Goal: Book appointment/travel/reservation

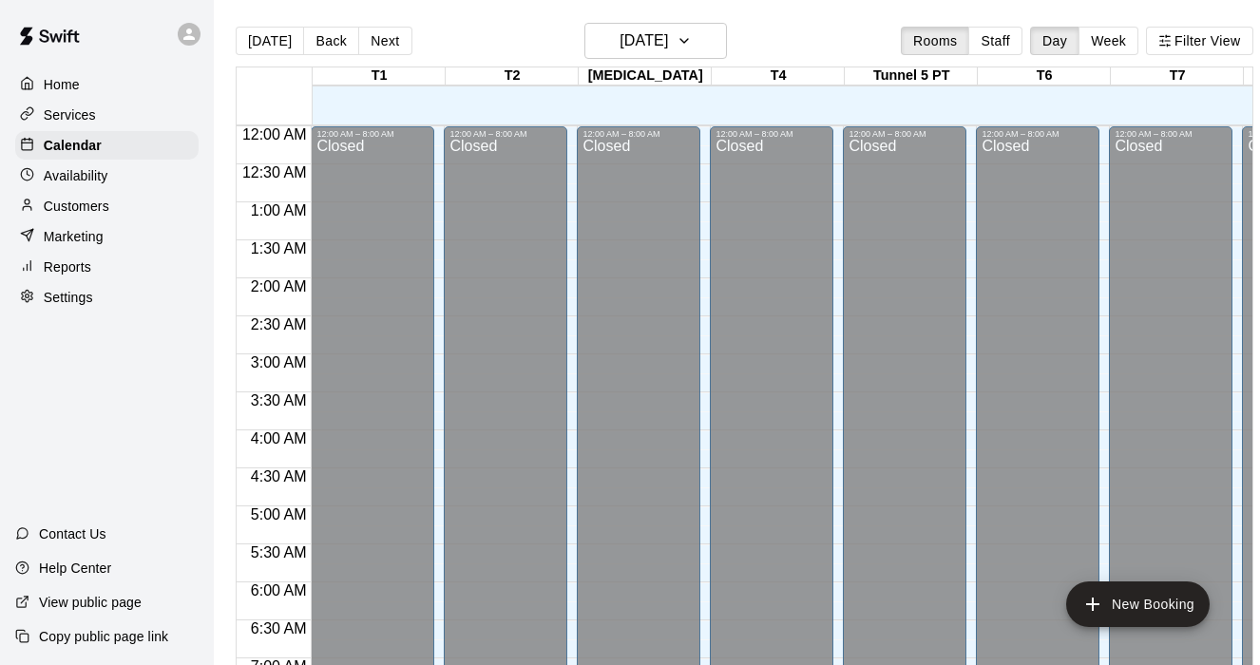
scroll to position [798, 0]
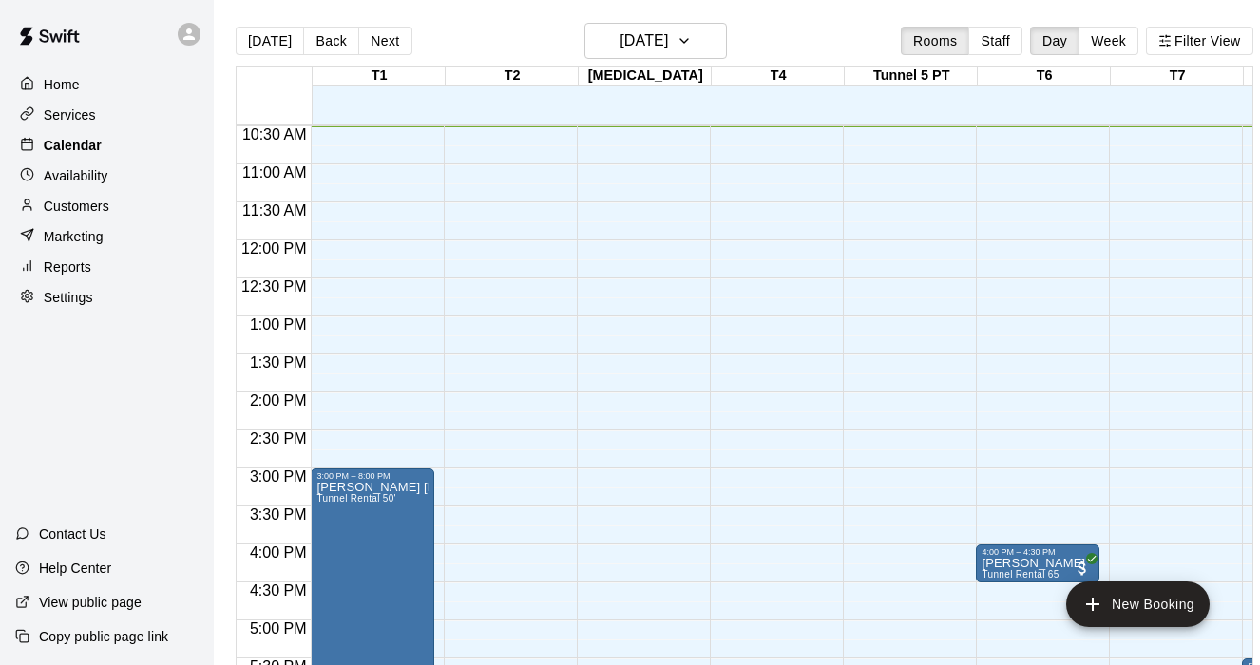
click at [84, 140] on p "Calendar" at bounding box center [73, 145] width 58 height 19
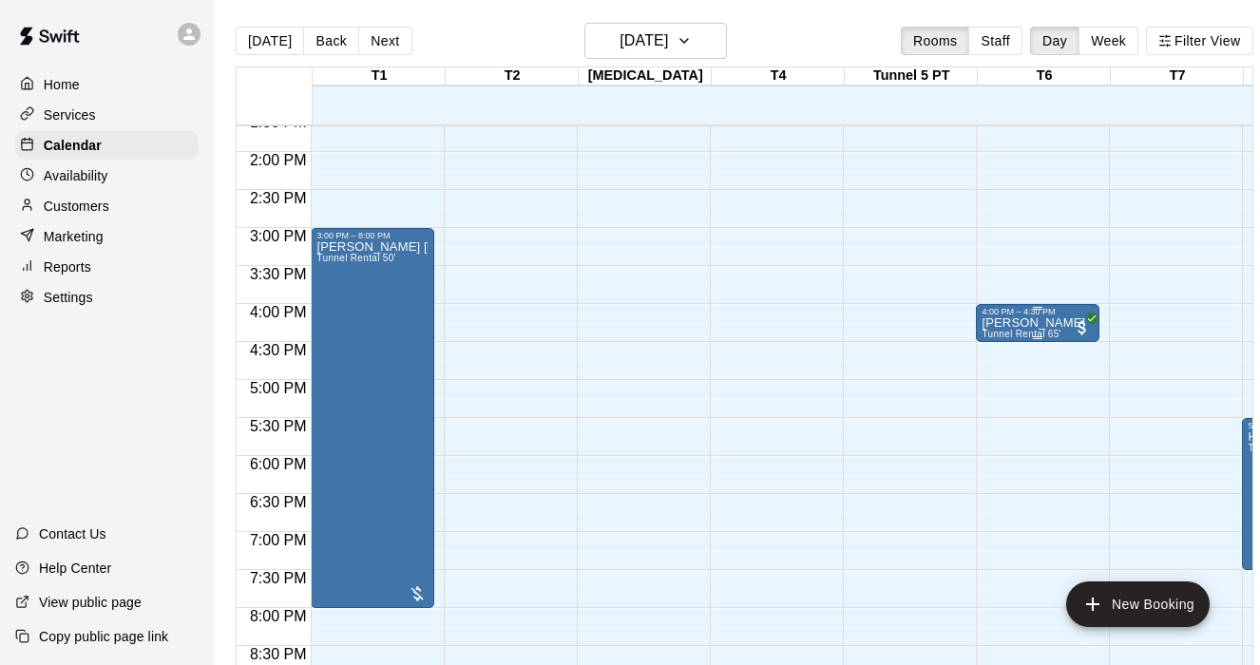
scroll to position [1022, 0]
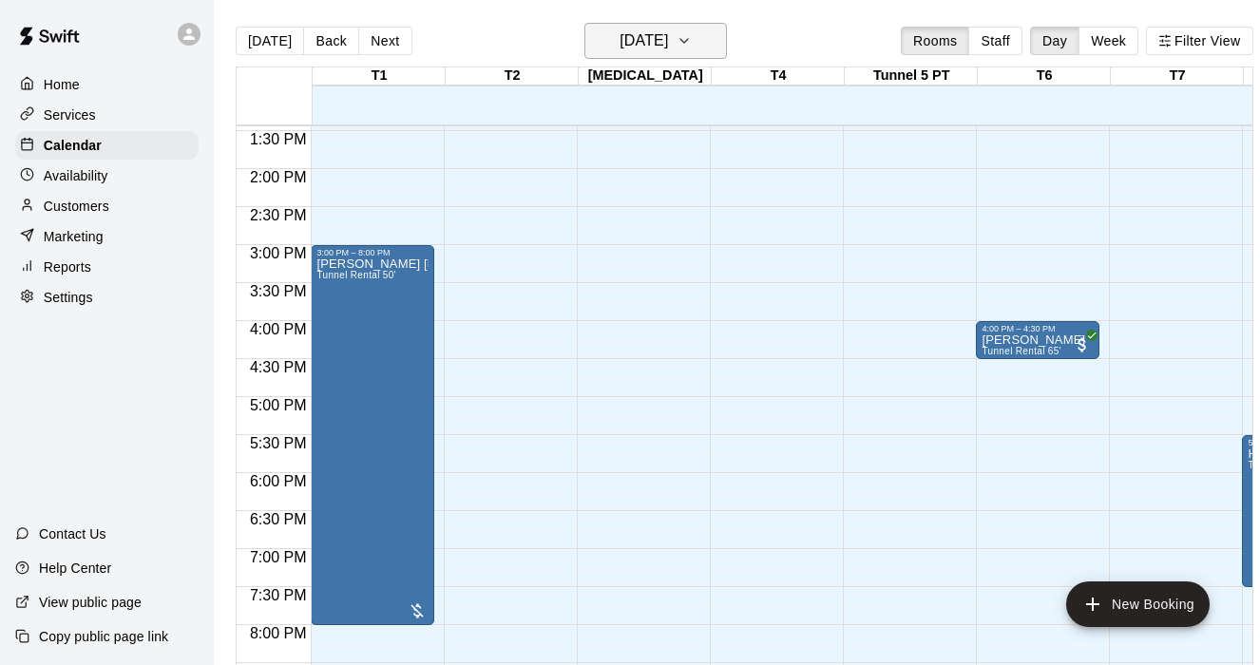
click at [696, 42] on button "[DATE]" at bounding box center [655, 41] width 143 height 36
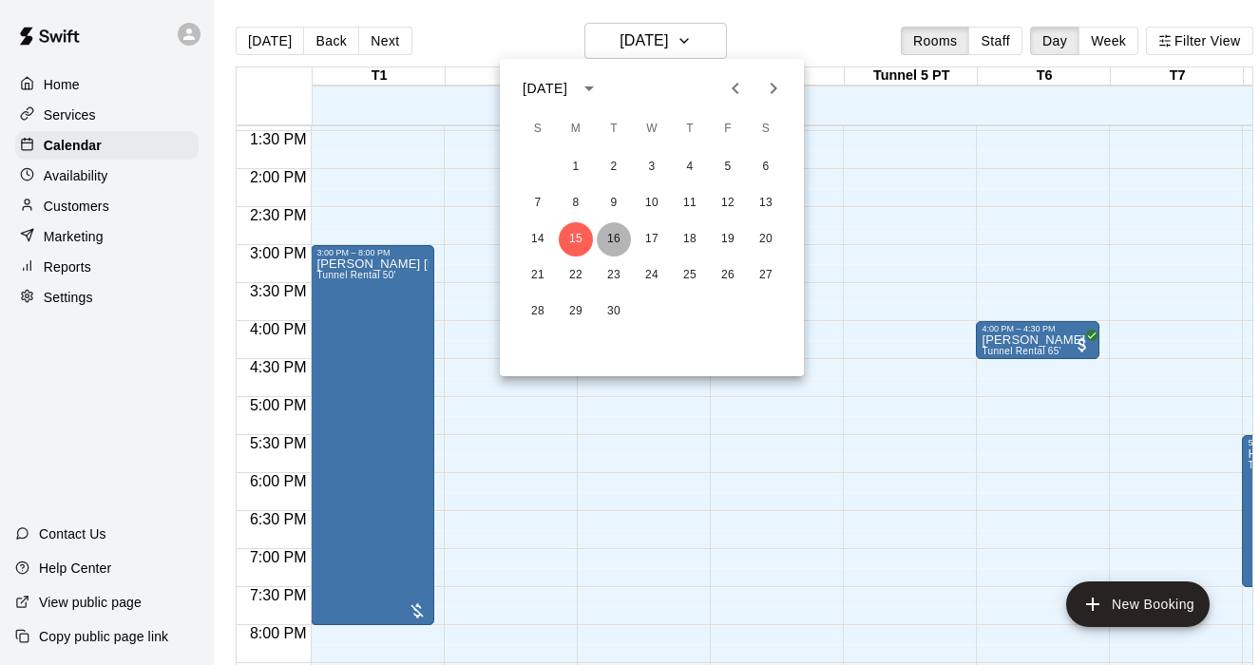
click at [612, 246] on button "16" at bounding box center [614, 239] width 34 height 34
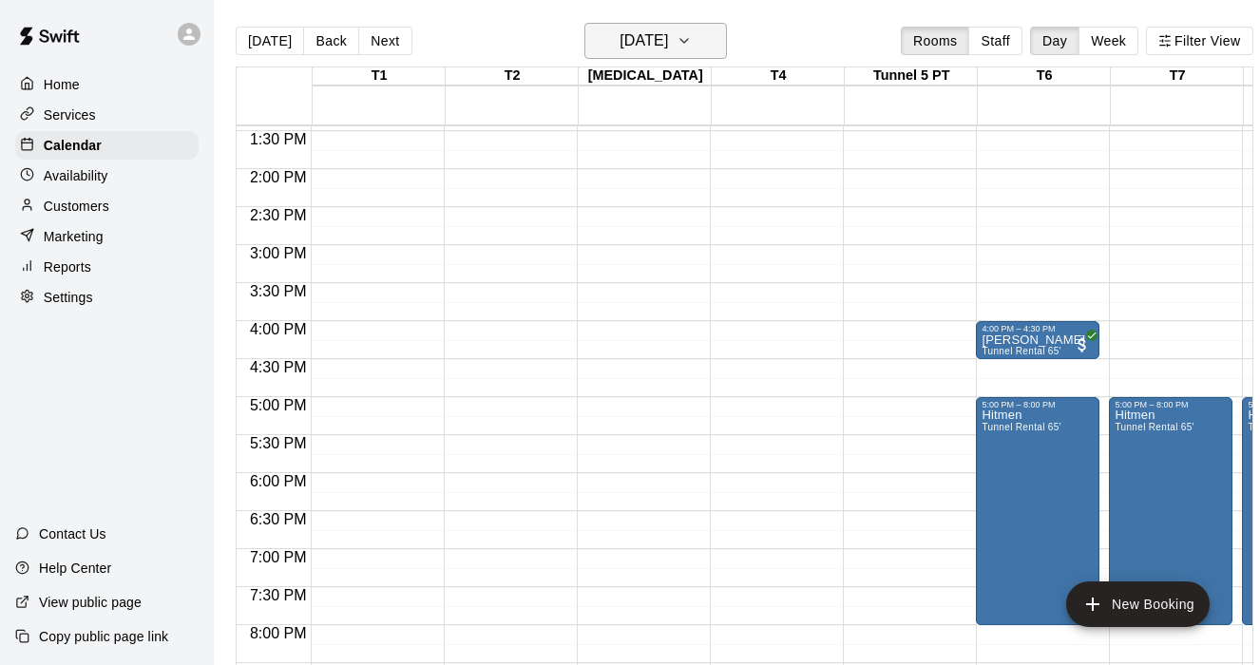
click at [692, 34] on icon "button" at bounding box center [684, 40] width 15 height 23
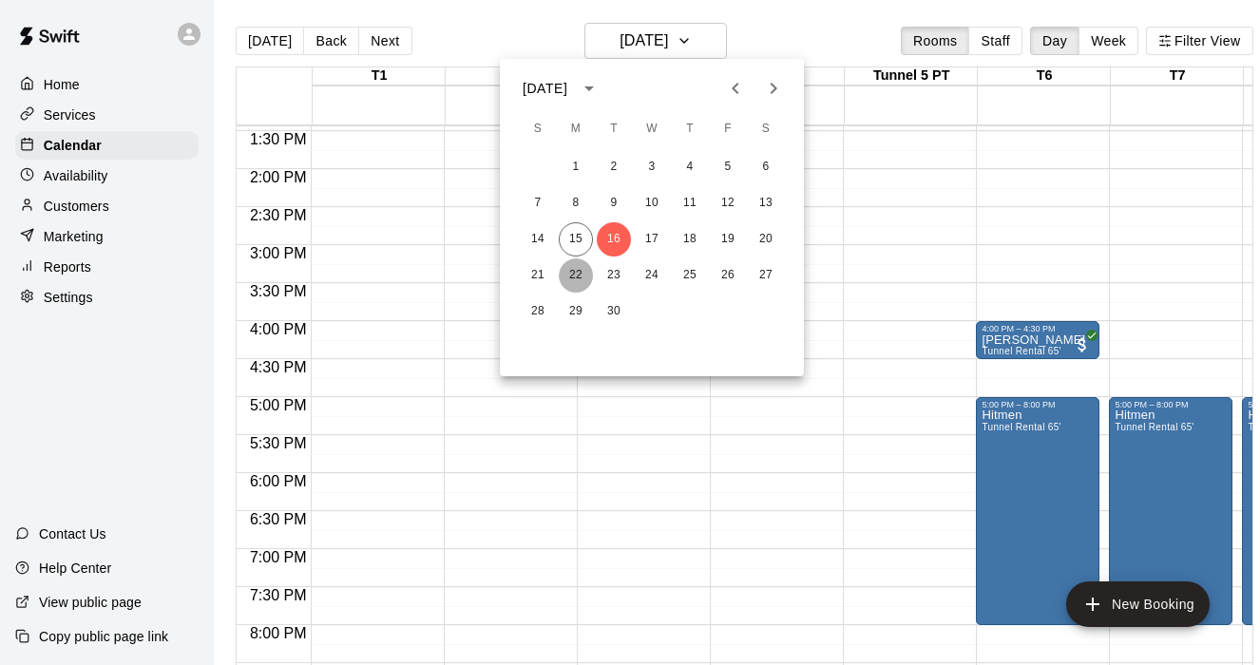
click at [569, 274] on button "22" at bounding box center [576, 275] width 34 height 34
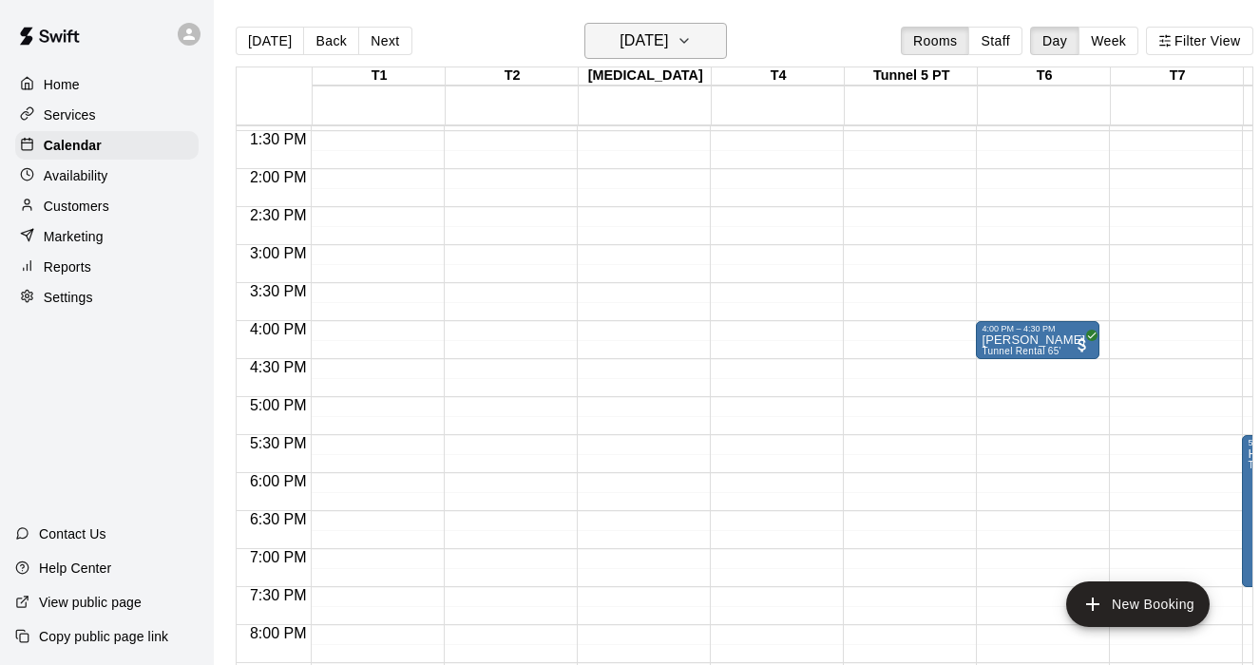
click at [692, 42] on icon "button" at bounding box center [684, 40] width 15 height 23
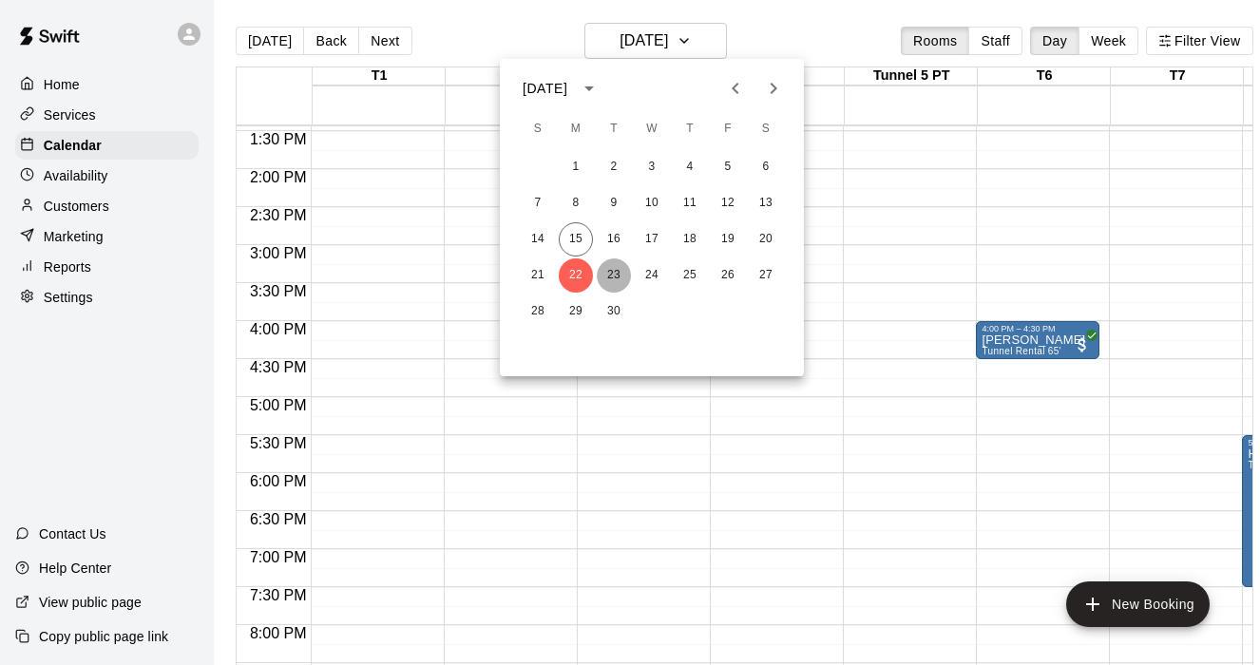
click at [612, 272] on button "23" at bounding box center [614, 275] width 34 height 34
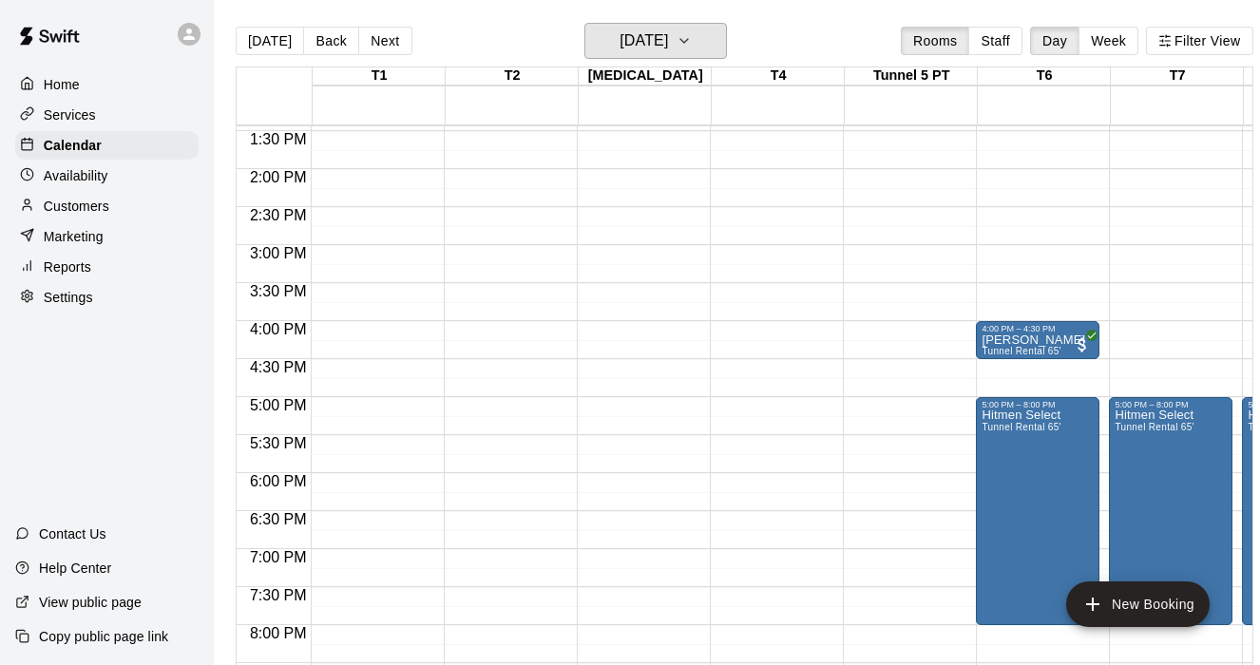
scroll to position [1092, 0]
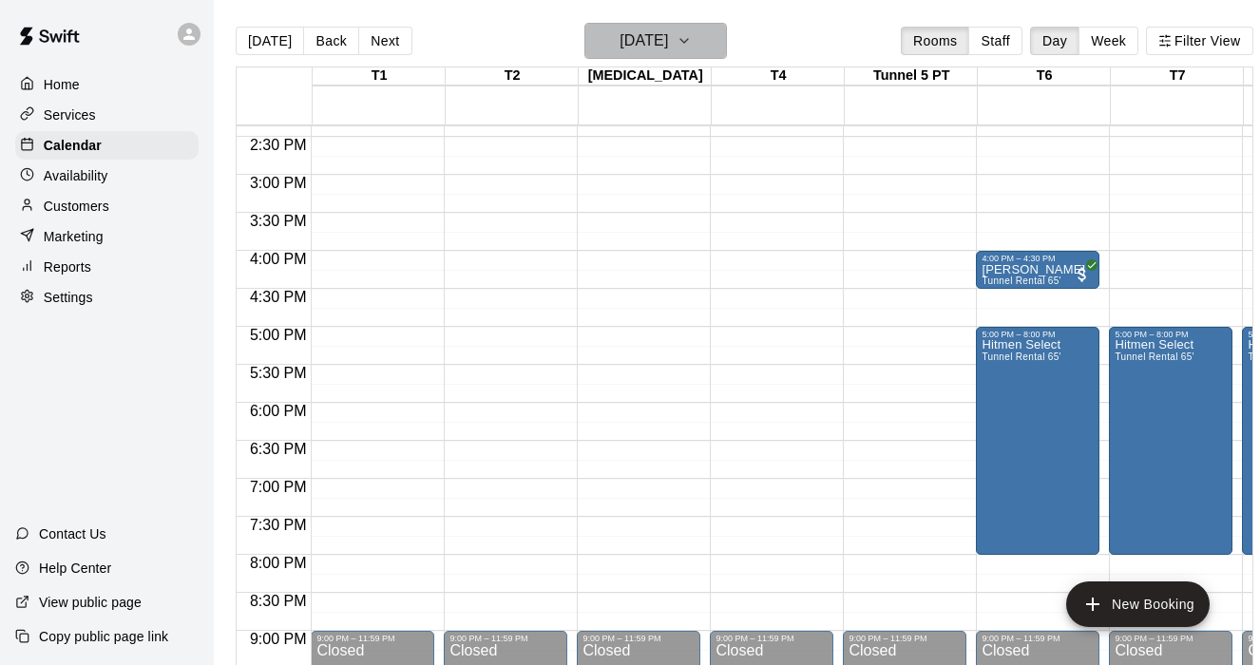
click at [722, 54] on button "[DATE]" at bounding box center [655, 41] width 143 height 36
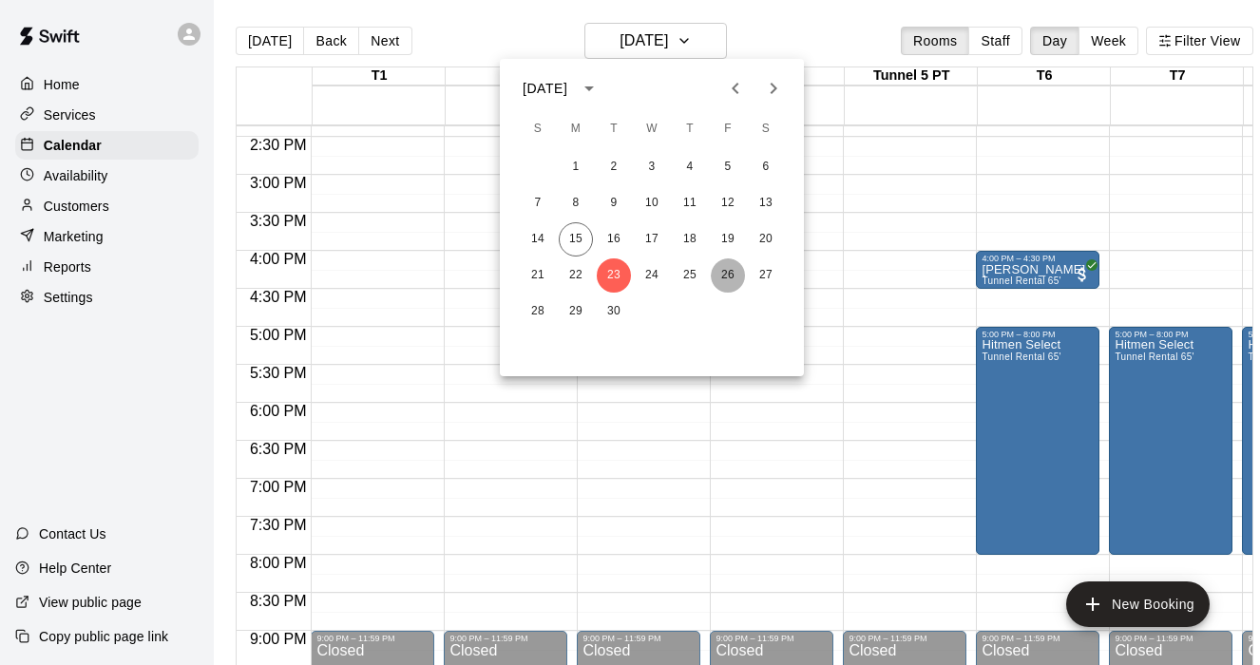
click at [723, 277] on button "26" at bounding box center [728, 275] width 34 height 34
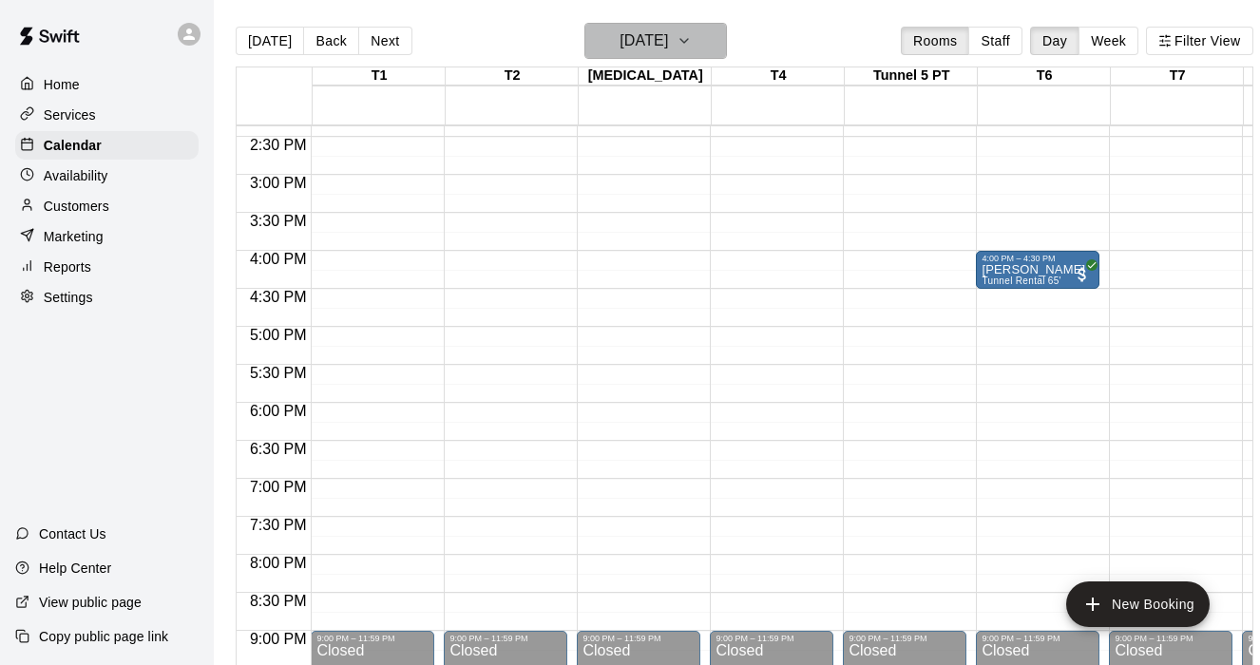
click at [688, 41] on icon "button" at bounding box center [684, 41] width 8 height 4
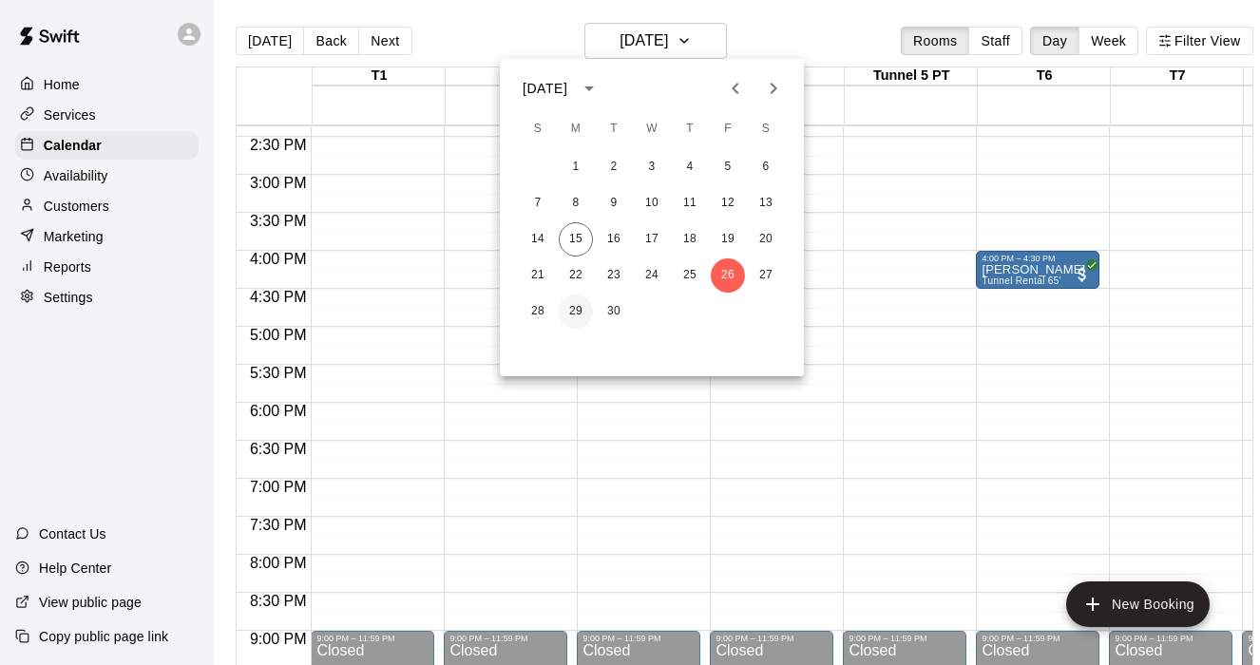
click at [569, 313] on button "29" at bounding box center [576, 312] width 34 height 34
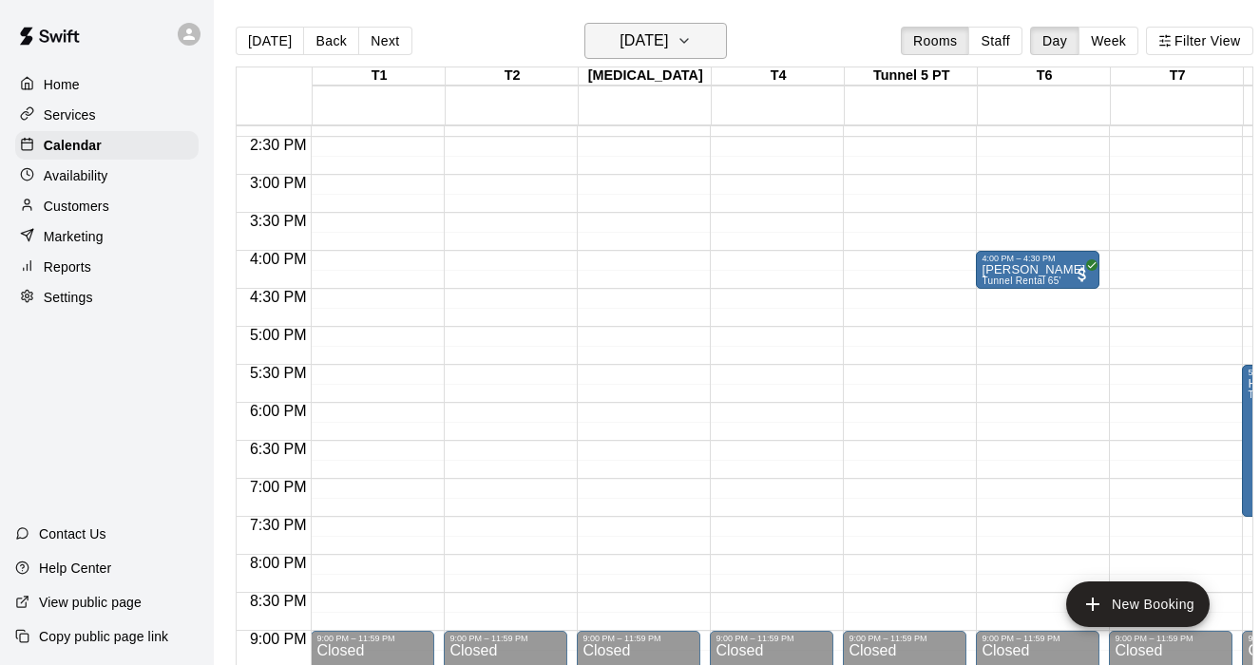
click at [723, 45] on button "[DATE]" at bounding box center [655, 41] width 143 height 36
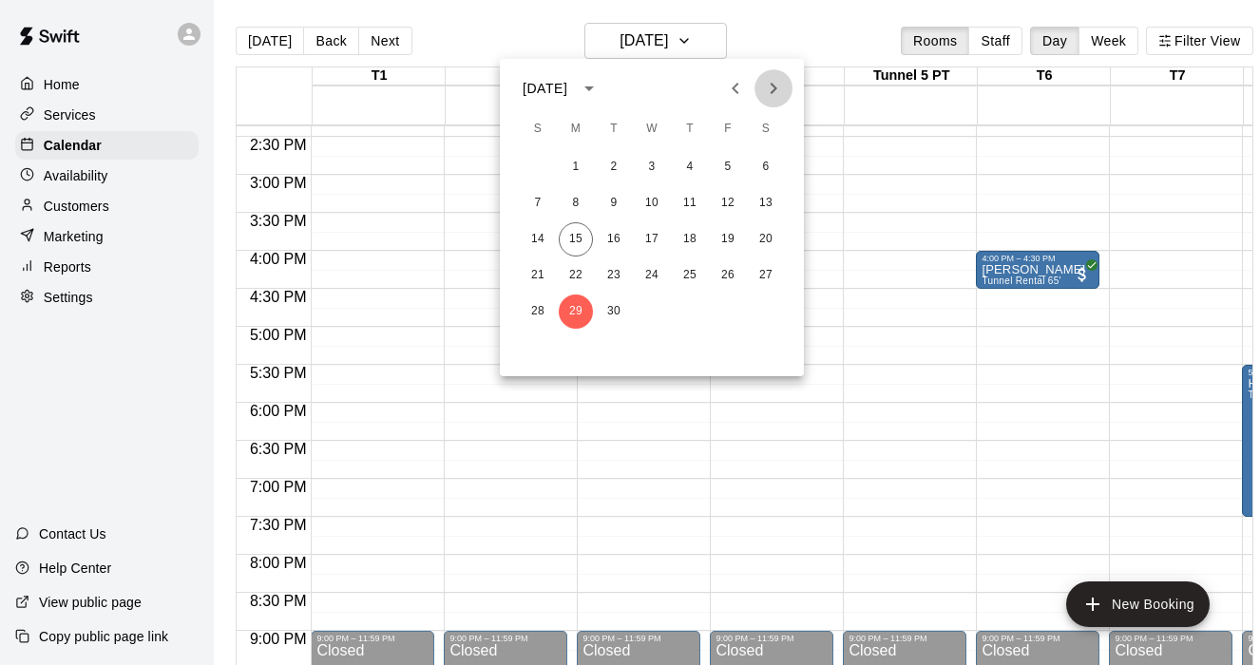
click at [774, 86] on icon "Next month" at bounding box center [774, 88] width 7 height 11
click at [583, 276] on button "20" at bounding box center [576, 275] width 34 height 34
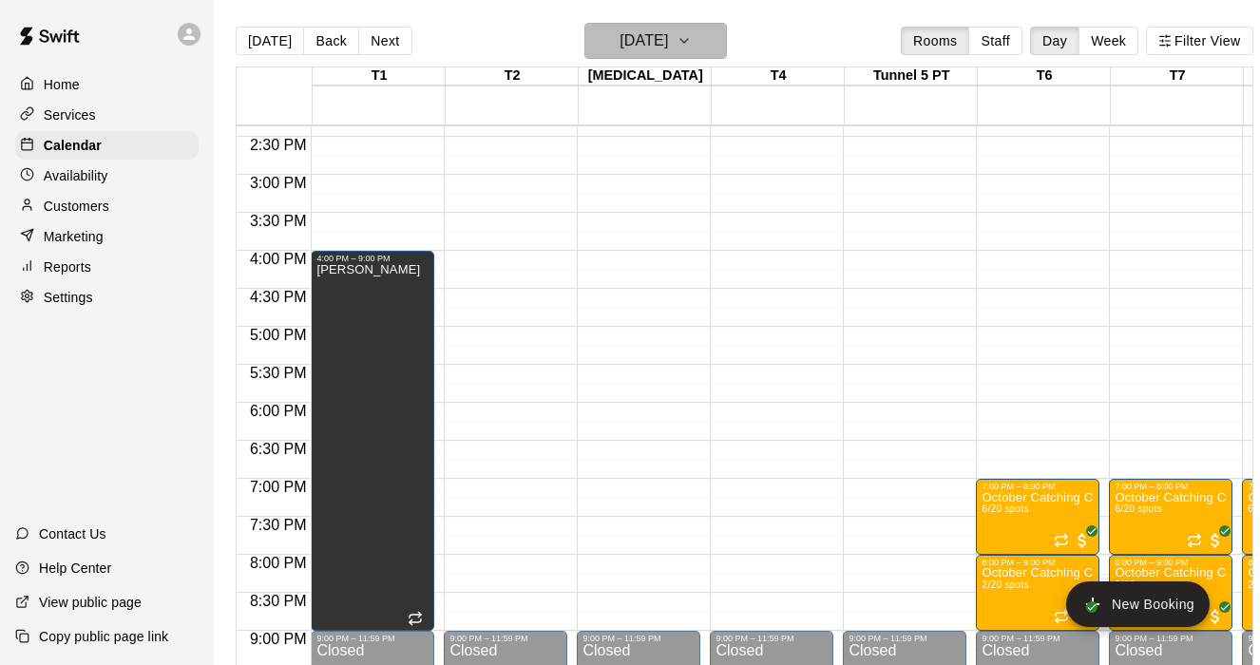
click at [692, 43] on icon "button" at bounding box center [684, 40] width 15 height 23
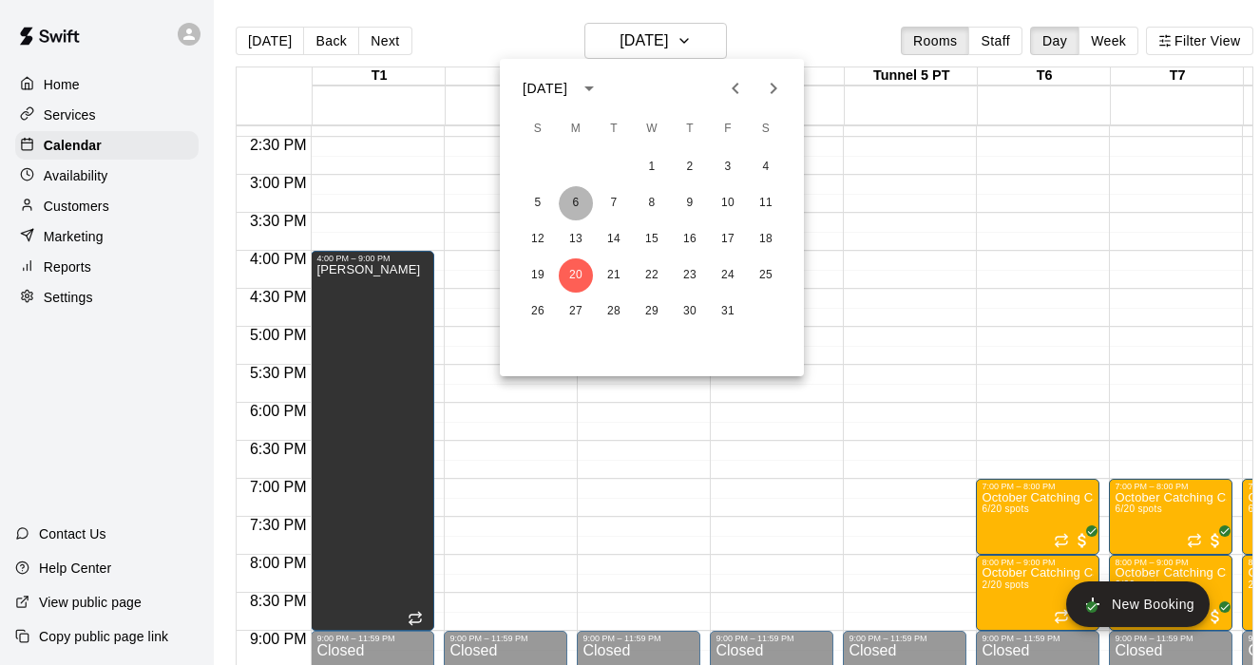
click at [583, 198] on button "6" at bounding box center [576, 203] width 34 height 34
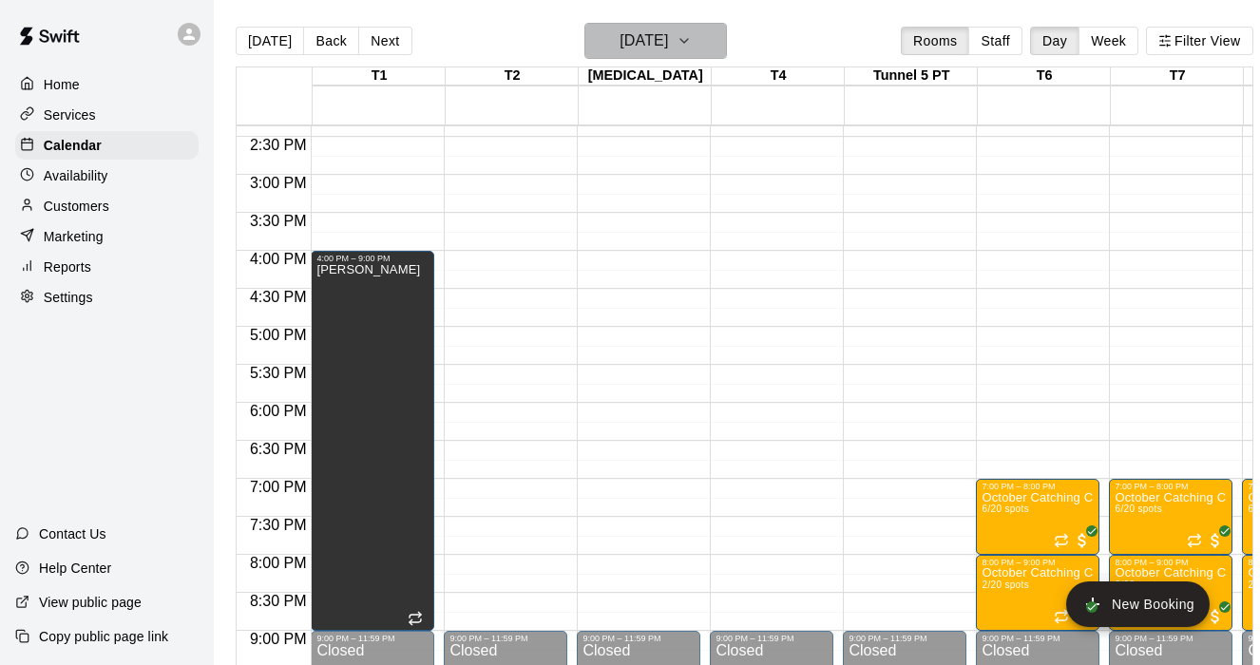
click at [695, 40] on button "[DATE]" at bounding box center [655, 41] width 143 height 36
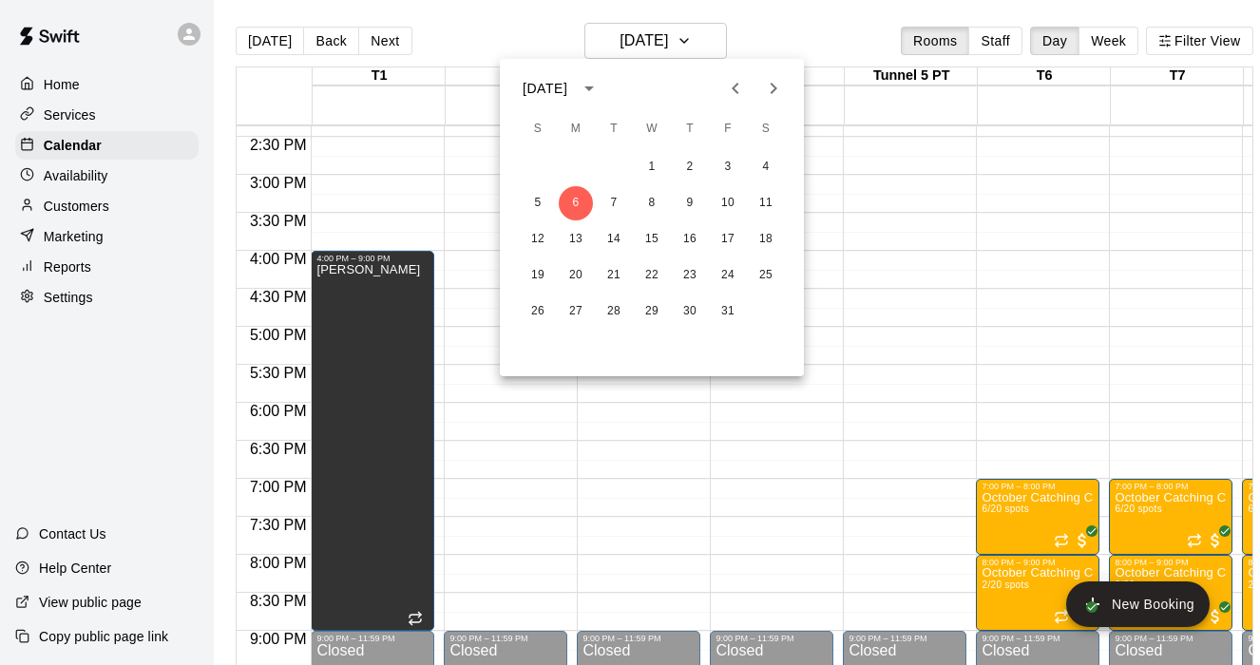
click at [728, 85] on icon "Previous month" at bounding box center [735, 88] width 23 height 23
click at [573, 311] on button "29" at bounding box center [576, 312] width 34 height 34
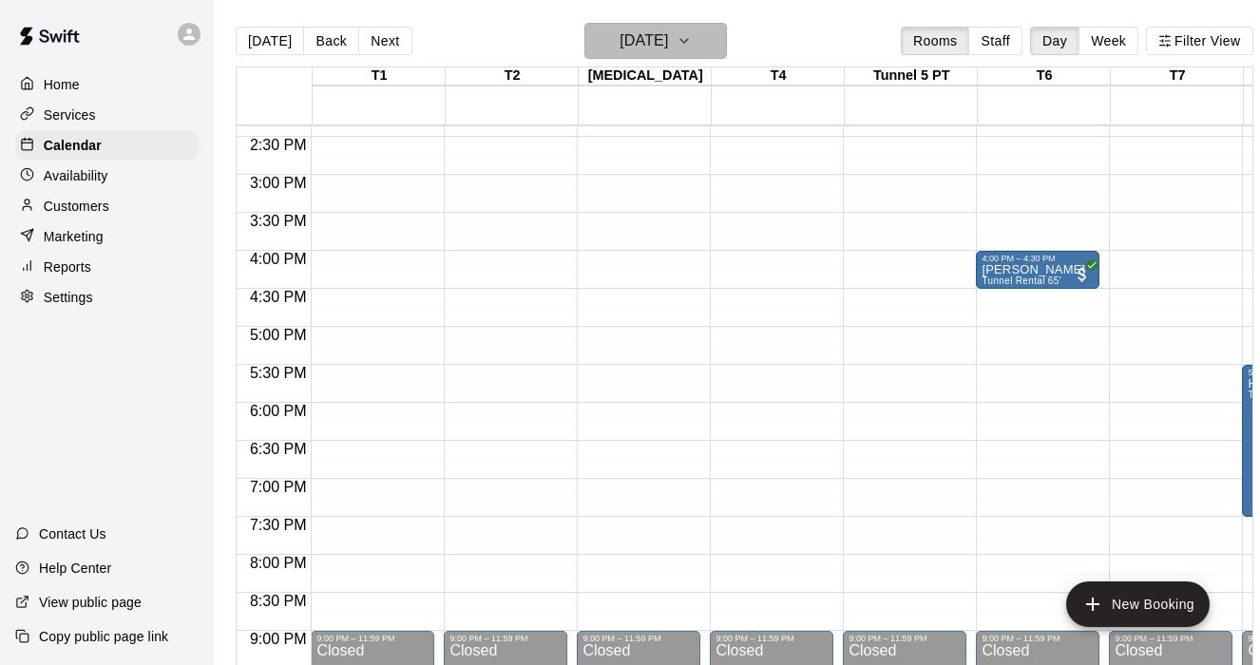
click at [692, 41] on icon "button" at bounding box center [684, 40] width 15 height 23
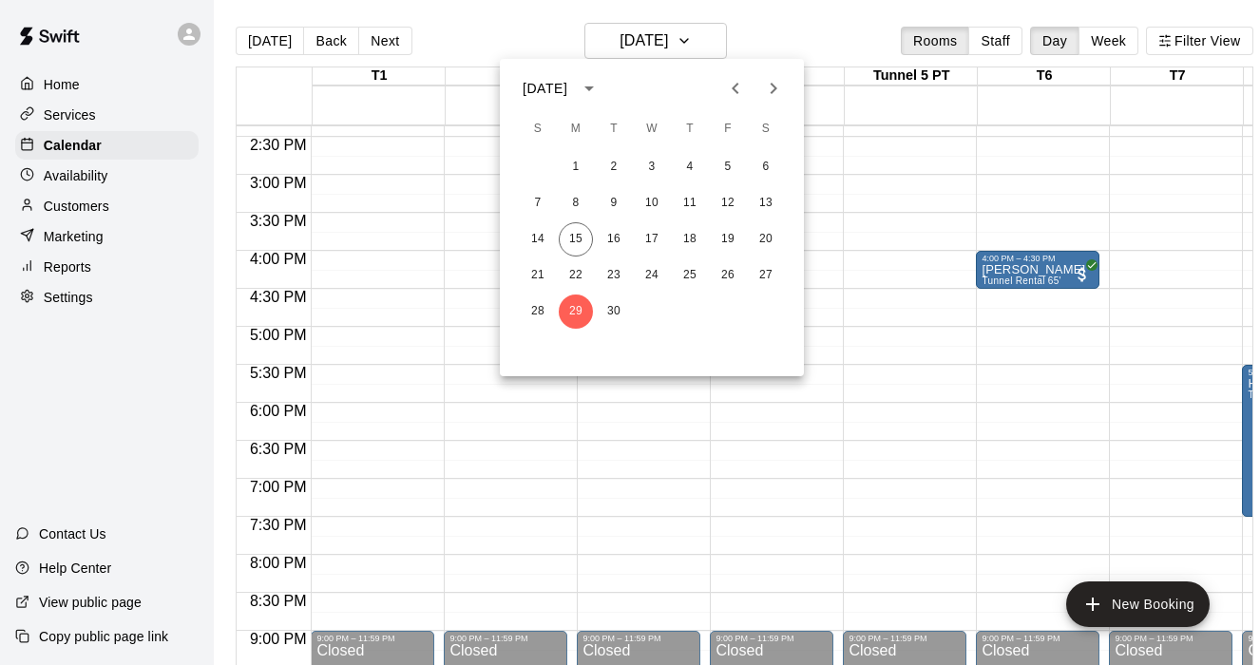
click at [632, 297] on div "28 29 30" at bounding box center [652, 312] width 304 height 34
click at [614, 312] on button "30" at bounding box center [614, 312] width 34 height 34
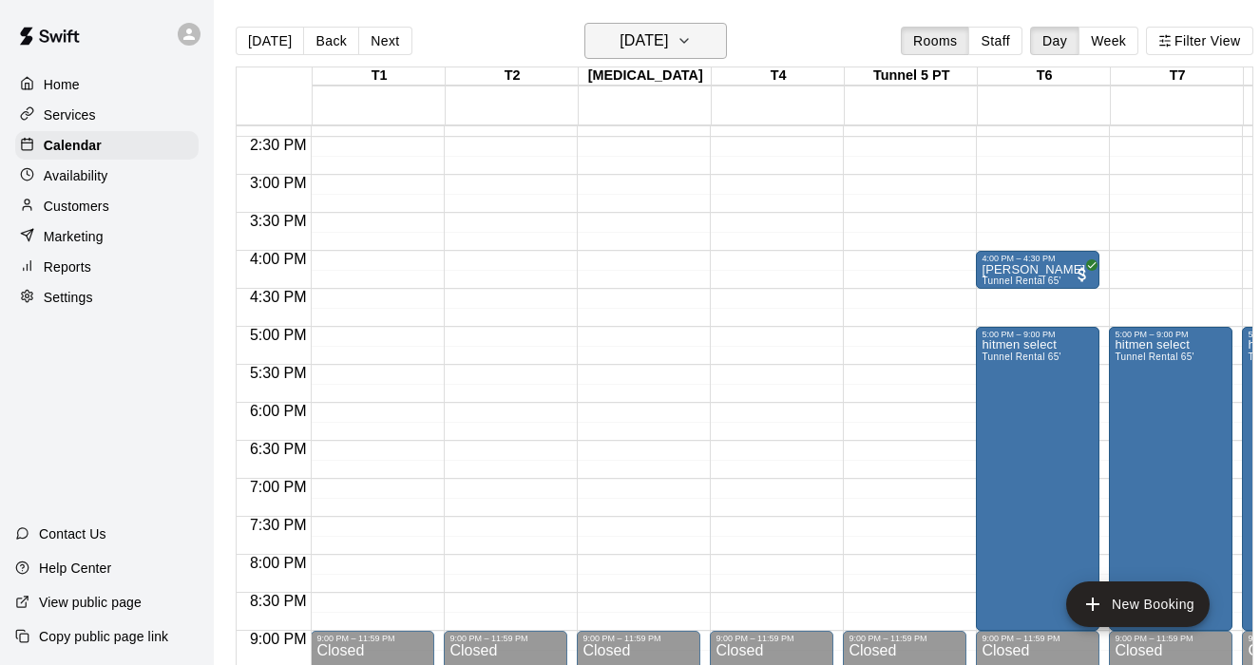
click at [692, 45] on icon "button" at bounding box center [684, 40] width 15 height 23
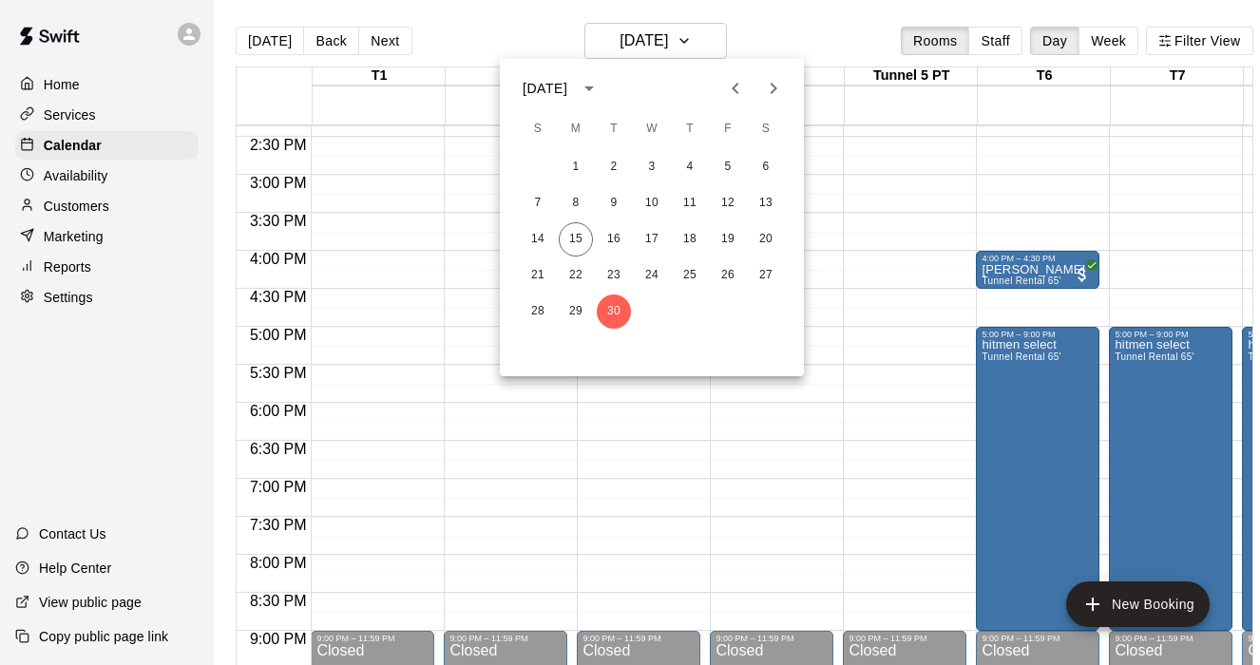
click at [768, 80] on icon "Next month" at bounding box center [773, 88] width 23 height 23
click at [650, 158] on button "1" at bounding box center [652, 167] width 34 height 34
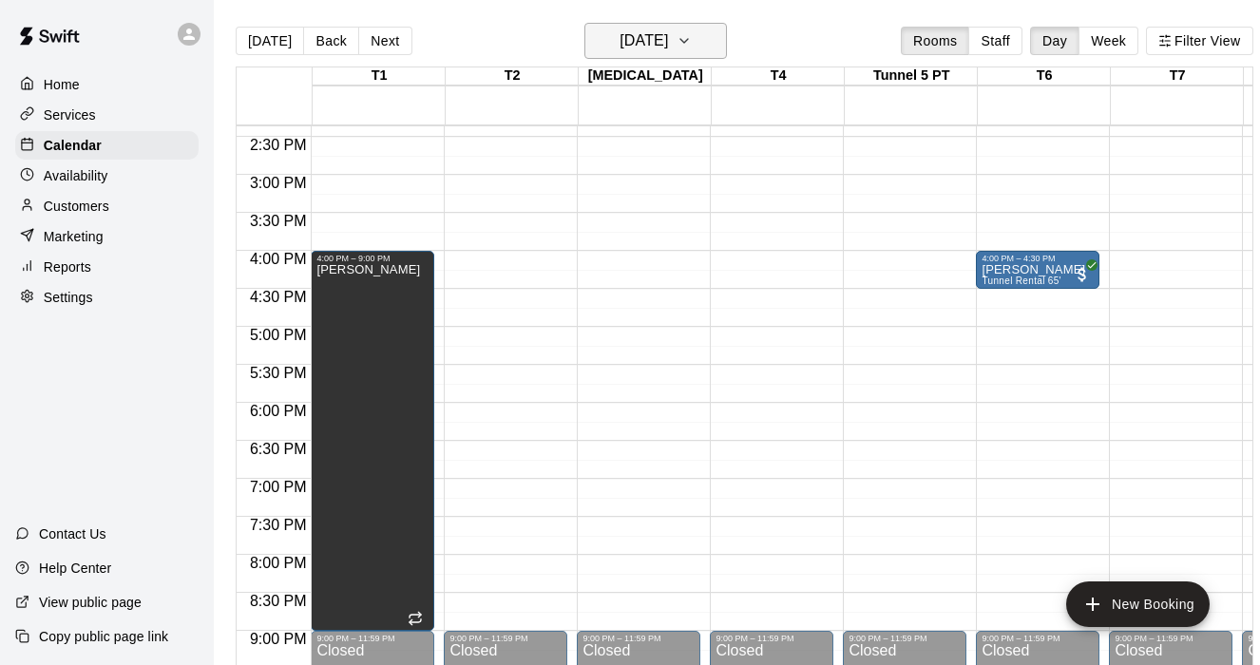
click at [692, 39] on icon "button" at bounding box center [684, 40] width 15 height 23
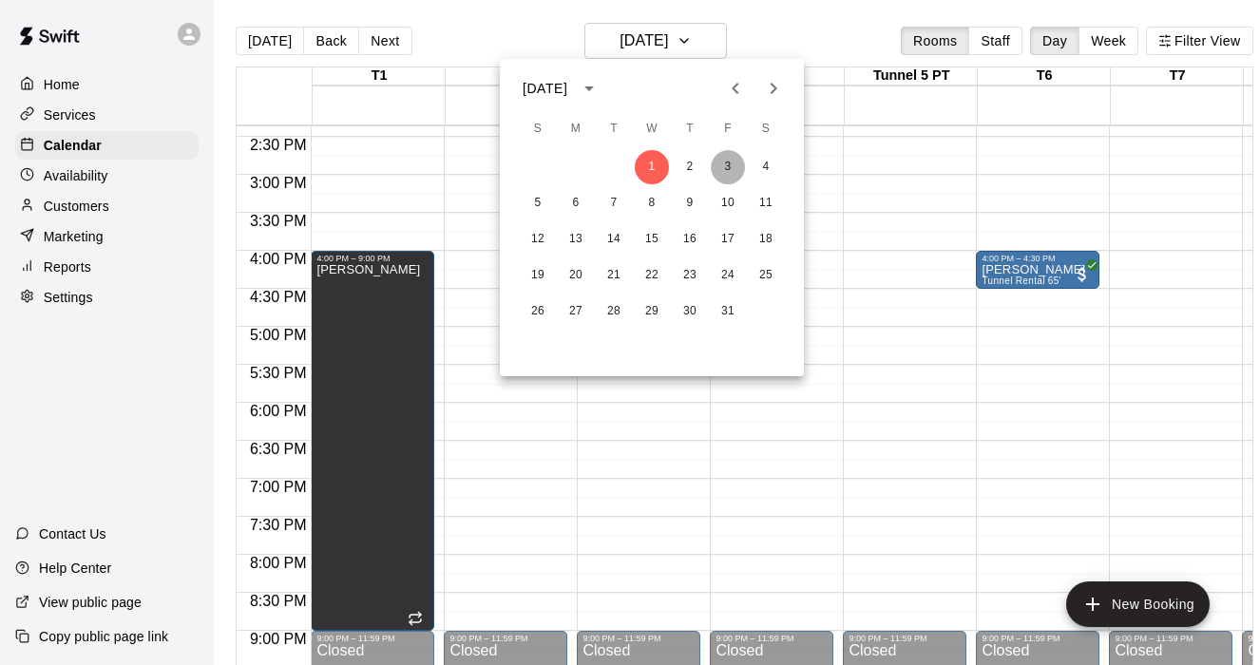
click at [724, 168] on button "3" at bounding box center [728, 167] width 34 height 34
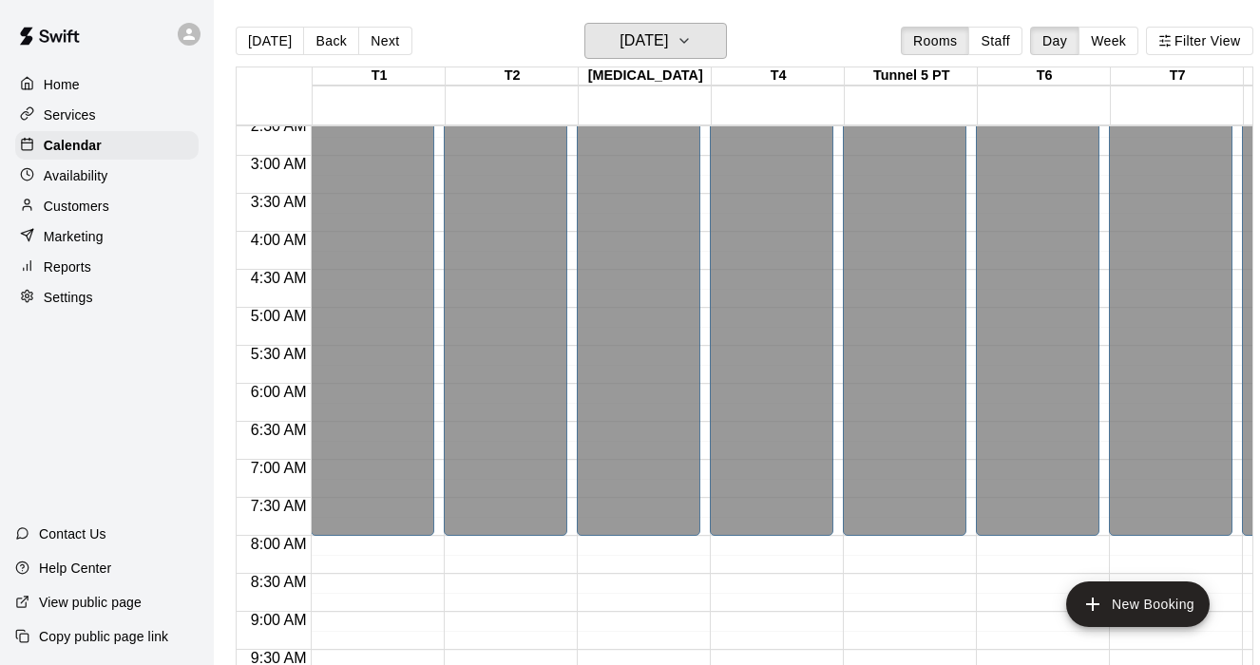
scroll to position [0, 0]
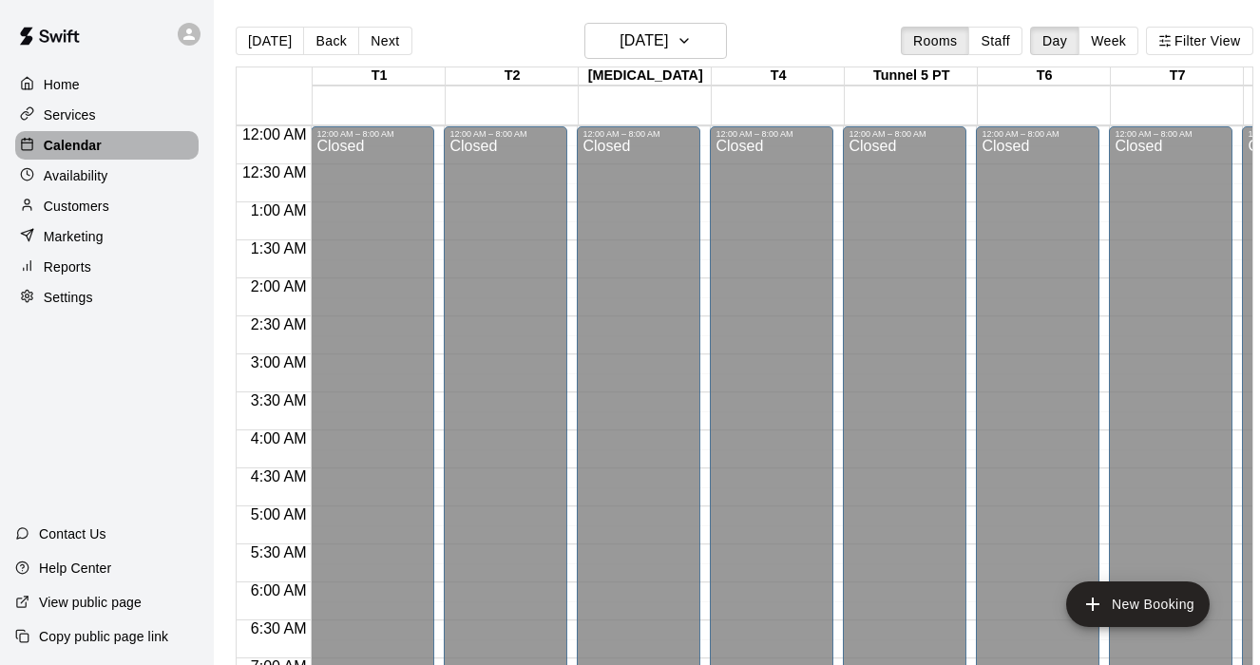
click at [88, 153] on p "Calendar" at bounding box center [73, 145] width 58 height 19
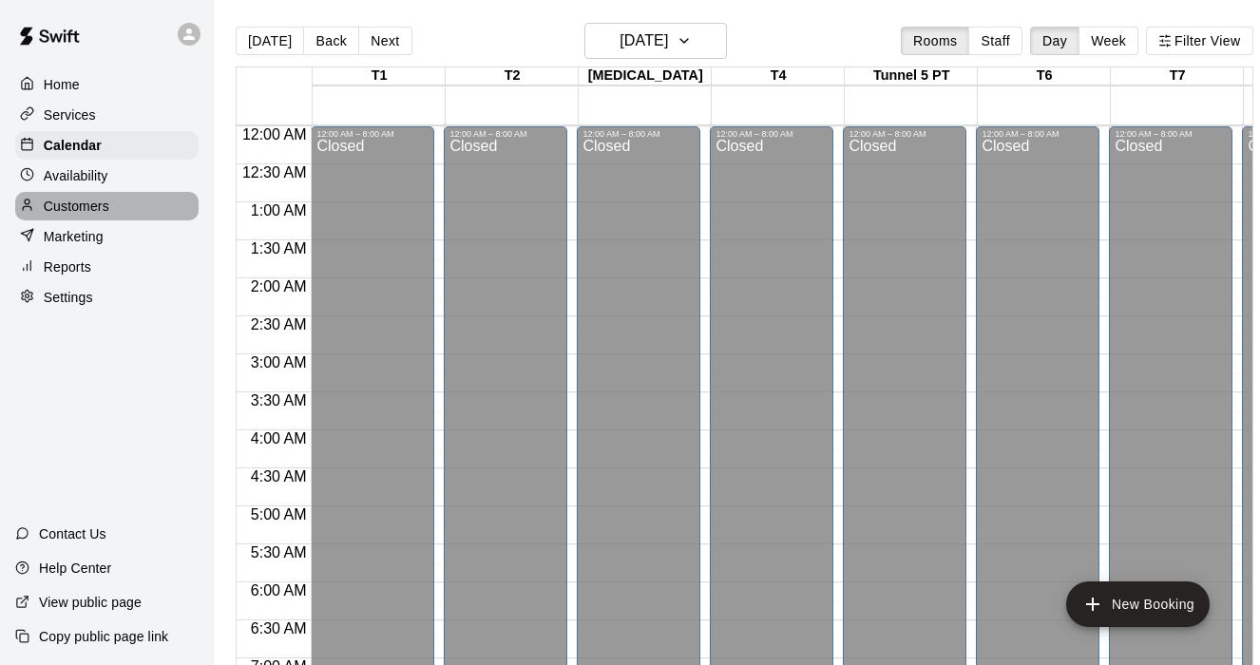
click at [95, 201] on p "Customers" at bounding box center [77, 206] width 66 height 19
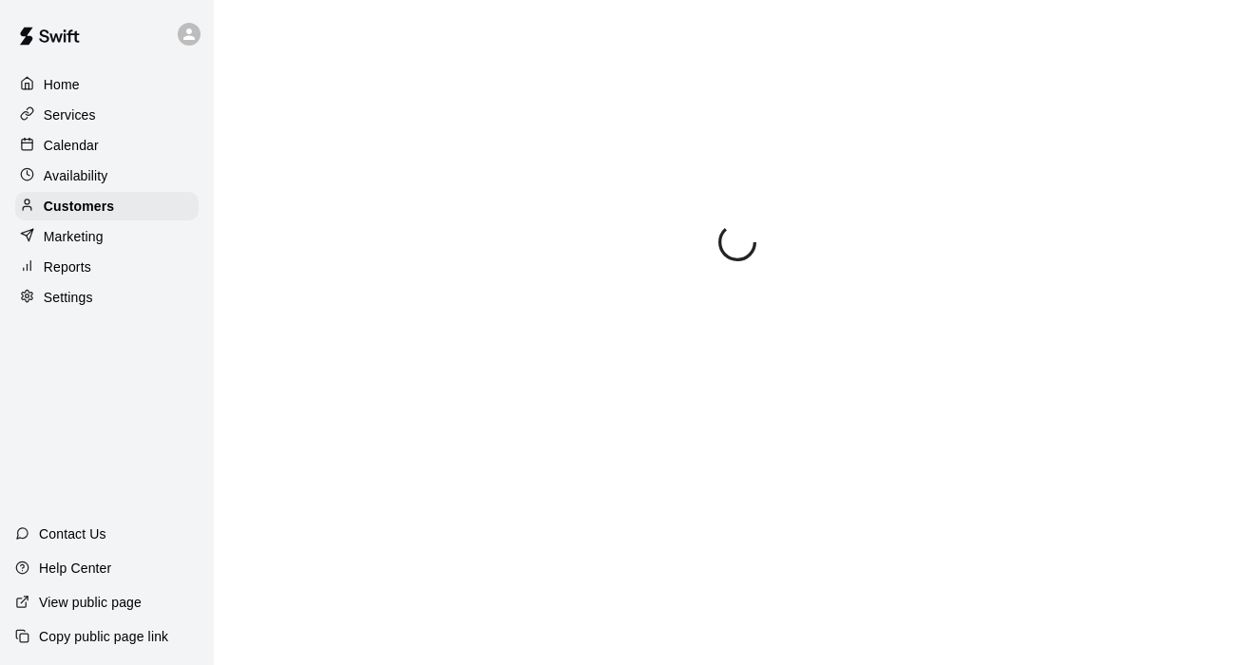
click at [75, 137] on p "Calendar" at bounding box center [71, 145] width 55 height 19
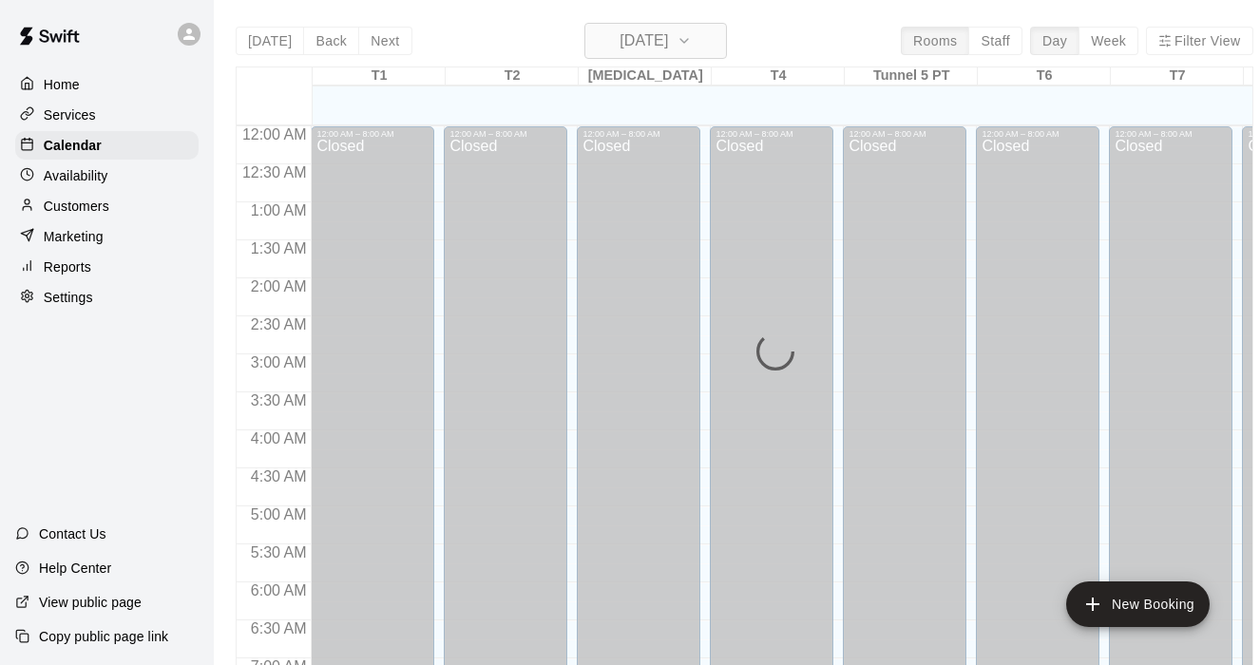
click at [695, 43] on button "[DATE]" at bounding box center [655, 41] width 143 height 36
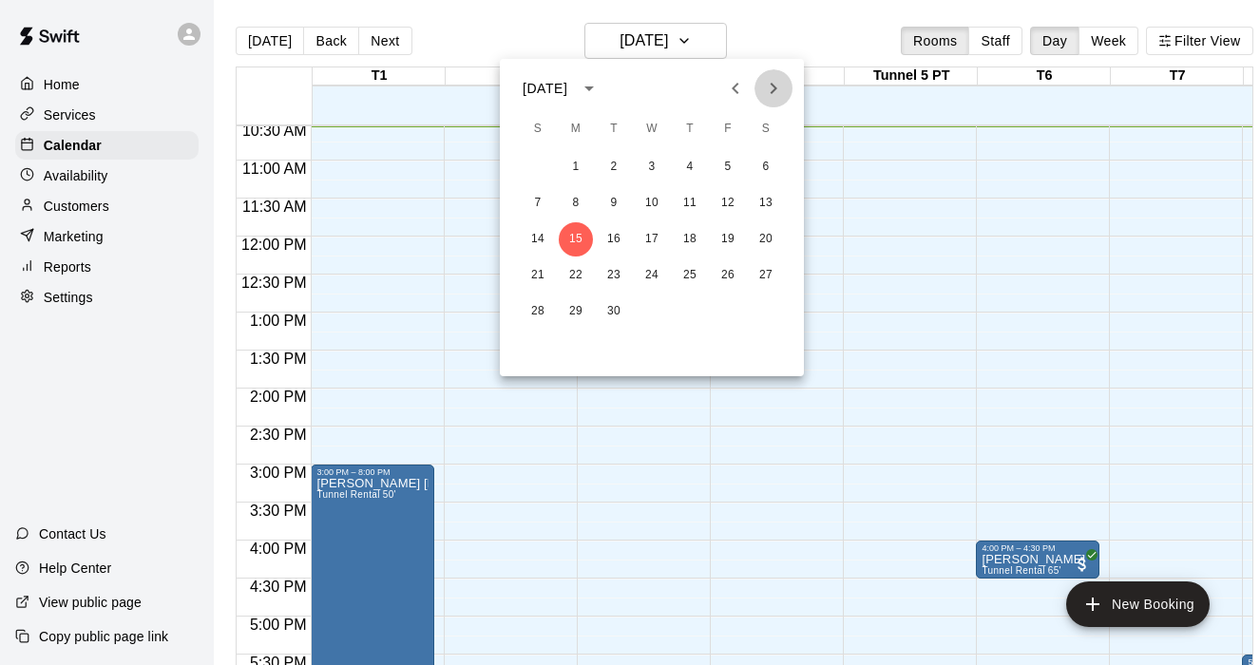
click at [788, 80] on button "Next month" at bounding box center [774, 88] width 38 height 38
click at [647, 164] on button "1" at bounding box center [652, 167] width 34 height 34
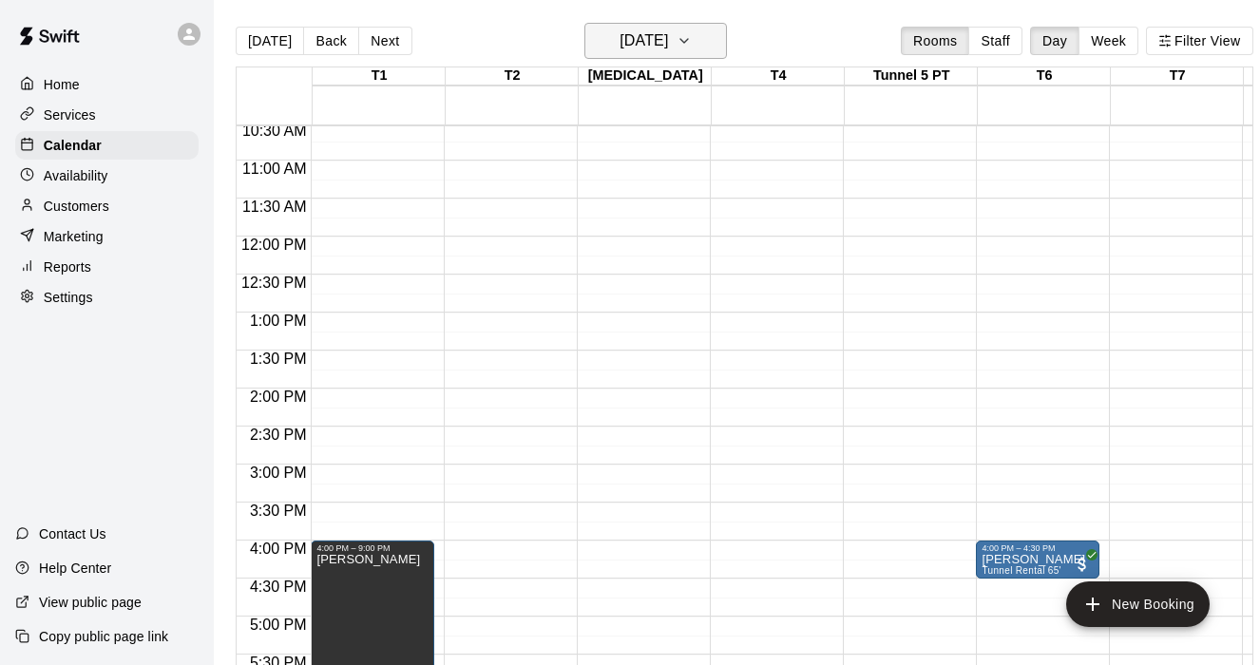
click at [692, 43] on icon "button" at bounding box center [684, 40] width 15 height 23
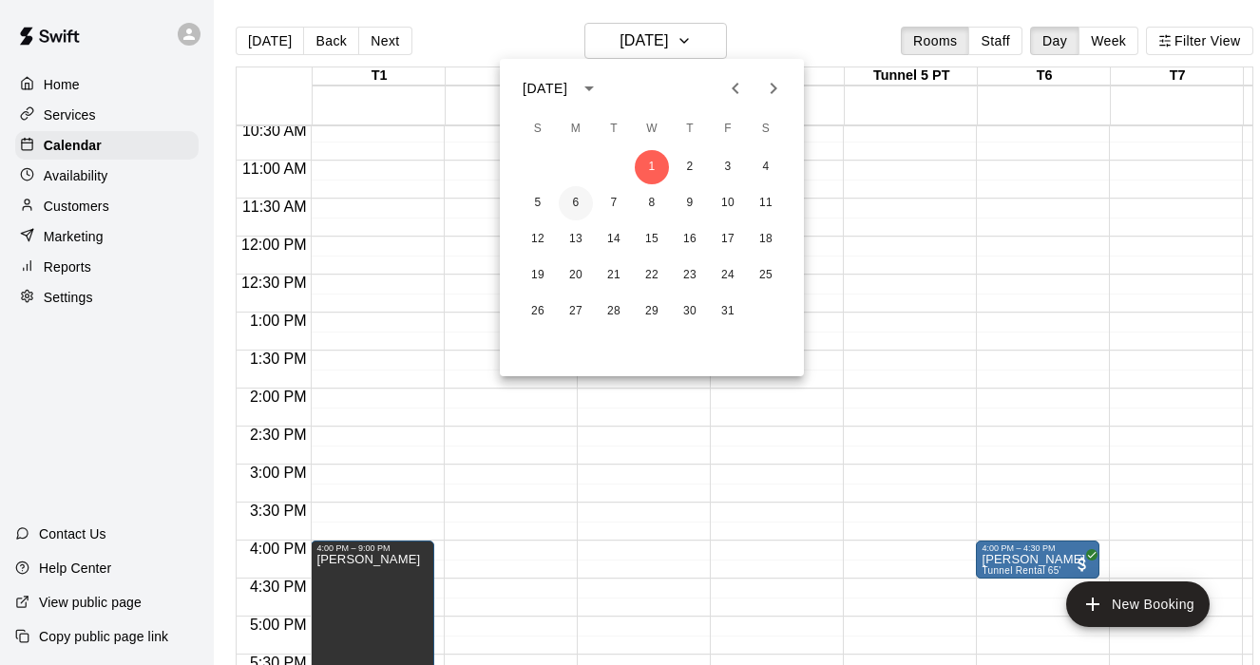
click at [577, 203] on button "6" at bounding box center [576, 203] width 34 height 34
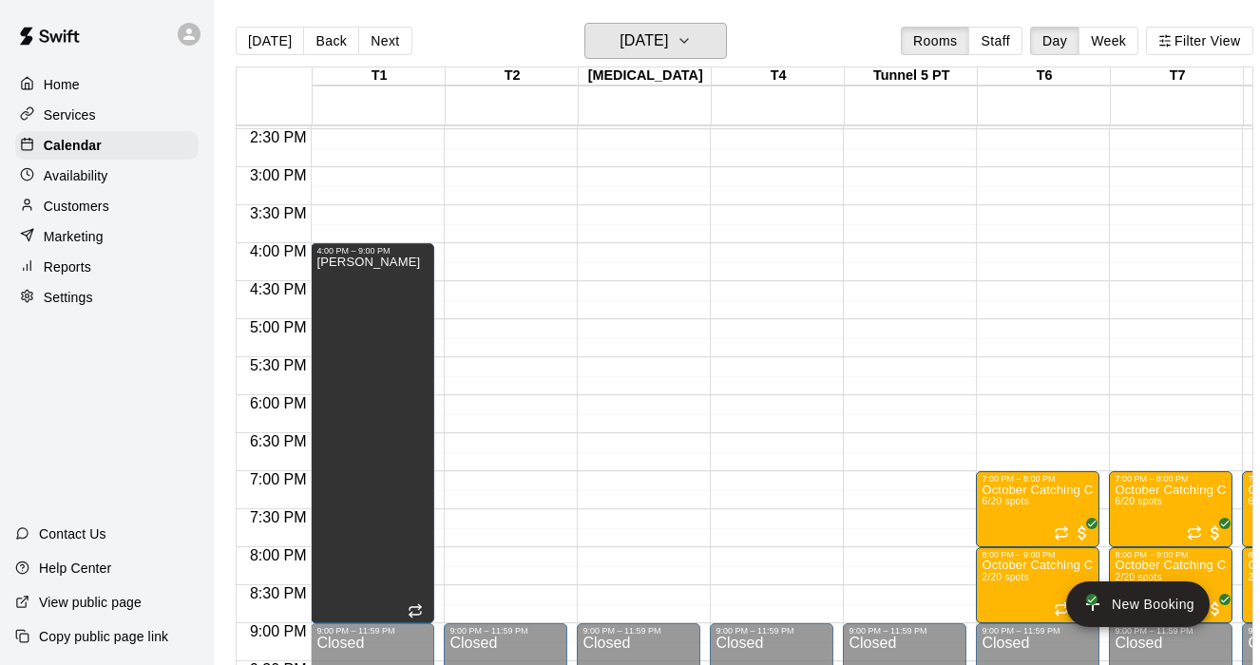
scroll to position [1101, 0]
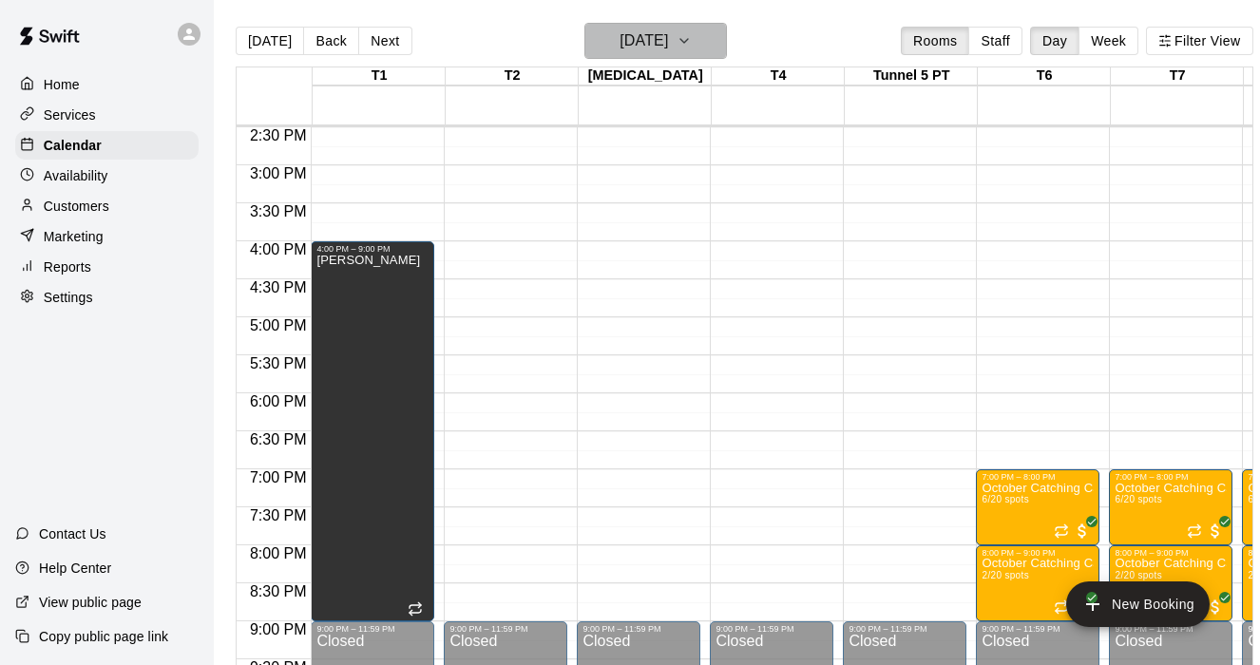
click at [692, 44] on icon "button" at bounding box center [684, 40] width 15 height 23
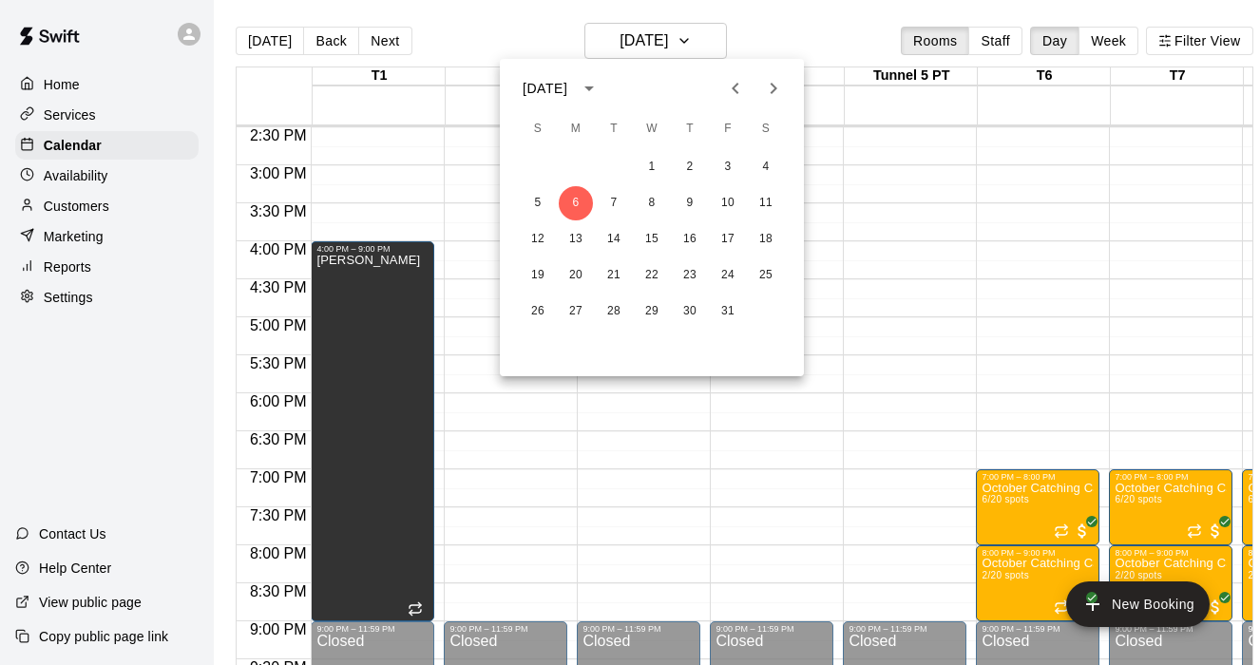
click at [767, 94] on icon "Next month" at bounding box center [773, 88] width 23 height 23
click at [579, 200] on button "3" at bounding box center [576, 203] width 34 height 34
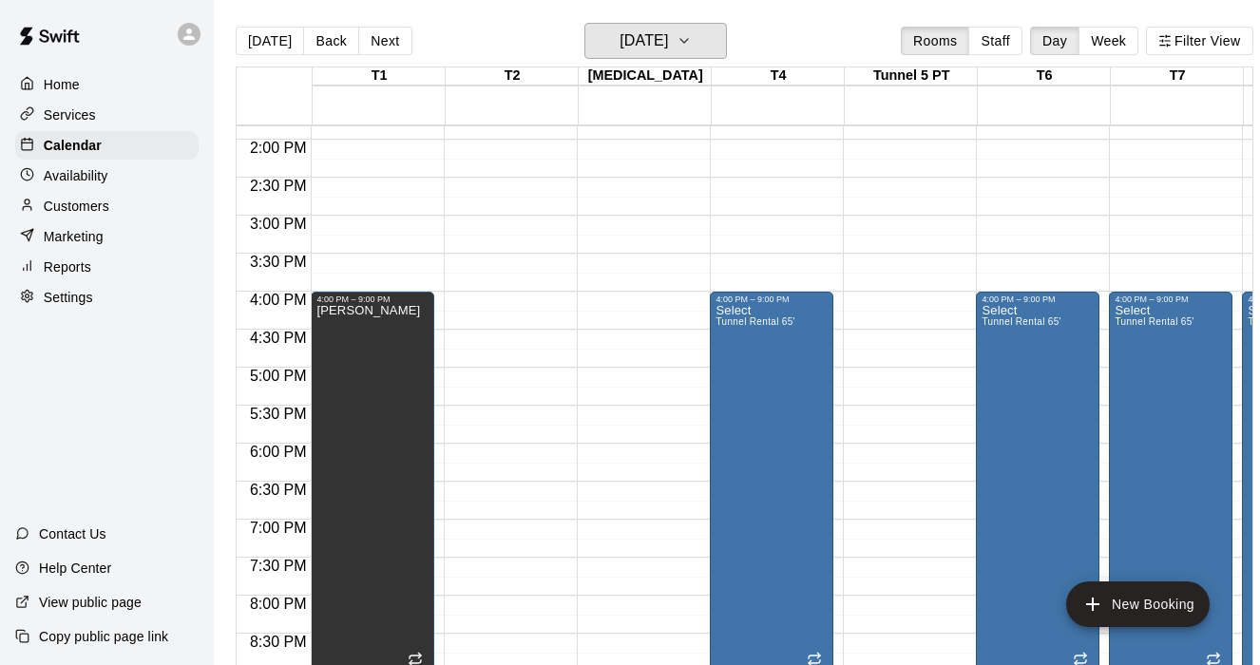
scroll to position [1037, 0]
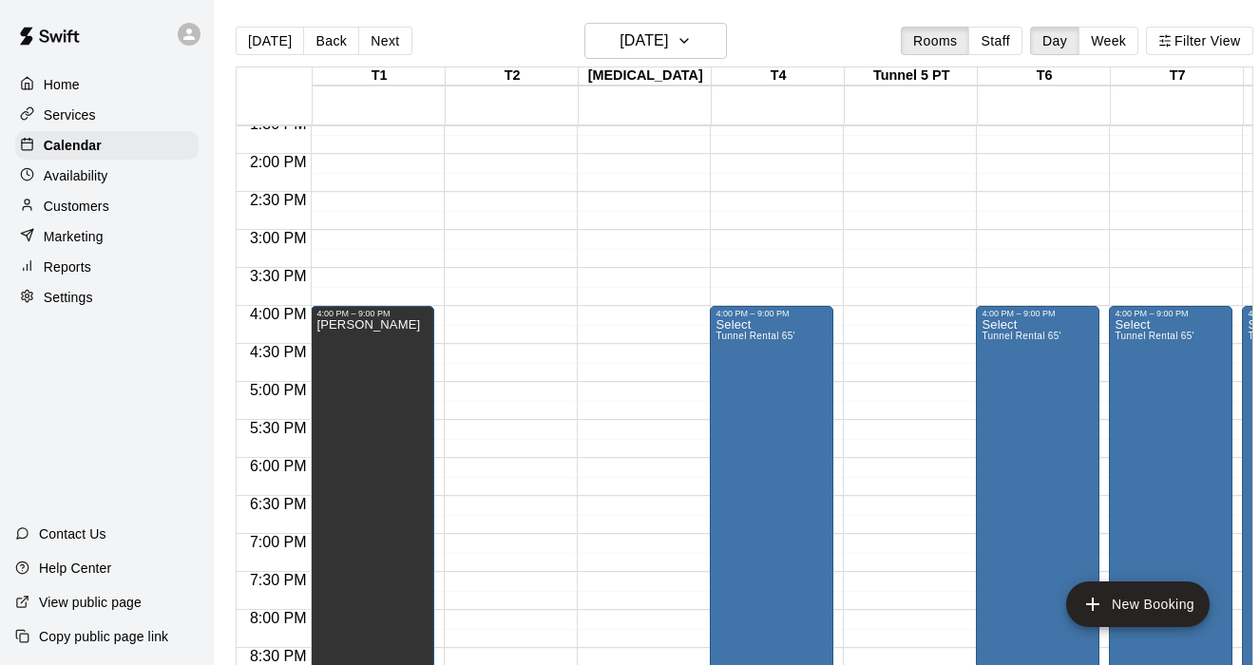
click at [495, 314] on div "12:00 AM – 8:00 AM Closed 9:00 PM – 11:59 PM Closed" at bounding box center [506, 2] width 124 height 1825
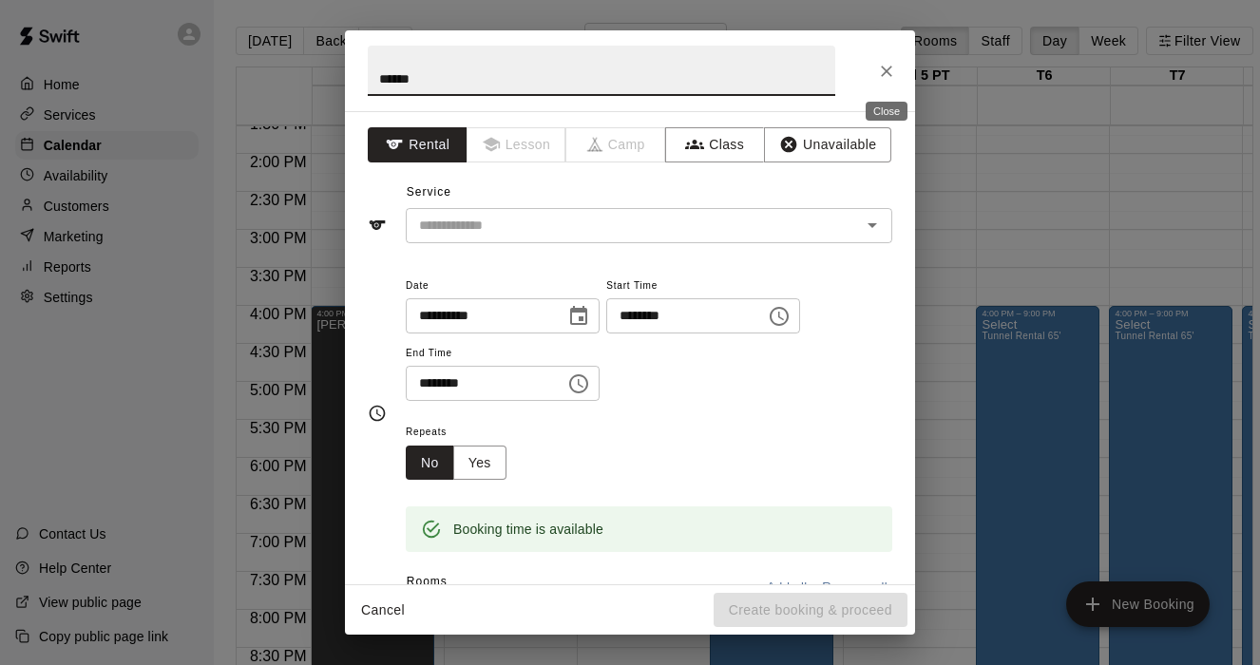
type input "******"
click at [879, 70] on icon "Close" at bounding box center [886, 71] width 19 height 19
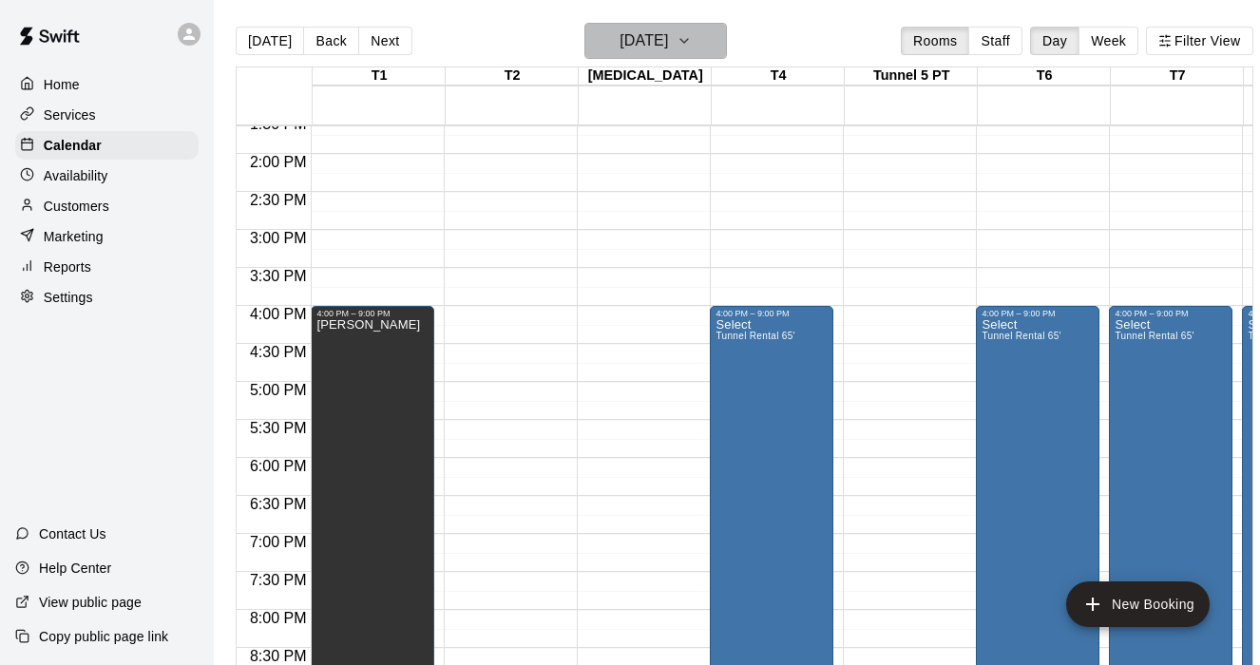
click at [718, 37] on button "[DATE]" at bounding box center [655, 41] width 143 height 36
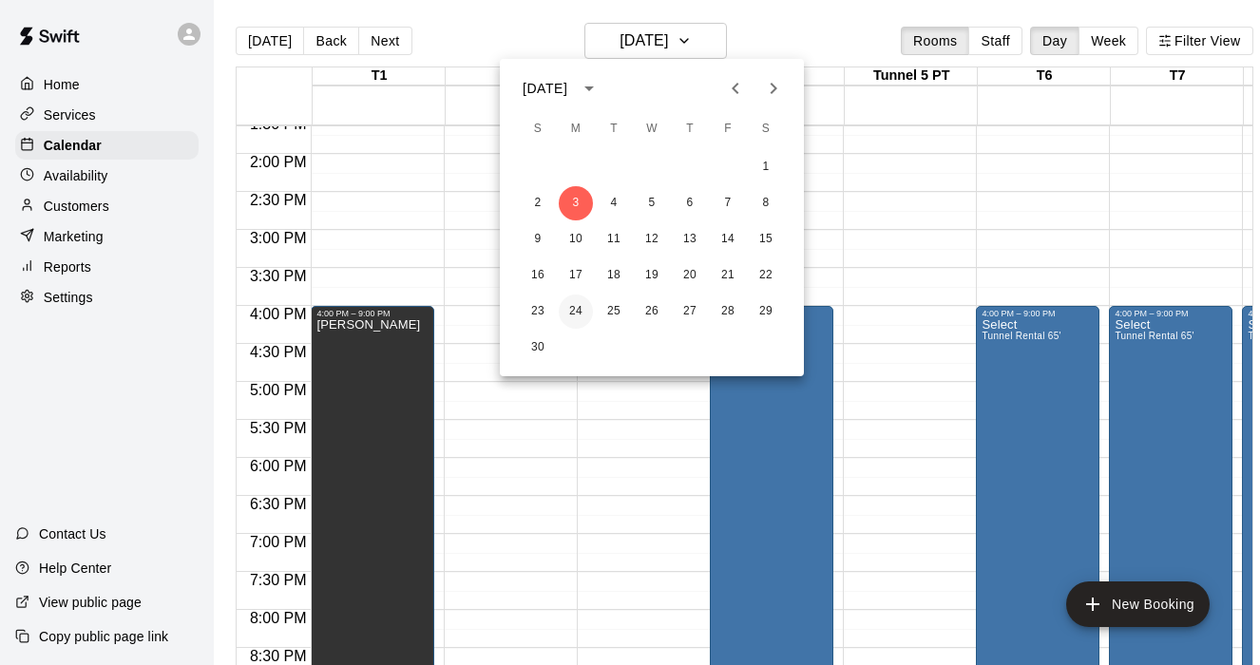
click at [573, 304] on button "24" at bounding box center [576, 312] width 34 height 34
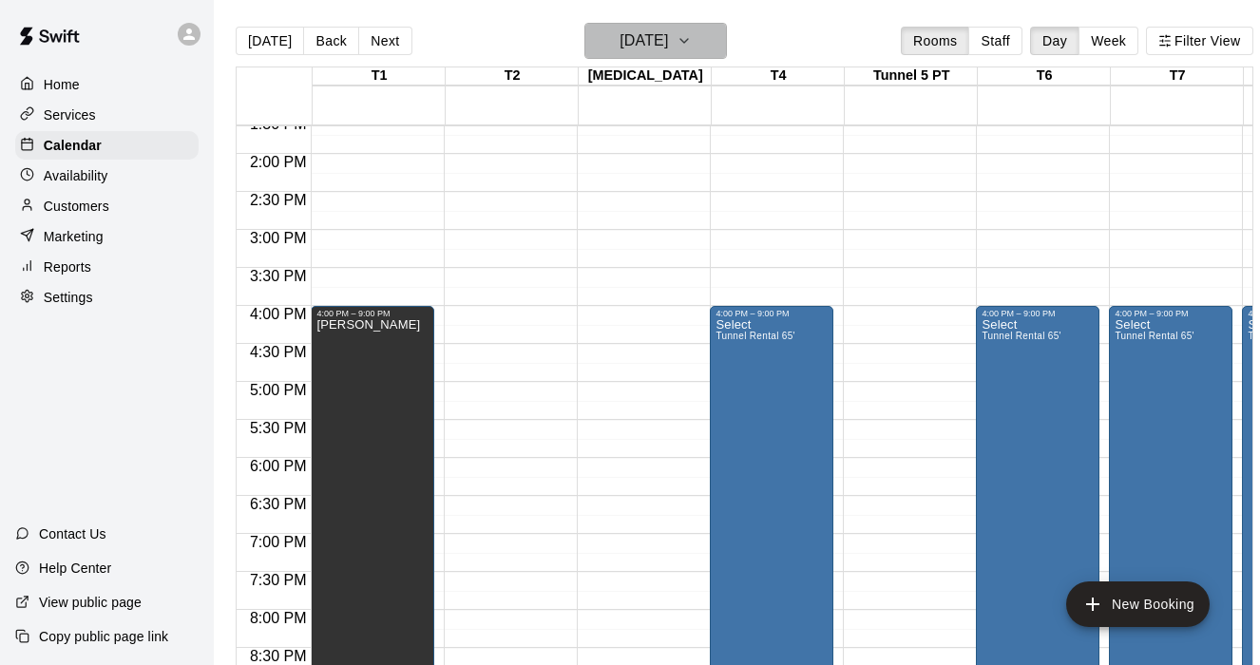
click at [692, 34] on icon "button" at bounding box center [684, 40] width 15 height 23
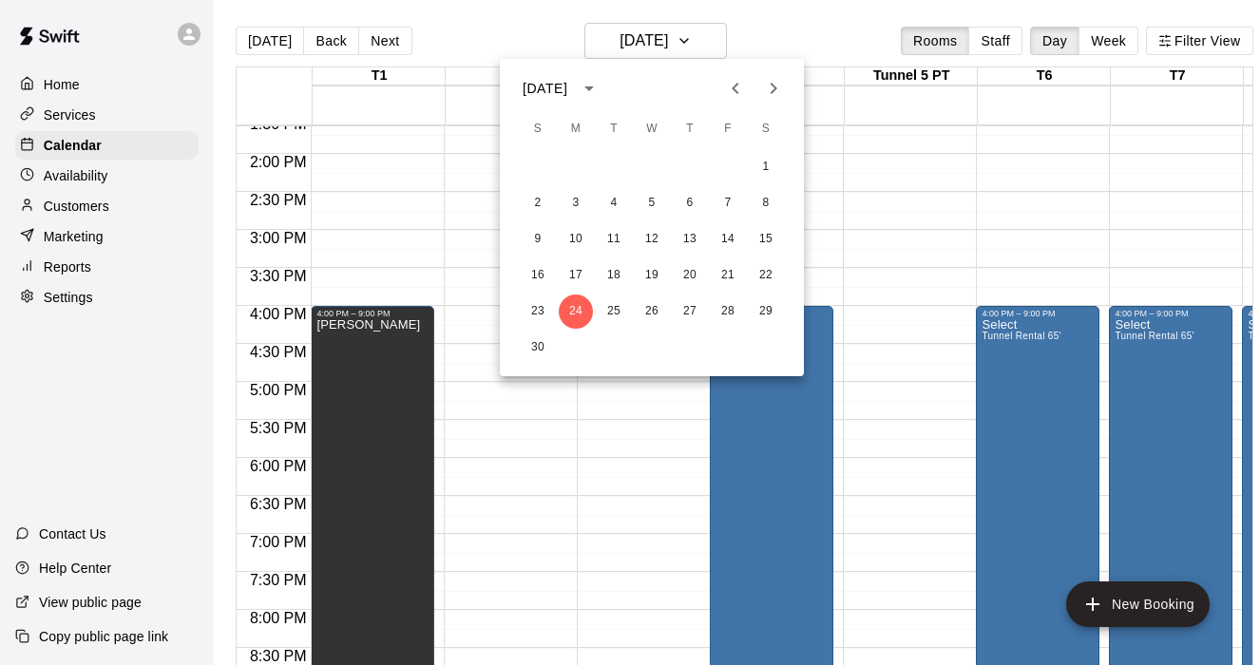
click at [773, 83] on icon "Next month" at bounding box center [773, 88] width 23 height 23
click at [578, 165] on button "1" at bounding box center [576, 167] width 34 height 34
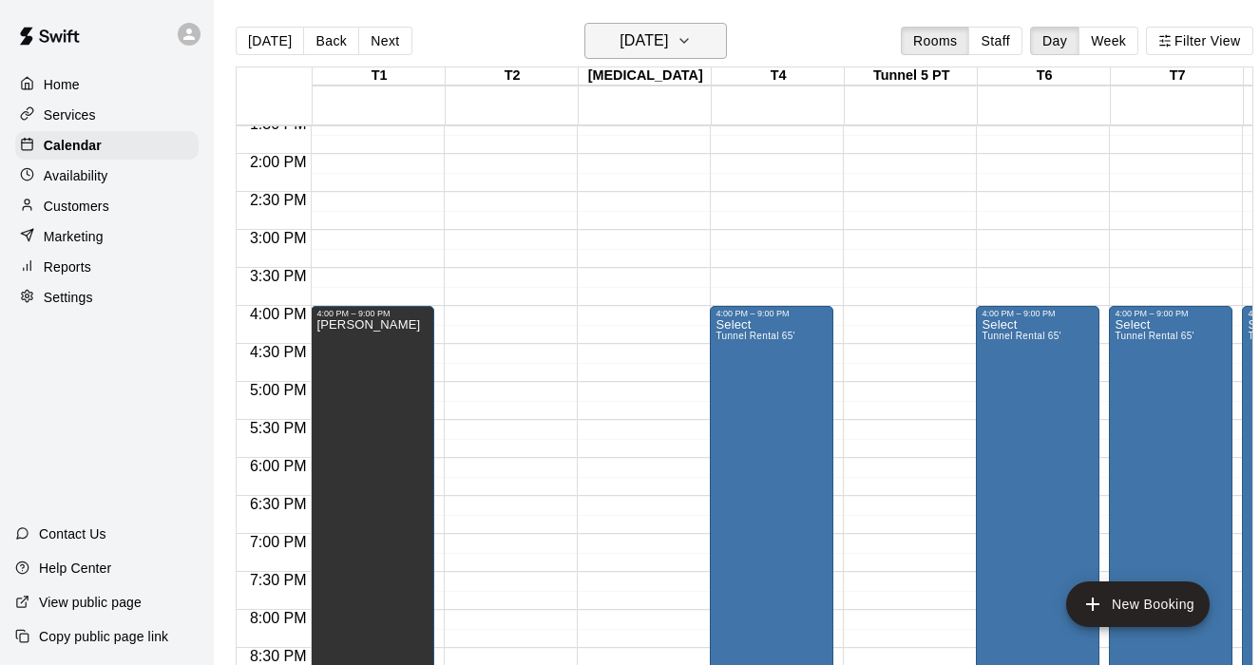
click at [696, 34] on button "[DATE]" at bounding box center [655, 41] width 143 height 36
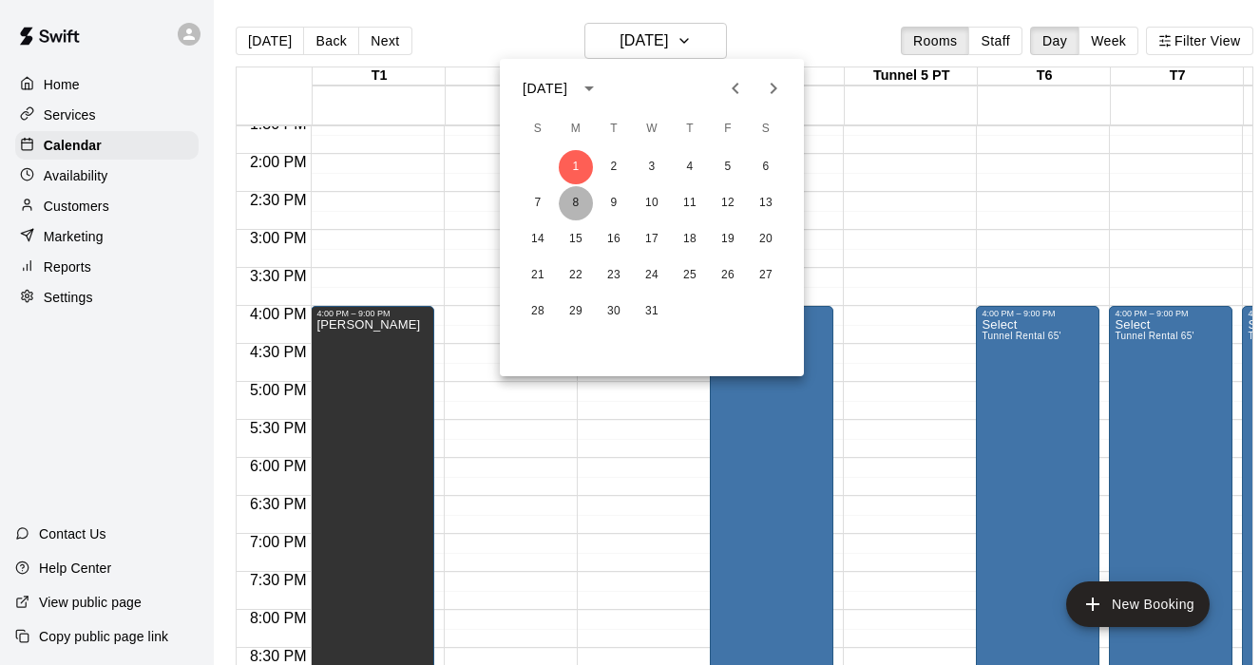
click at [578, 193] on button "8" at bounding box center [576, 203] width 34 height 34
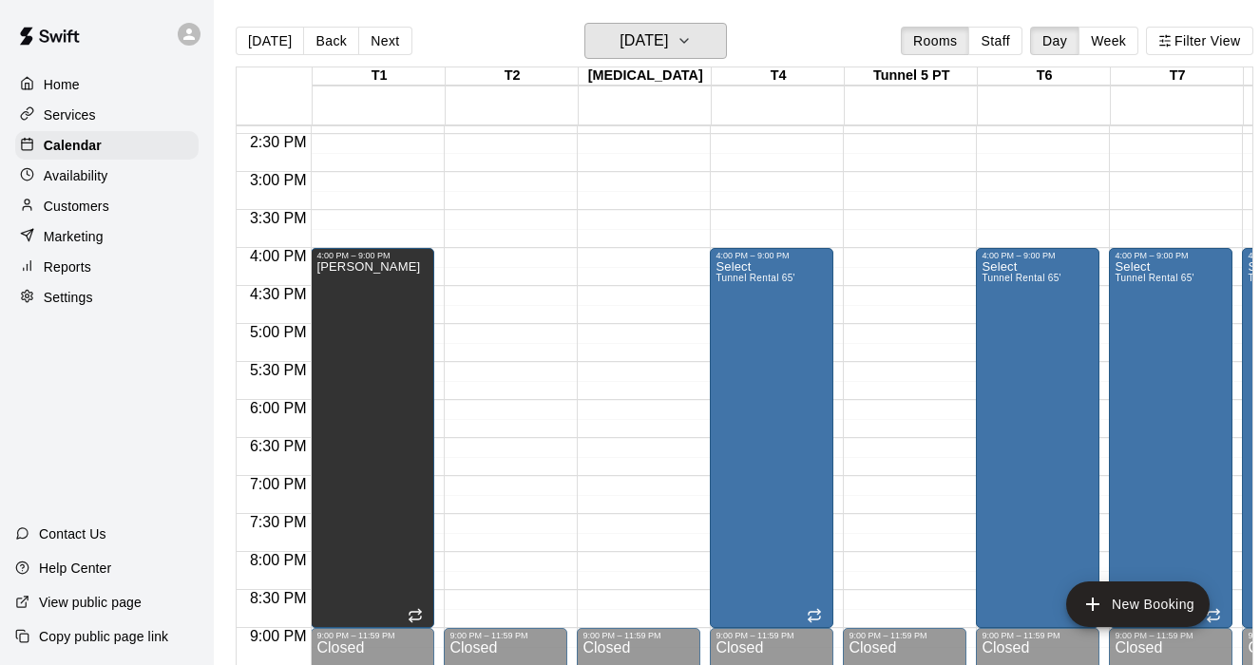
scroll to position [1093, 0]
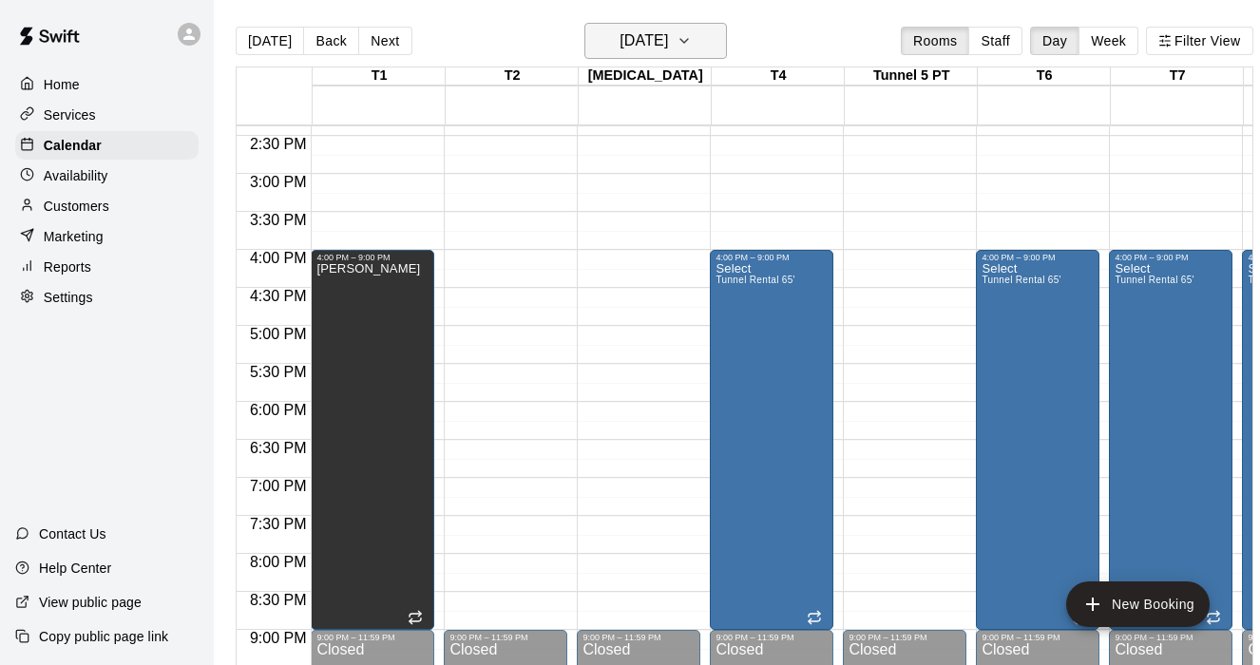
click at [692, 48] on icon "button" at bounding box center [684, 40] width 15 height 23
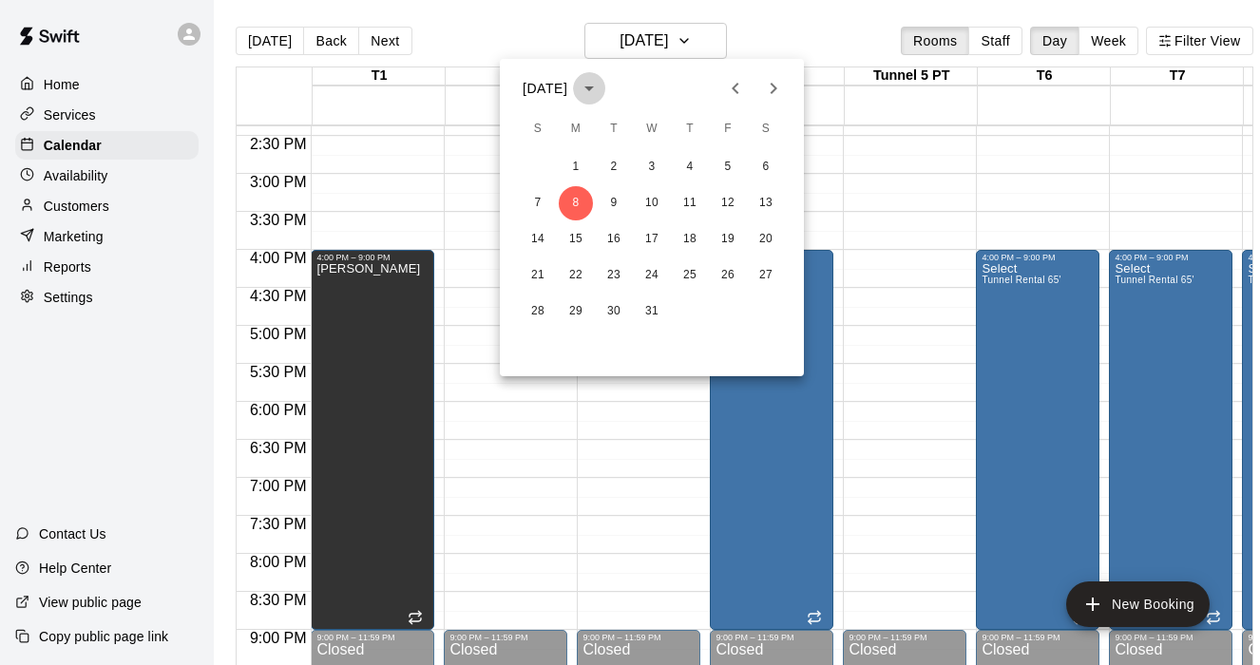
click at [601, 87] on icon "calendar view is open, switch to year view" at bounding box center [589, 88] width 23 height 23
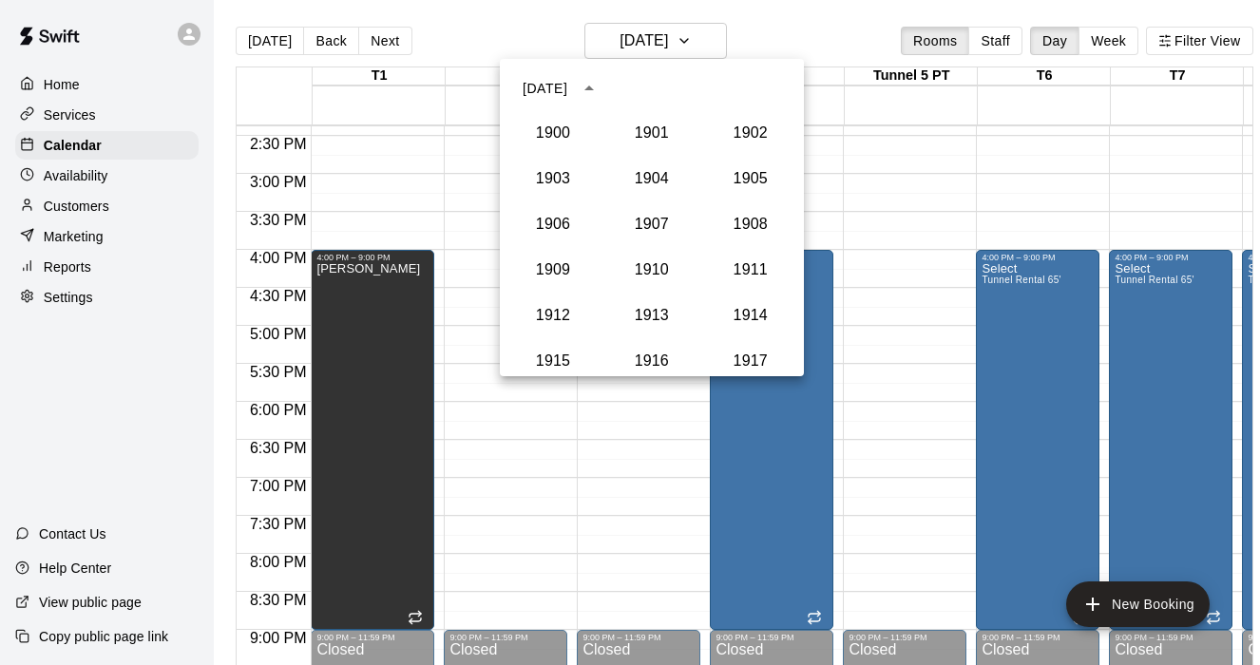
scroll to position [1760, 0]
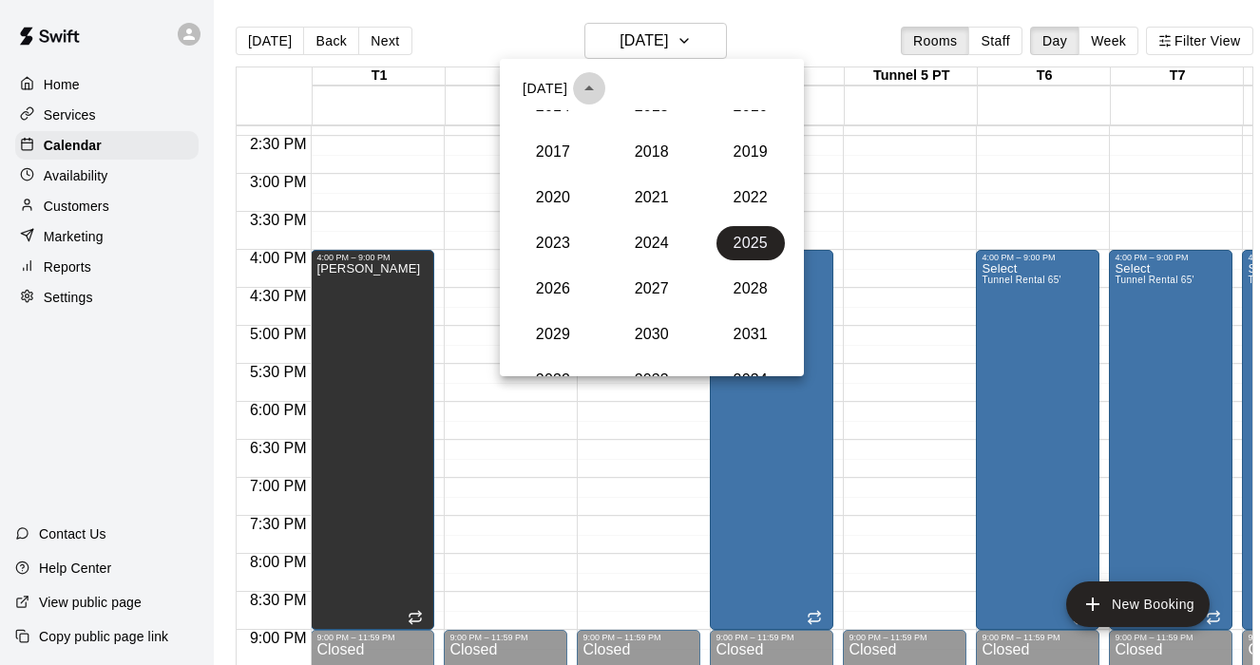
click at [601, 87] on icon "year view is open, switch to calendar view" at bounding box center [589, 88] width 23 height 23
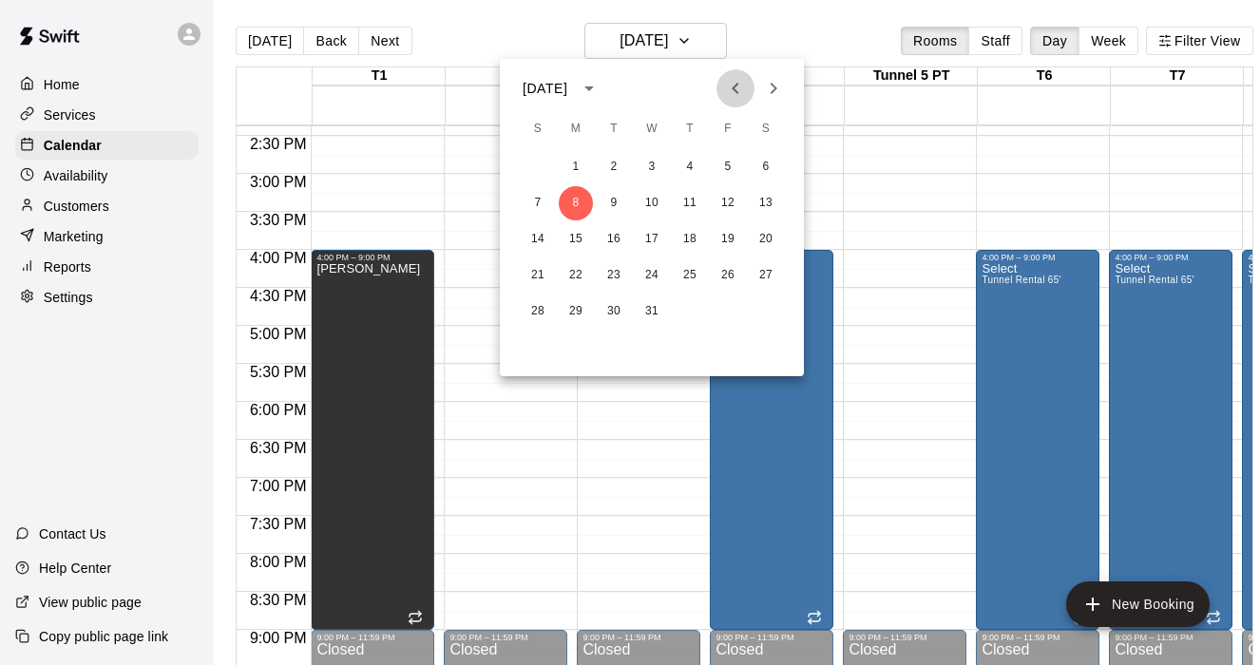
click at [739, 88] on icon "Previous month" at bounding box center [735, 88] width 23 height 23
click at [576, 200] on button "3" at bounding box center [576, 203] width 34 height 34
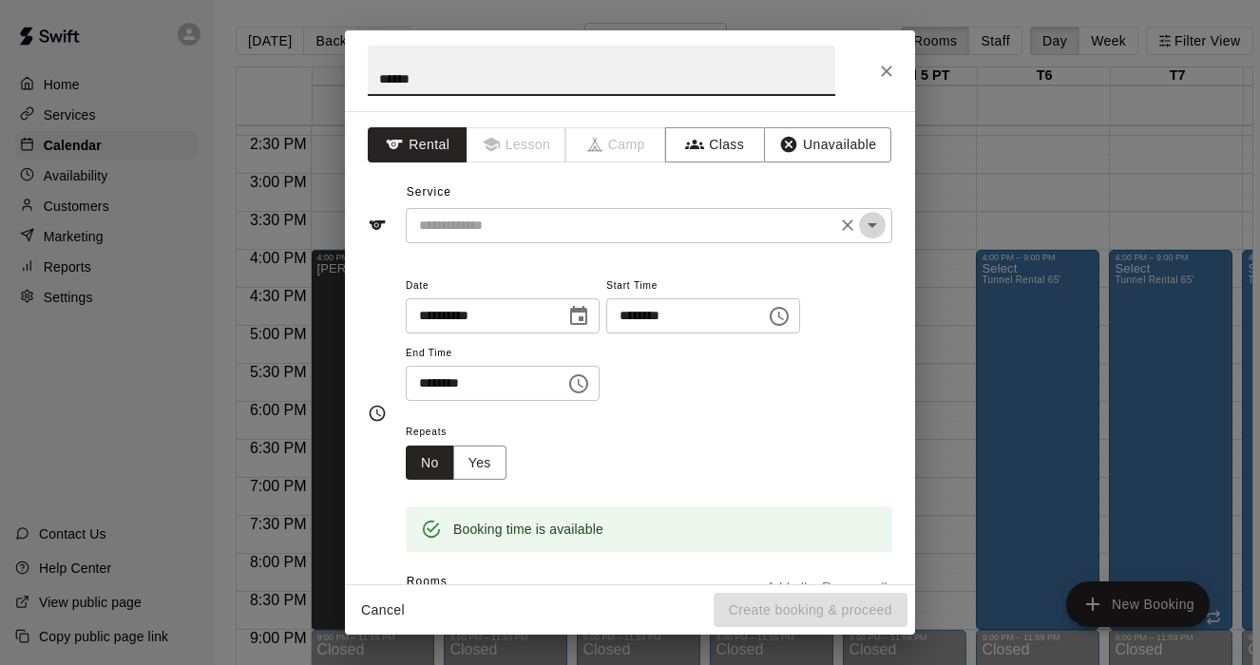
click at [877, 222] on icon "Open" at bounding box center [872, 225] width 23 height 23
type input "******"
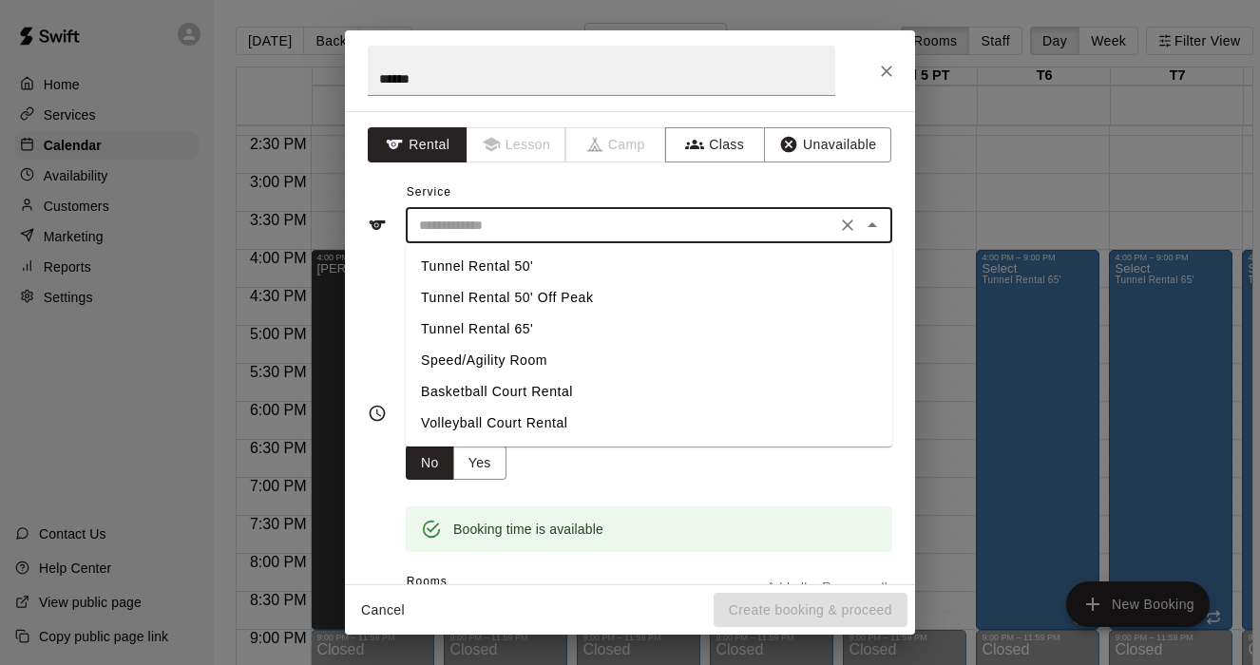
click at [522, 327] on li "Tunnel Rental 65'" at bounding box center [649, 329] width 487 height 31
type input "**********"
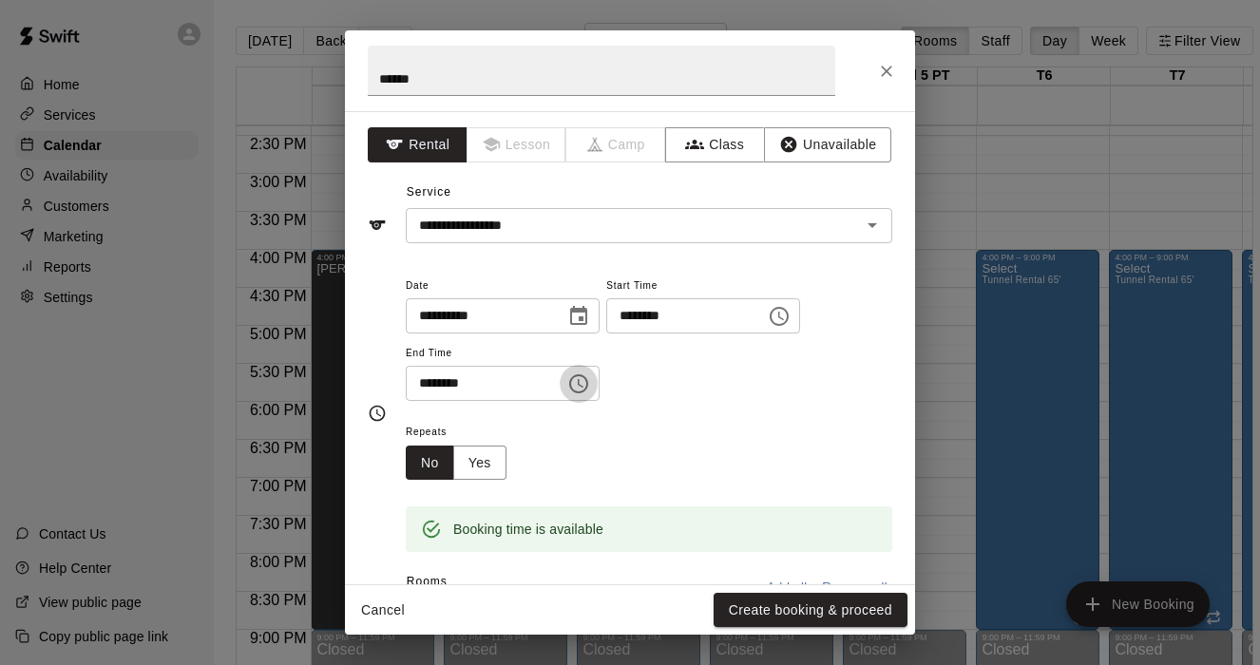
click at [583, 383] on icon "Choose time, selected time is 4:30 PM" at bounding box center [581, 383] width 6 height 9
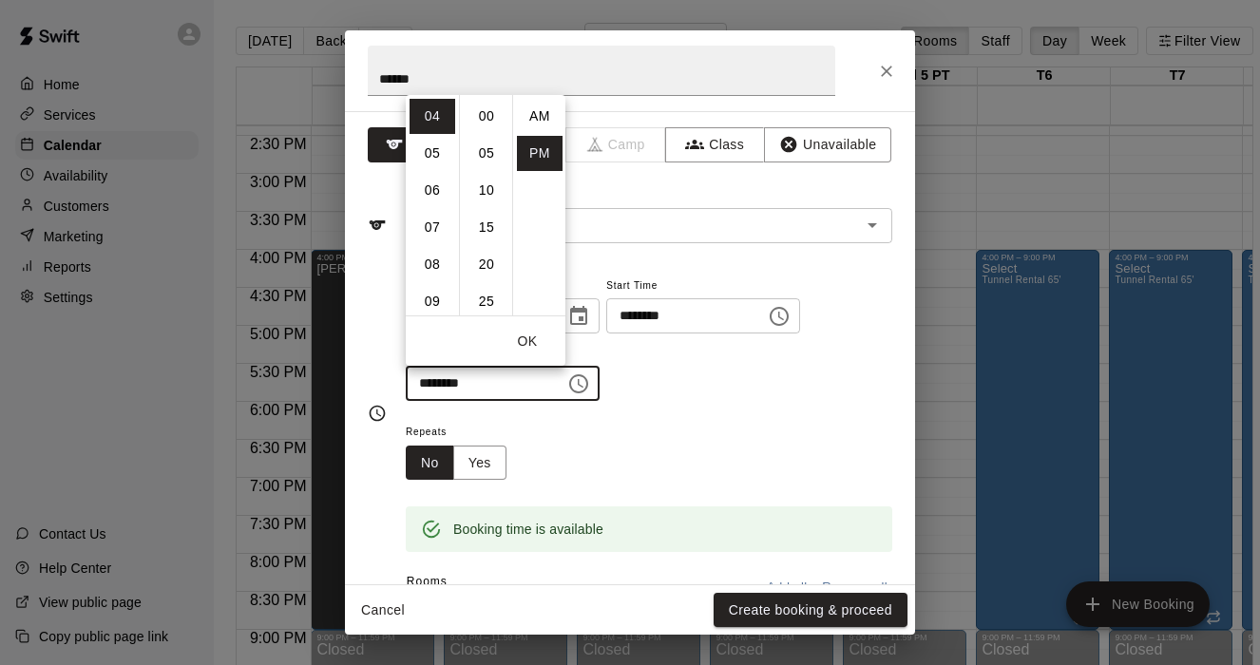
scroll to position [34, 0]
click at [443, 296] on li "09" at bounding box center [433, 301] width 46 height 35
click at [487, 100] on li "00" at bounding box center [487, 116] width 46 height 35
type input "********"
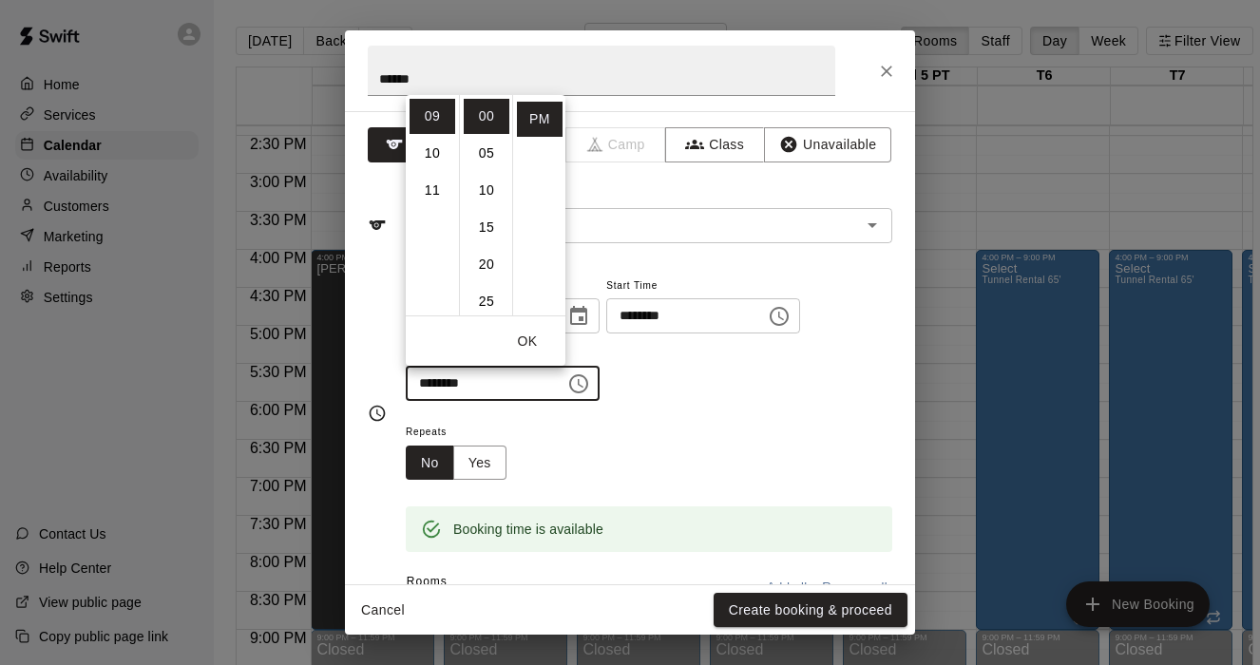
click at [651, 439] on div "Repeats No Yes" at bounding box center [649, 450] width 487 height 60
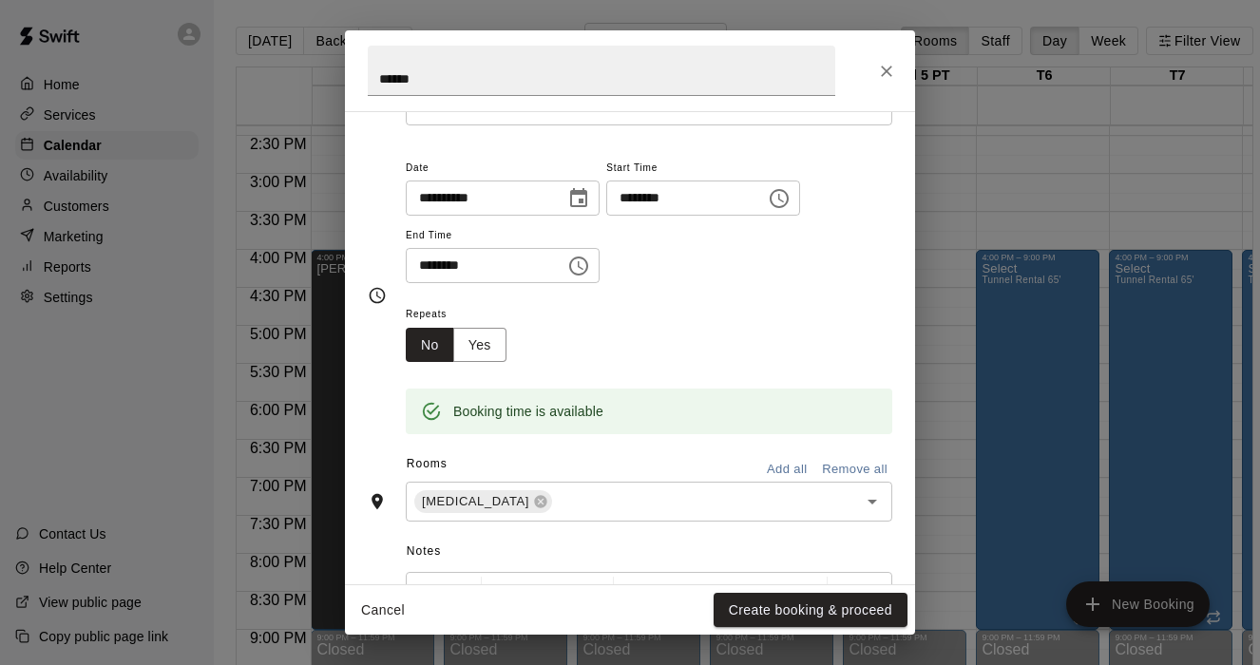
scroll to position [119, 0]
click at [560, 494] on input "text" at bounding box center [693, 501] width 276 height 24
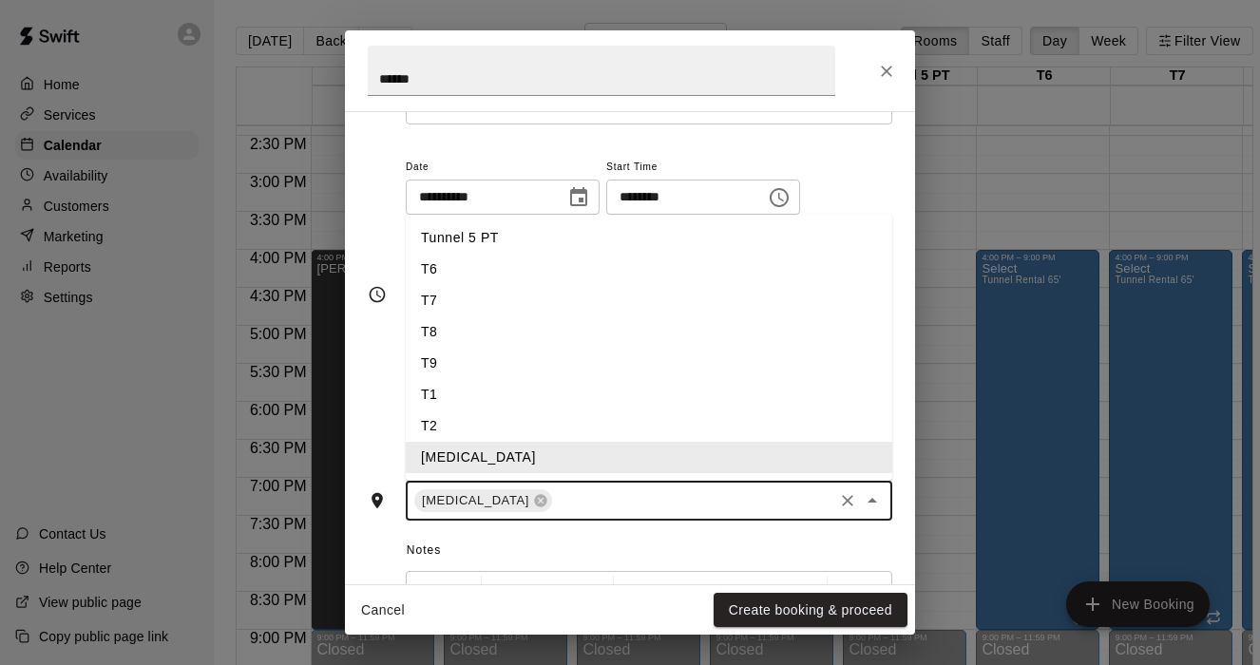
scroll to position [95, 0]
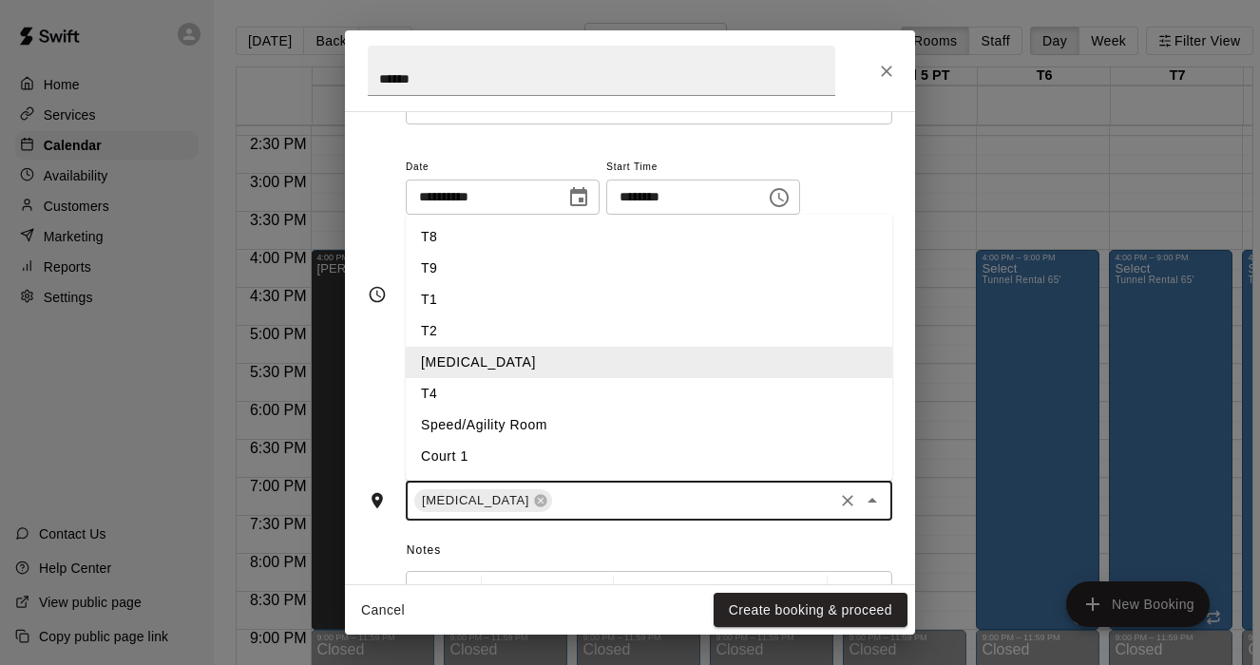
click at [555, 497] on input "text" at bounding box center [693, 501] width 276 height 24
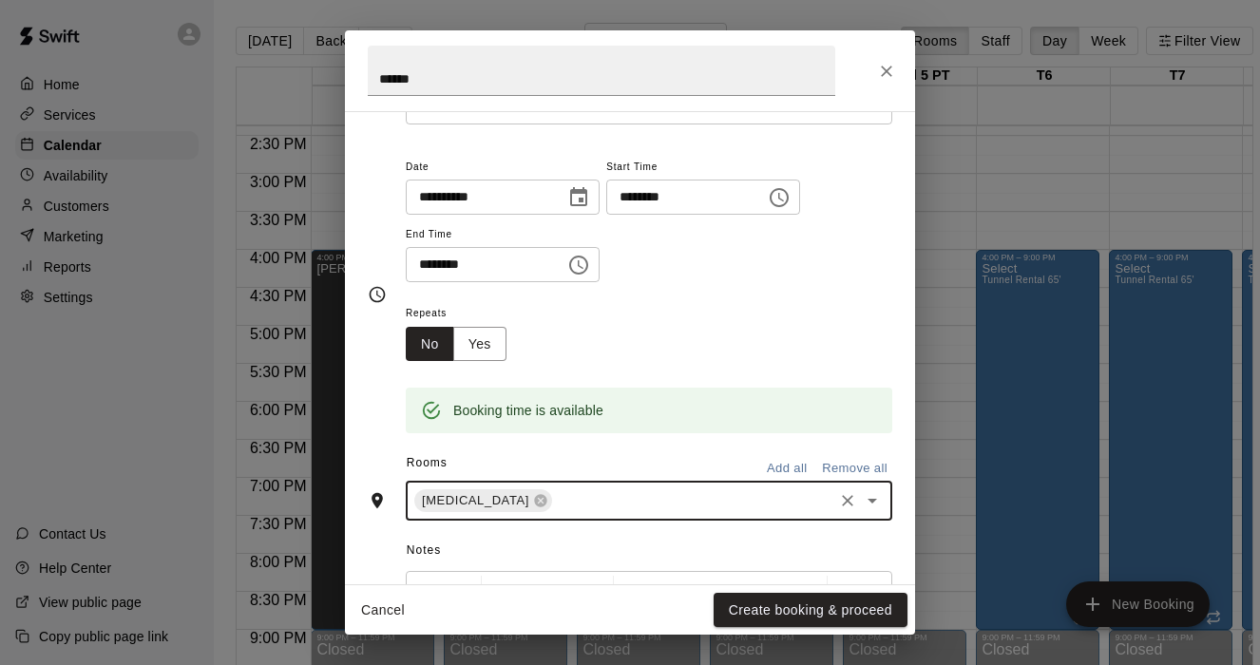
click at [484, 521] on div "[MEDICAL_DATA] ​" at bounding box center [649, 501] width 487 height 40
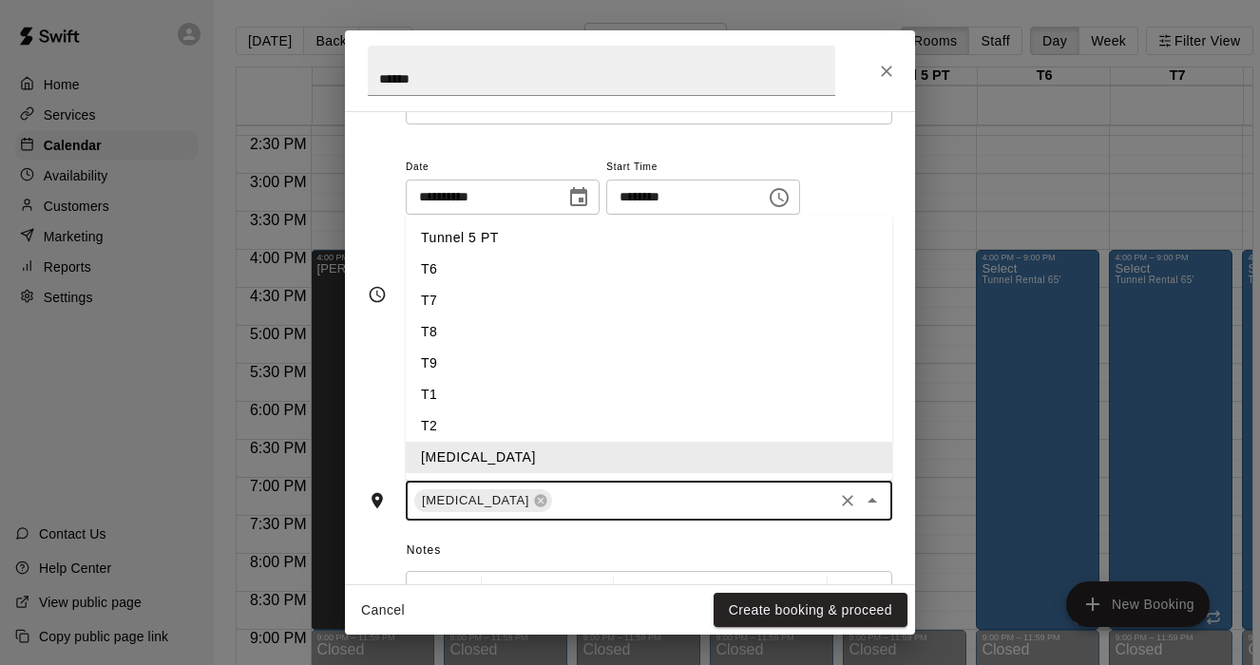
click at [555, 500] on input "text" at bounding box center [693, 501] width 276 height 24
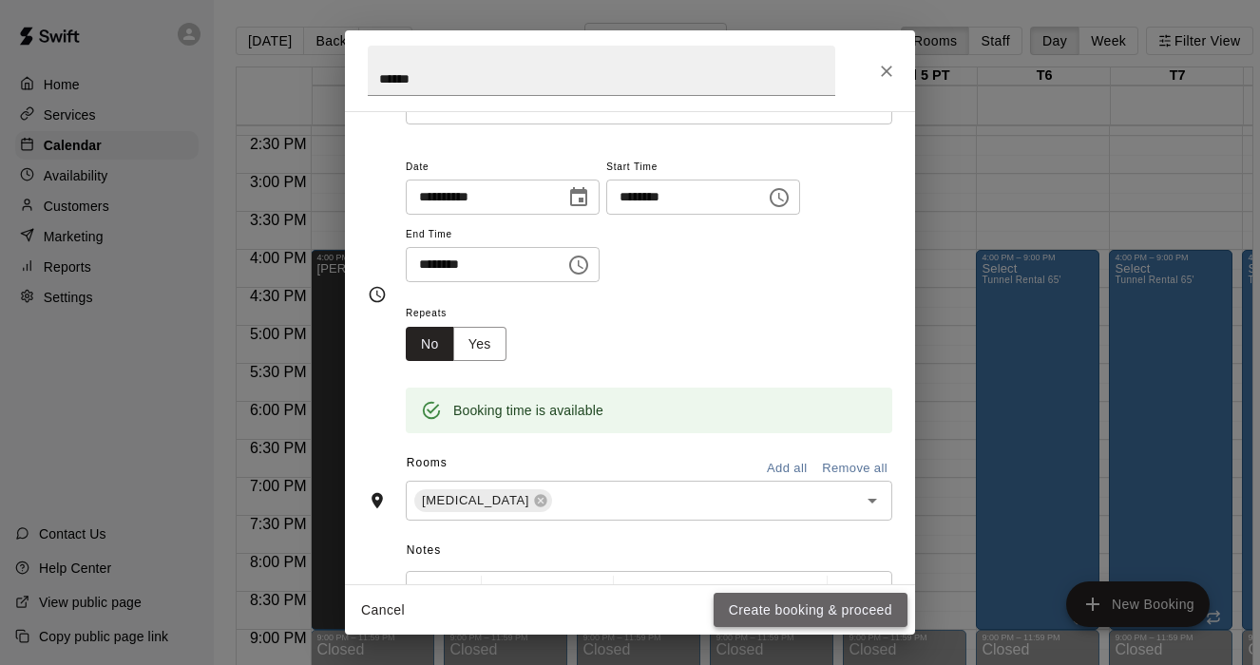
click at [734, 603] on button "Create booking & proceed" at bounding box center [811, 610] width 194 height 35
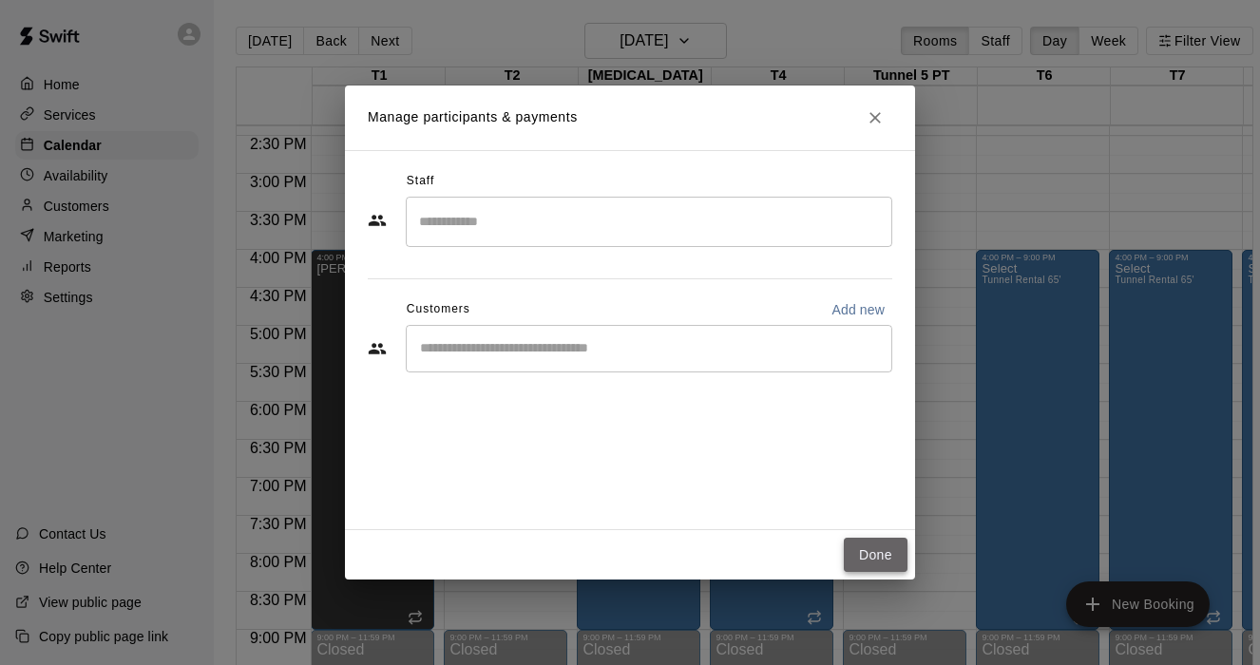
click at [872, 550] on button "Done" at bounding box center [876, 555] width 64 height 35
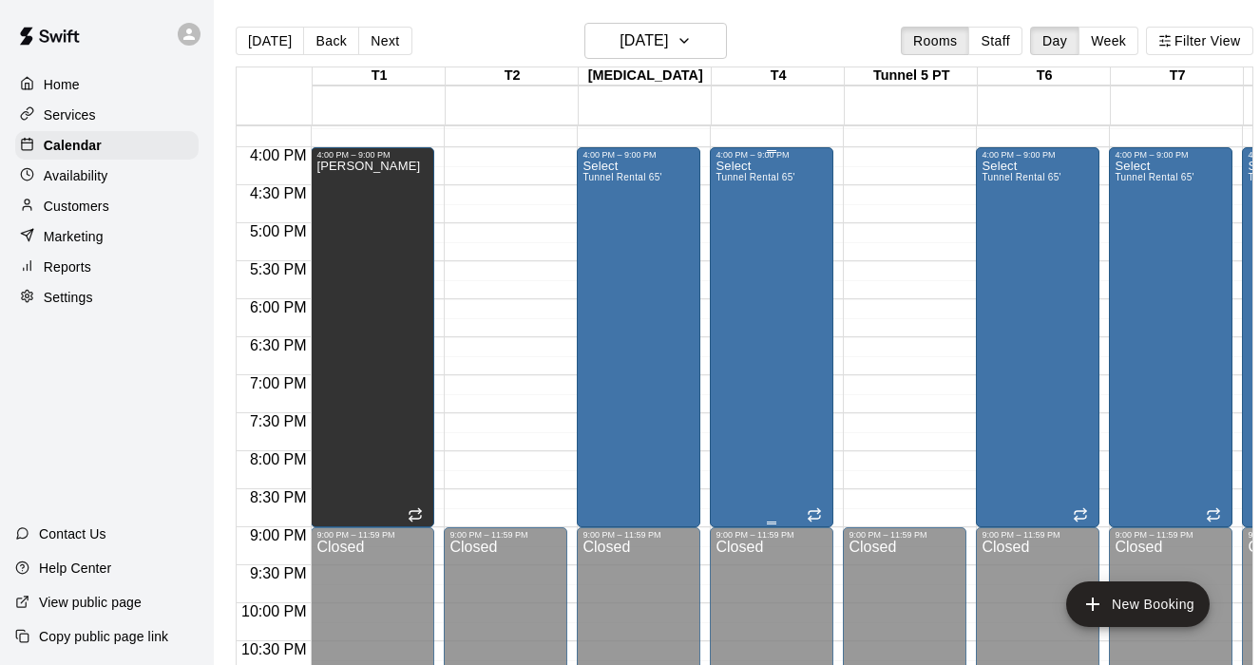
scroll to position [1137, 0]
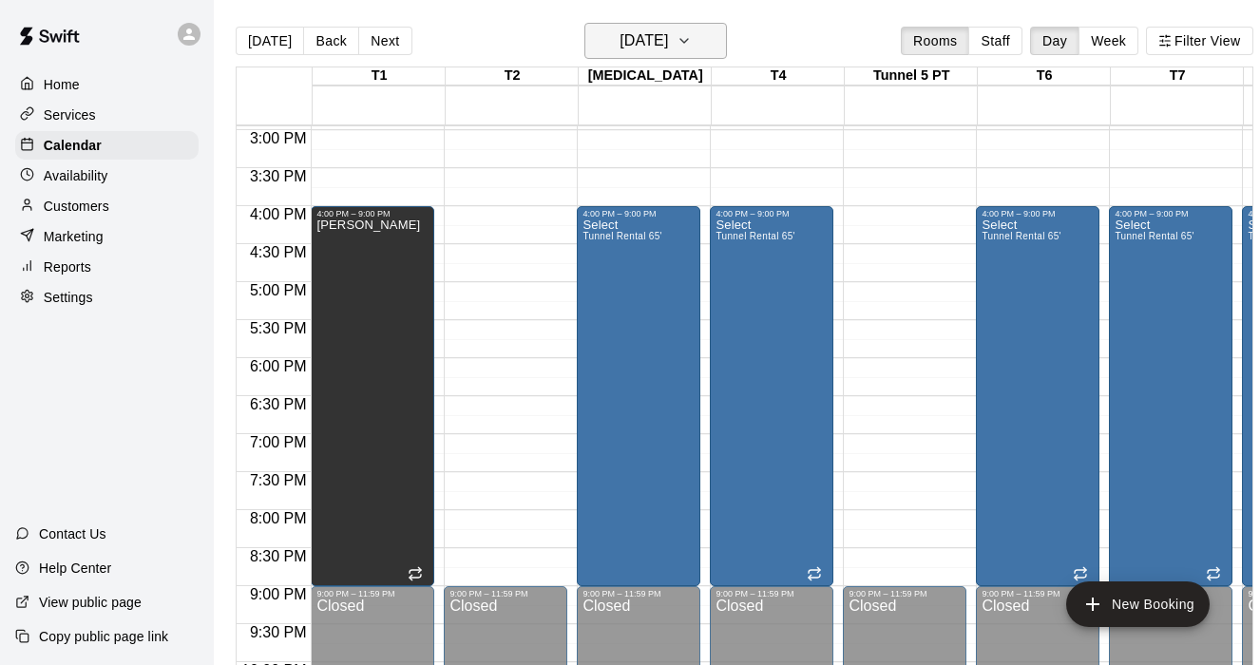
click at [698, 46] on button "[DATE]" at bounding box center [655, 41] width 143 height 36
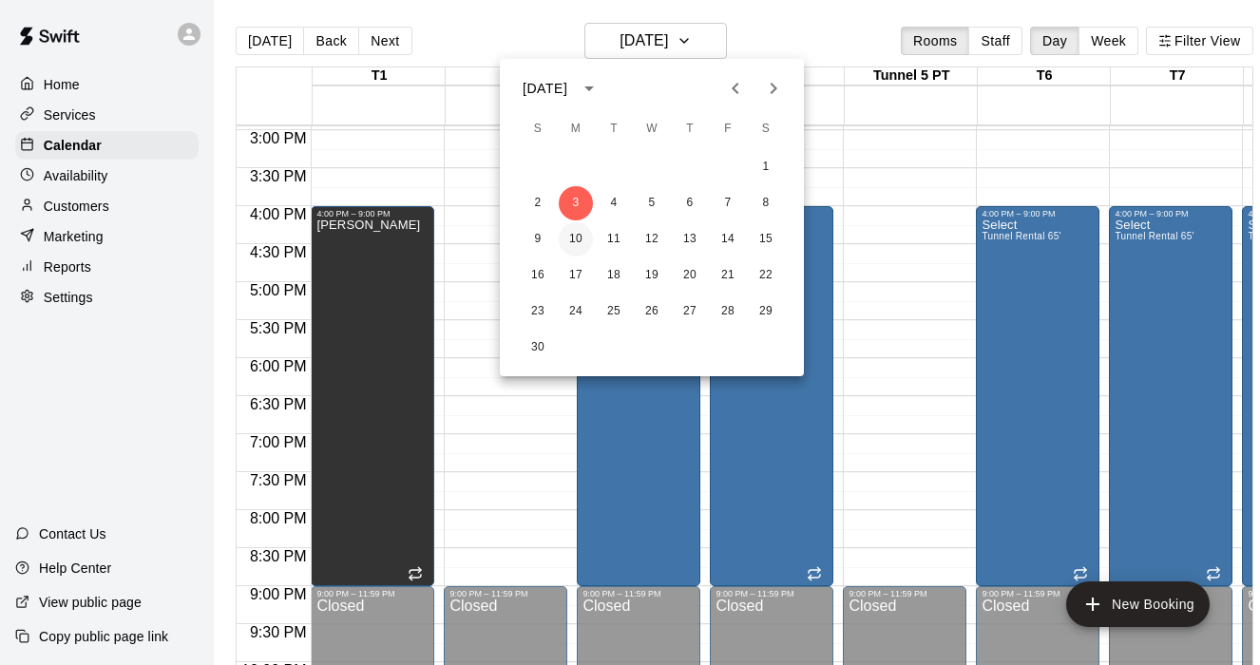
click at [584, 230] on button "10" at bounding box center [576, 239] width 34 height 34
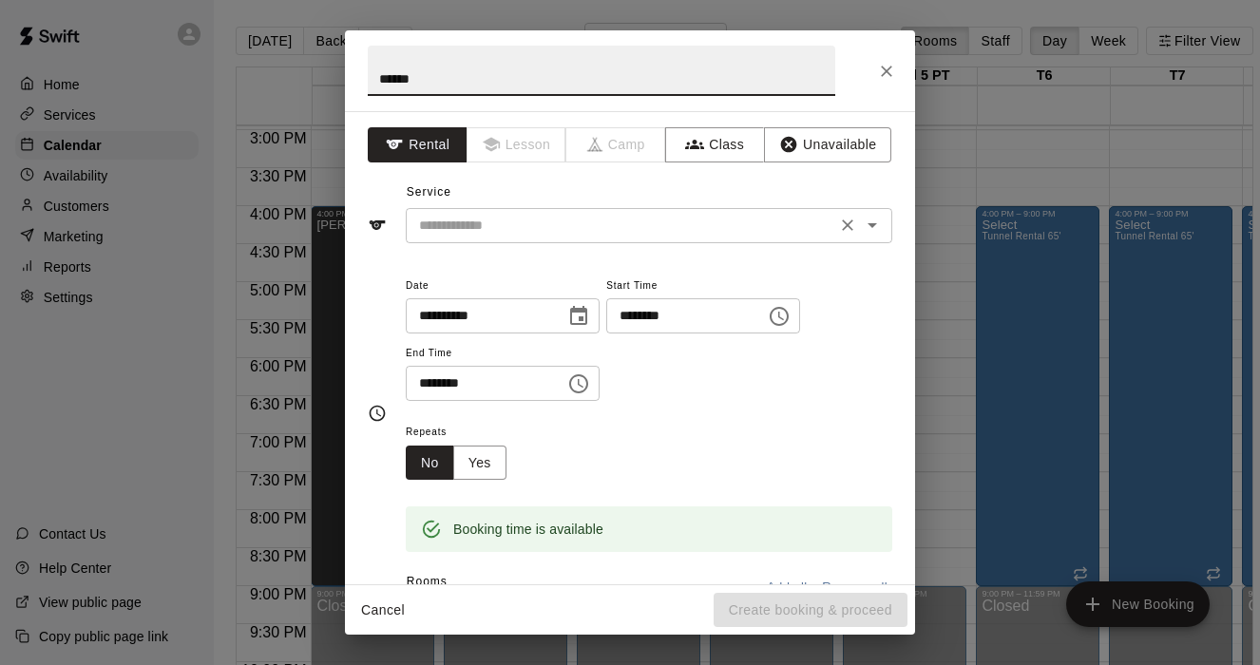
click at [490, 209] on div "​" at bounding box center [649, 225] width 487 height 35
type input "******"
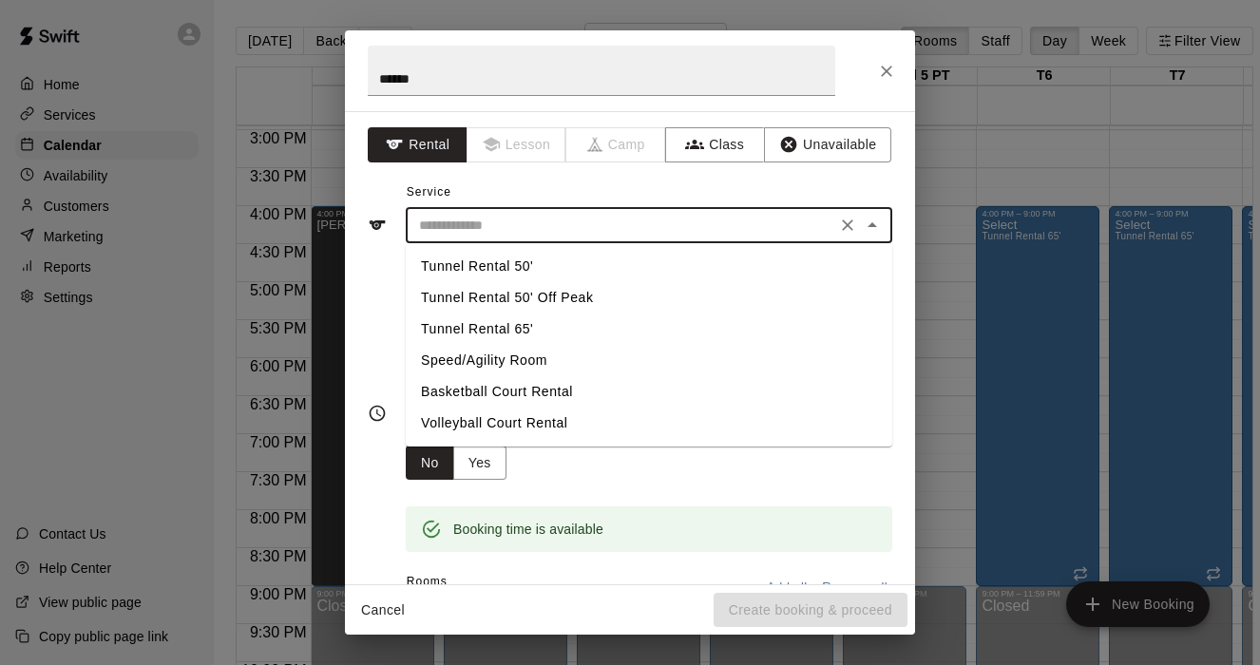
click at [507, 333] on li "Tunnel Rental 65'" at bounding box center [649, 329] width 487 height 31
type input "**********"
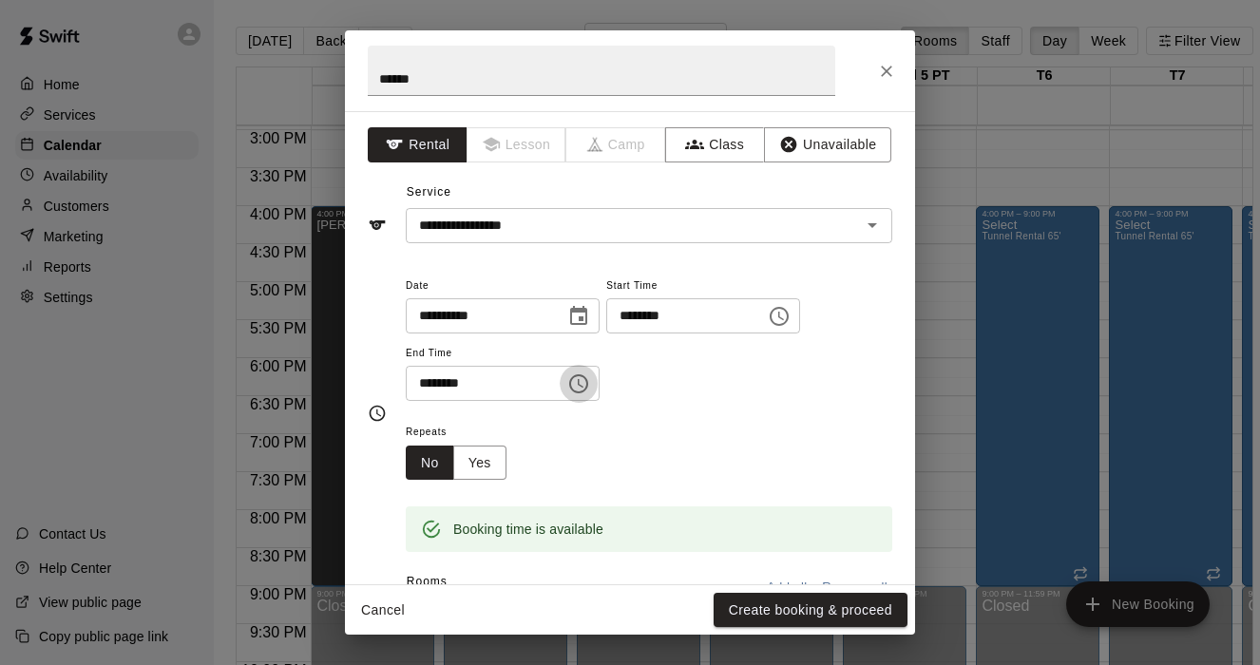
click at [587, 391] on icon "Choose time, selected time is 4:30 PM" at bounding box center [578, 383] width 19 height 19
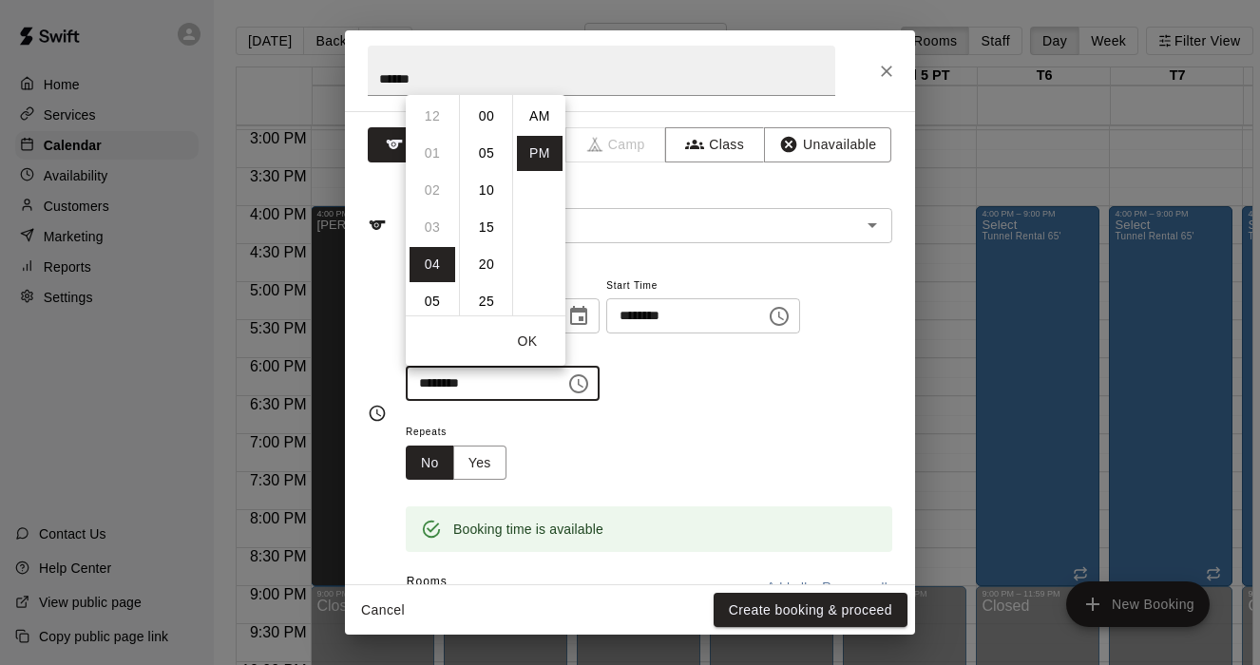
scroll to position [34, 0]
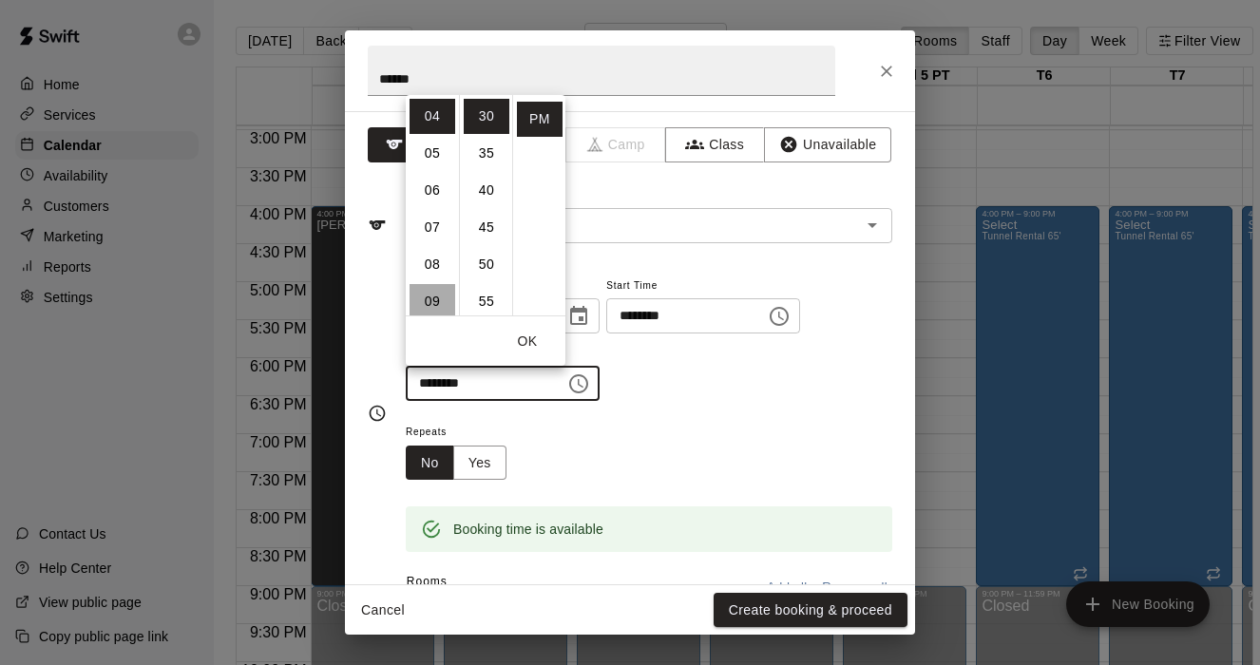
click at [428, 306] on li "09" at bounding box center [433, 301] width 46 height 35
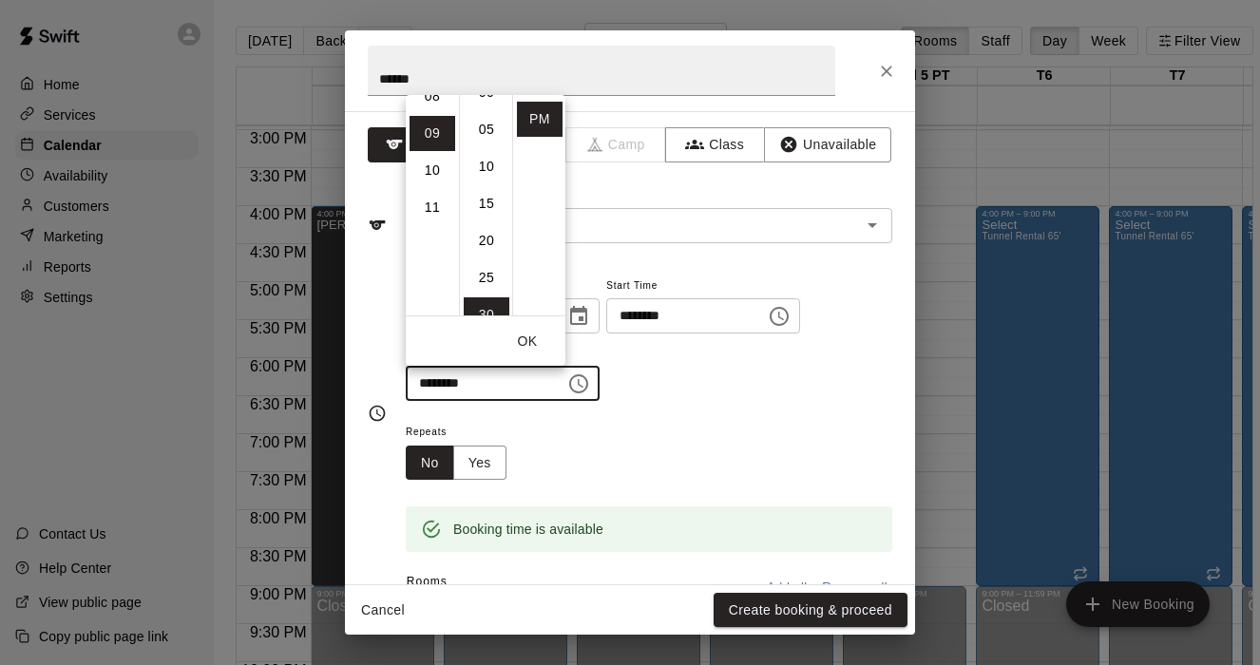
scroll to position [0, 0]
click at [487, 116] on li "00" at bounding box center [487, 116] width 46 height 35
type input "********"
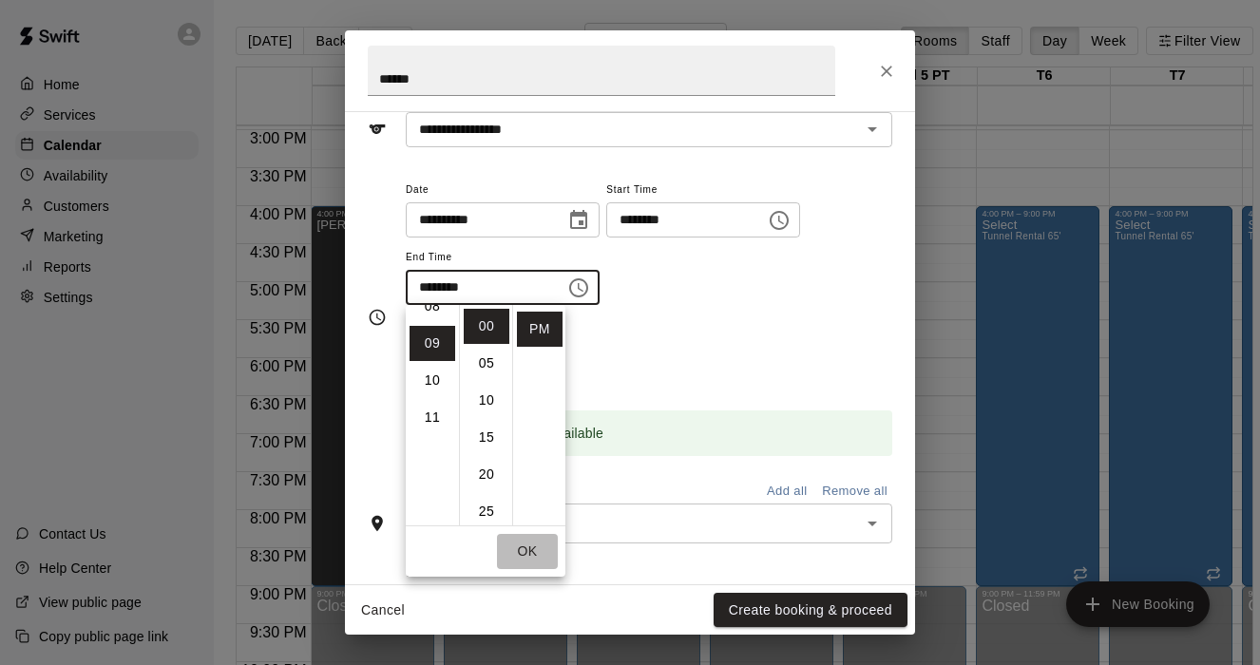
click at [534, 558] on button "OK" at bounding box center [527, 551] width 61 height 35
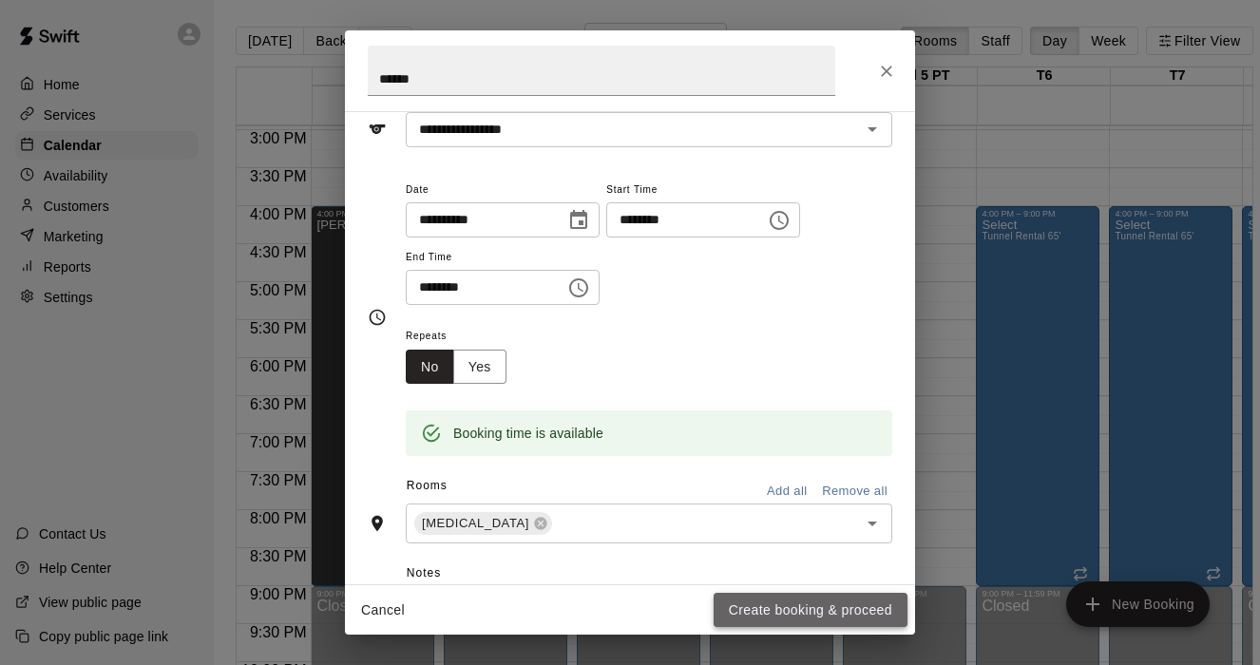
click at [765, 609] on button "Create booking & proceed" at bounding box center [811, 610] width 194 height 35
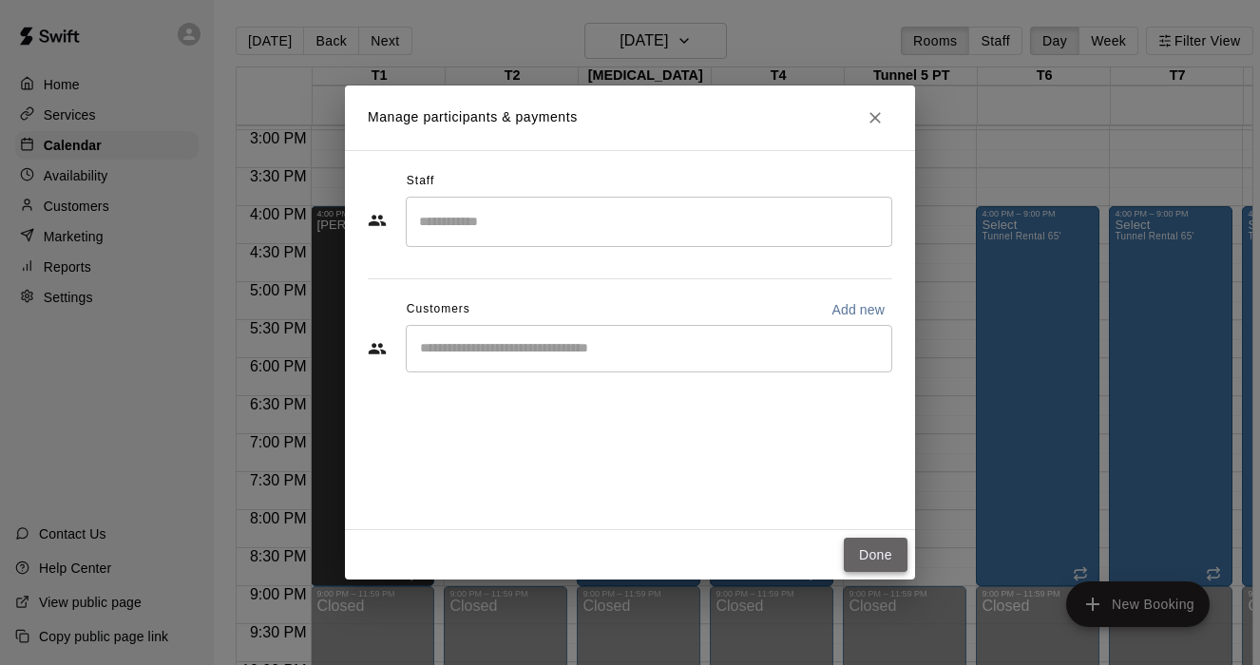
click at [876, 565] on button "Done" at bounding box center [876, 555] width 64 height 35
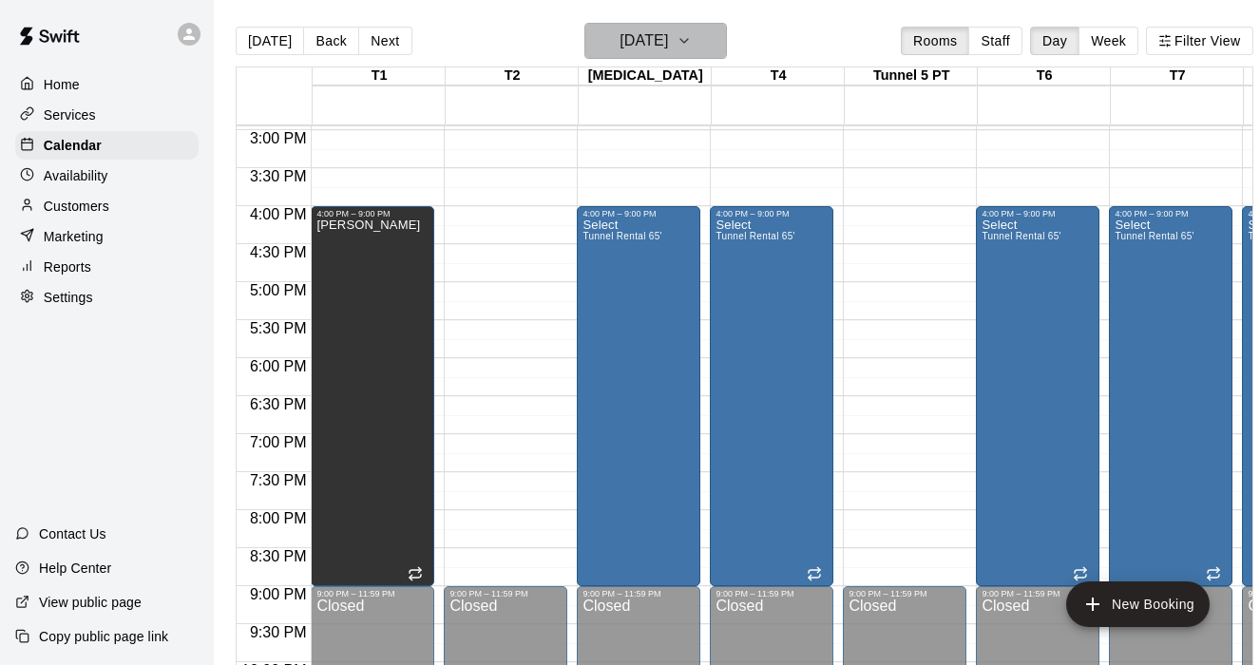
click at [692, 38] on icon "button" at bounding box center [684, 40] width 15 height 23
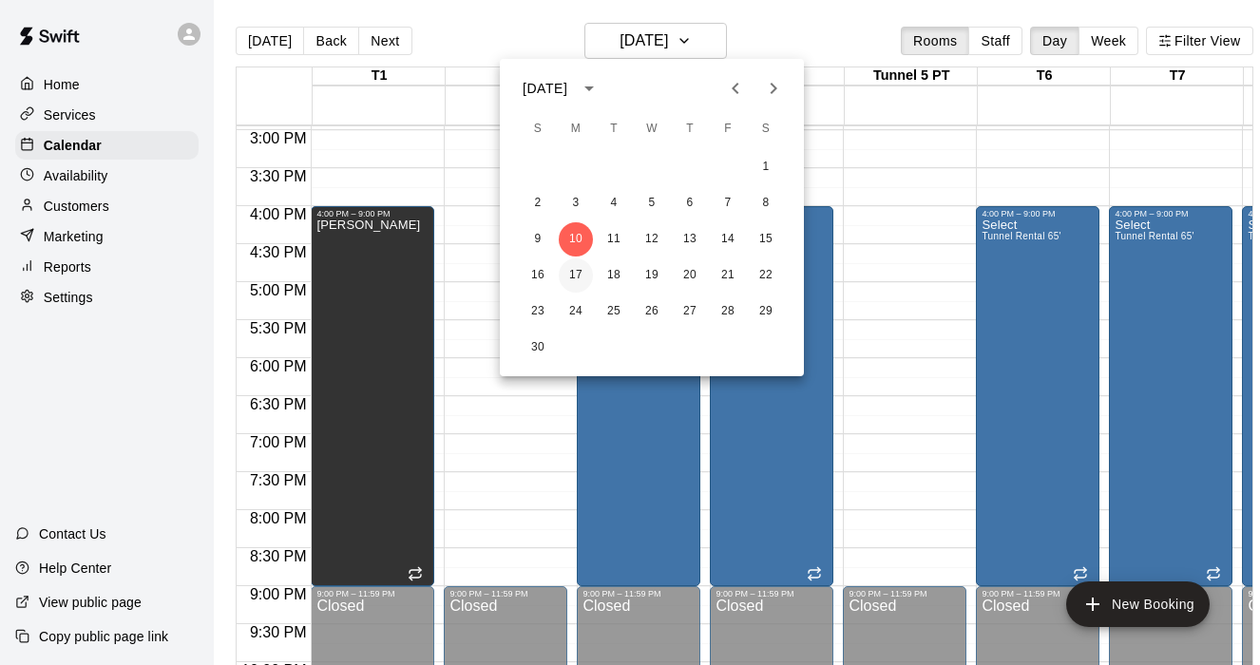
click at [576, 268] on button "17" at bounding box center [576, 275] width 34 height 34
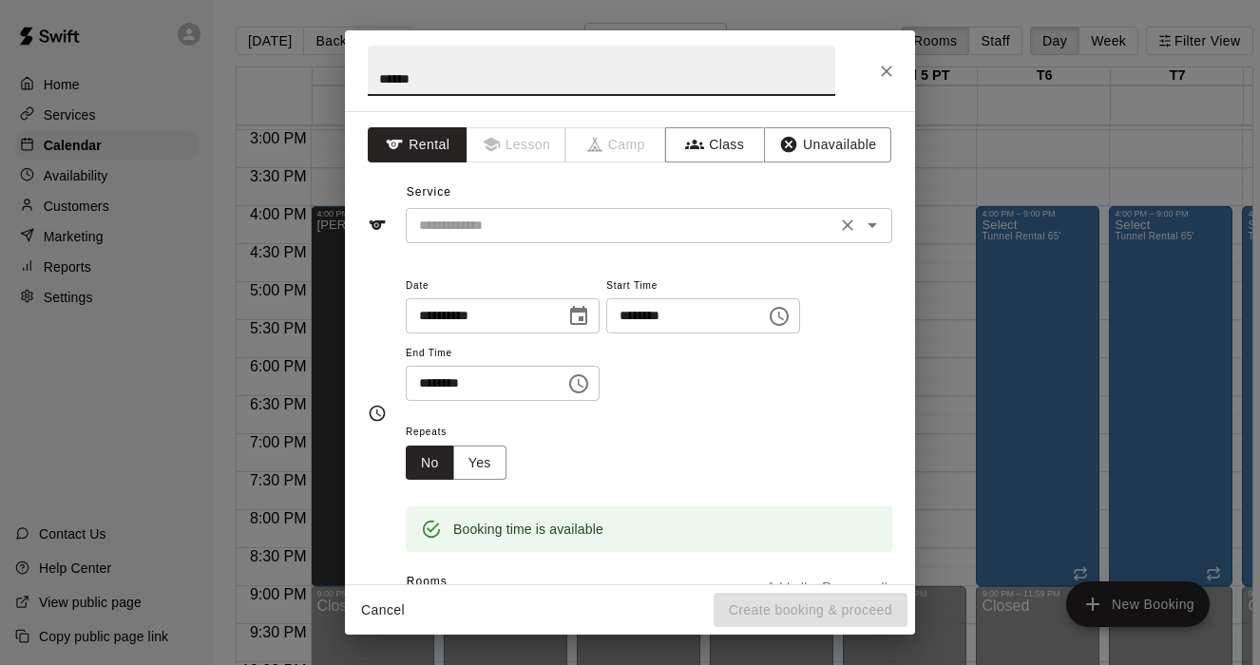
type input "******"
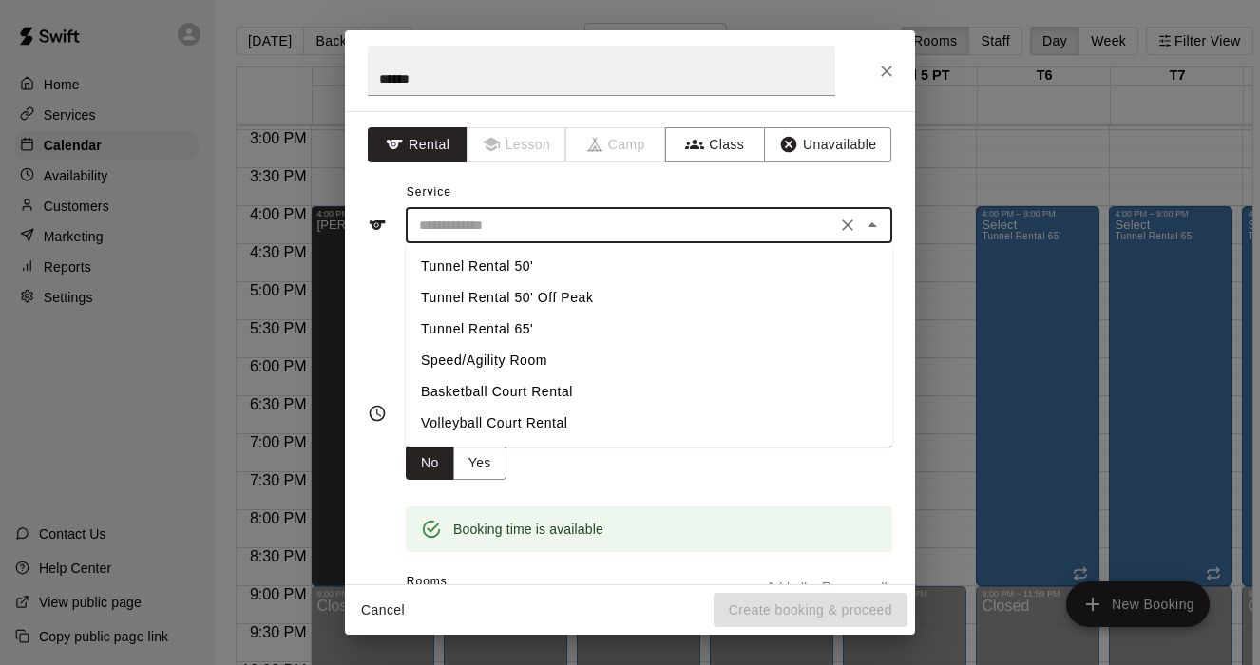
click at [535, 227] on input "text" at bounding box center [620, 226] width 419 height 24
drag, startPoint x: 503, startPoint y: 324, endPoint x: 510, endPoint y: 246, distance: 78.3
click at [510, 246] on ul "Tunnel Rental 50' Tunnel Rental 50' Off Peak Tunnel Rental 65' Speed/Agility Ro…" at bounding box center [649, 344] width 487 height 203
click at [510, 257] on li "Tunnel Rental 50'" at bounding box center [649, 266] width 487 height 31
type input "**********"
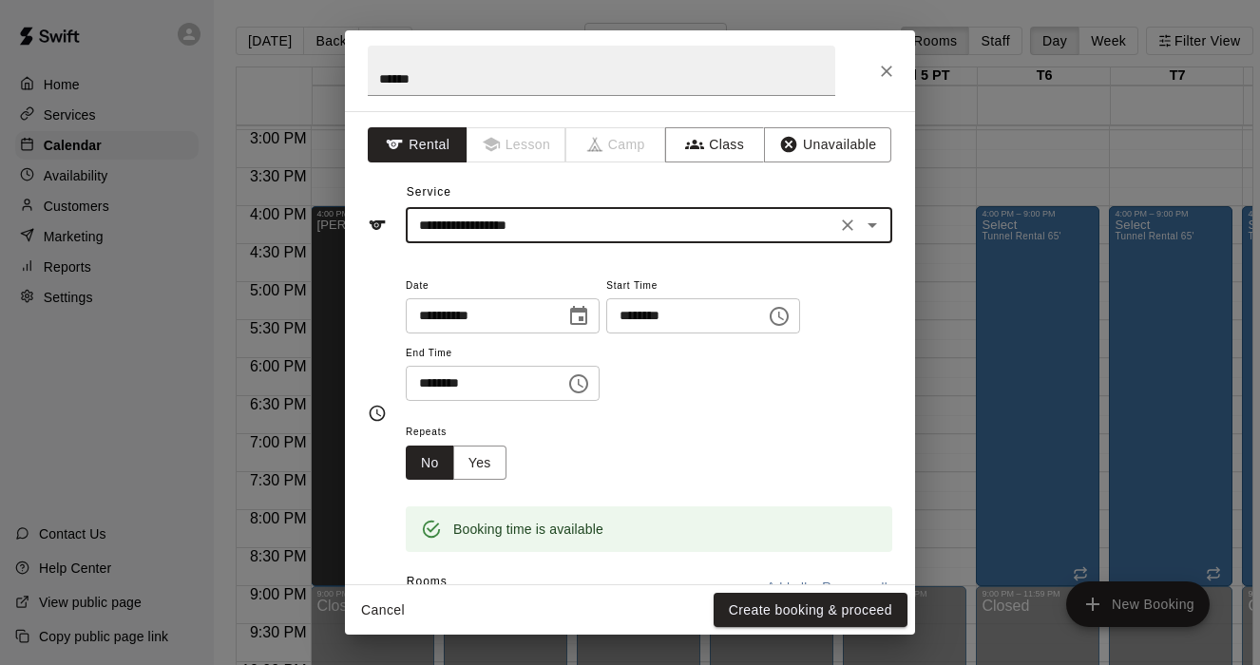
click at [583, 392] on icon "Choose time, selected time is 4:30 PM" at bounding box center [578, 384] width 23 height 23
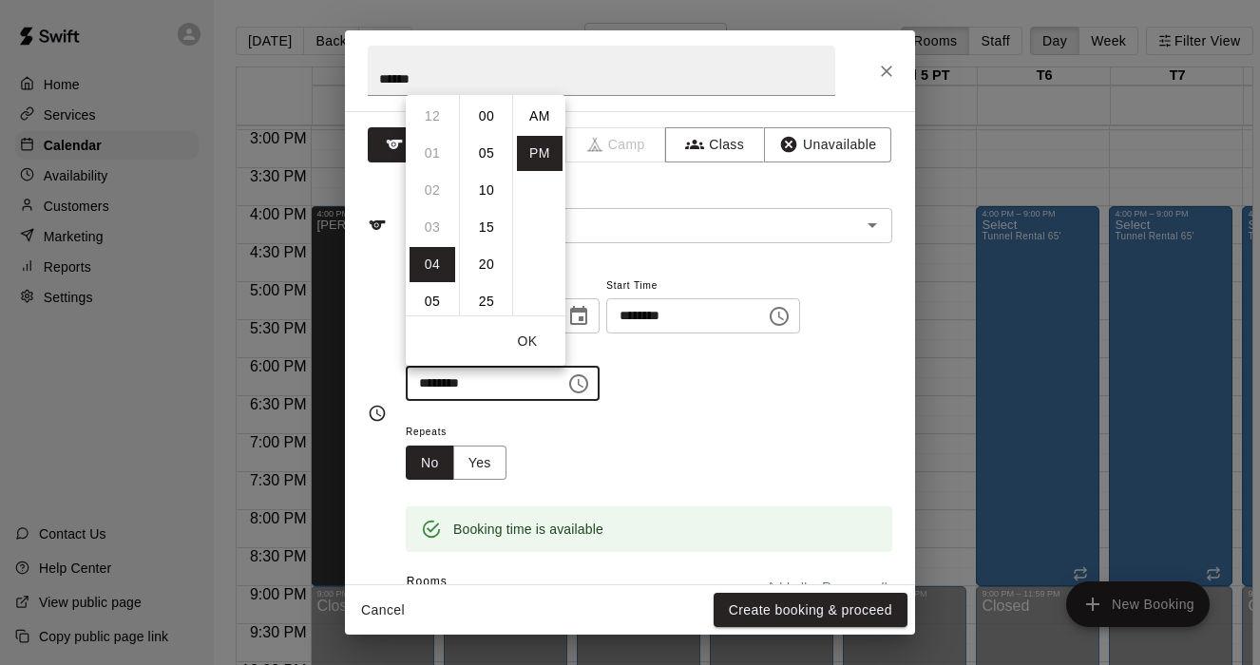
scroll to position [34, 0]
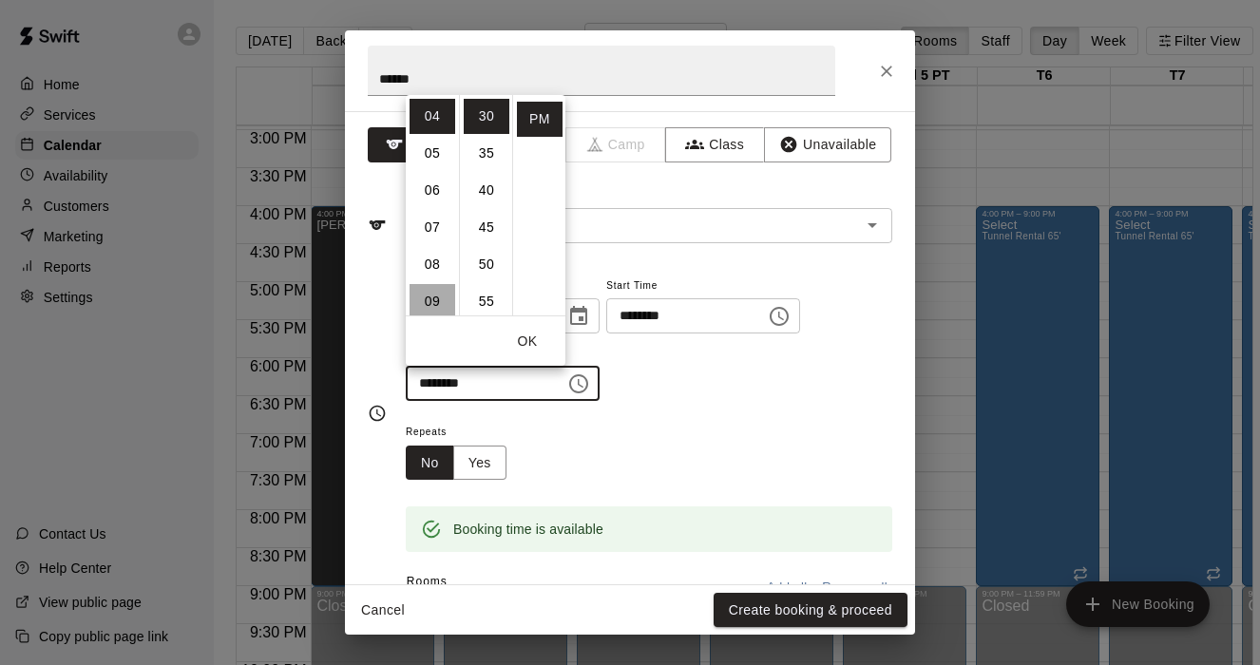
click at [418, 306] on li "09" at bounding box center [433, 301] width 46 height 35
click at [485, 110] on li "00" at bounding box center [487, 111] width 46 height 35
type input "********"
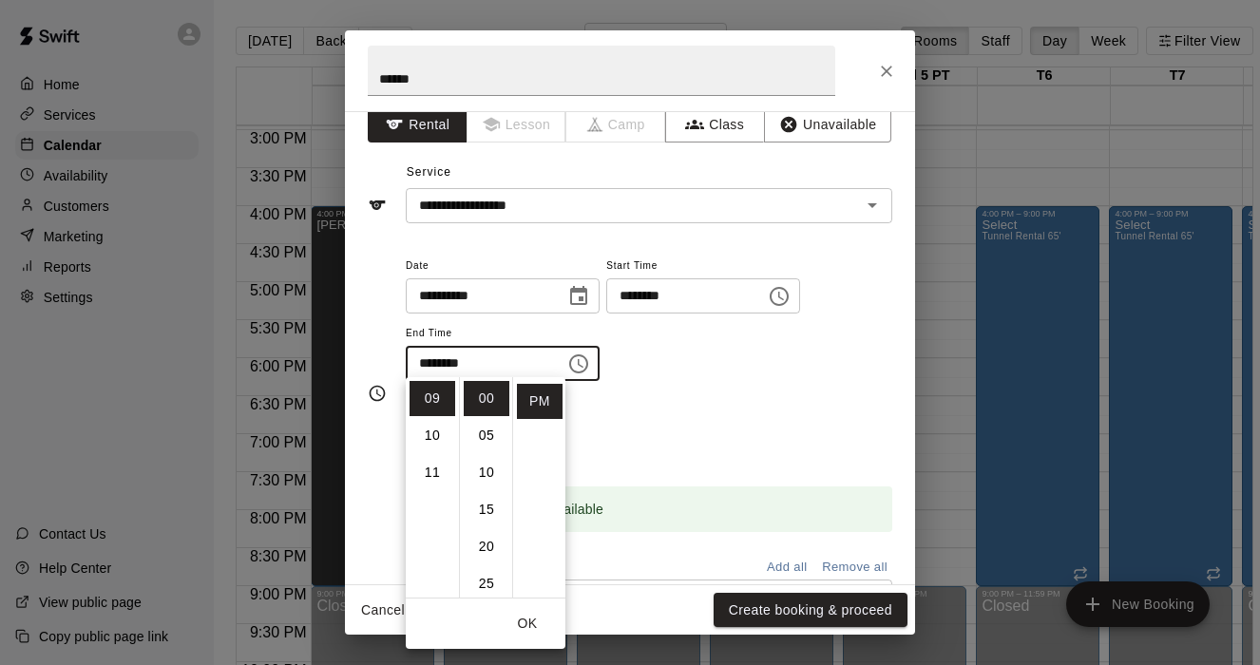
scroll to position [28, 0]
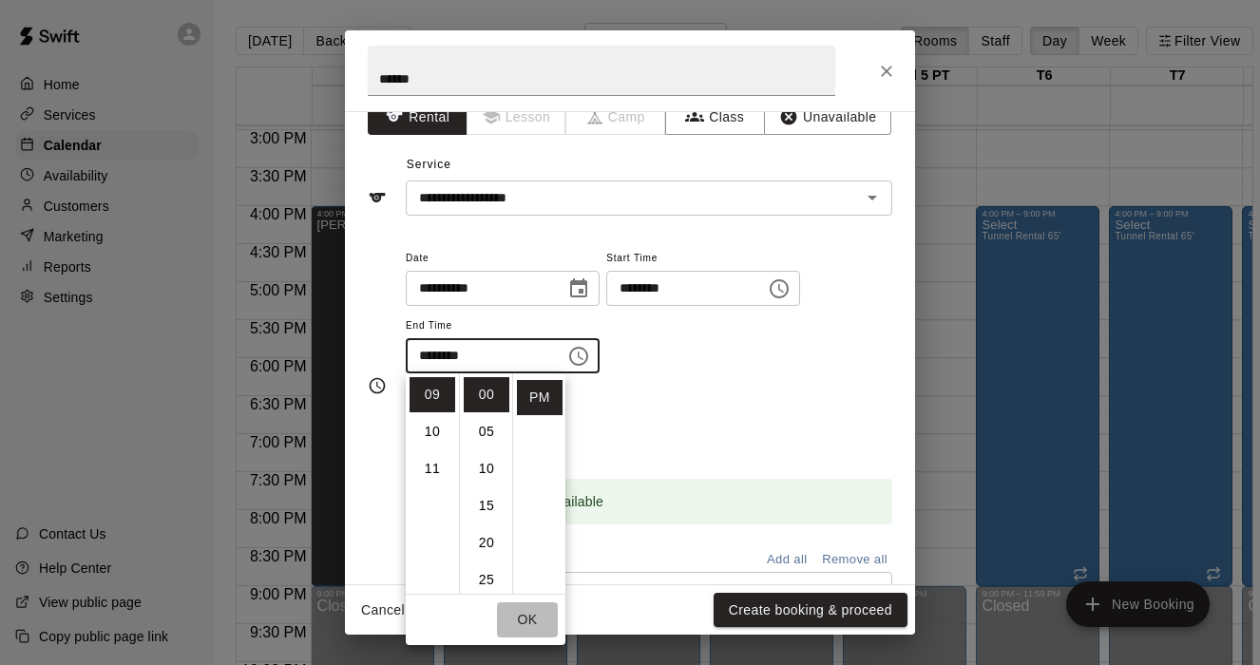
click at [534, 614] on button "OK" at bounding box center [527, 619] width 61 height 35
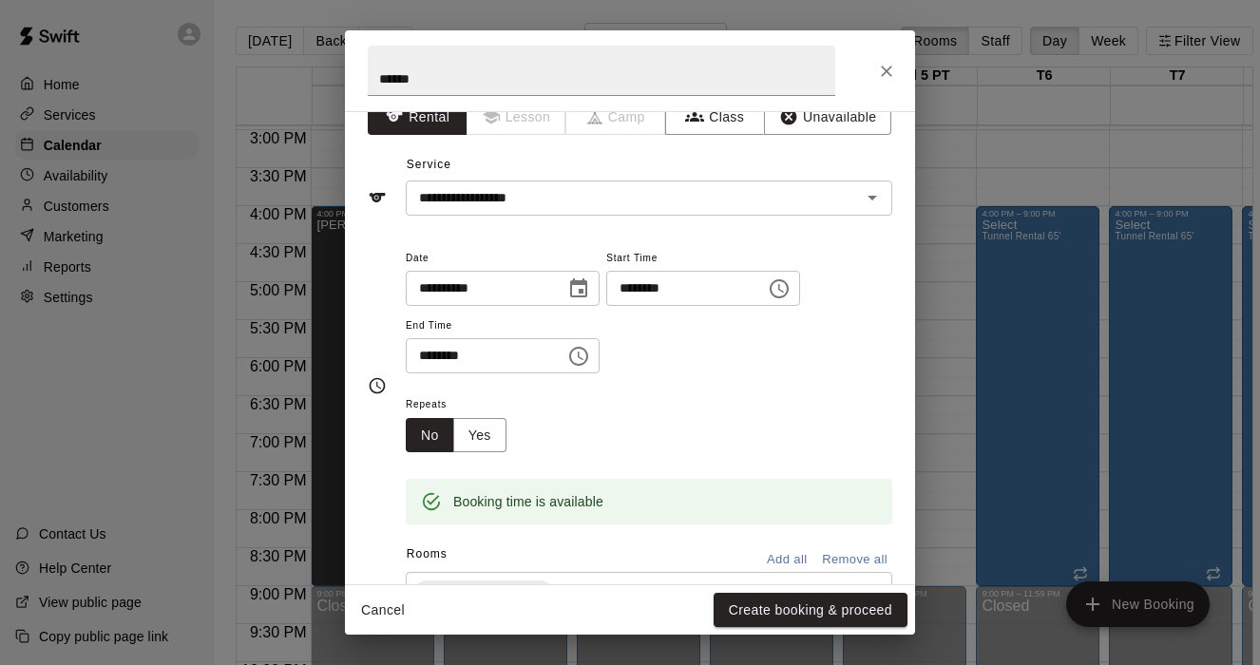
scroll to position [167, 0]
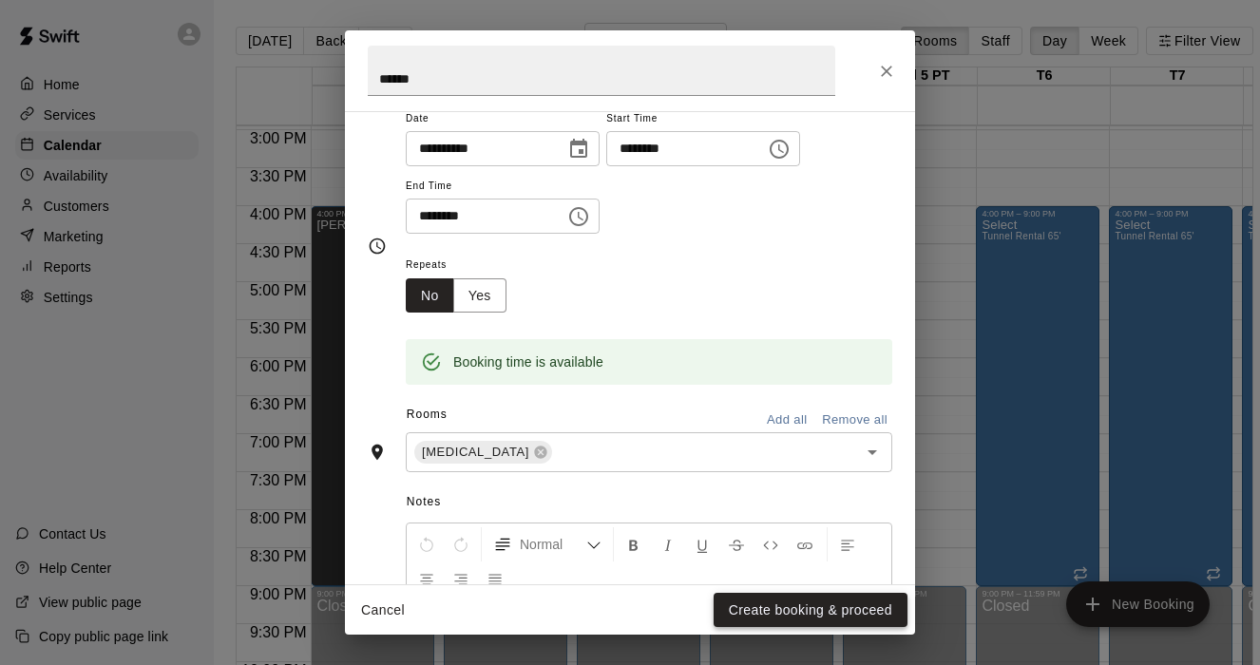
click at [749, 605] on button "Create booking & proceed" at bounding box center [811, 610] width 194 height 35
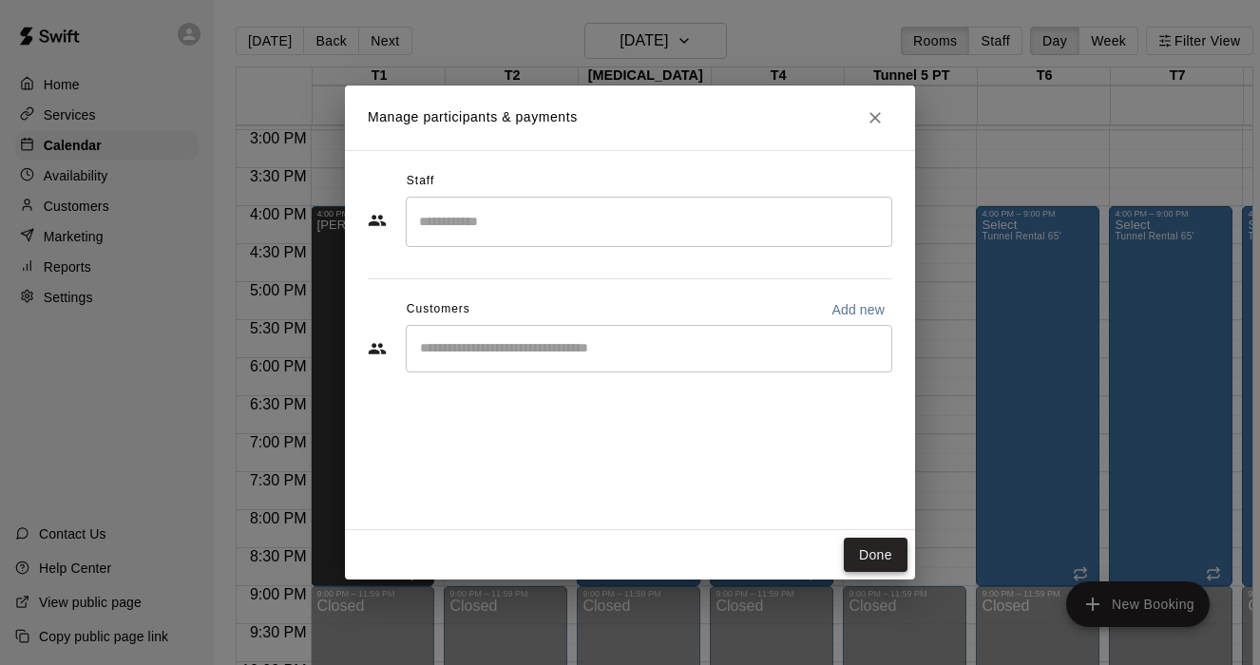
click at [886, 552] on button "Done" at bounding box center [876, 555] width 64 height 35
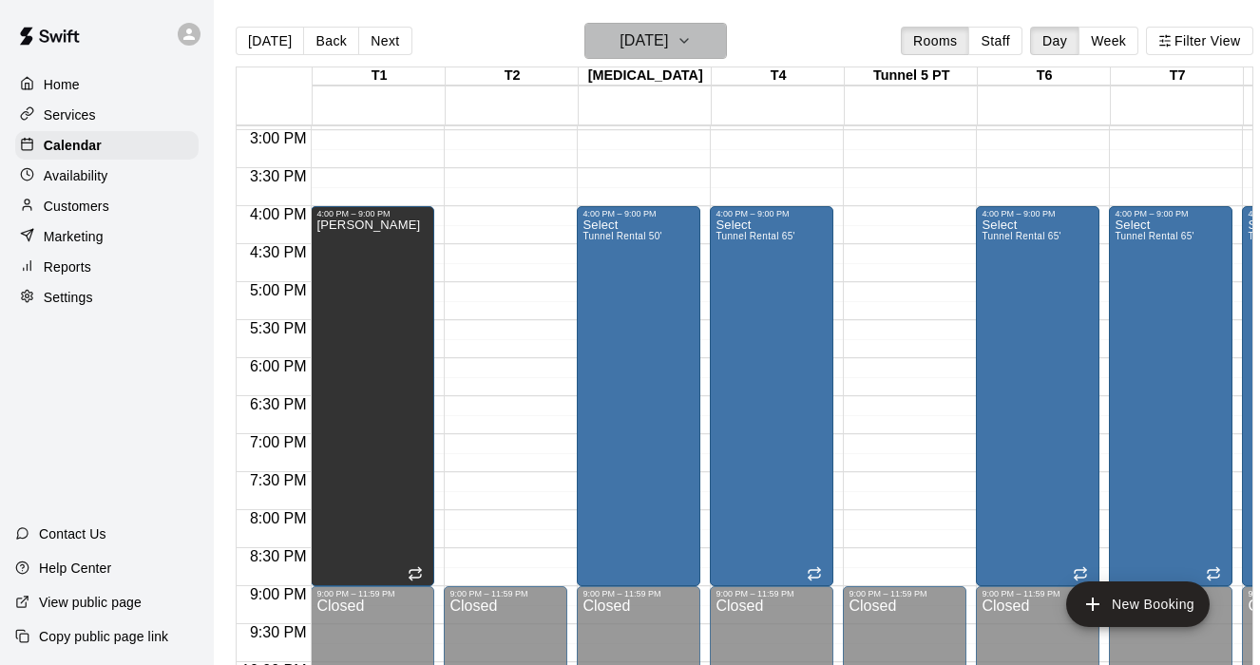
click at [692, 38] on icon "button" at bounding box center [684, 40] width 15 height 23
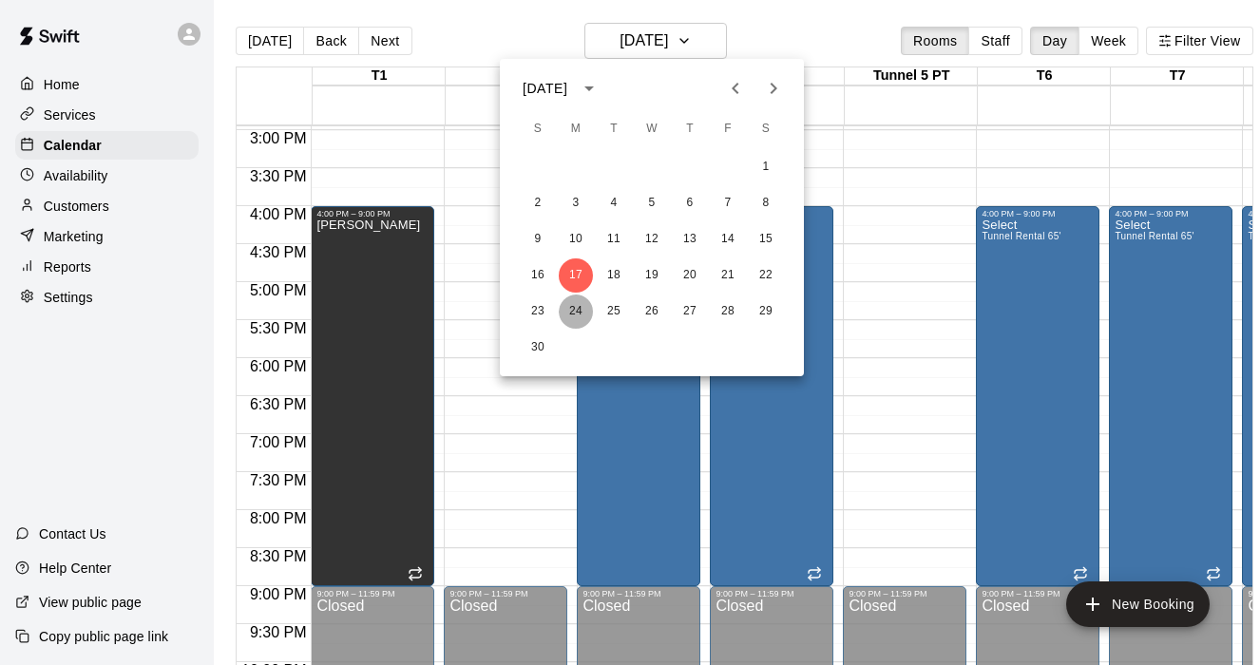
click at [577, 302] on button "24" at bounding box center [576, 312] width 34 height 34
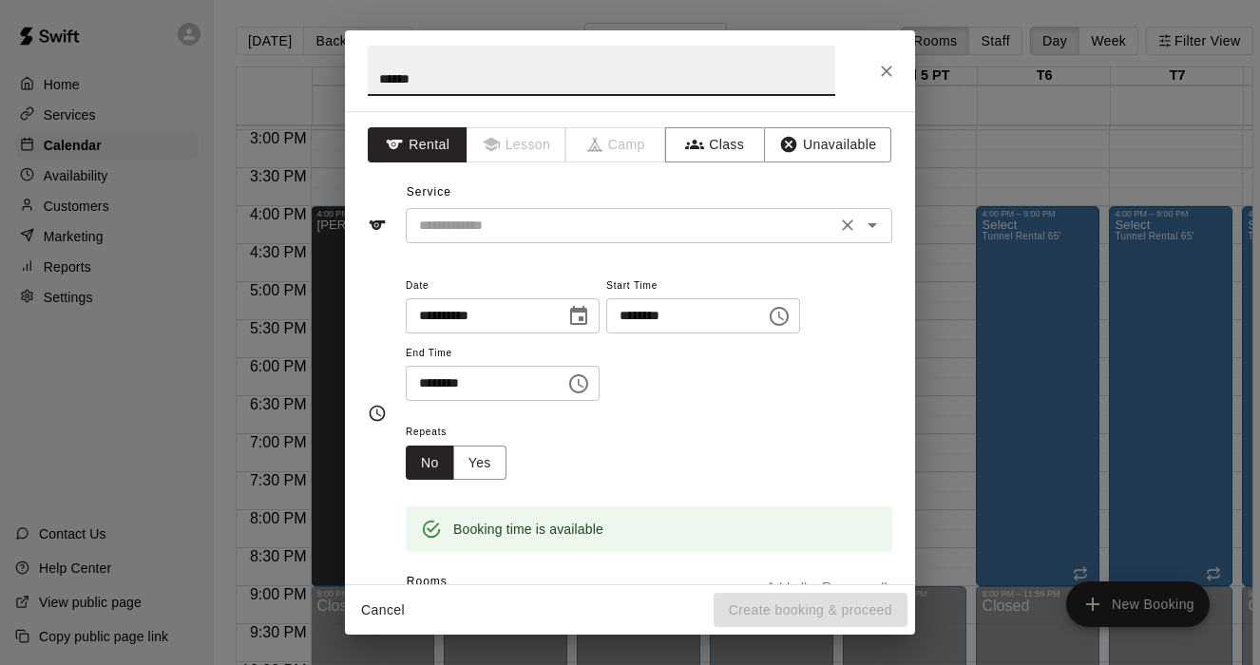
type input "******"
click at [527, 220] on input "text" at bounding box center [620, 226] width 419 height 24
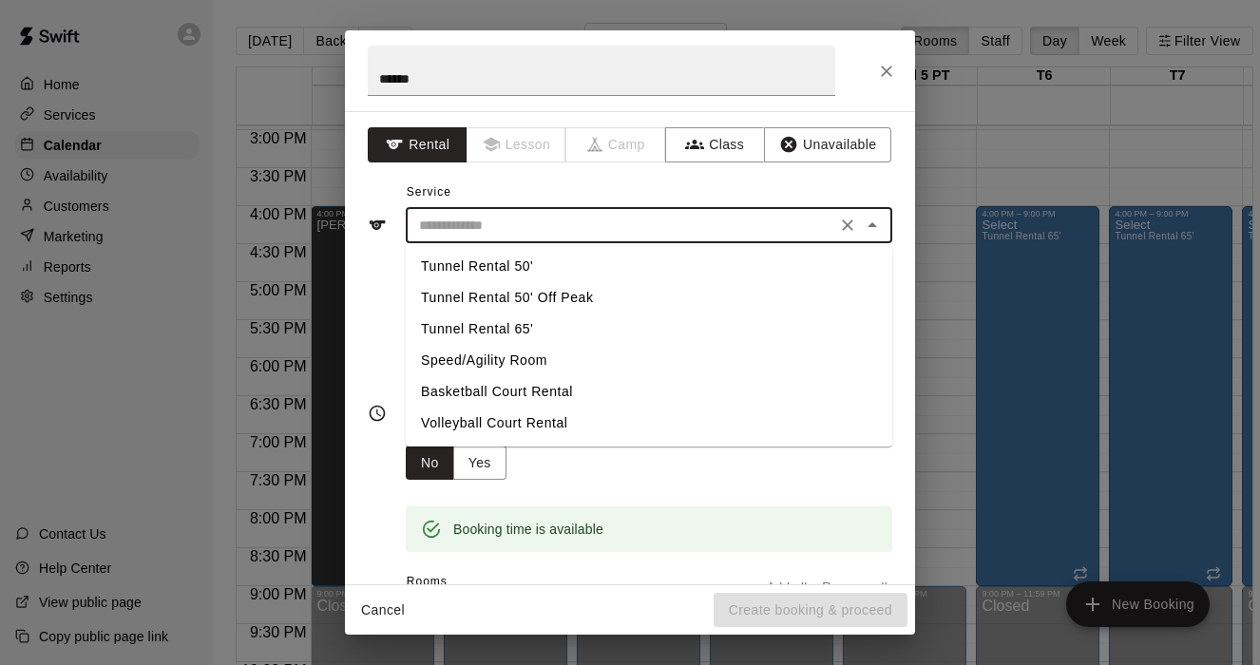
click at [492, 270] on li "Tunnel Rental 50'" at bounding box center [649, 266] width 487 height 31
type input "**********"
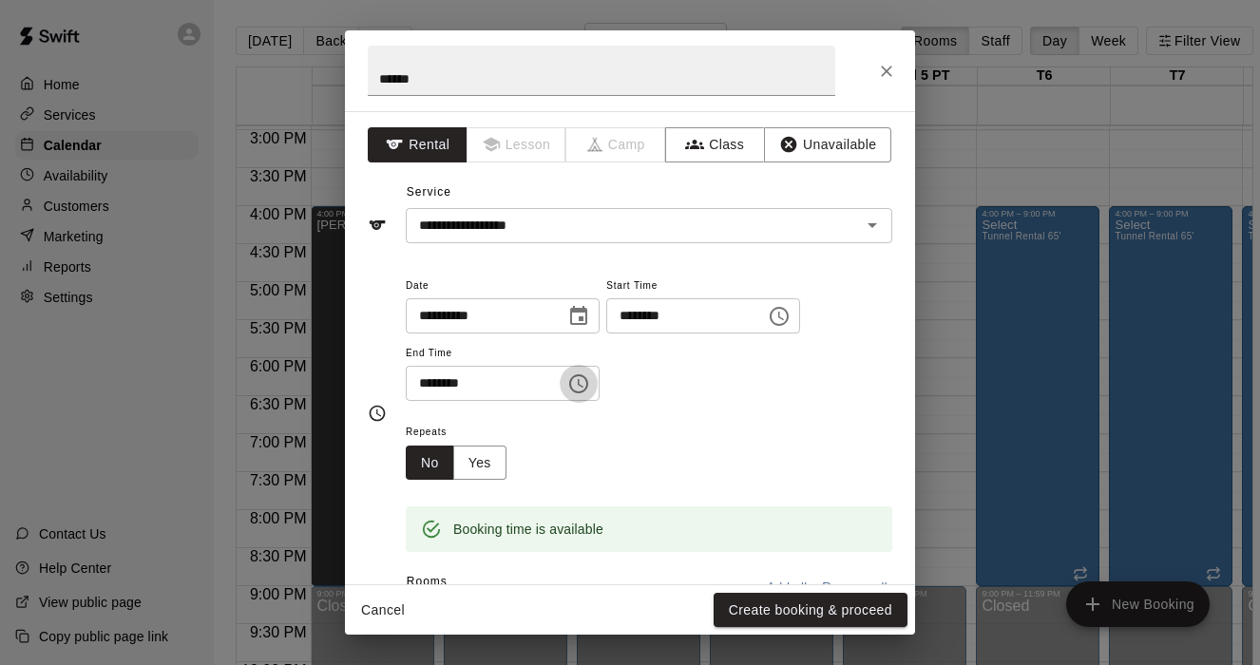
click at [588, 395] on button "Choose time, selected time is 4:30 PM" at bounding box center [579, 384] width 38 height 38
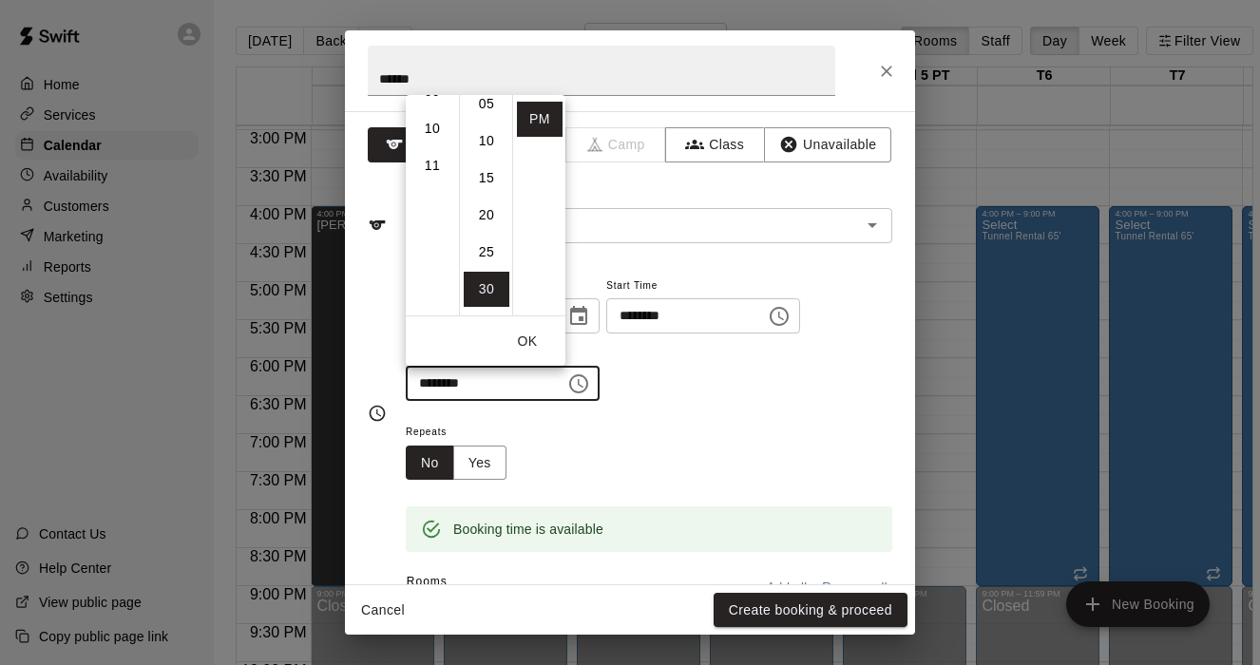
scroll to position [17, 0]
click at [490, 97] on li "00" at bounding box center [487, 99] width 46 height 35
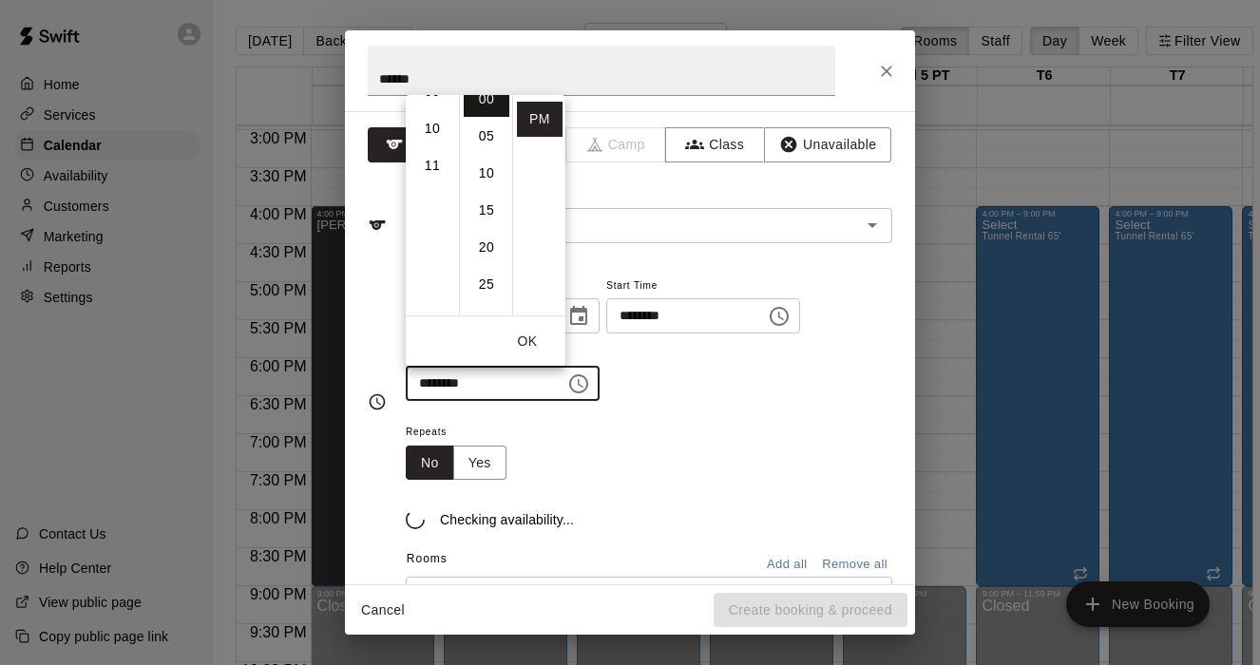
type input "********"
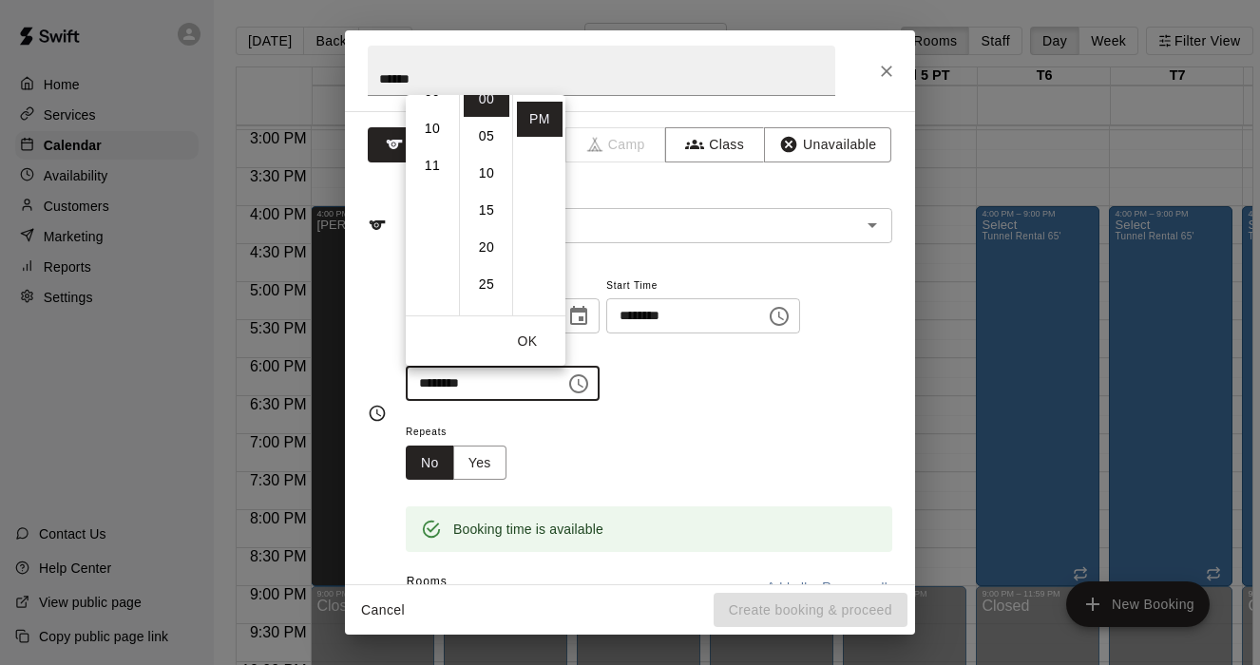
scroll to position [0, 0]
click at [539, 337] on button "OK" at bounding box center [527, 341] width 61 height 35
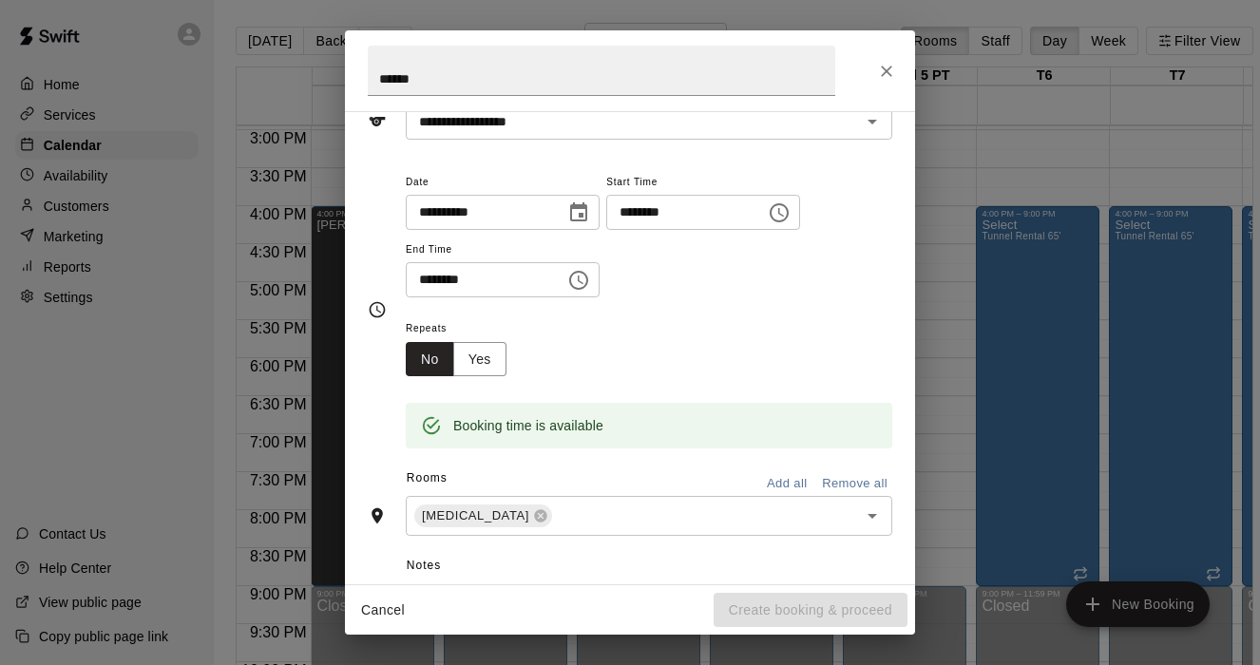
scroll to position [211, 0]
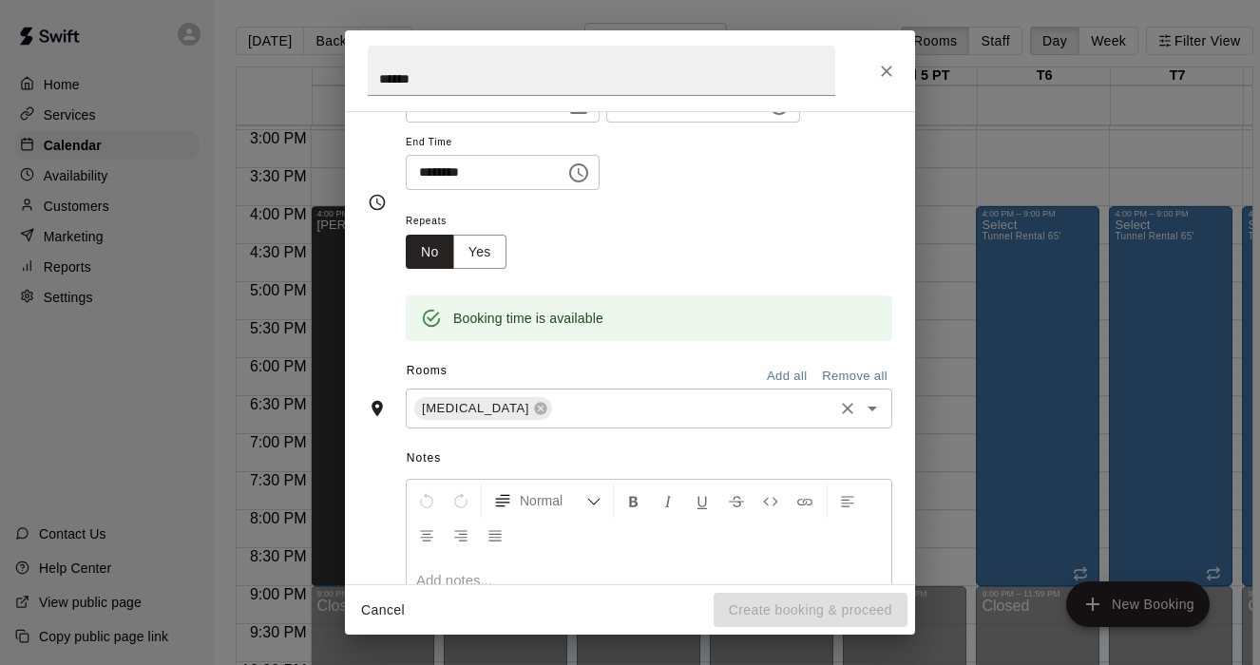
click at [559, 420] on input "text" at bounding box center [693, 409] width 276 height 24
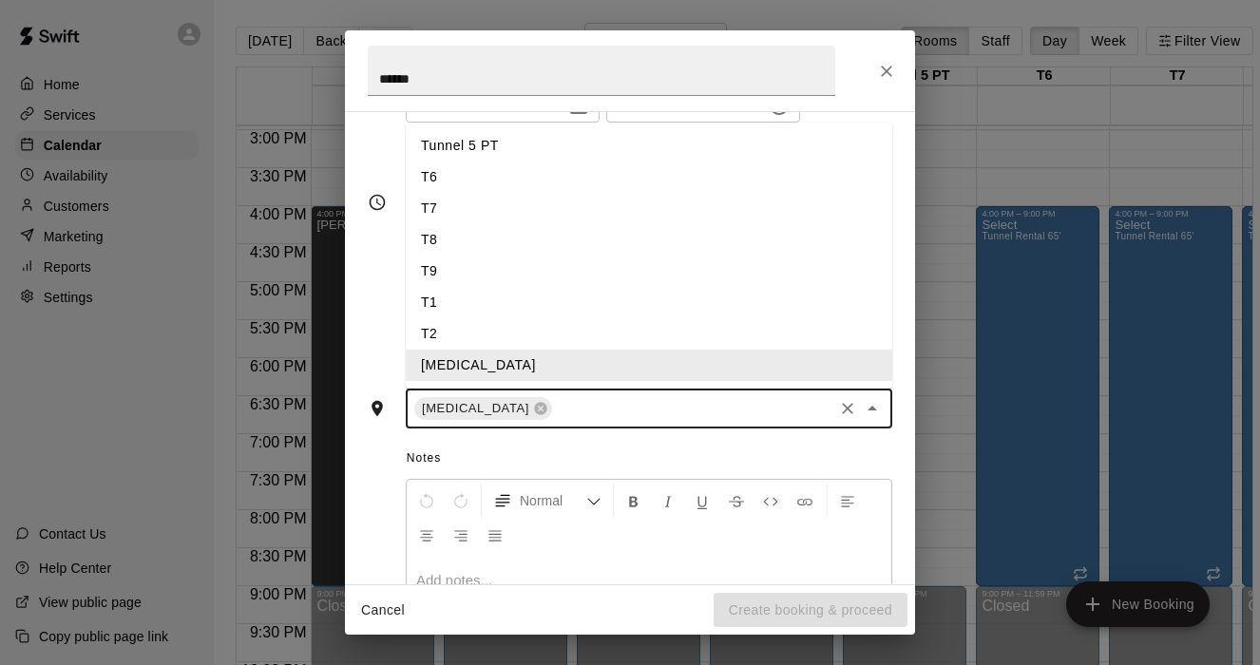
click at [558, 533] on div "Normal" at bounding box center [649, 518] width 485 height 76
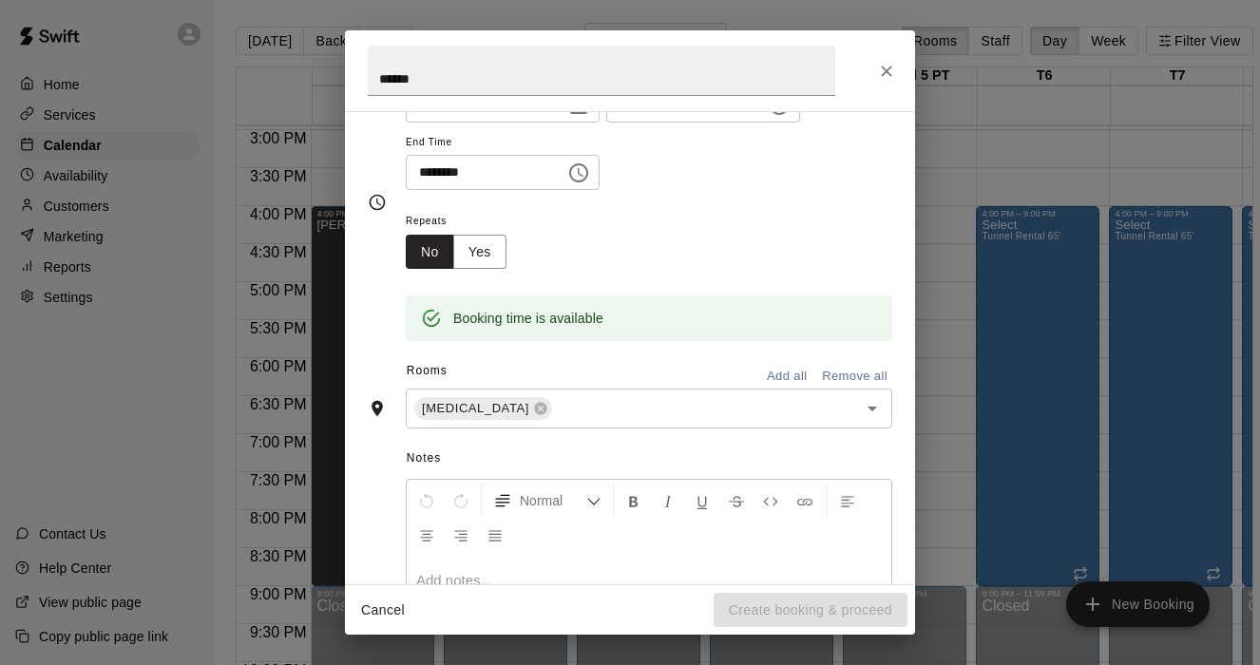
scroll to position [362, 0]
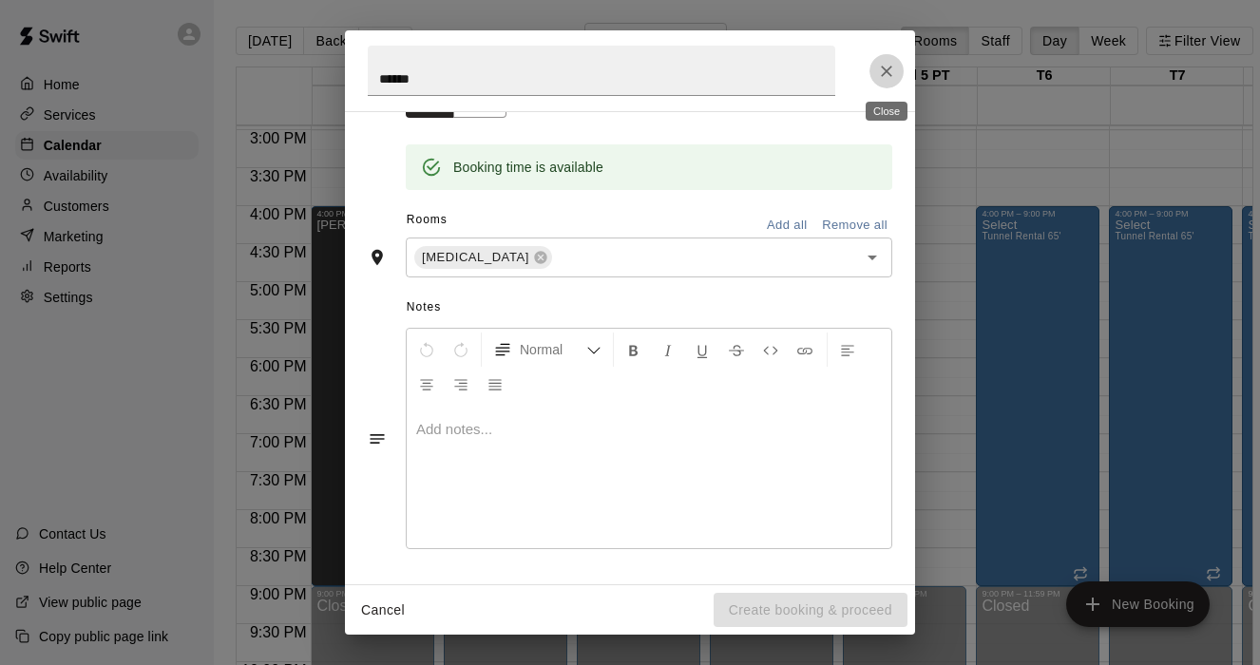
click at [891, 71] on icon "Close" at bounding box center [886, 71] width 19 height 19
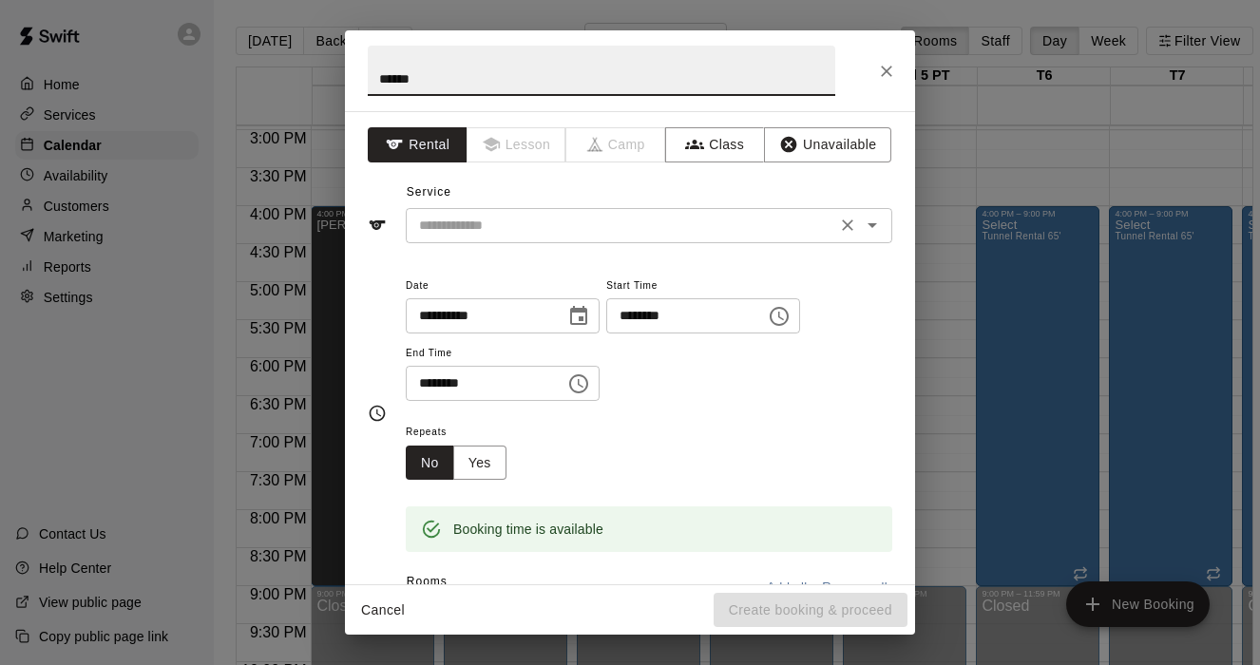
type input "******"
click at [573, 237] on input "text" at bounding box center [620, 226] width 419 height 24
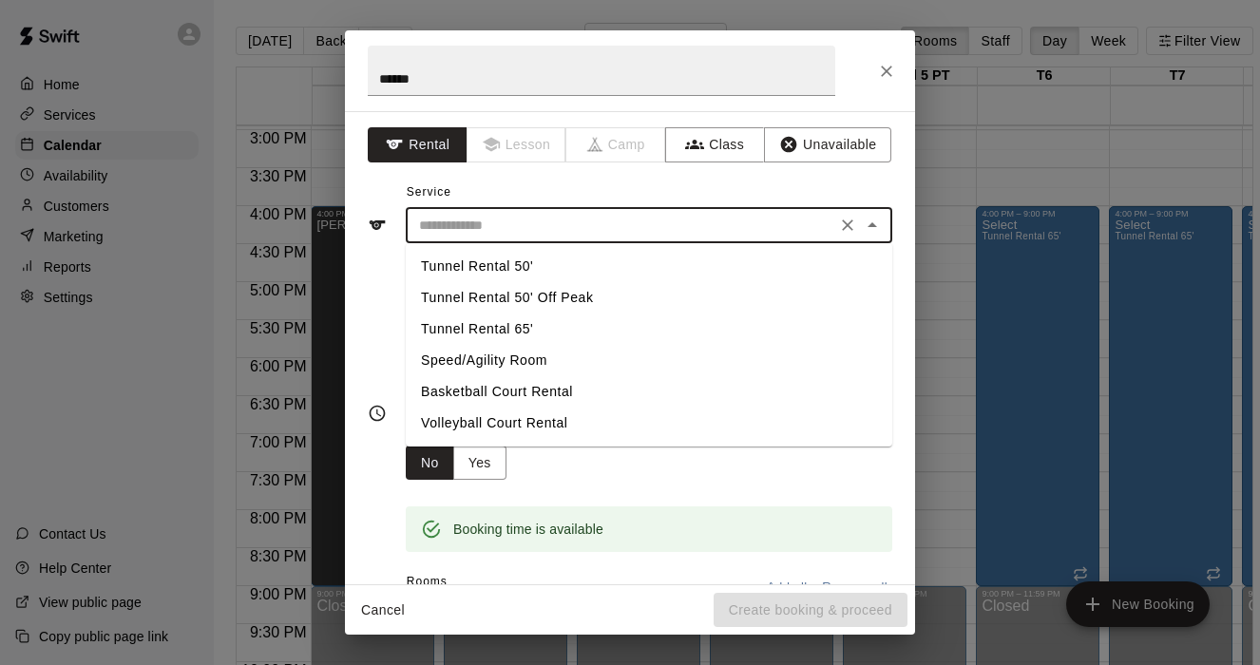
click at [510, 264] on li "Tunnel Rental 50'" at bounding box center [649, 266] width 487 height 31
type input "**********"
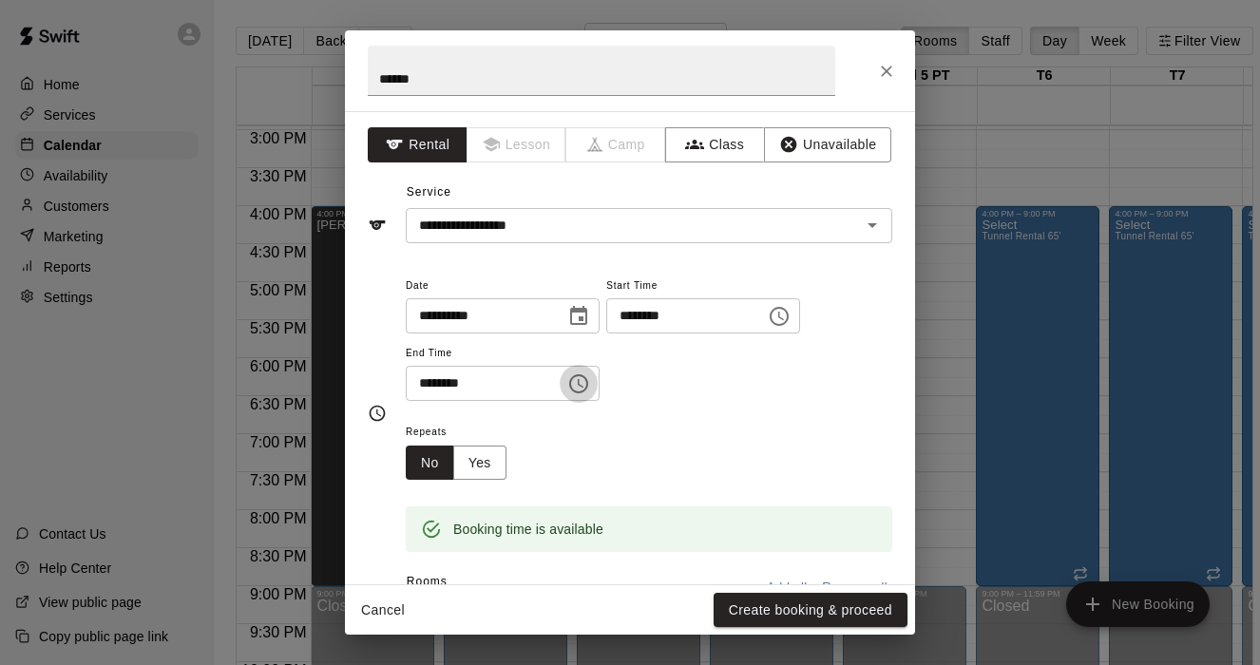
click at [572, 384] on icon "Choose time, selected time is 4:30 PM" at bounding box center [578, 384] width 23 height 23
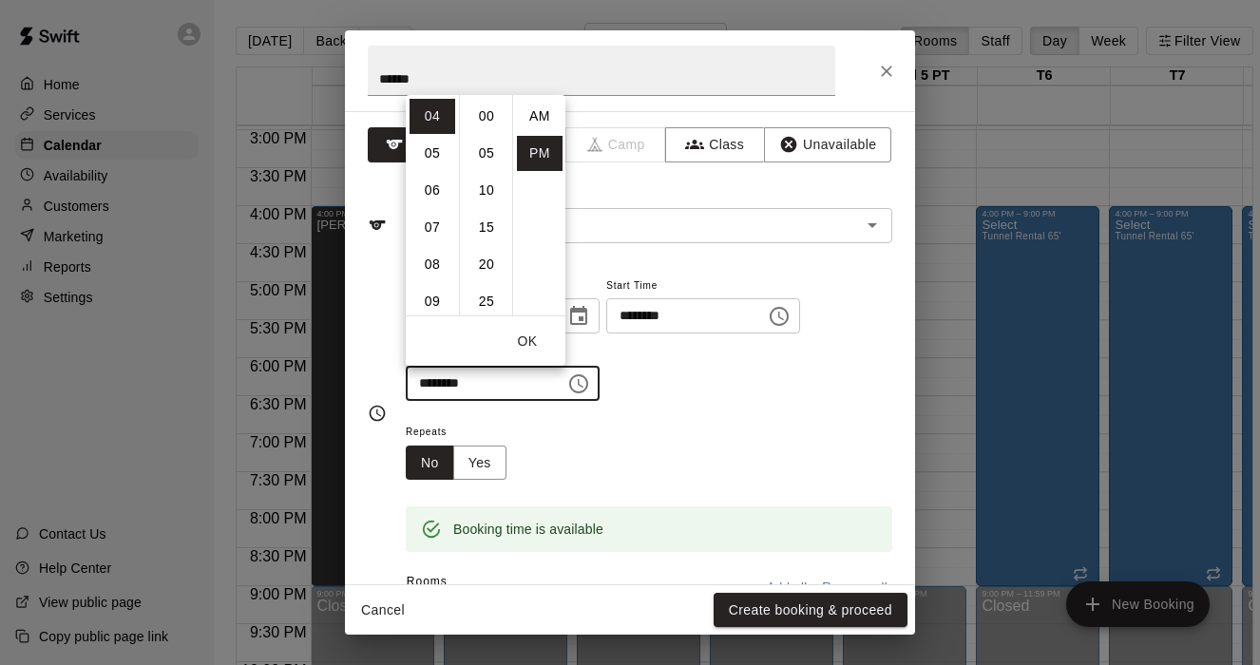
scroll to position [34, 0]
click at [444, 305] on li "09" at bounding box center [433, 301] width 46 height 35
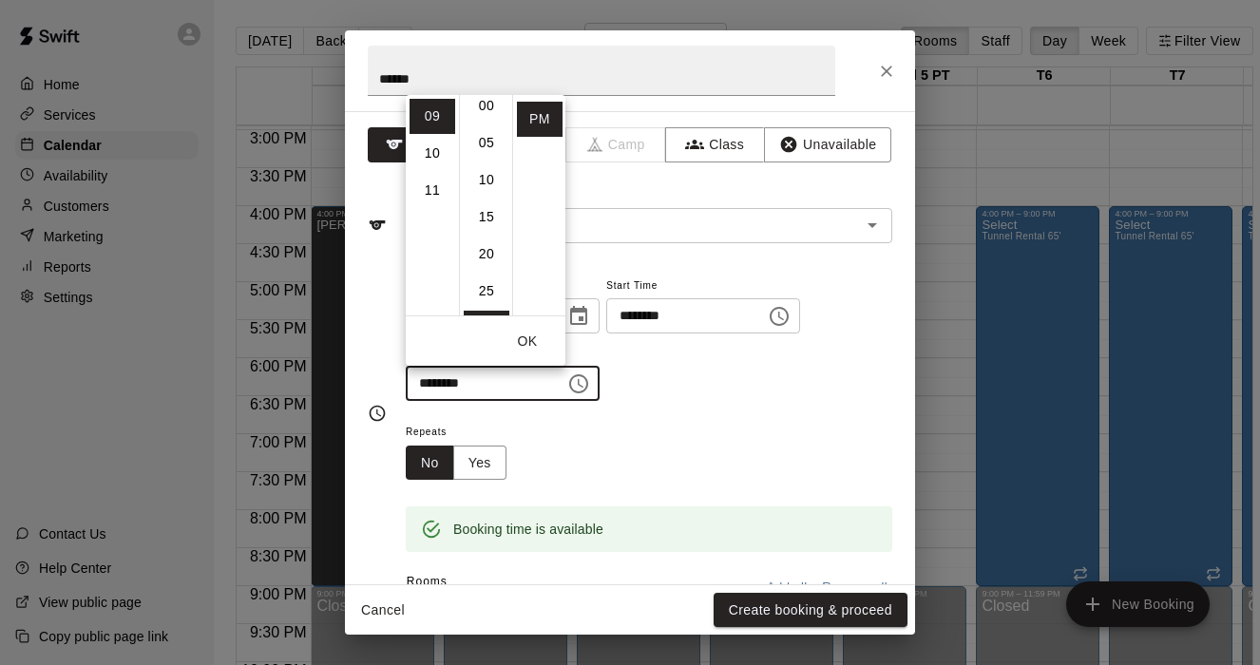
scroll to position [0, 0]
click at [487, 119] on li "00" at bounding box center [487, 116] width 46 height 35
type input "********"
click at [537, 341] on button "OK" at bounding box center [527, 341] width 61 height 35
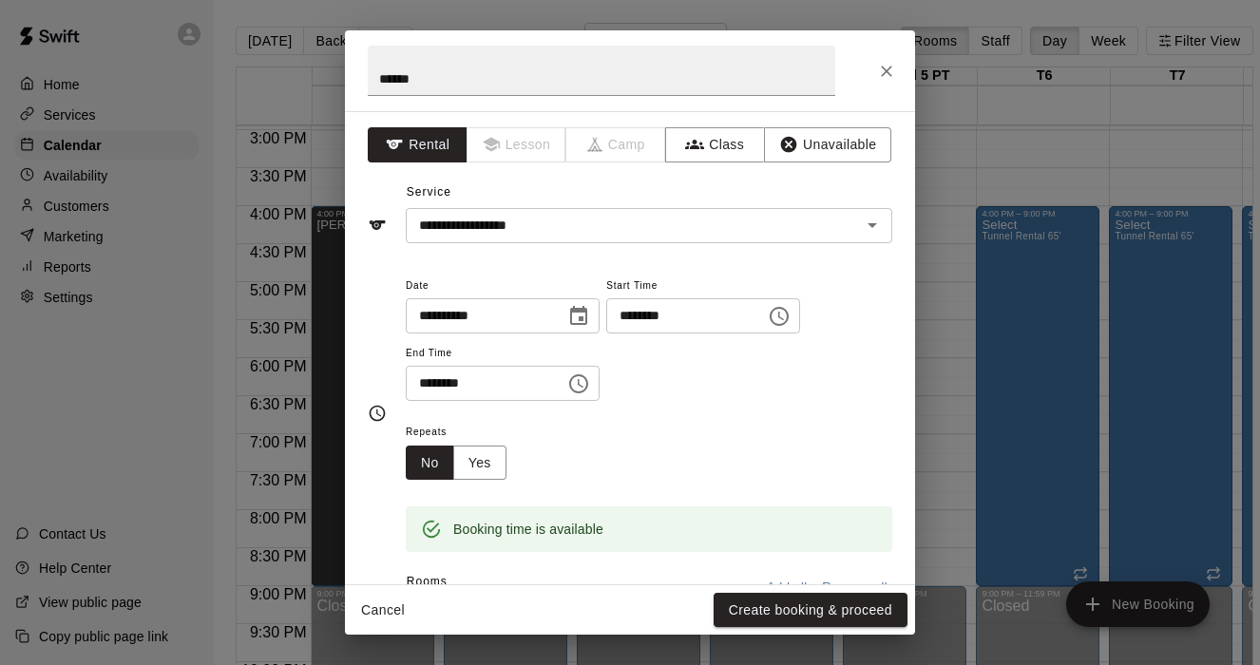
scroll to position [154, 0]
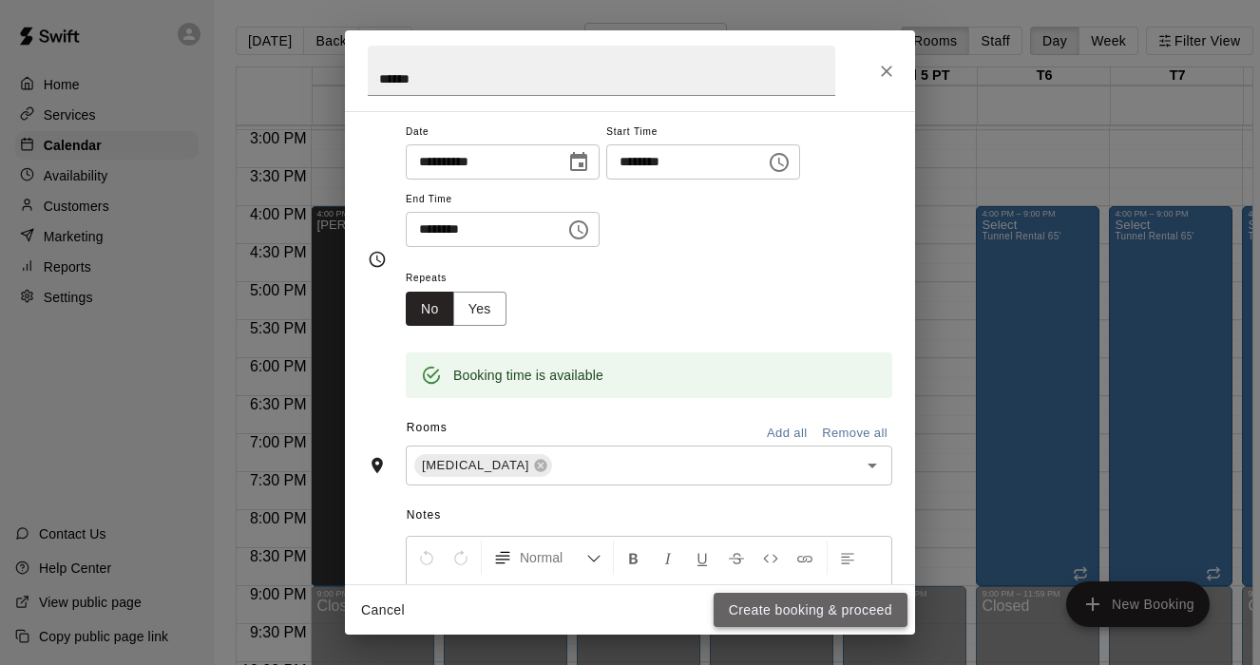
click at [746, 609] on button "Create booking & proceed" at bounding box center [811, 610] width 194 height 35
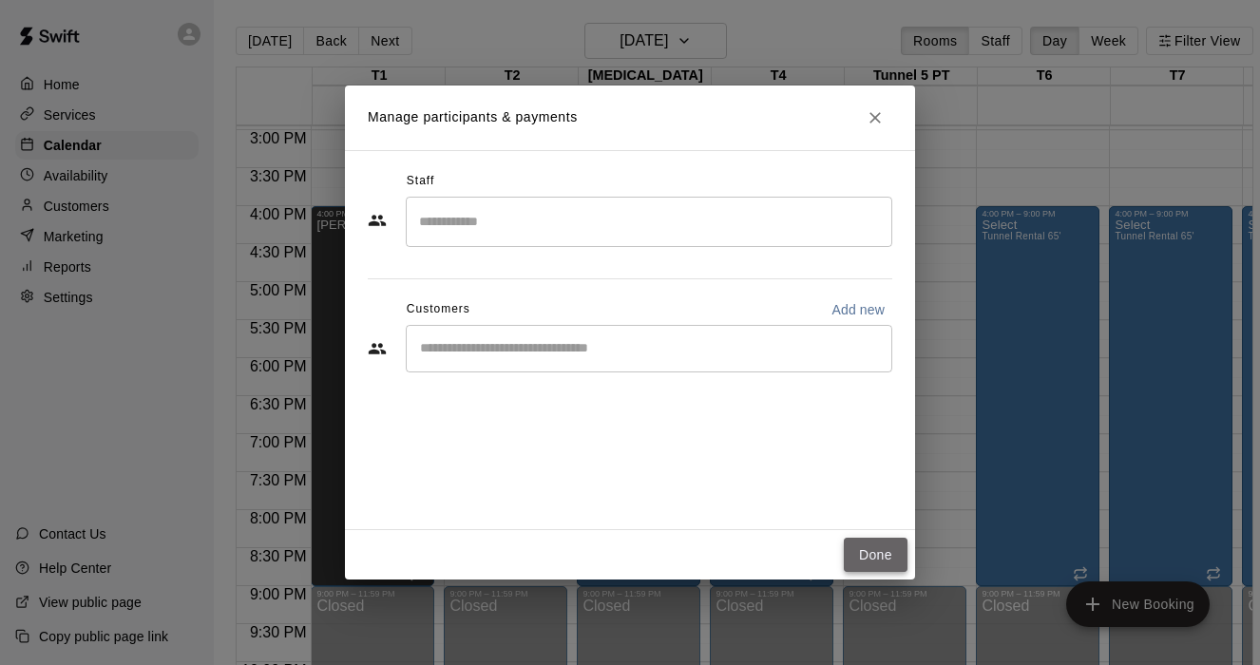
click at [873, 551] on button "Done" at bounding box center [876, 555] width 64 height 35
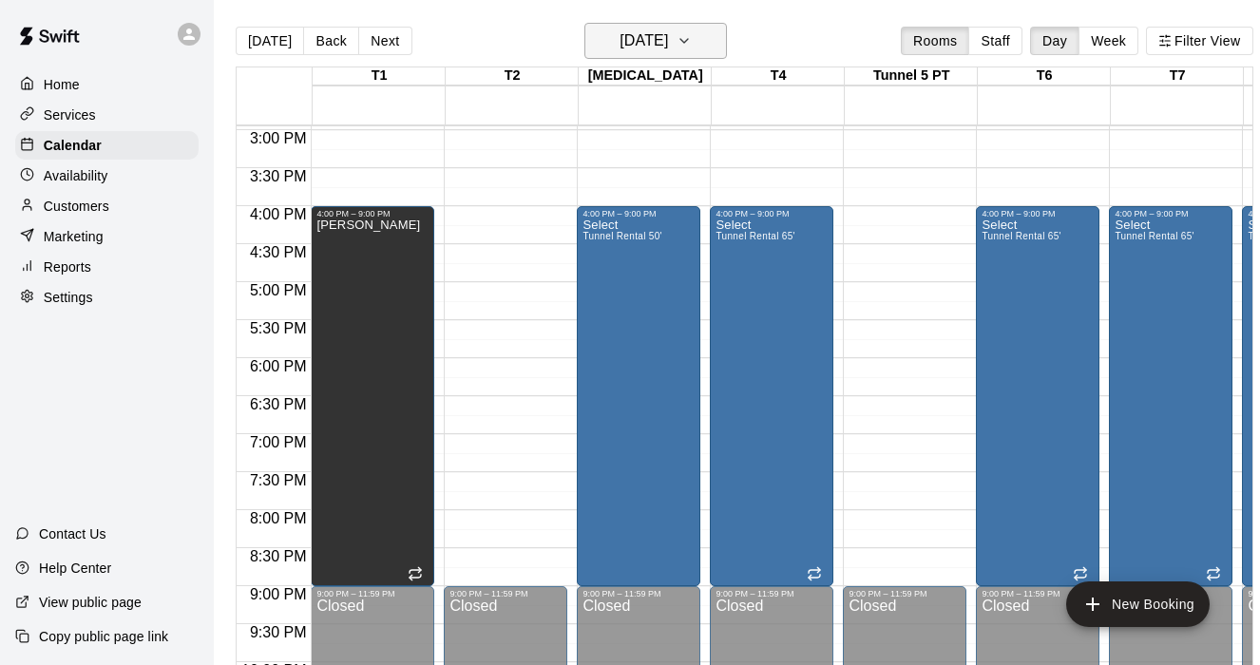
click at [692, 43] on icon "button" at bounding box center [684, 40] width 15 height 23
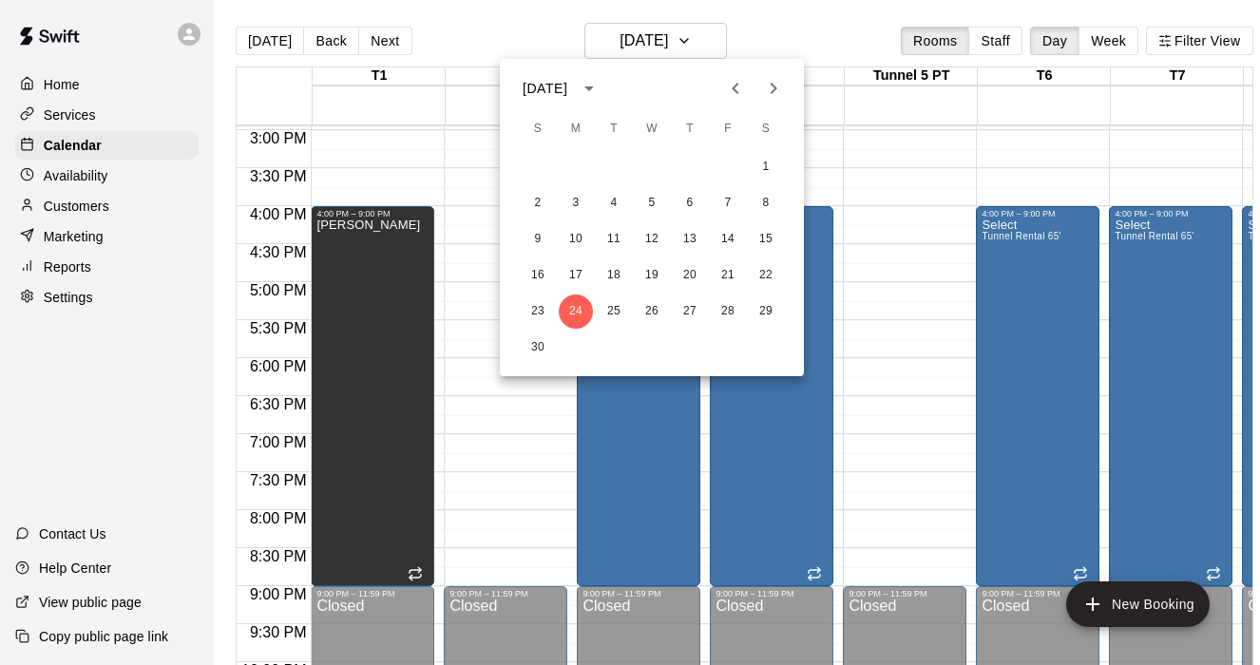
click at [439, 468] on div at bounding box center [630, 332] width 1260 height 665
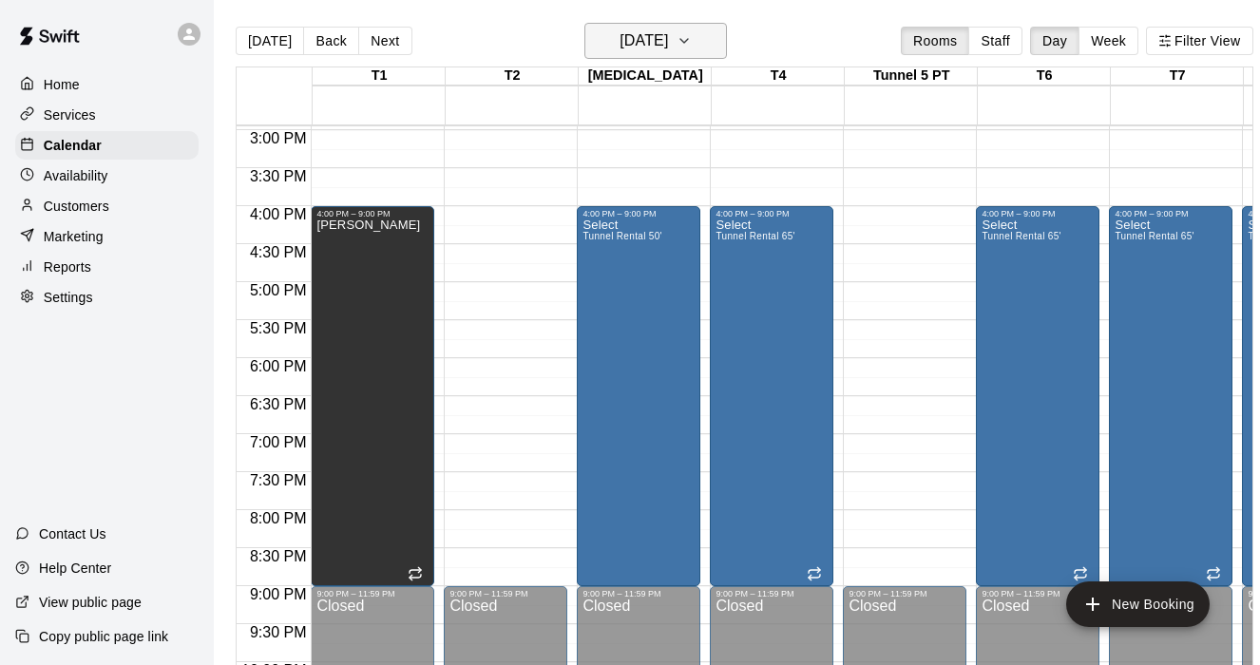
click at [692, 44] on icon "button" at bounding box center [684, 40] width 15 height 23
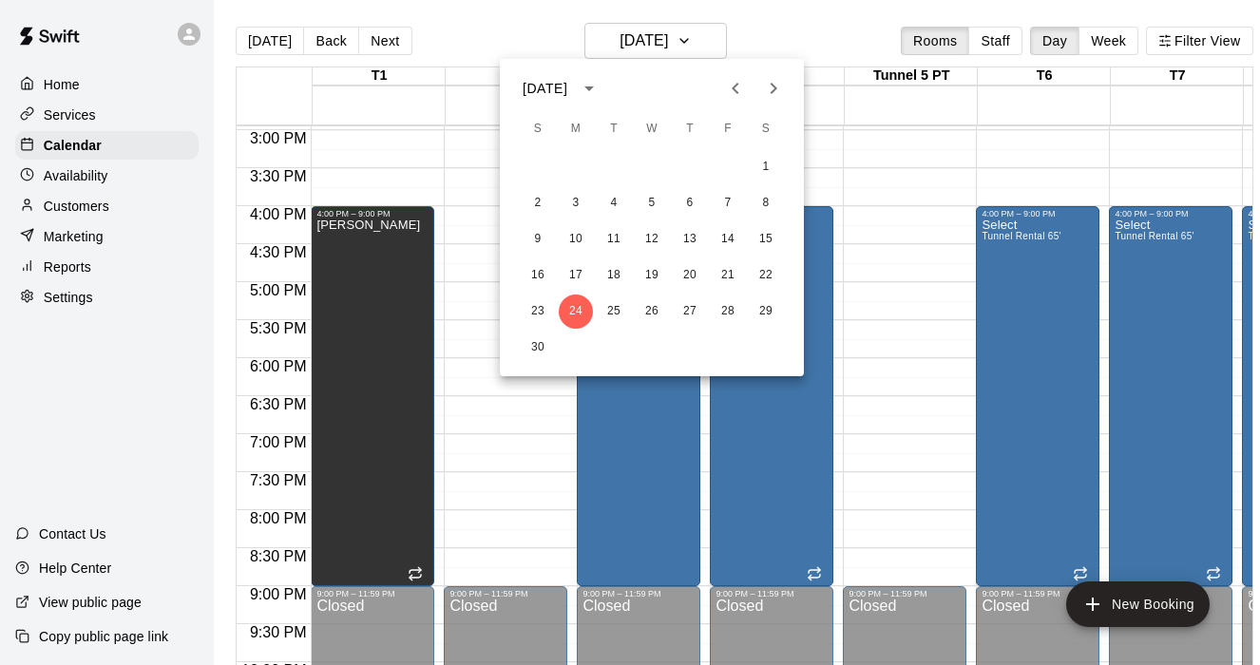
click at [780, 88] on icon "Next month" at bounding box center [773, 88] width 23 height 23
click at [724, 90] on icon "Previous month" at bounding box center [735, 88] width 23 height 23
click at [646, 200] on button "5" at bounding box center [652, 203] width 34 height 34
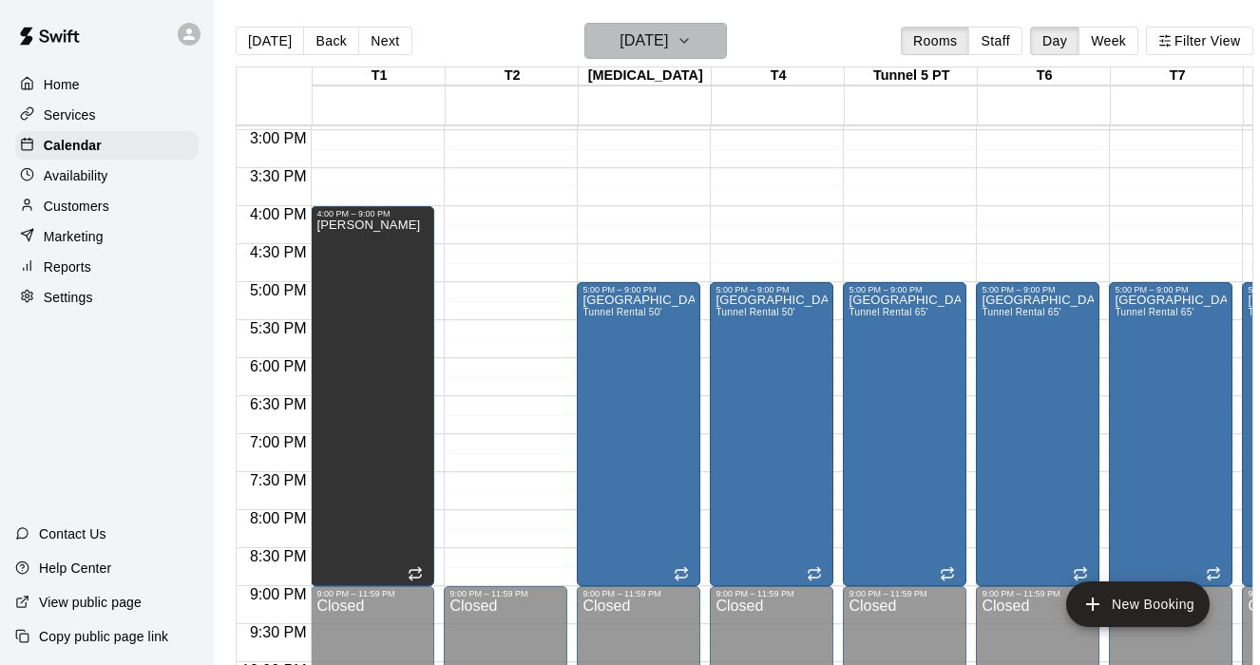
click at [692, 48] on icon "button" at bounding box center [684, 40] width 15 height 23
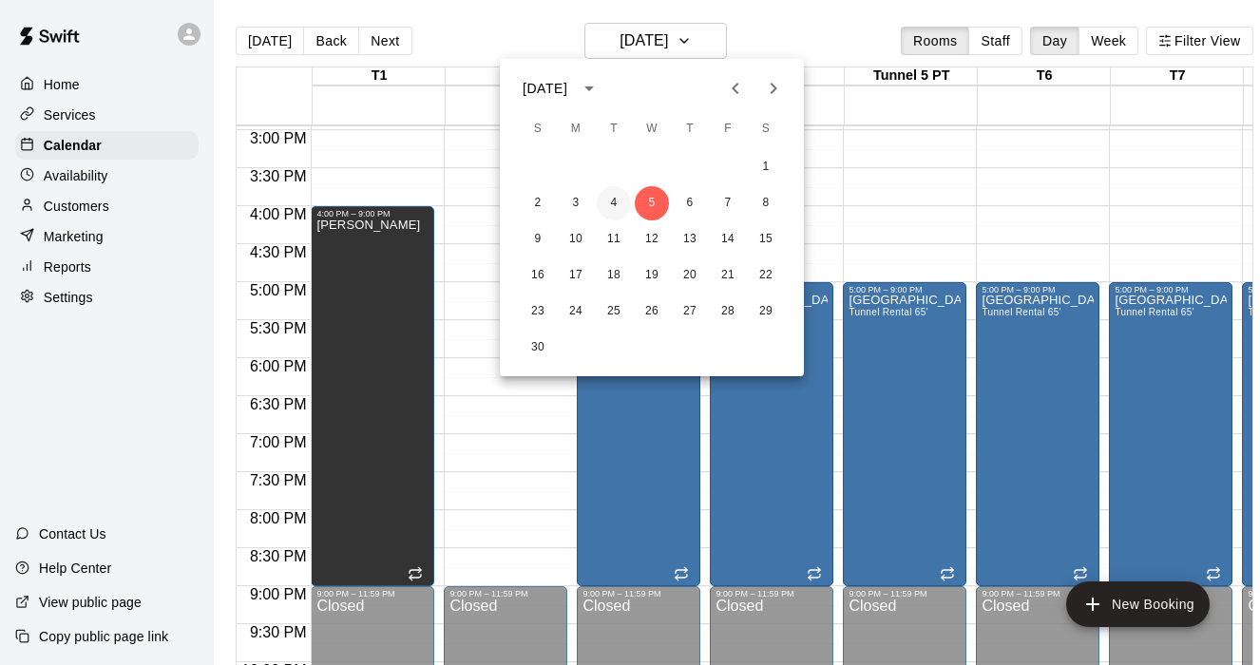
click at [617, 201] on button "4" at bounding box center [614, 203] width 34 height 34
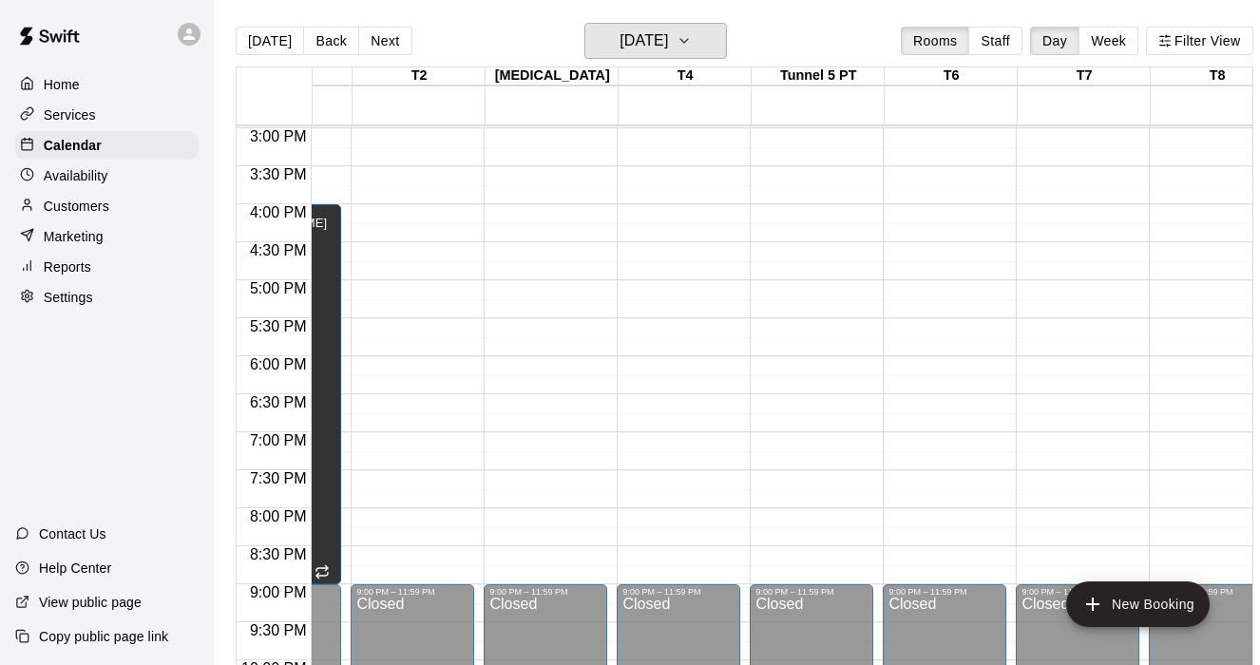
scroll to position [0, 0]
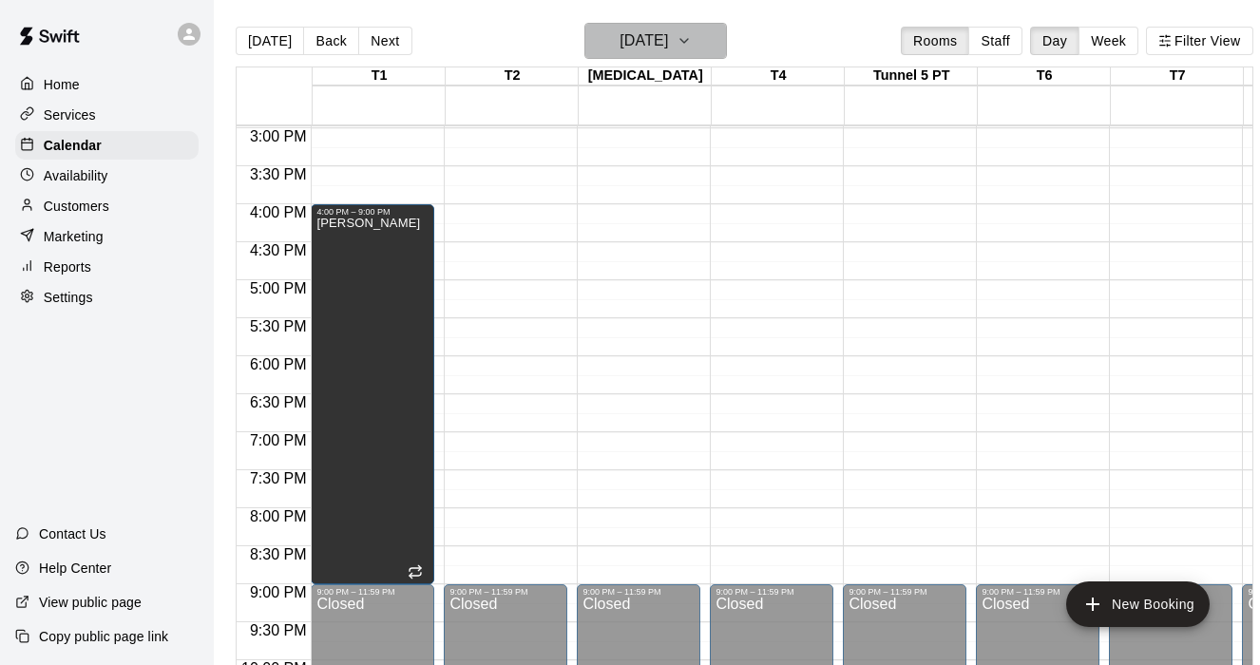
click at [723, 49] on button "[DATE]" at bounding box center [655, 41] width 143 height 36
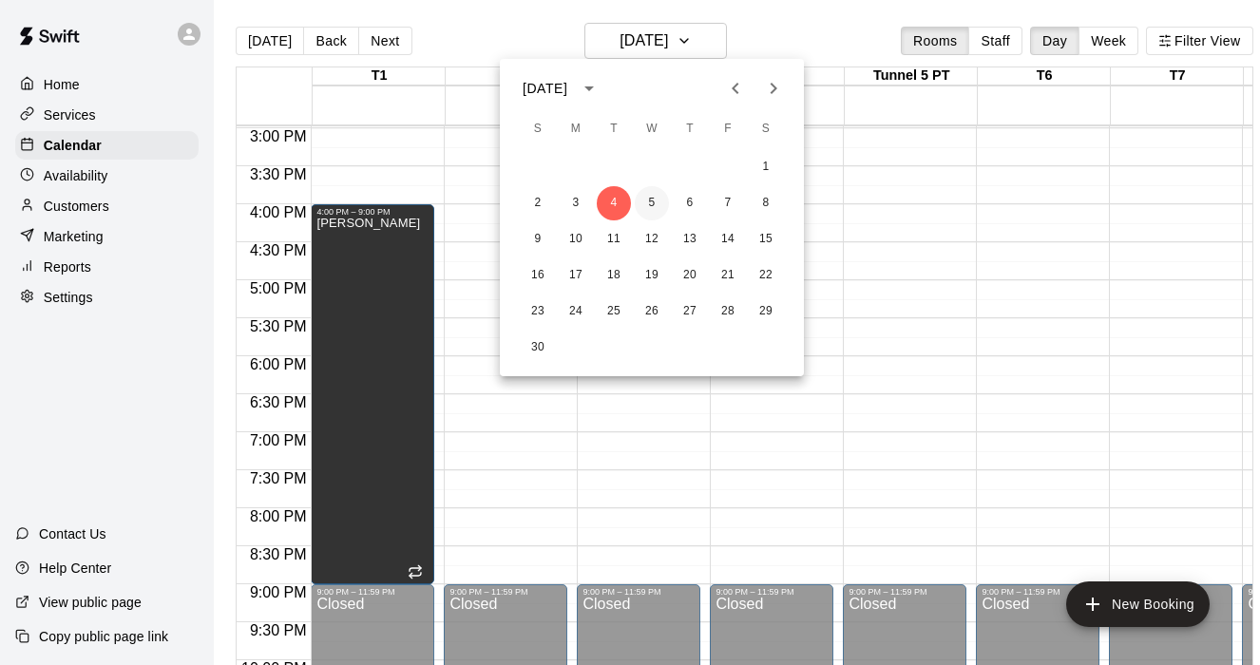
click at [656, 210] on button "5" at bounding box center [652, 203] width 34 height 34
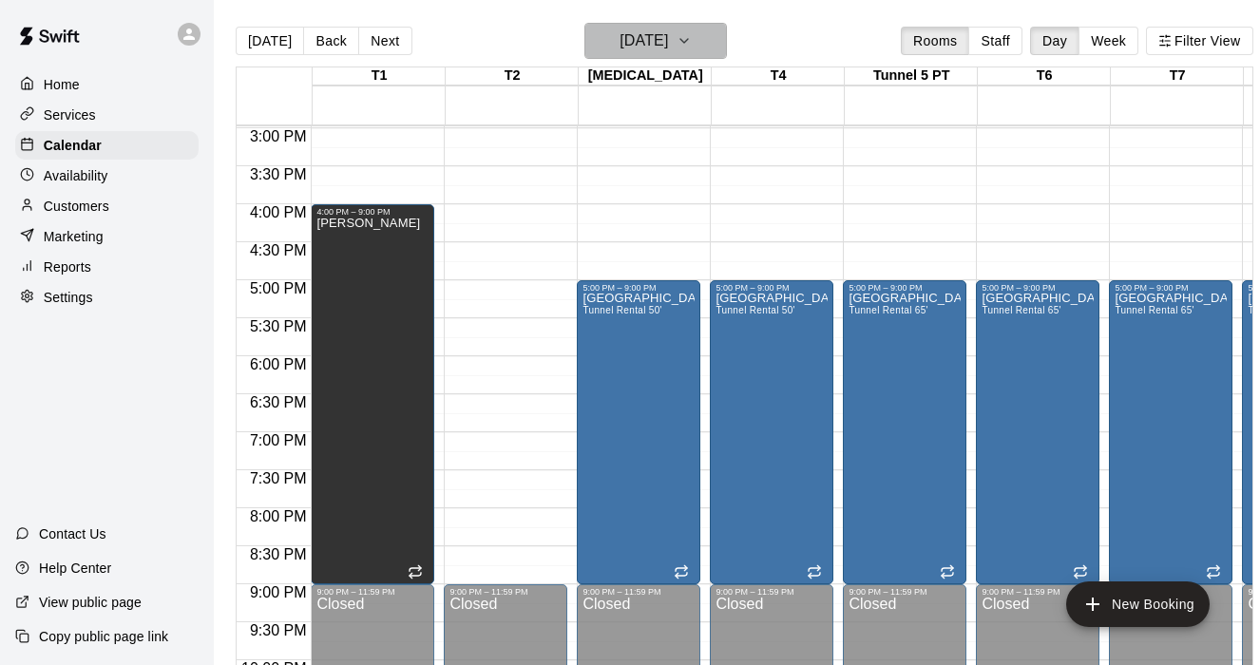
click at [692, 37] on icon "button" at bounding box center [684, 40] width 15 height 23
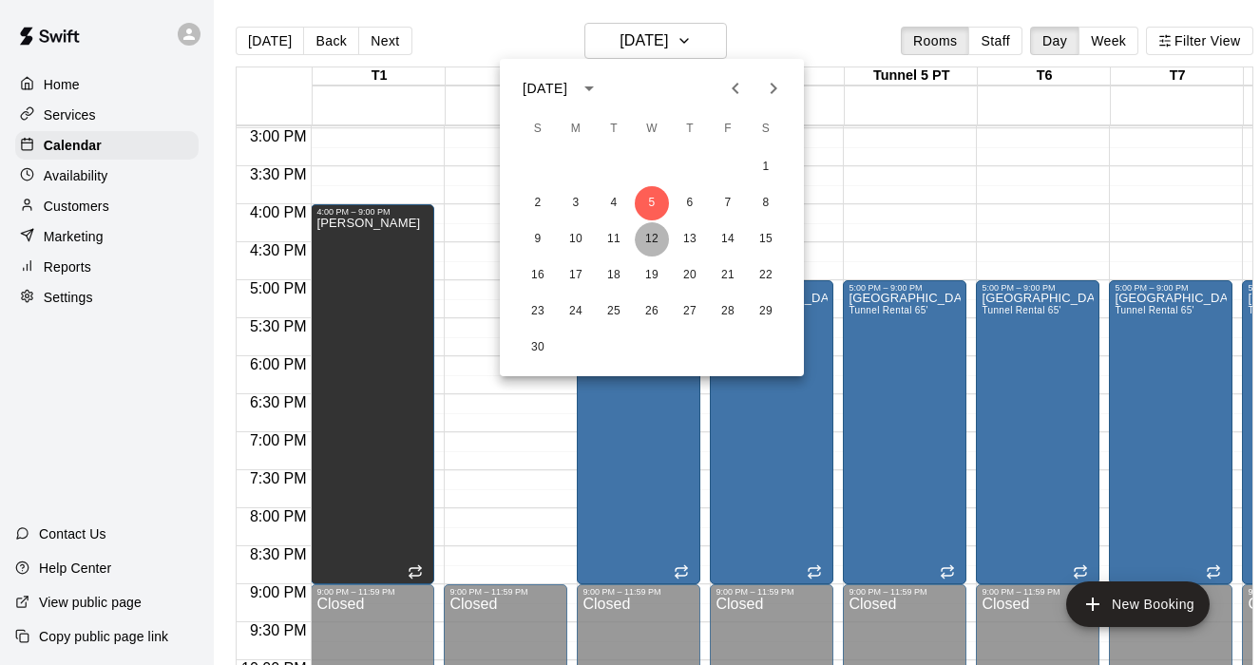
click at [655, 223] on button "12" at bounding box center [652, 239] width 34 height 34
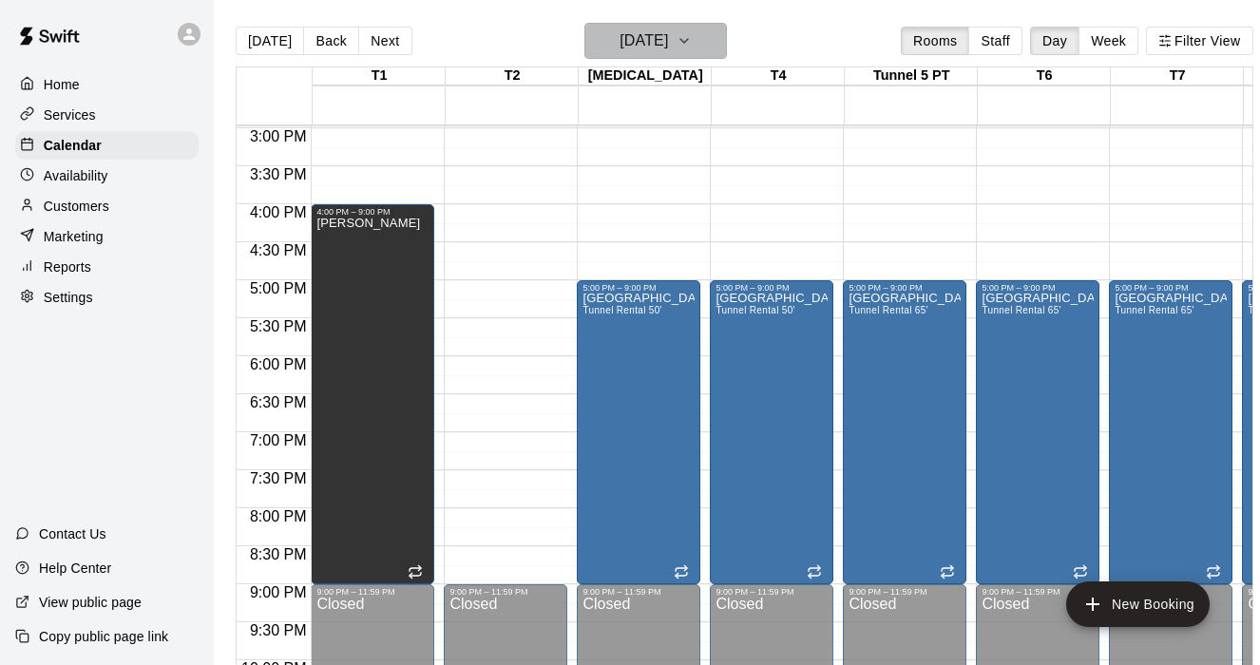
click at [692, 44] on icon "button" at bounding box center [684, 40] width 15 height 23
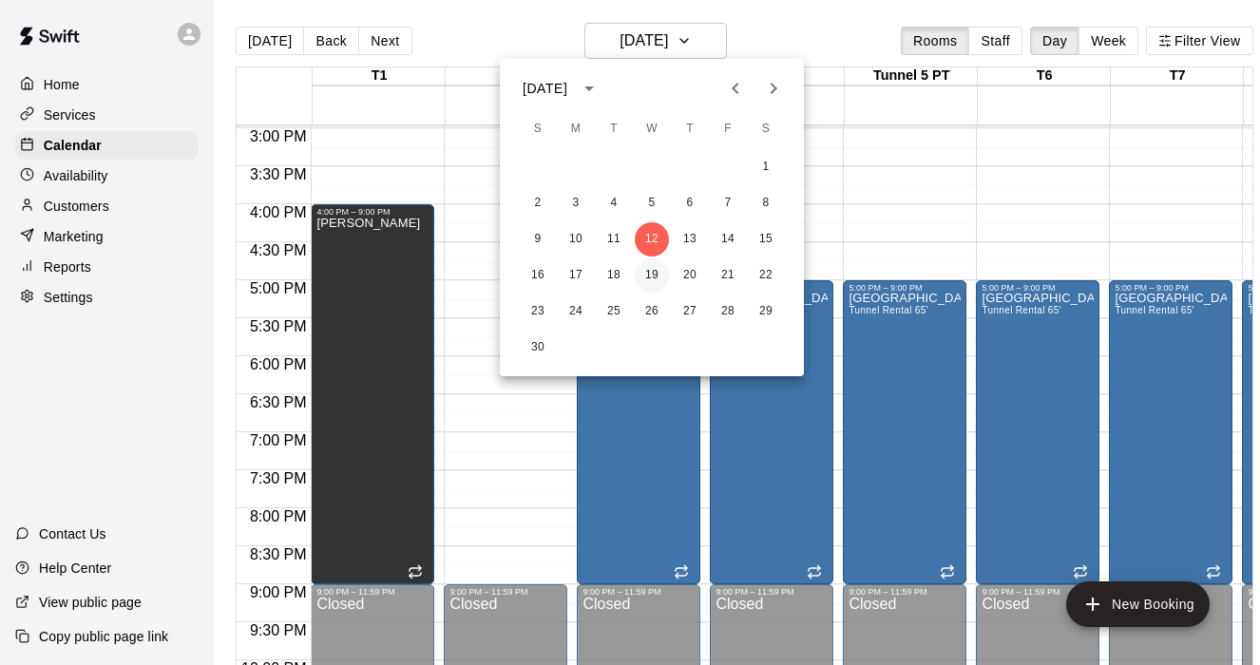
click at [657, 278] on button "19" at bounding box center [652, 275] width 34 height 34
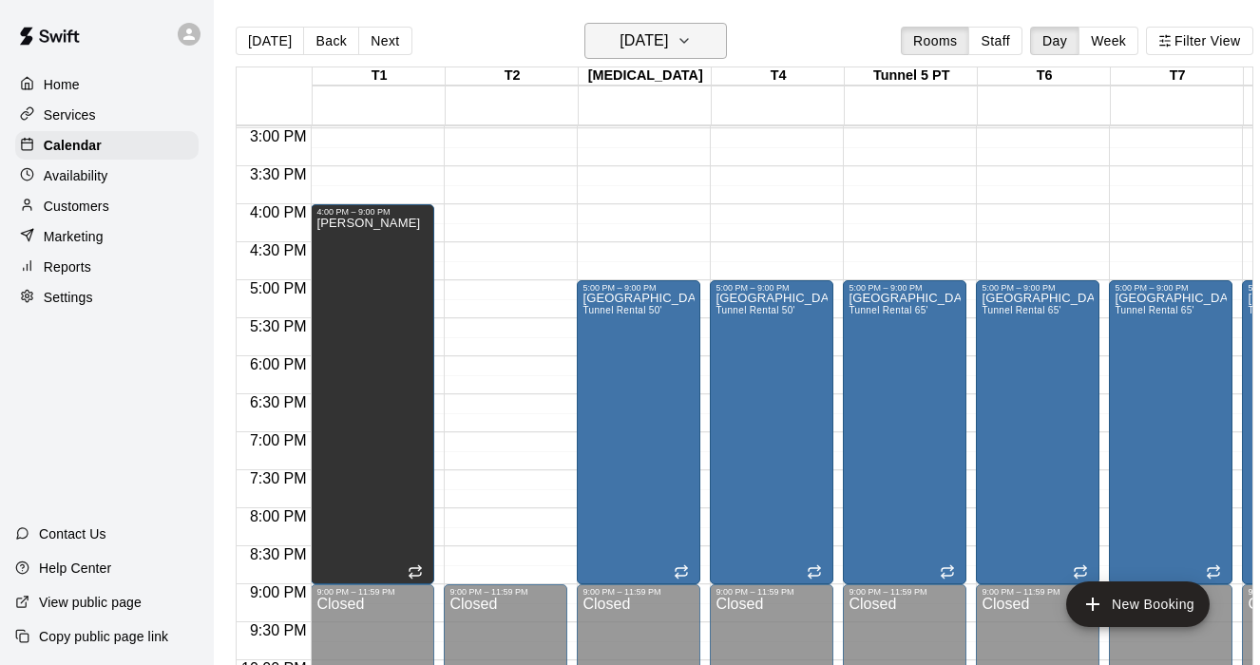
click at [692, 45] on icon "button" at bounding box center [684, 40] width 15 height 23
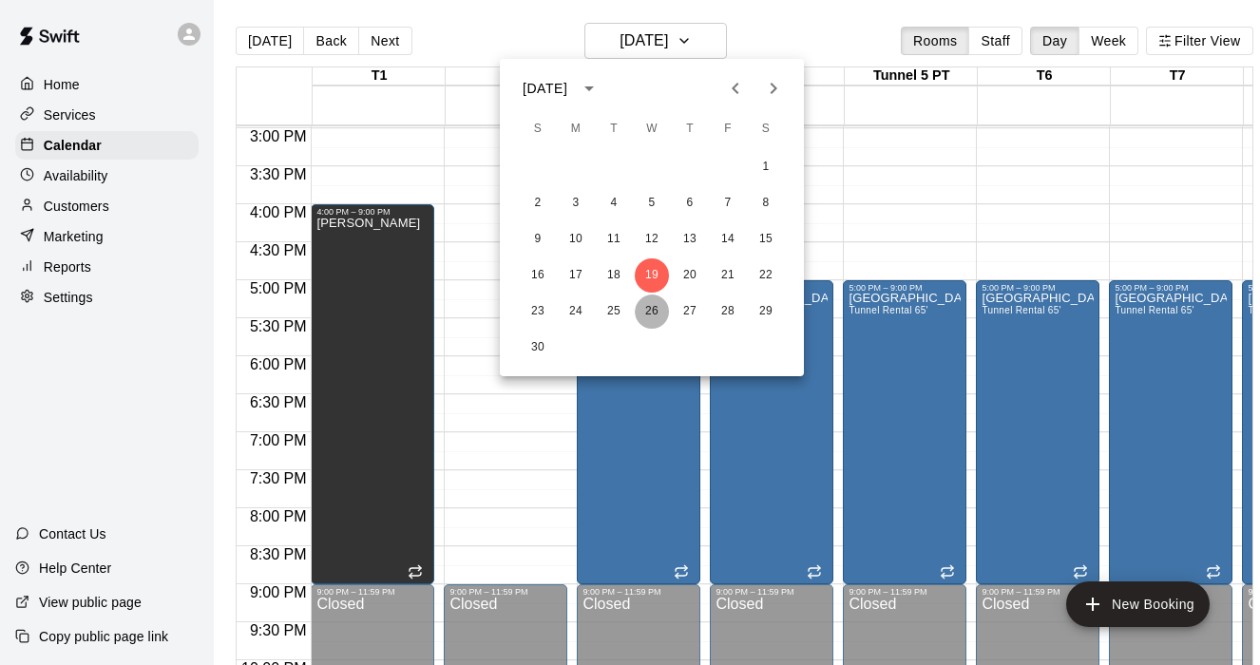
click at [654, 308] on button "26" at bounding box center [652, 312] width 34 height 34
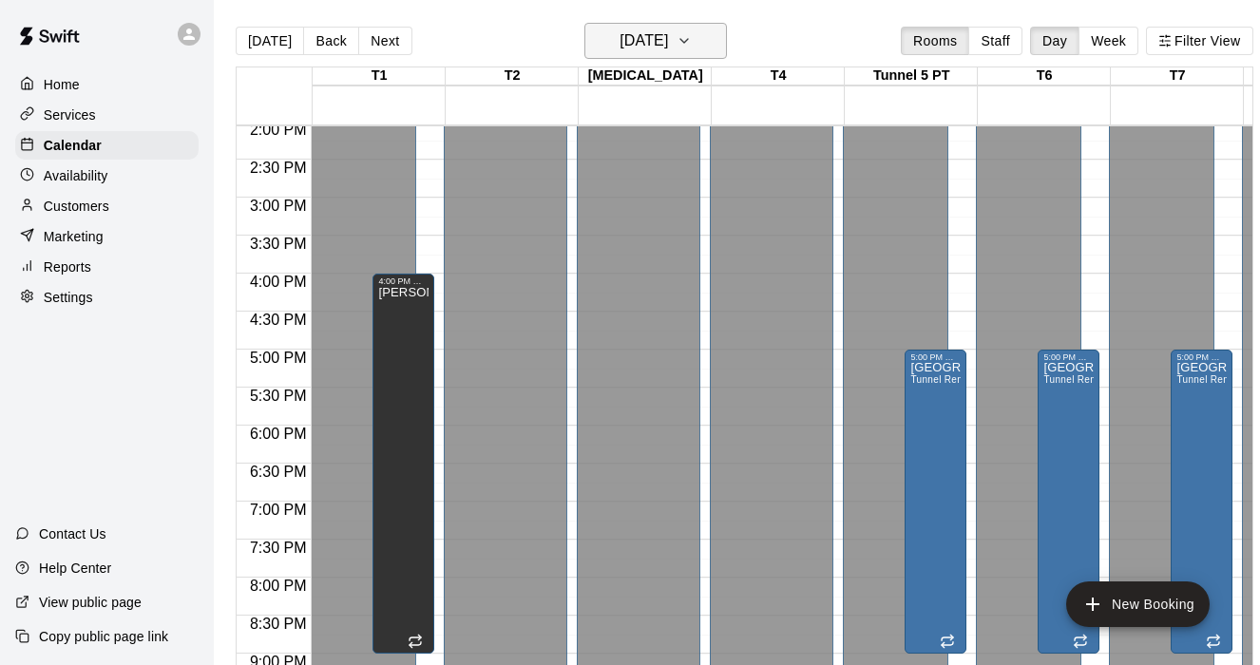
click at [692, 44] on icon "button" at bounding box center [684, 40] width 15 height 23
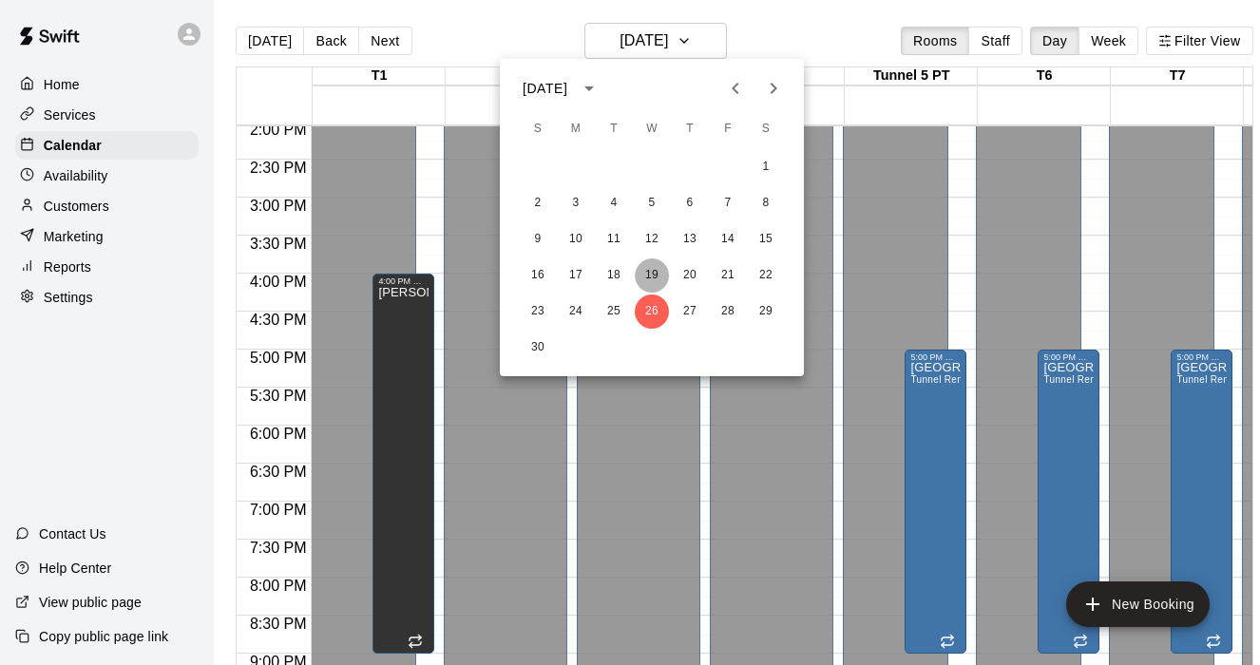
click at [655, 272] on button "19" at bounding box center [652, 275] width 34 height 34
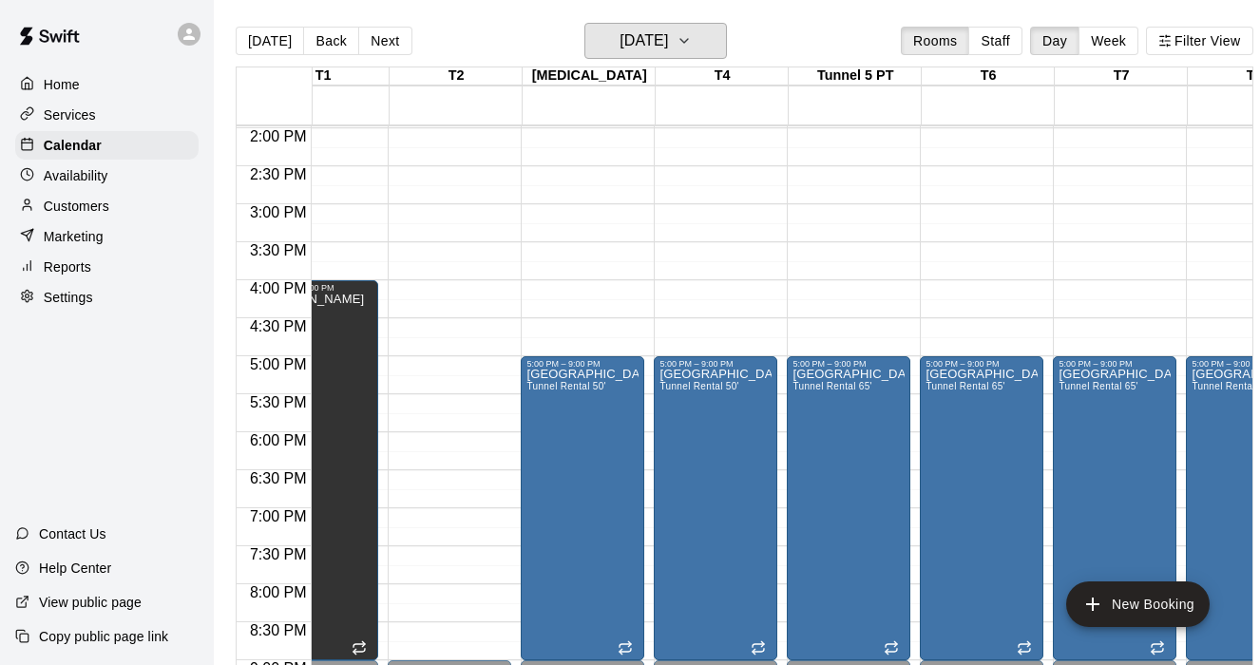
scroll to position [0, 36]
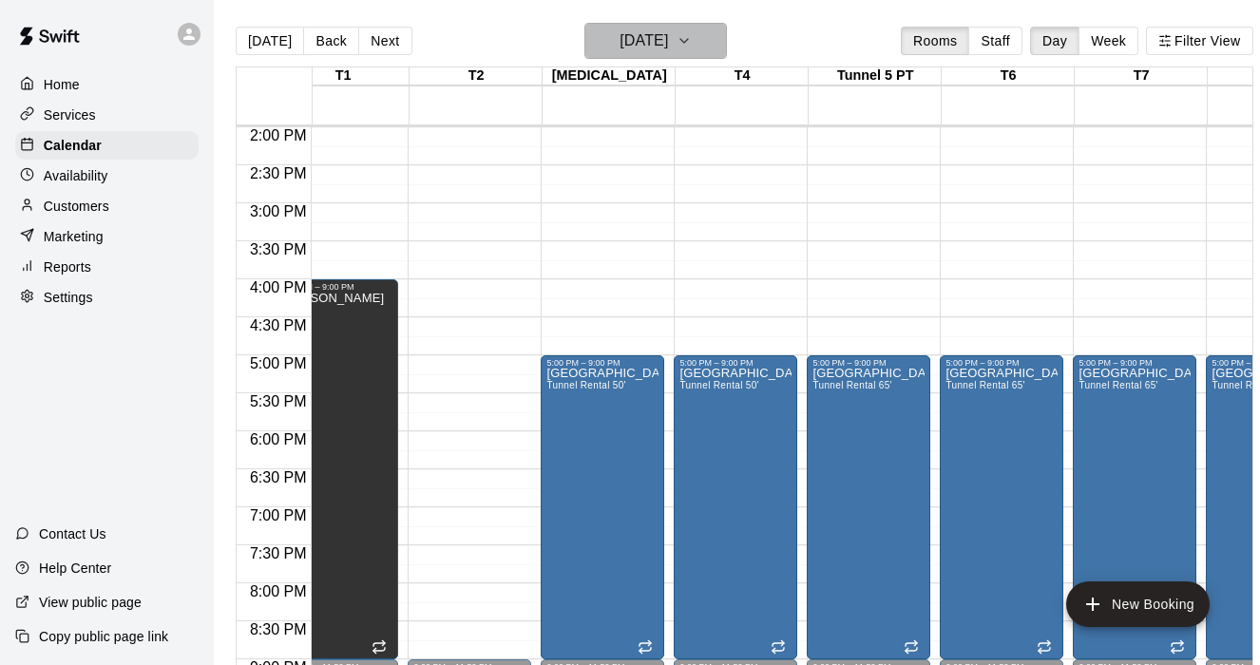
click at [713, 48] on button "[DATE]" at bounding box center [655, 41] width 143 height 36
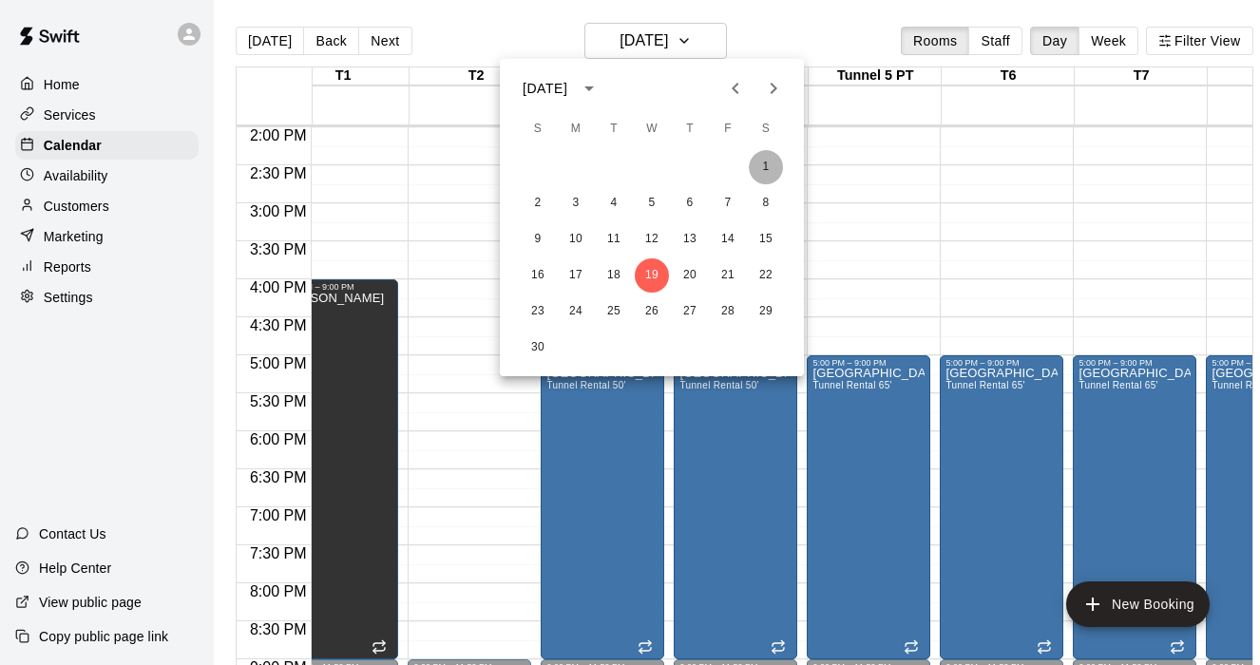
click at [767, 164] on button "1" at bounding box center [766, 167] width 34 height 34
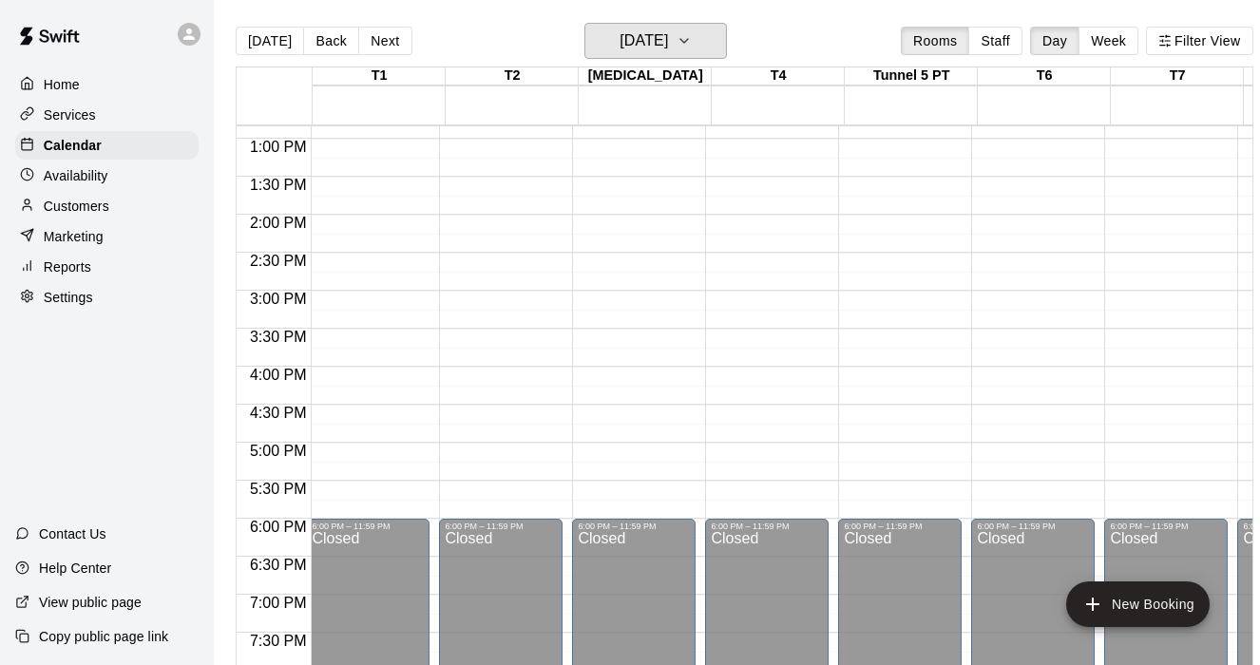
scroll to position [976, 0]
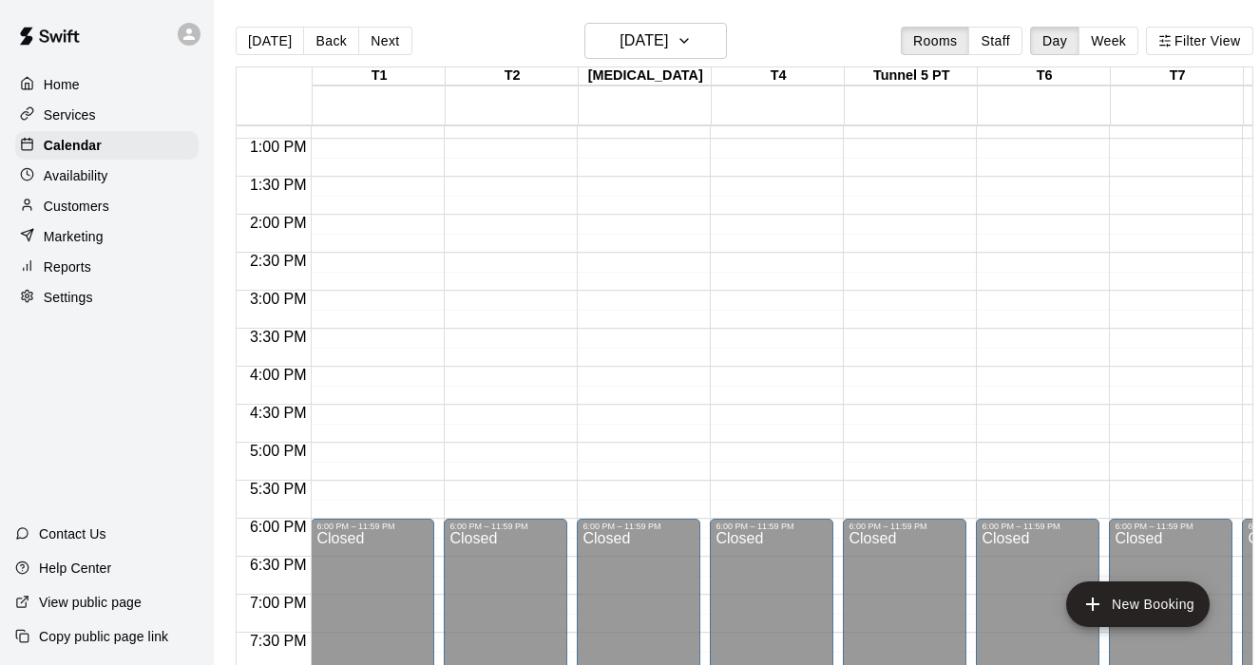
click at [365, 297] on div "12:00 AM – 8:00 AM Closed 6:00 PM – 11:59 PM Closed" at bounding box center [373, 62] width 124 height 1825
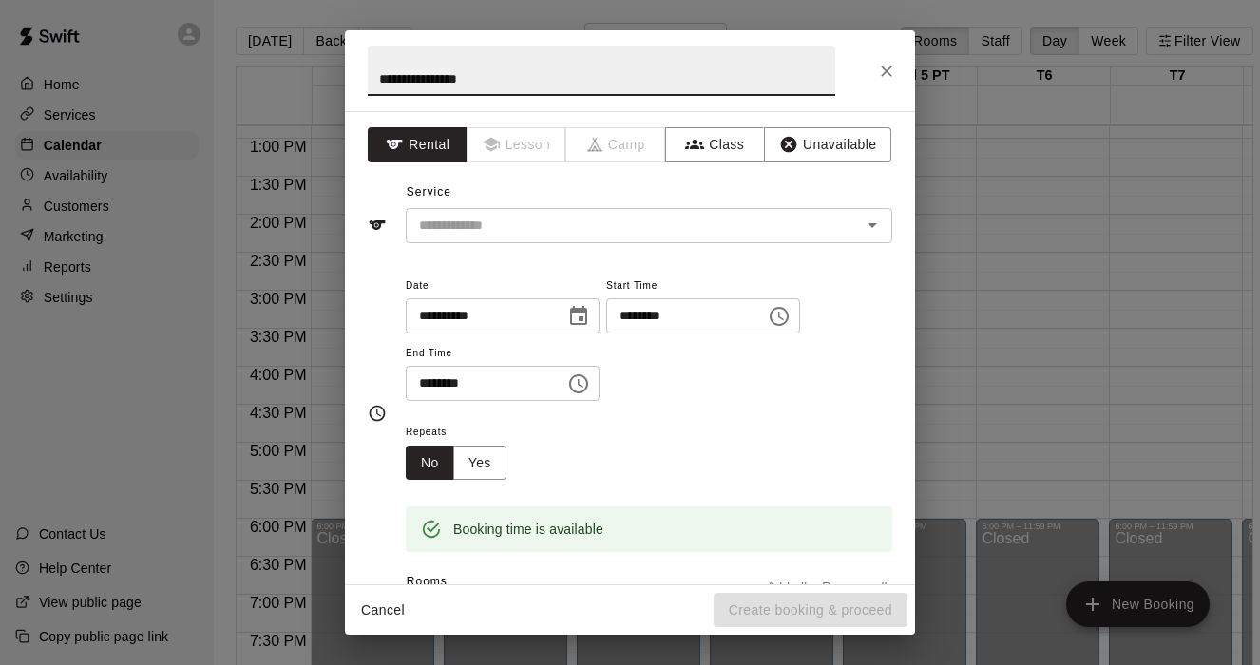
type input "**********"
click at [509, 185] on div "Service ​" at bounding box center [630, 211] width 525 height 66
click at [508, 210] on div "Service ​" at bounding box center [630, 211] width 525 height 66
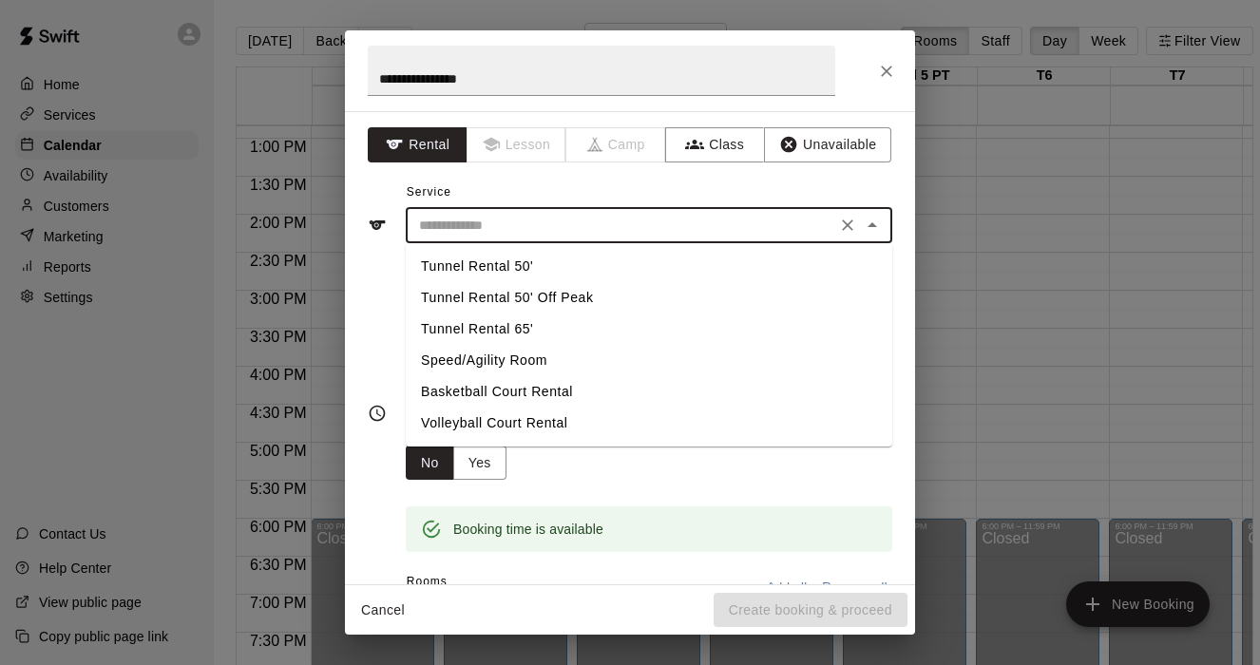
click at [510, 232] on input "text" at bounding box center [620, 226] width 419 height 24
click at [489, 271] on li "Tunnel Rental 50'" at bounding box center [649, 266] width 487 height 31
type input "**********"
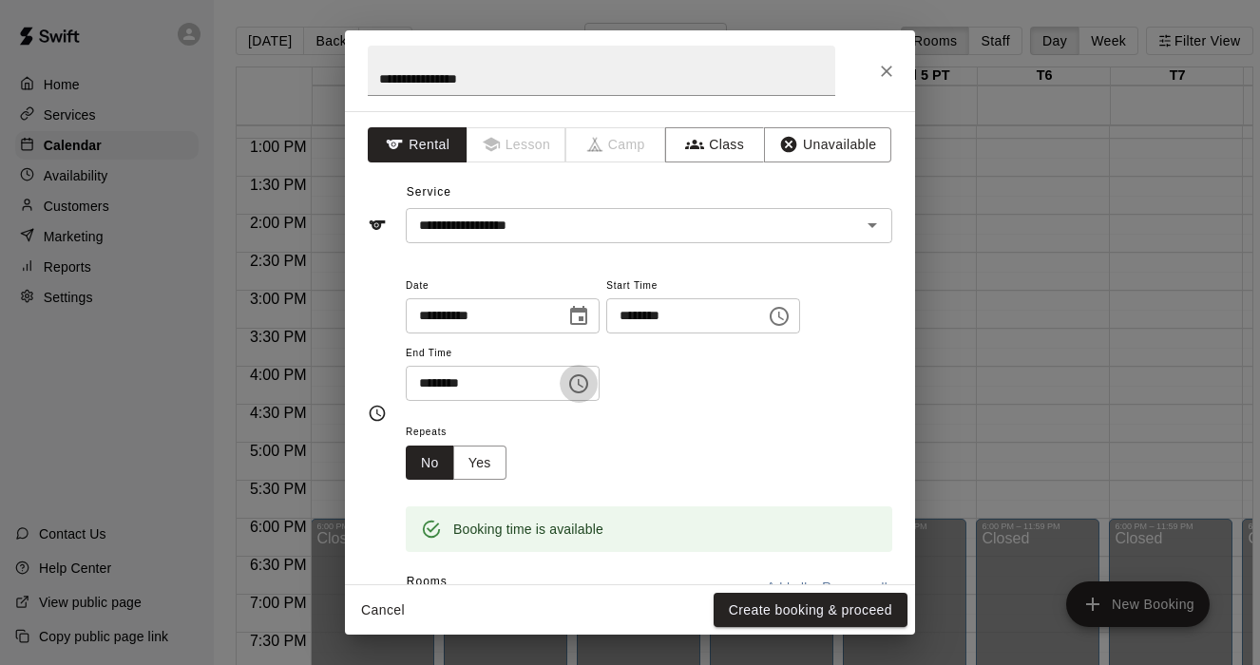
click at [575, 374] on icon "Choose time, selected time is 3:30 PM" at bounding box center [578, 384] width 23 height 23
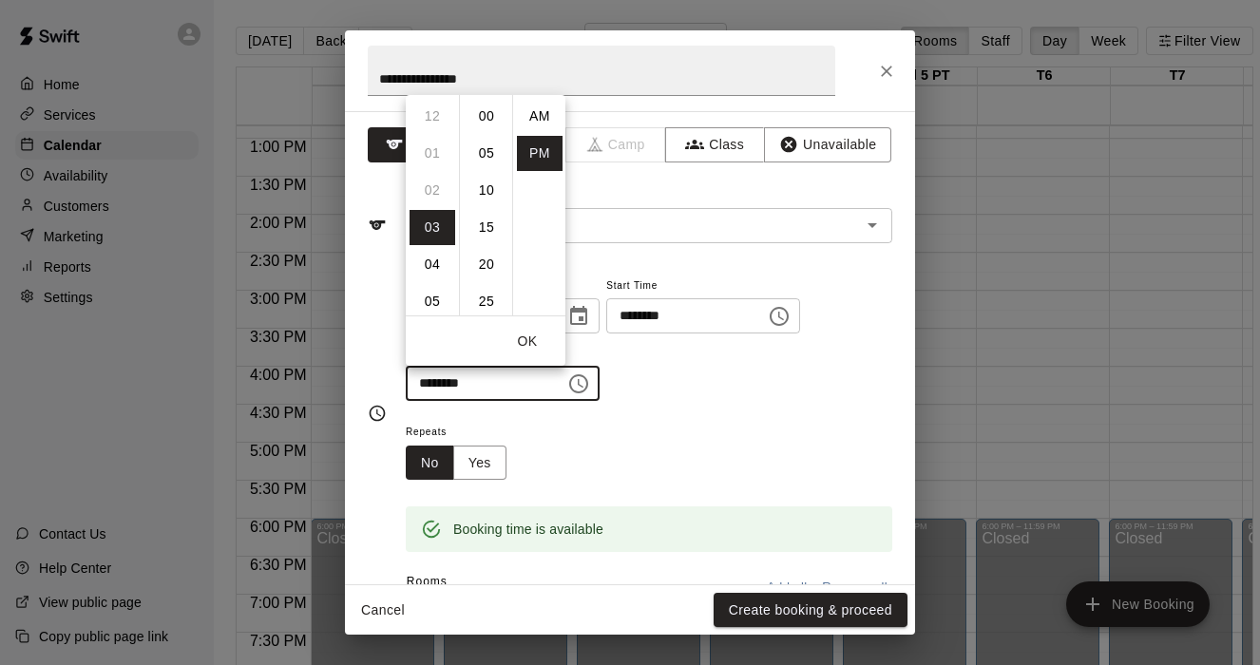
scroll to position [34, 0]
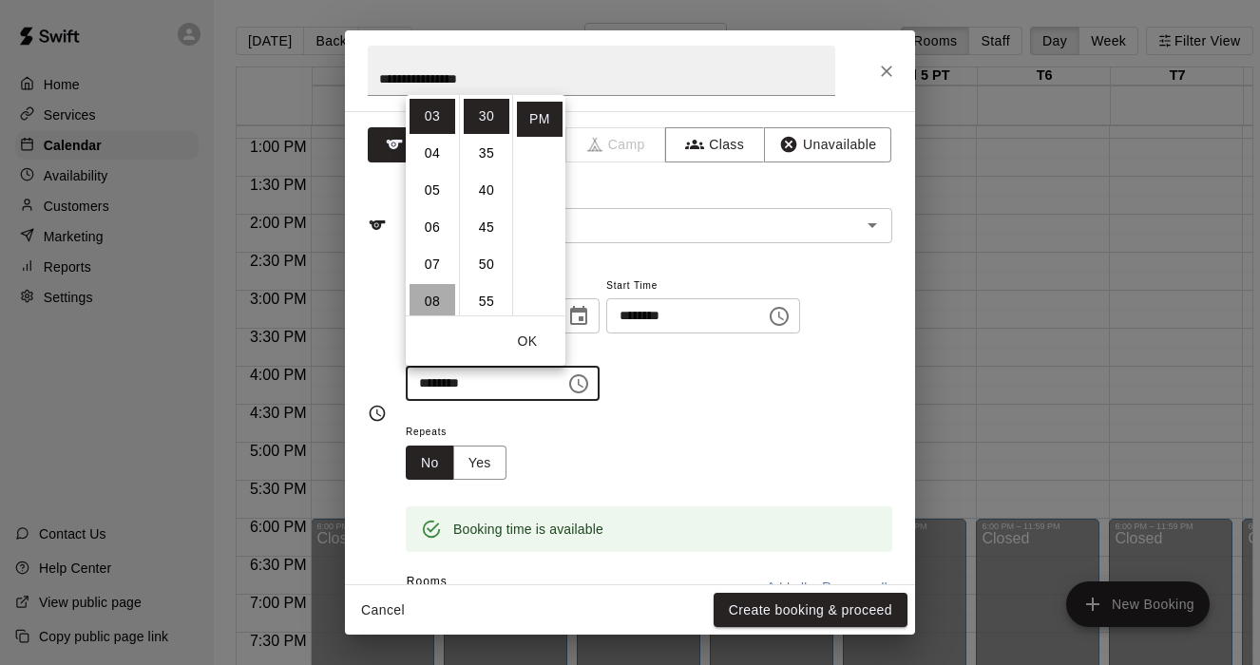
click at [426, 298] on li "08" at bounding box center [433, 301] width 46 height 35
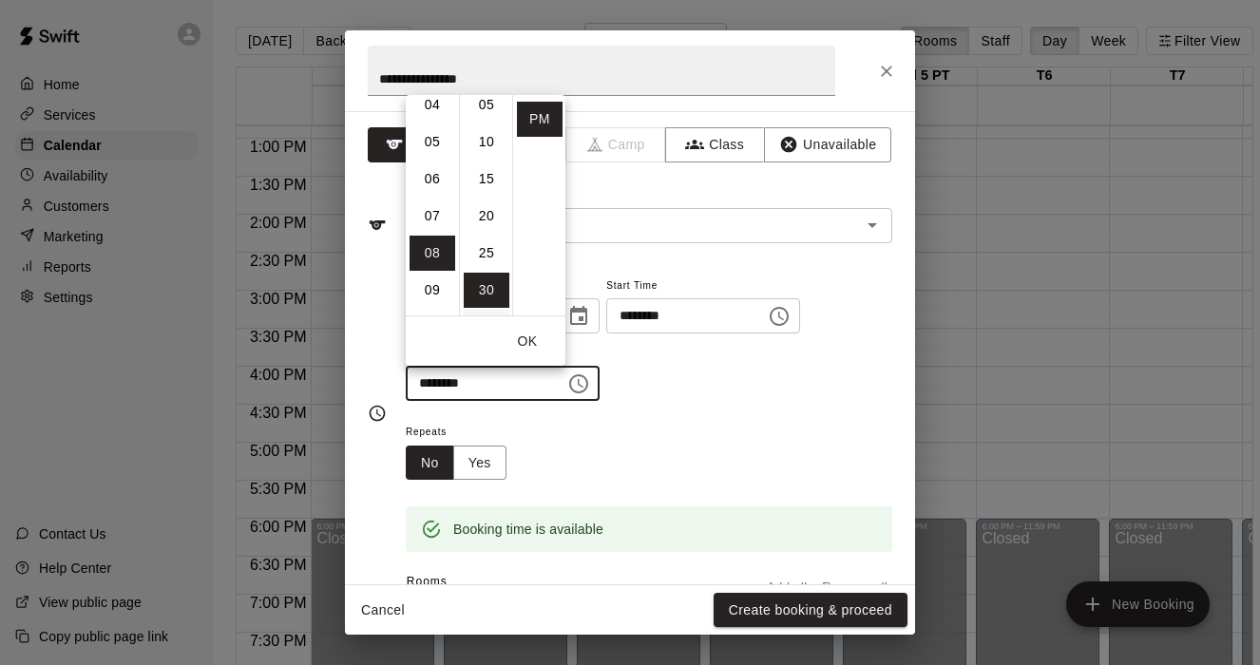
scroll to position [0, 0]
click at [489, 124] on li "00" at bounding box center [487, 116] width 46 height 35
type input "********"
click at [532, 336] on button "OK" at bounding box center [527, 341] width 61 height 35
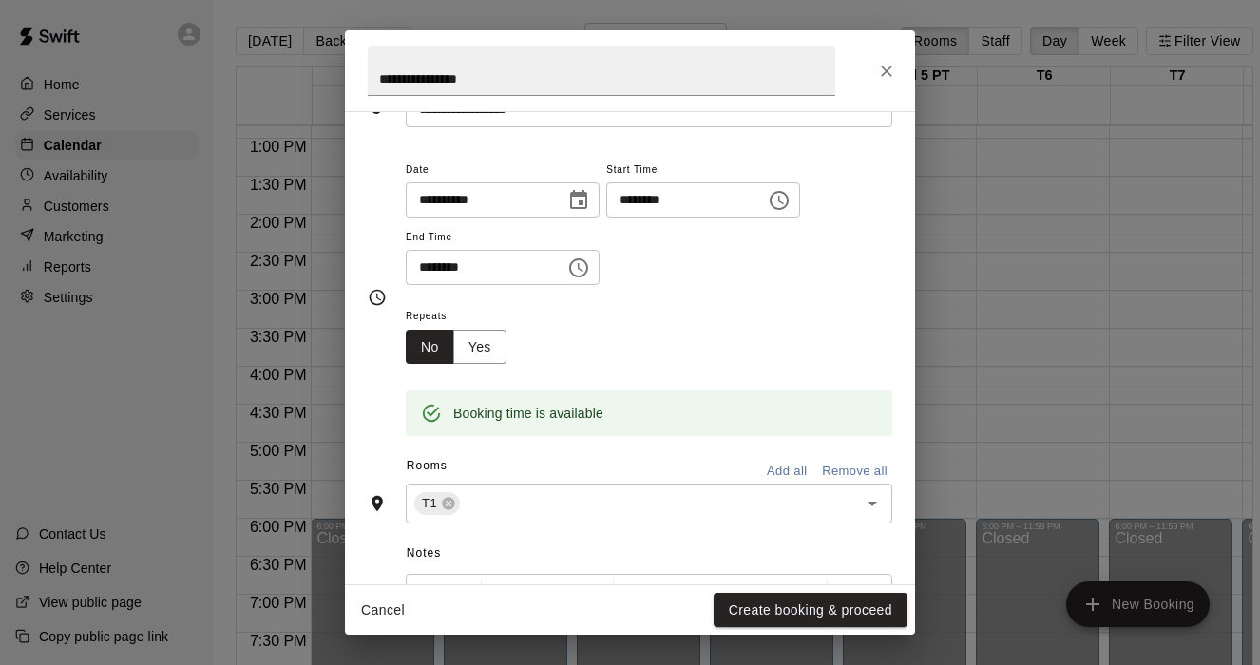
scroll to position [137, 0]
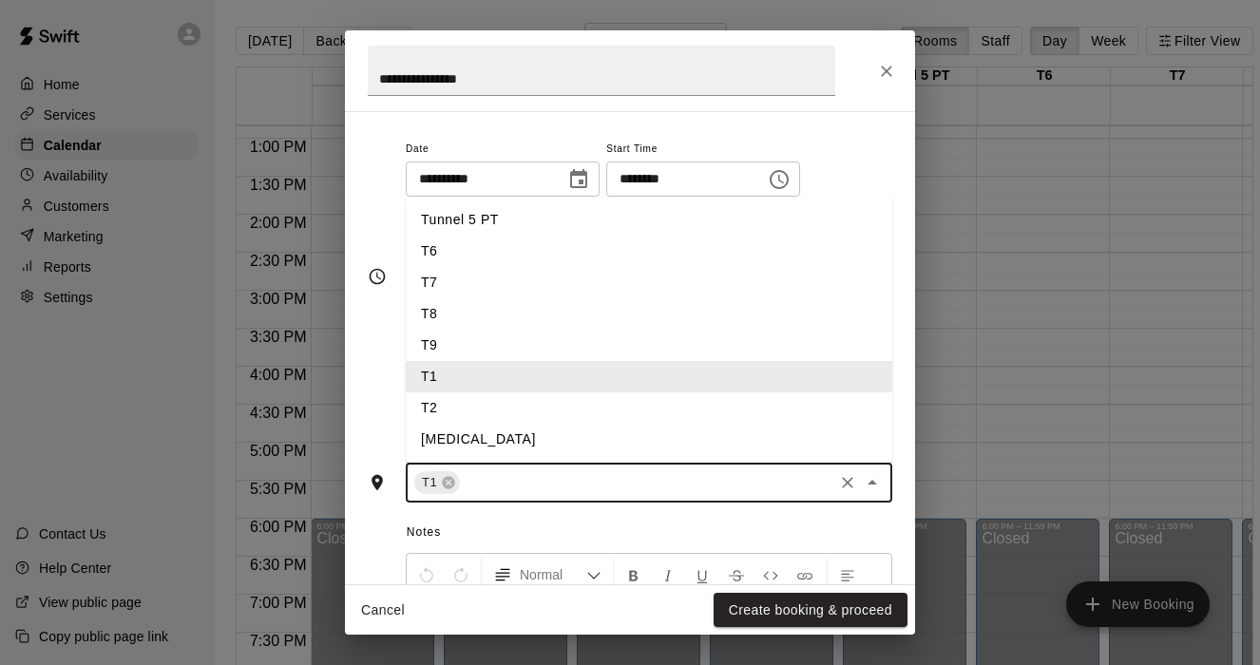
click at [520, 486] on input "text" at bounding box center [647, 483] width 368 height 24
click at [456, 403] on li "T2" at bounding box center [649, 407] width 487 height 31
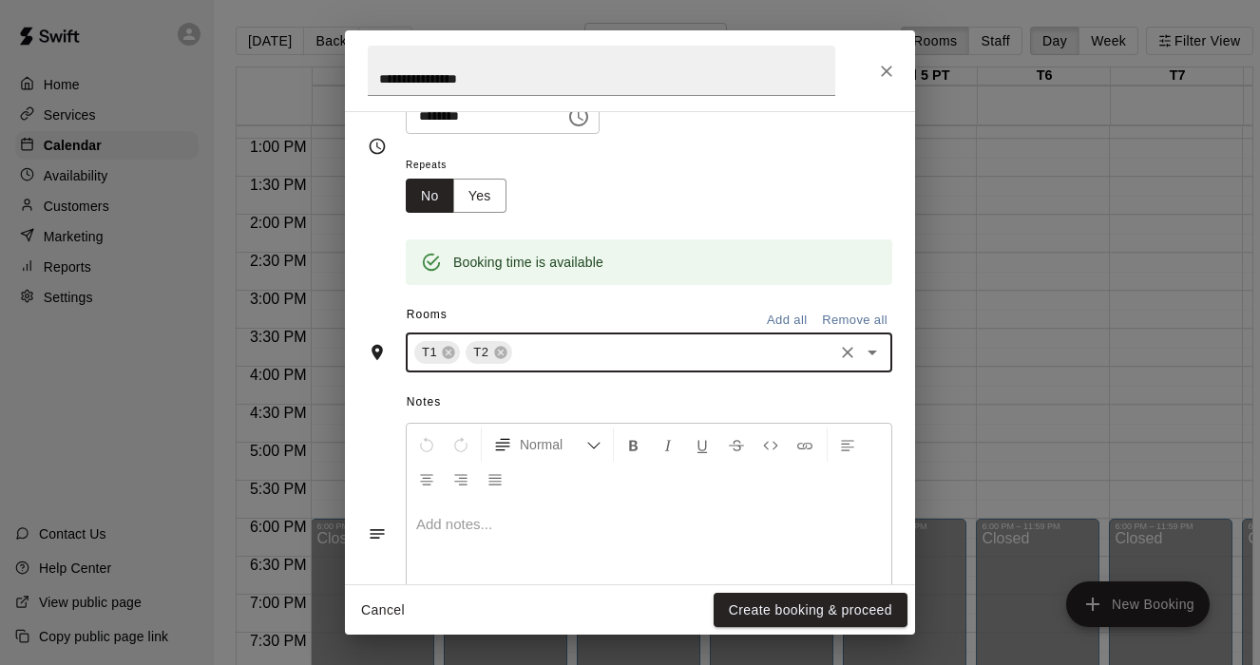
scroll to position [279, 0]
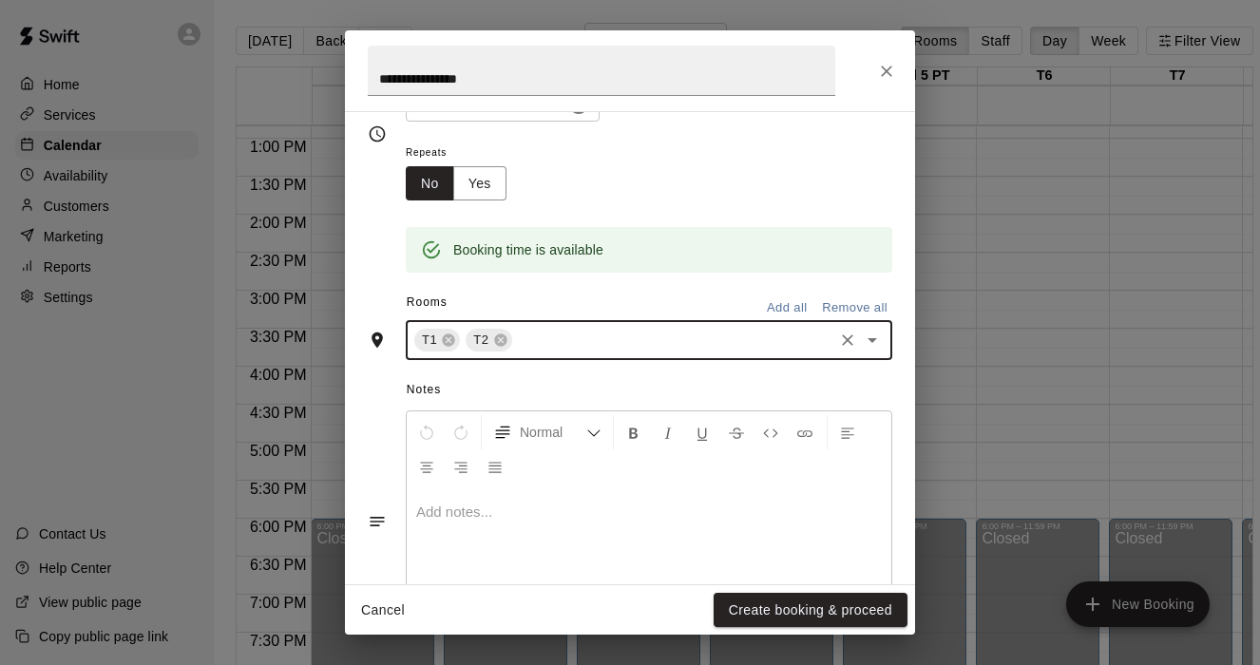
click at [548, 338] on input "text" at bounding box center [672, 341] width 315 height 24
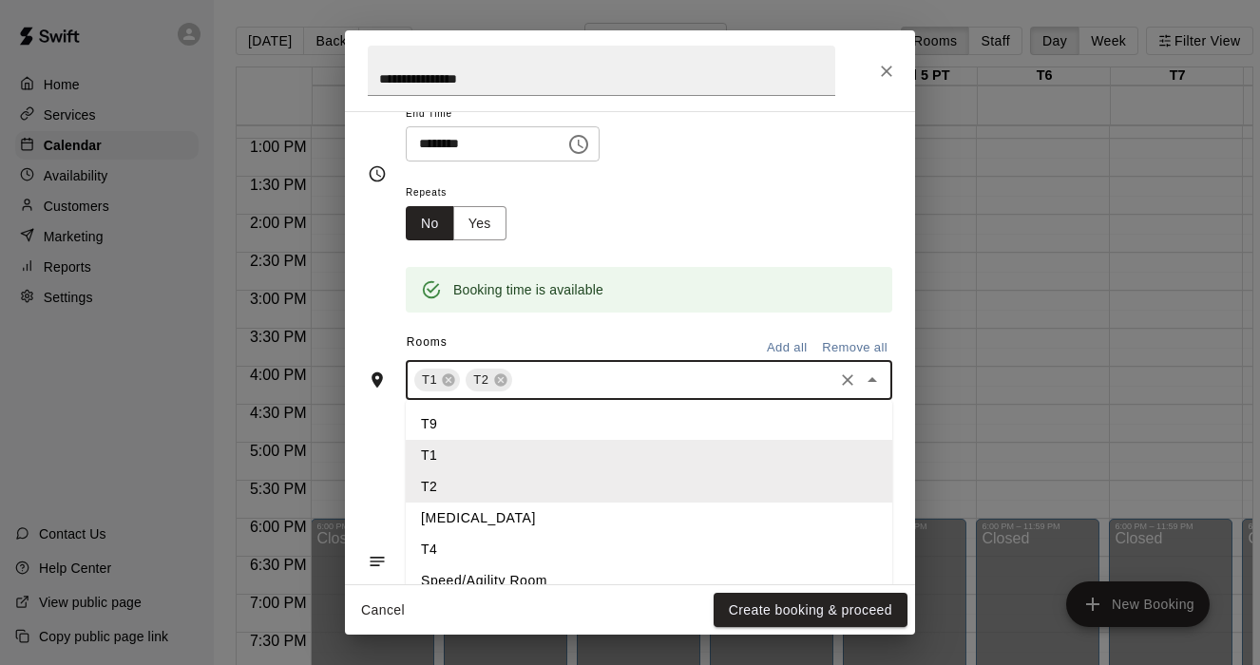
scroll to position [126, 0]
click at [446, 520] on li "[MEDICAL_DATA]" at bounding box center [649, 516] width 487 height 31
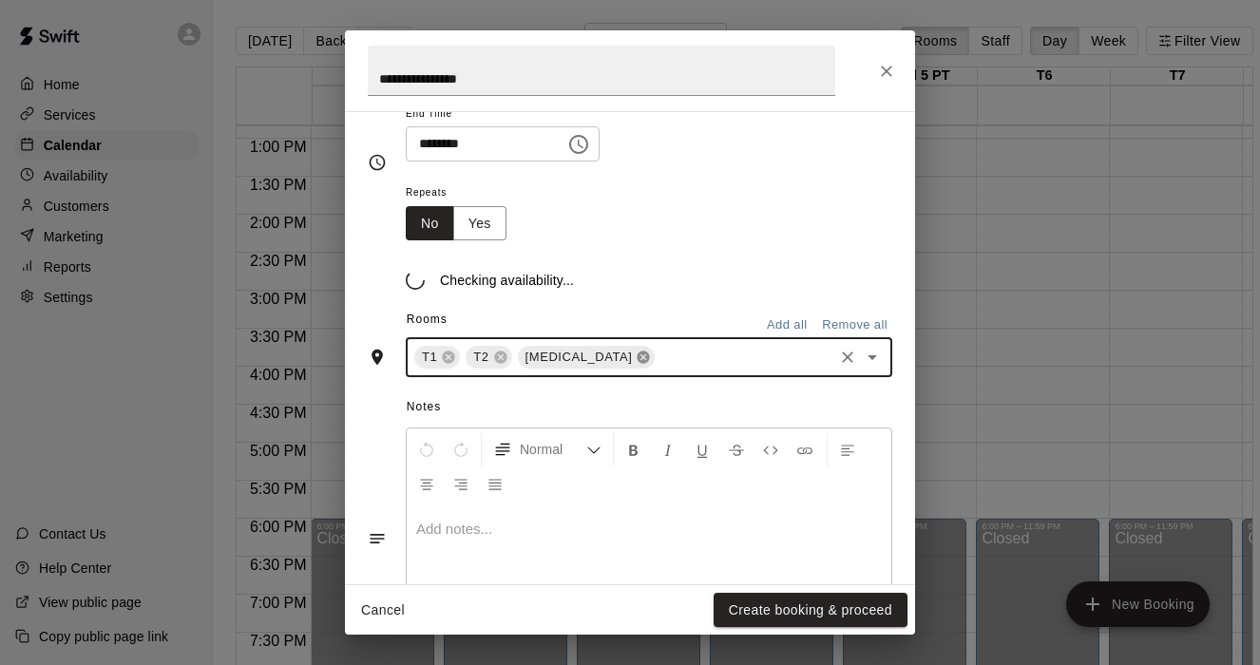
scroll to position [239, 0]
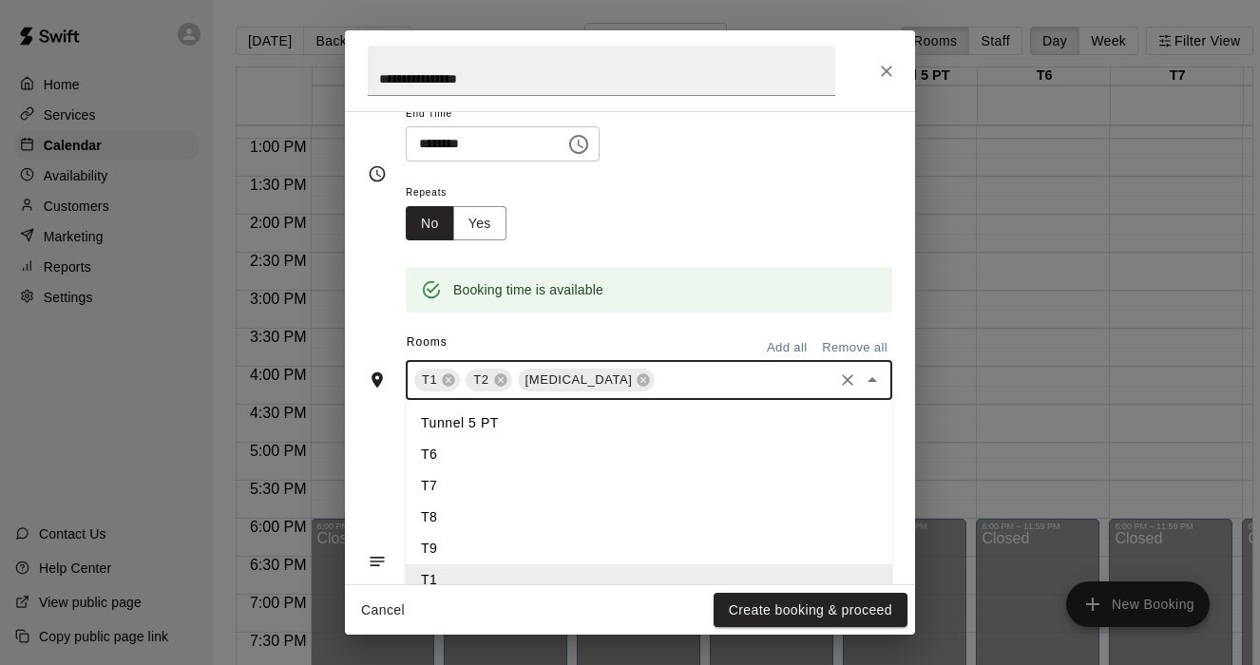
click at [658, 373] on input "text" at bounding box center [744, 381] width 173 height 24
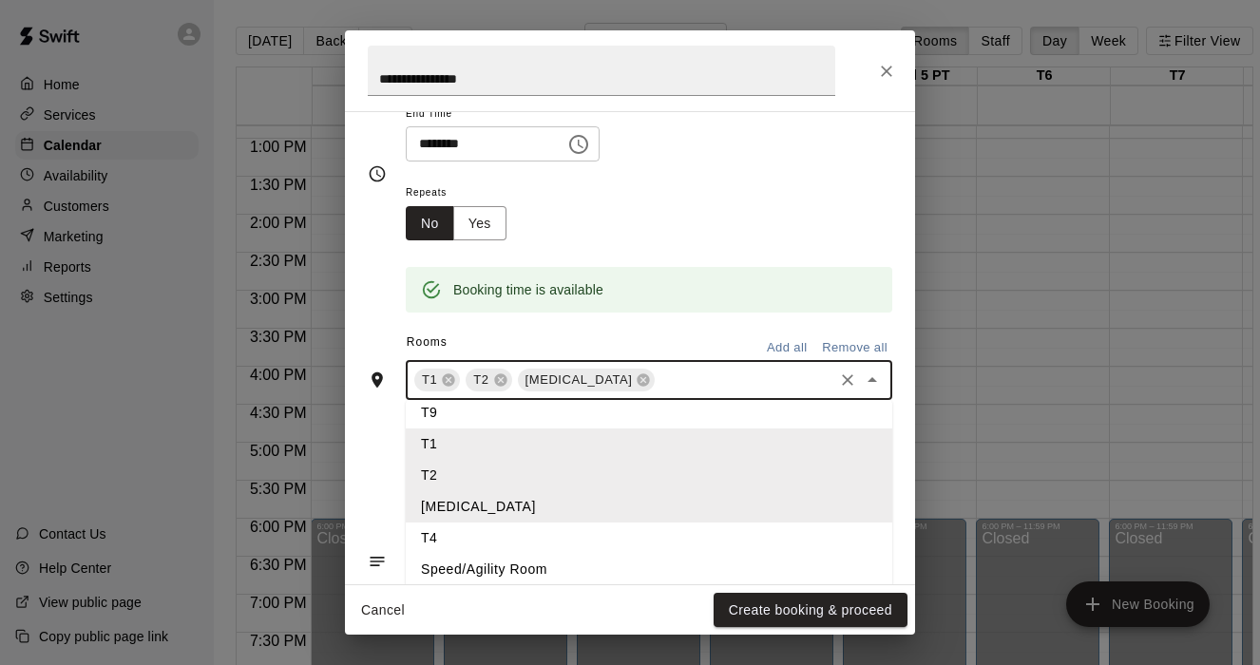
click at [458, 536] on li "T4" at bounding box center [649, 538] width 487 height 31
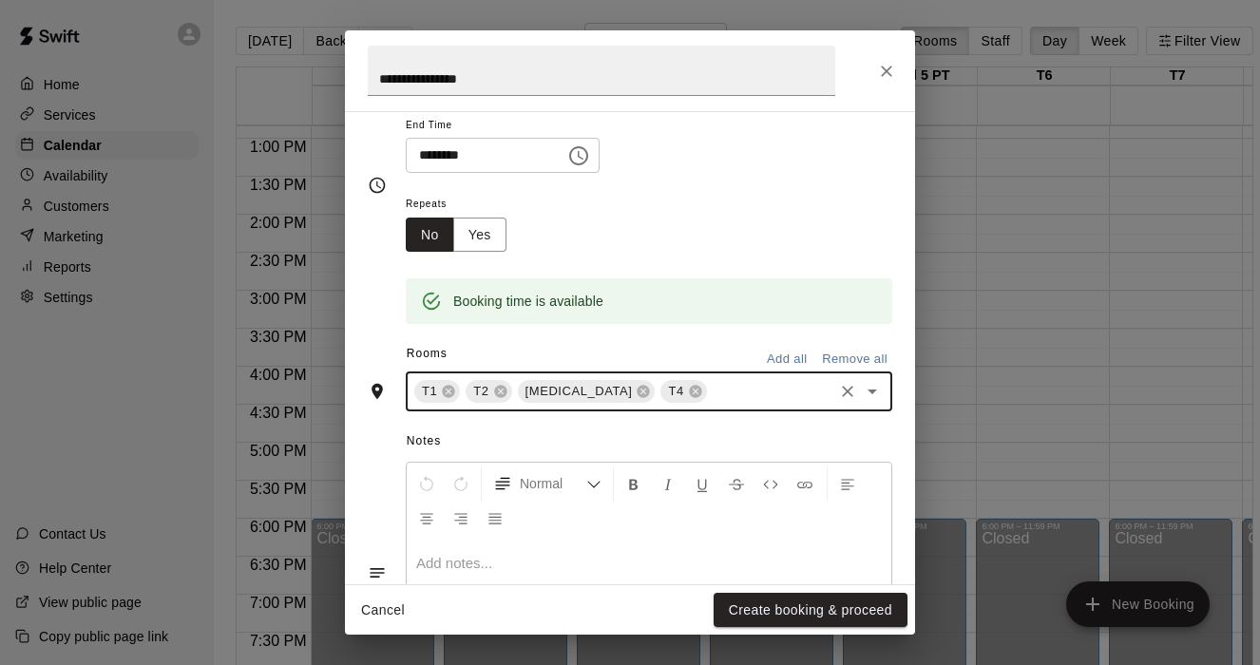
scroll to position [239, 0]
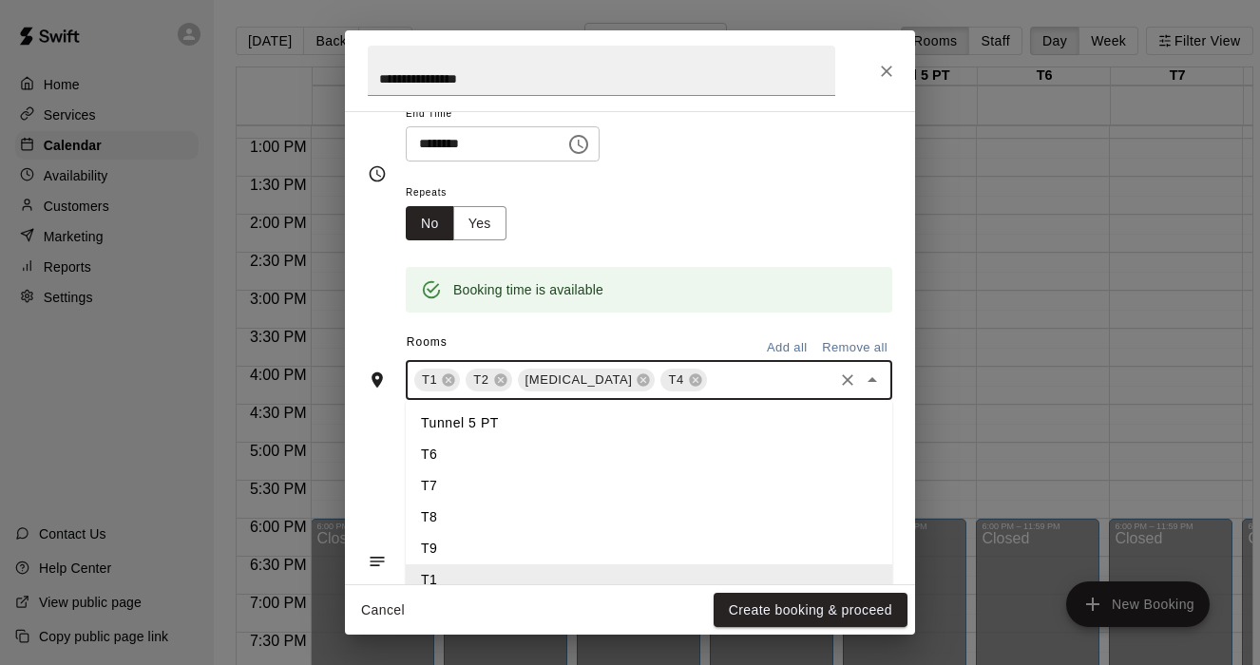
click at [710, 378] on input "text" at bounding box center [770, 381] width 121 height 24
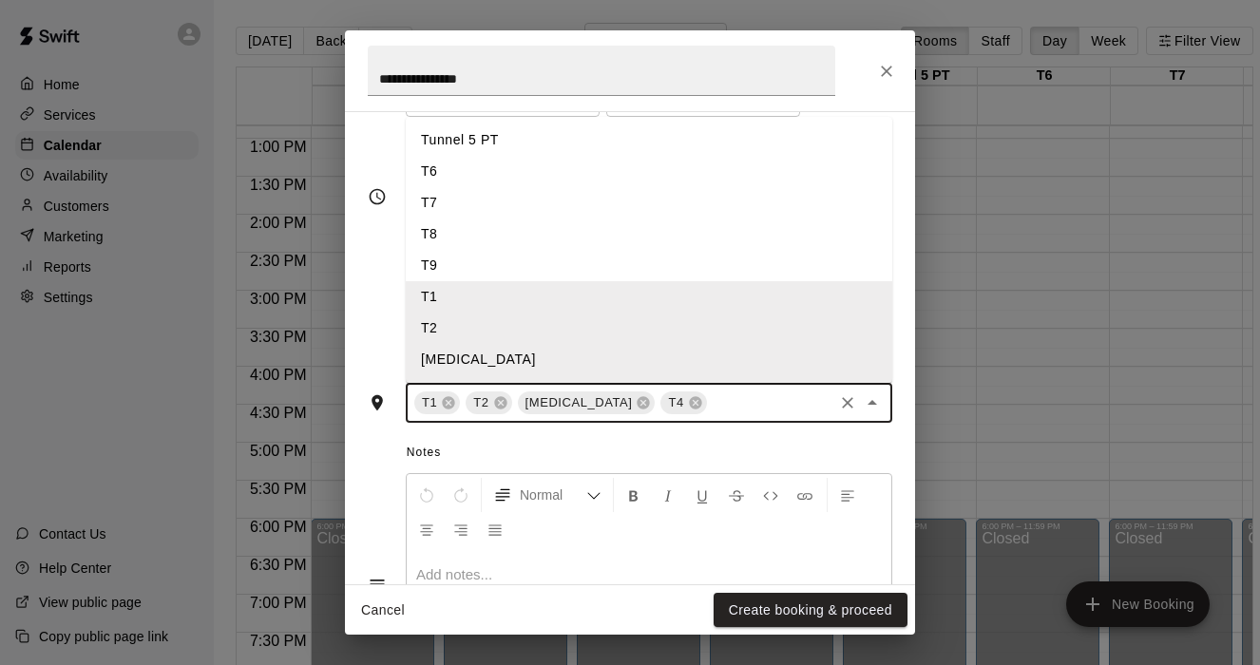
scroll to position [210, 0]
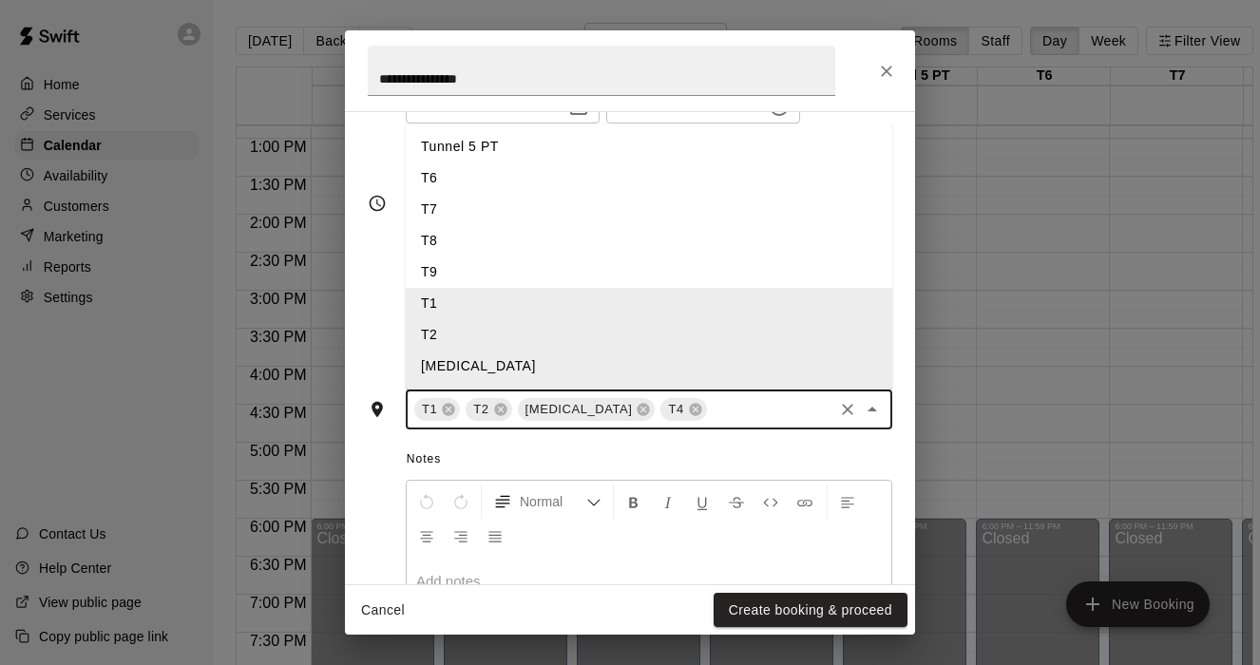
click at [470, 144] on li "Tunnel 5 PT" at bounding box center [649, 146] width 487 height 31
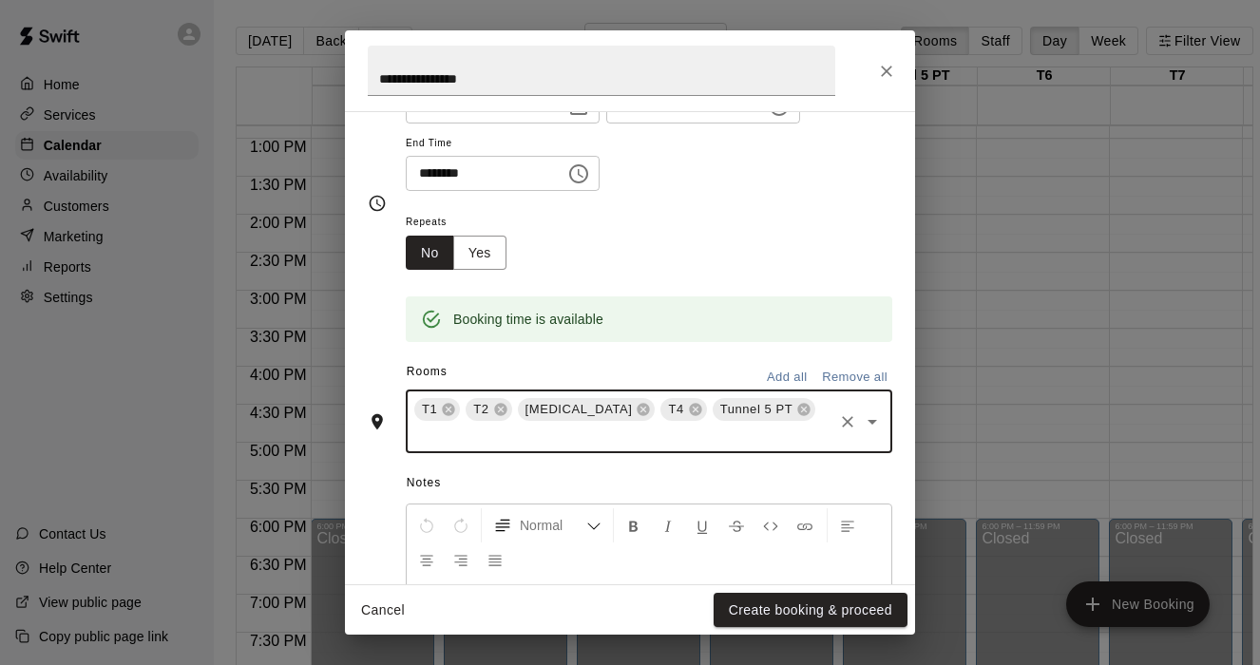
click at [747, 424] on input "text" at bounding box center [620, 436] width 419 height 24
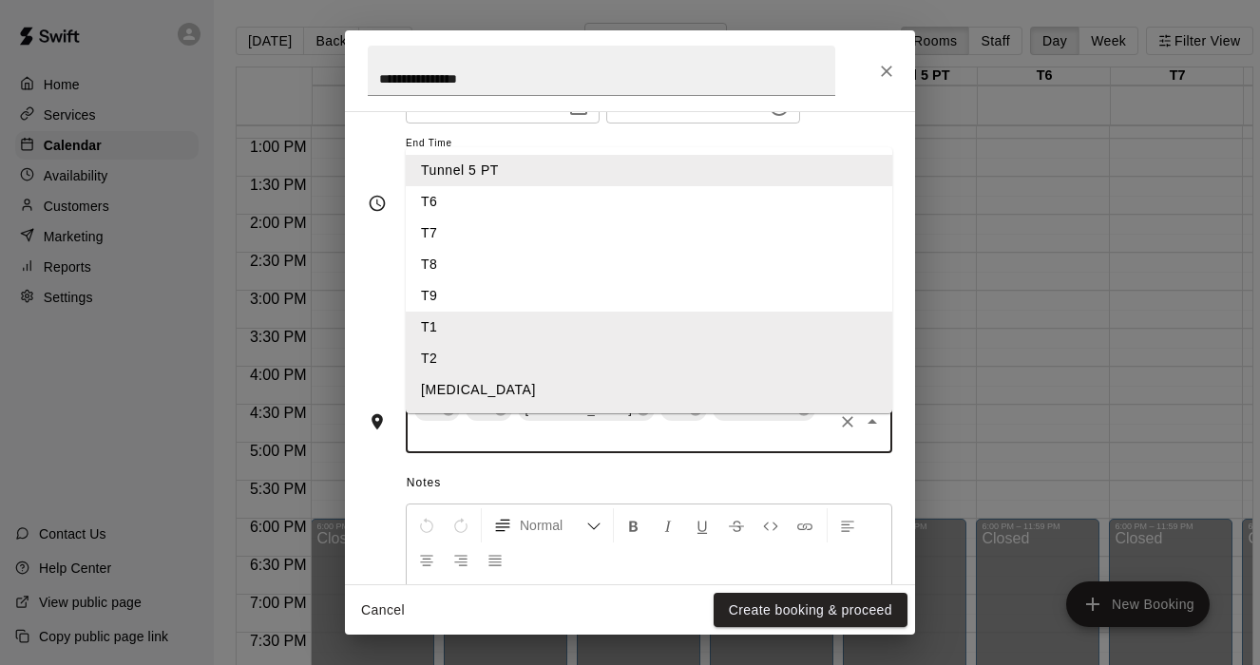
click at [442, 187] on li "T6" at bounding box center [649, 201] width 487 height 31
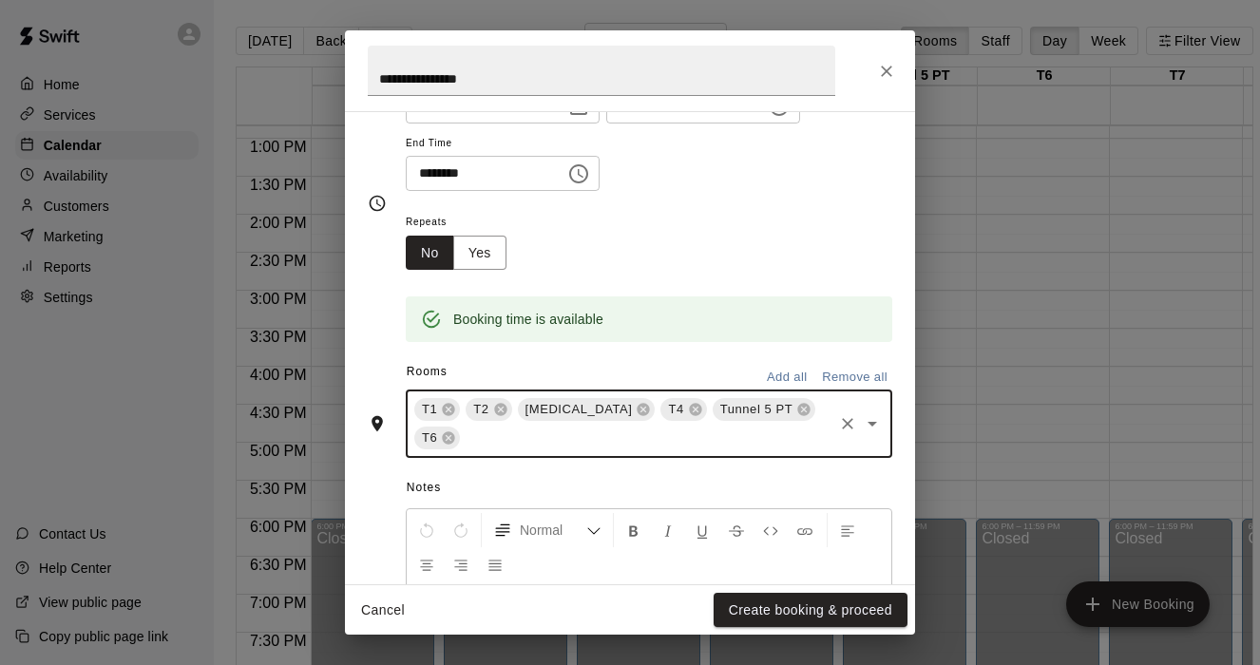
click at [792, 427] on input "text" at bounding box center [647, 439] width 368 height 24
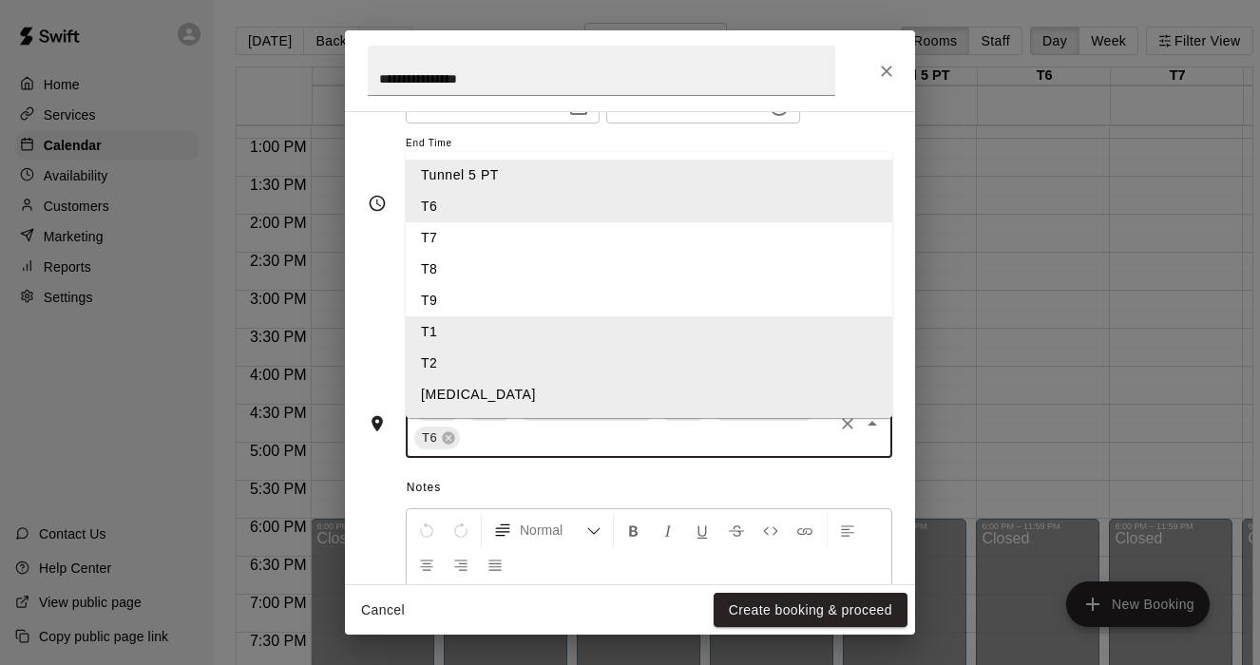
click at [440, 222] on li "T7" at bounding box center [649, 237] width 487 height 31
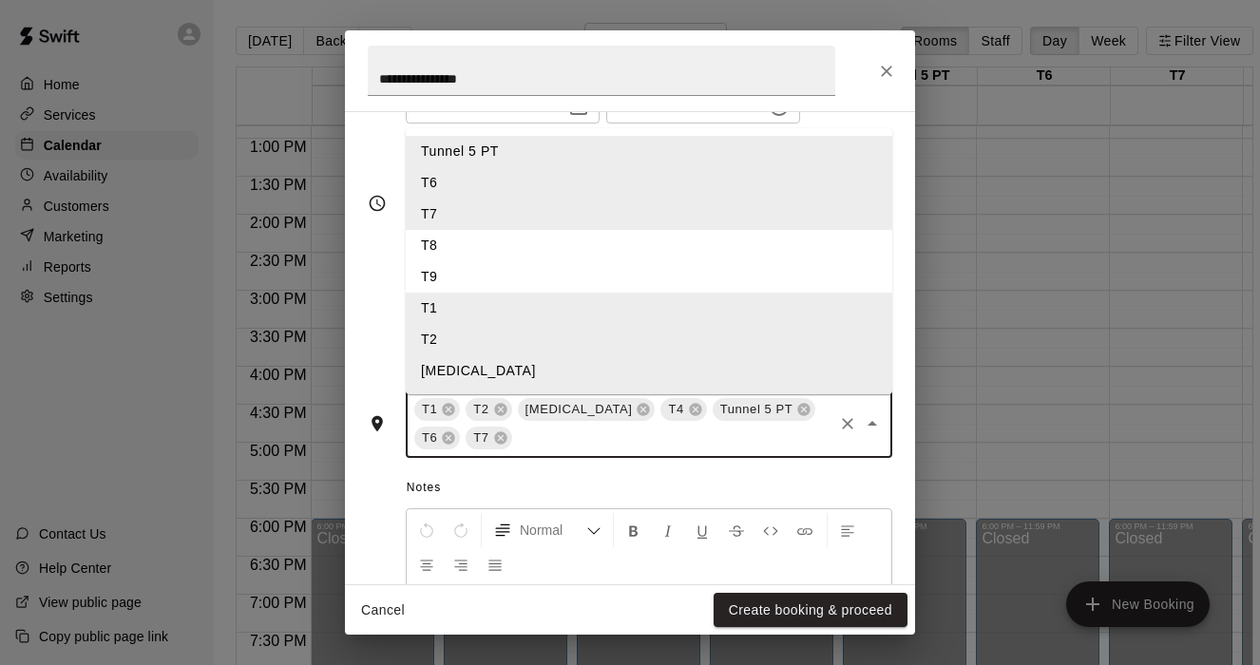
click at [515, 436] on input "text" at bounding box center [672, 439] width 315 height 24
click at [454, 236] on li "T8" at bounding box center [649, 245] width 487 height 31
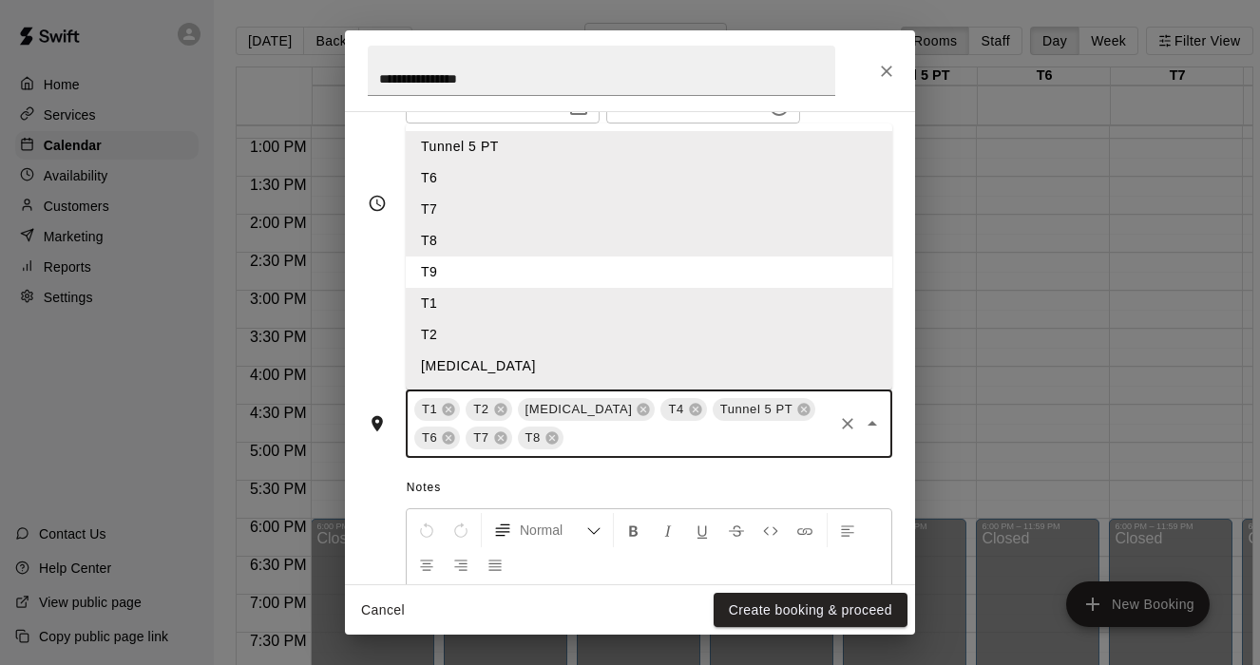
click at [566, 440] on input "text" at bounding box center [698, 439] width 264 height 24
click at [448, 275] on li "T9" at bounding box center [649, 272] width 487 height 31
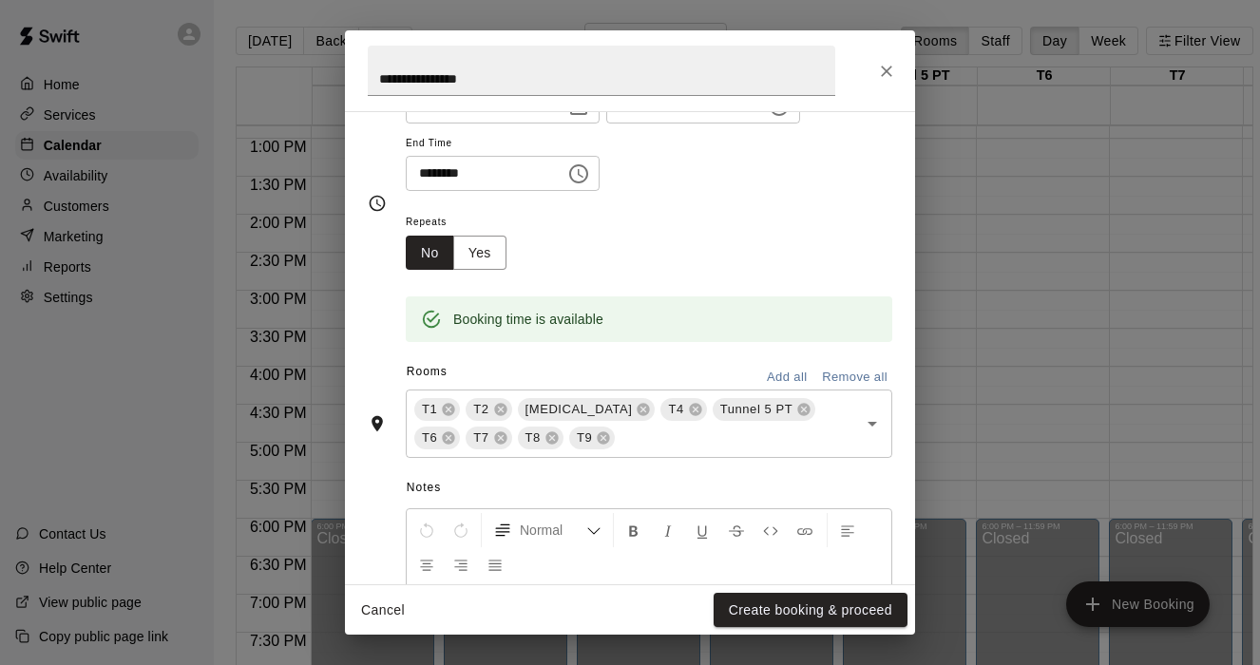
drag, startPoint x: 776, startPoint y: 609, endPoint x: 653, endPoint y: 285, distance: 346.8
click at [652, 284] on div "**********" at bounding box center [630, 332] width 570 height 604
click at [504, 239] on button "Yes" at bounding box center [479, 253] width 53 height 35
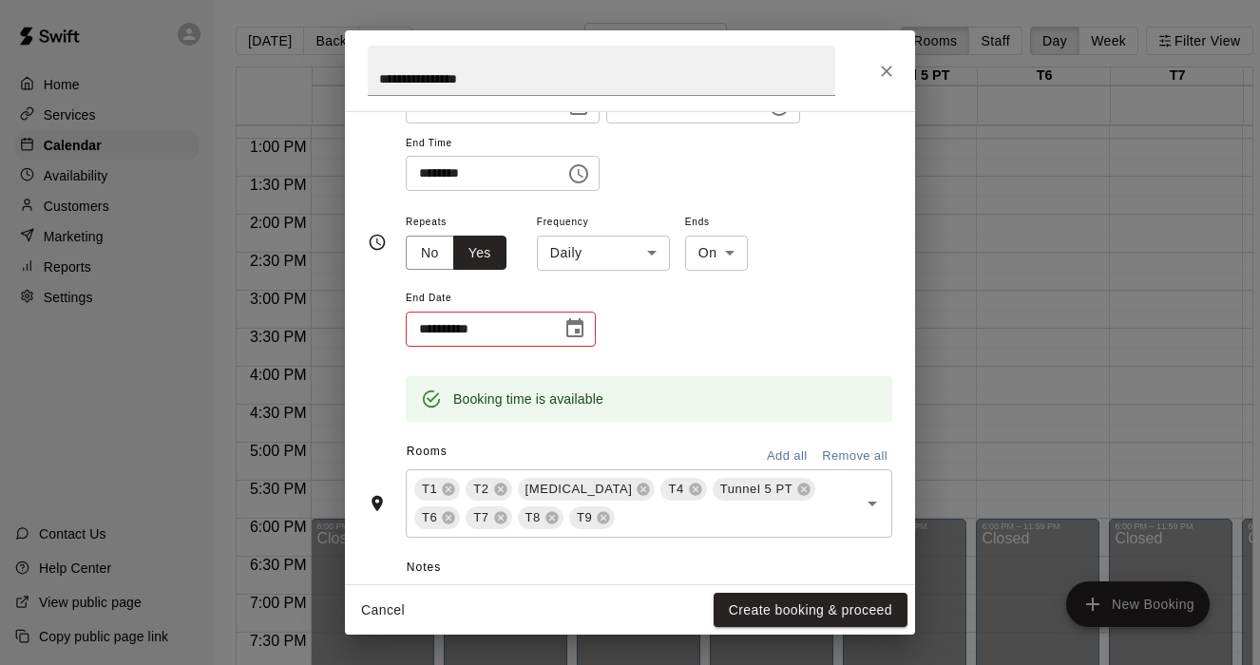
scroll to position [214, 0]
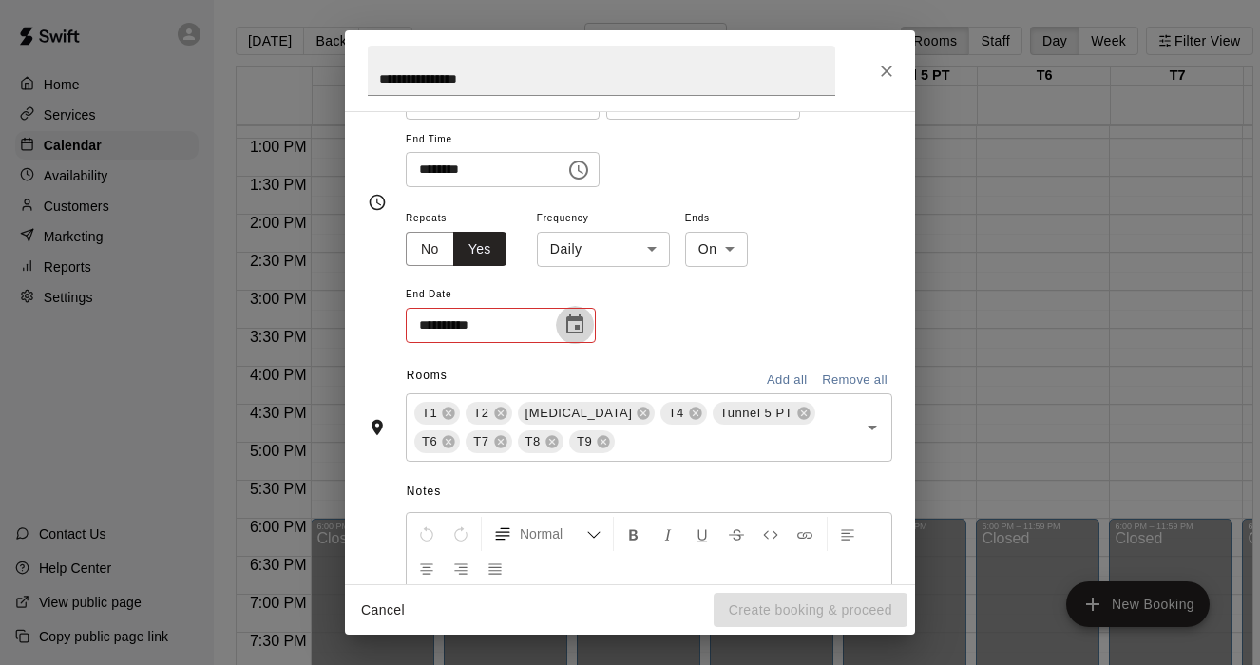
click at [580, 331] on icon "Choose date" at bounding box center [575, 325] width 23 height 23
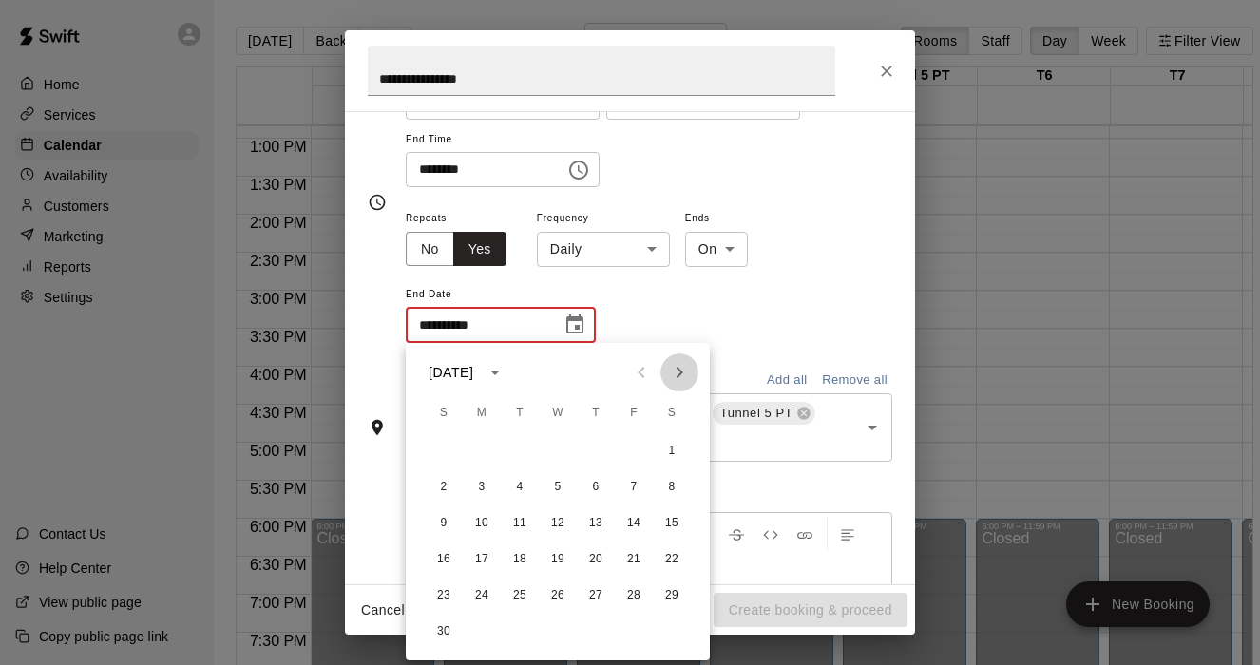
click at [683, 376] on icon "Next month" at bounding box center [679, 372] width 23 height 23
click at [675, 556] on button "27" at bounding box center [672, 560] width 34 height 34
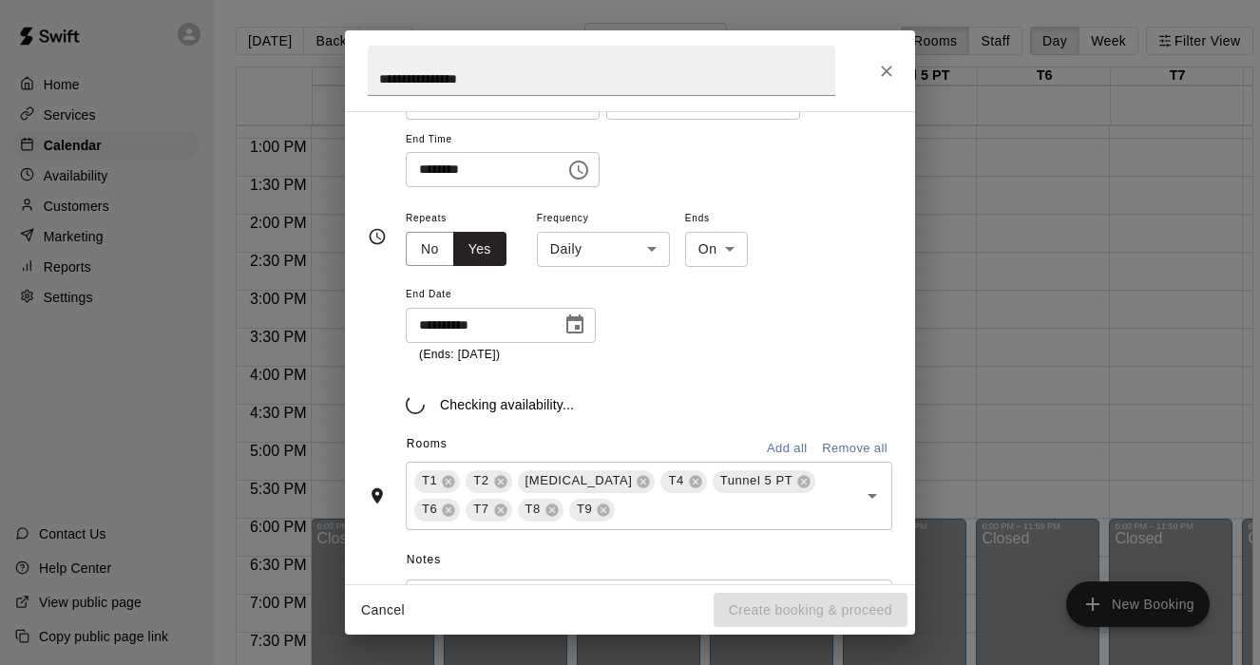
type input "**********"
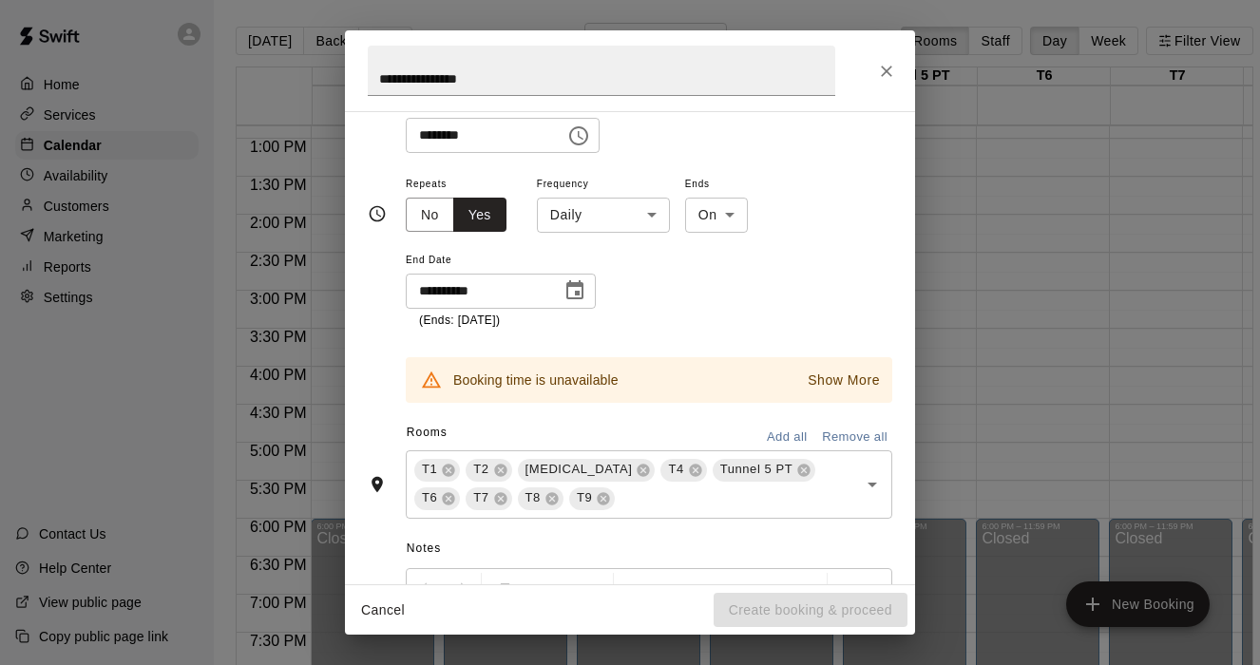
scroll to position [259, 0]
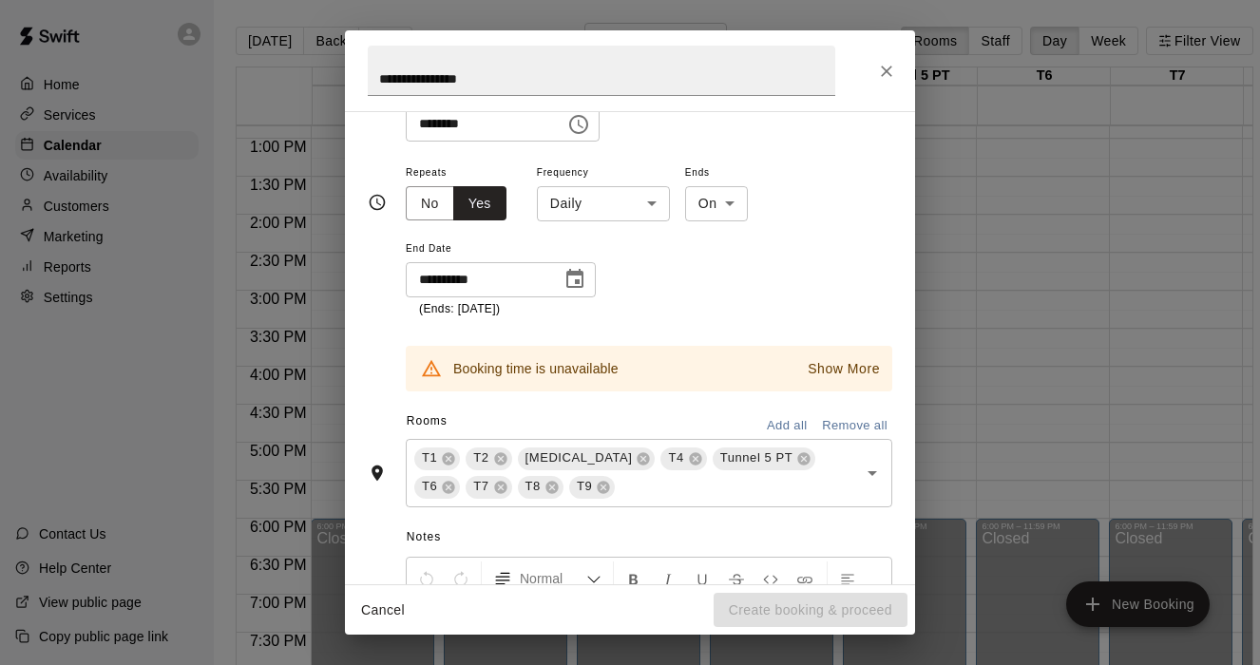
click at [823, 371] on p "Show More" at bounding box center [844, 369] width 72 height 20
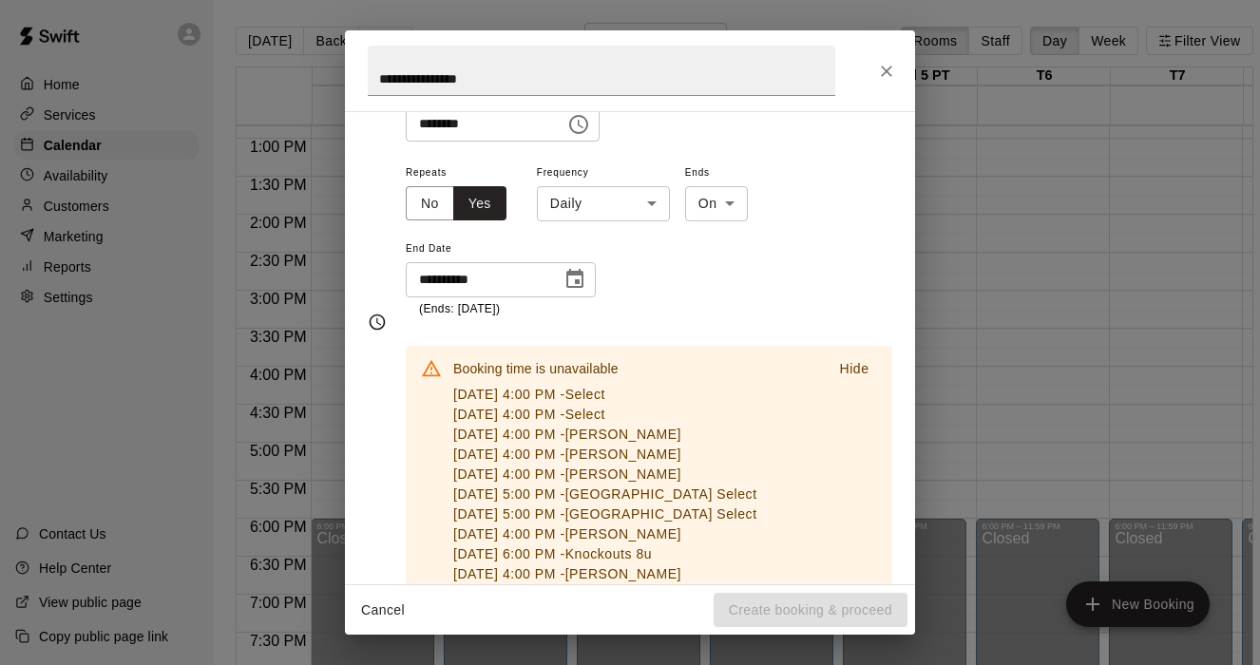
scroll to position [379, 0]
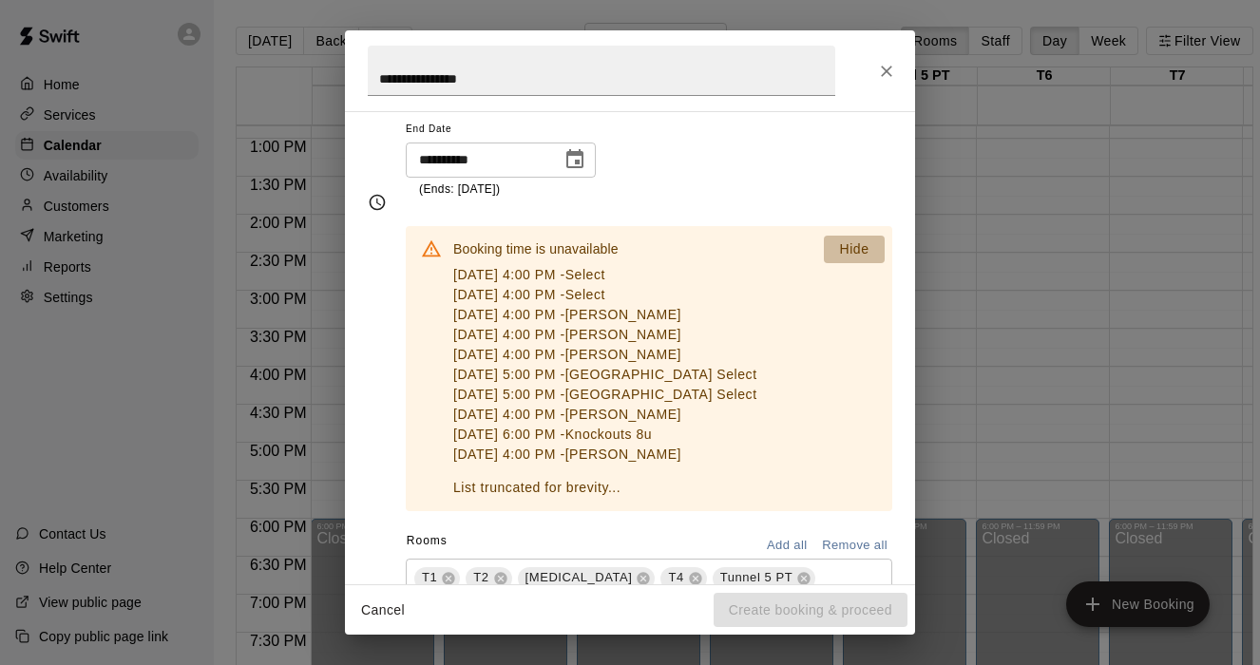
click at [849, 242] on p "Hide" at bounding box center [853, 249] width 29 height 20
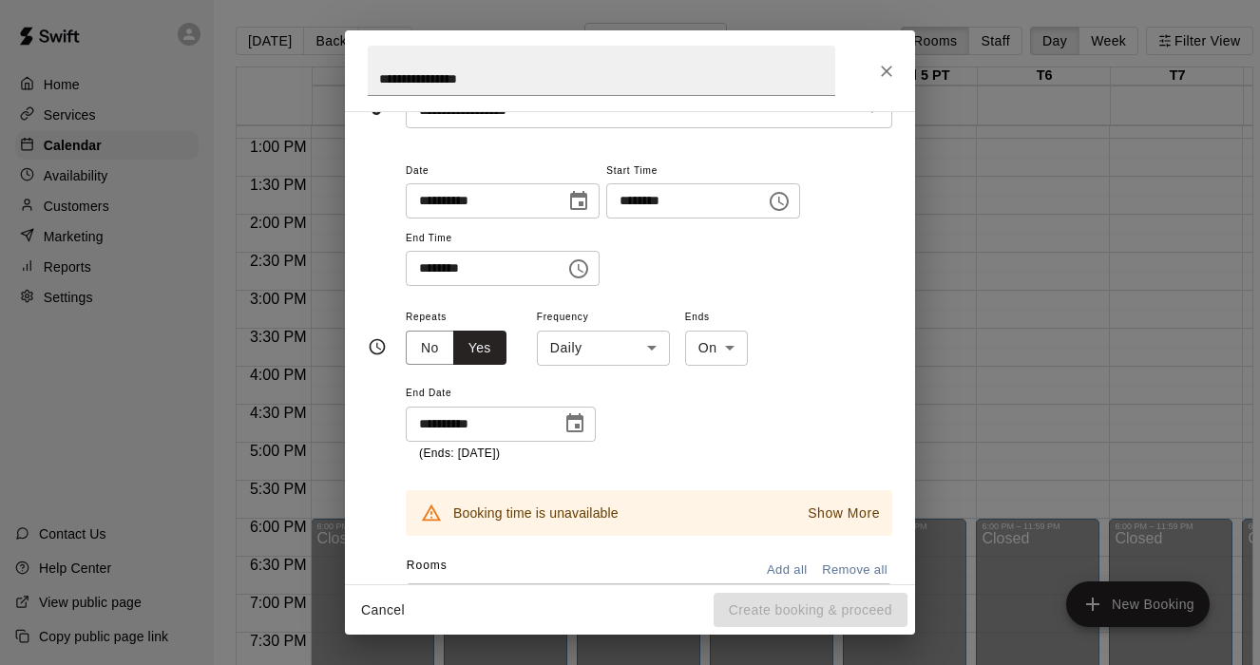
scroll to position [113, 0]
click at [646, 353] on body "Home Services Calendar Availability Customers Marketing Reports Settings Contac…" at bounding box center [630, 348] width 1260 height 696
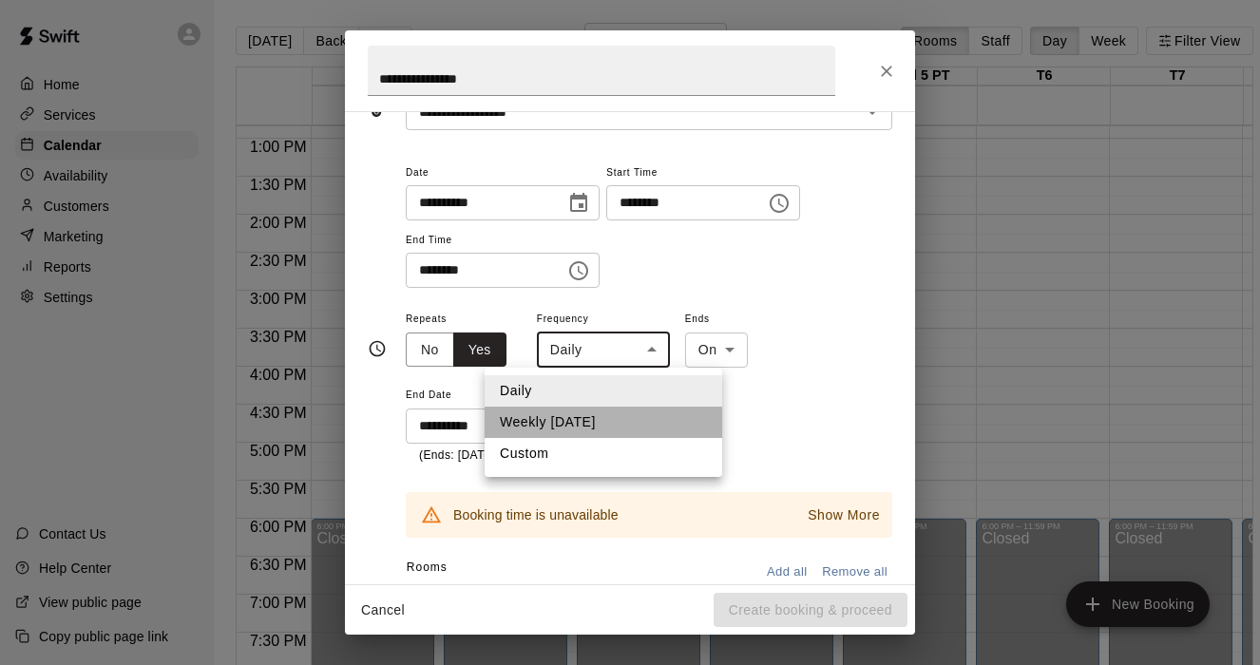
click at [617, 430] on li "Weekly [DATE]" at bounding box center [604, 422] width 238 height 31
type input "******"
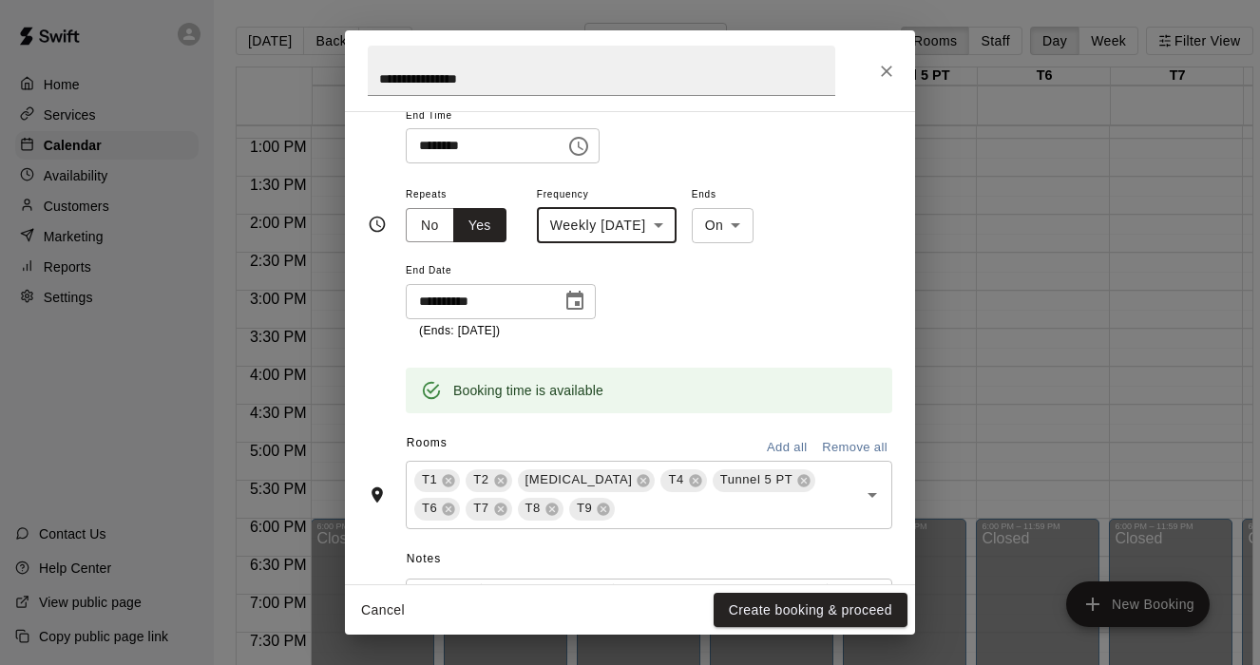
scroll to position [259, 0]
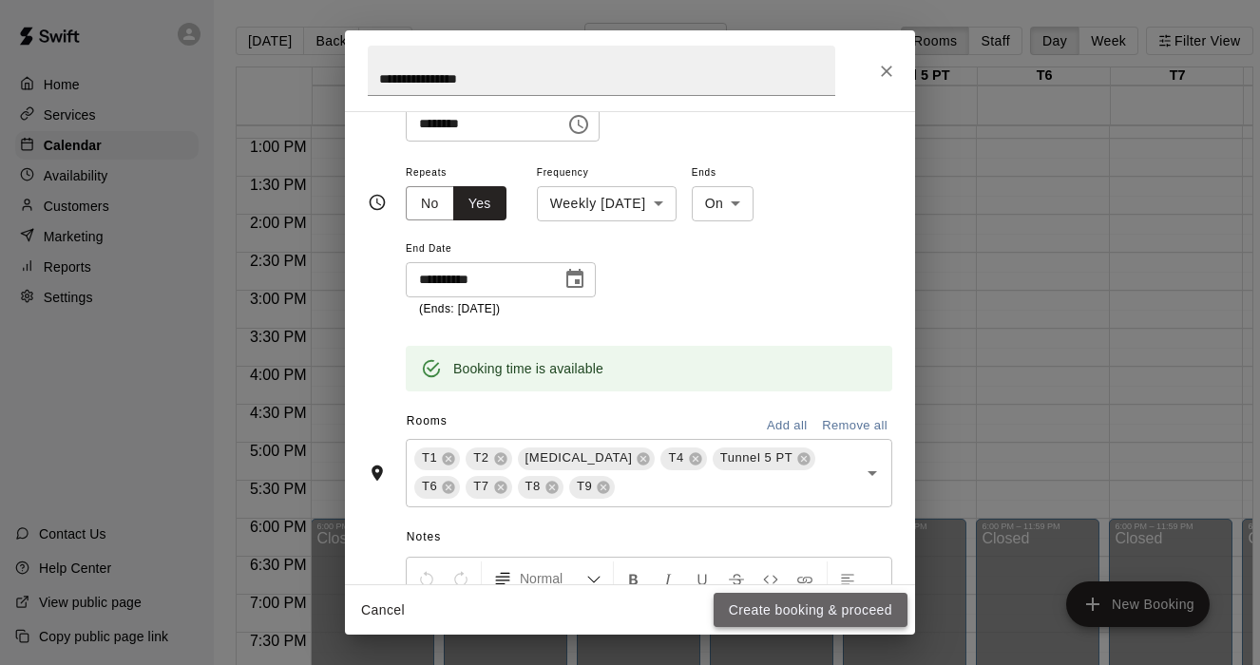
click at [803, 606] on button "Create booking & proceed" at bounding box center [811, 610] width 194 height 35
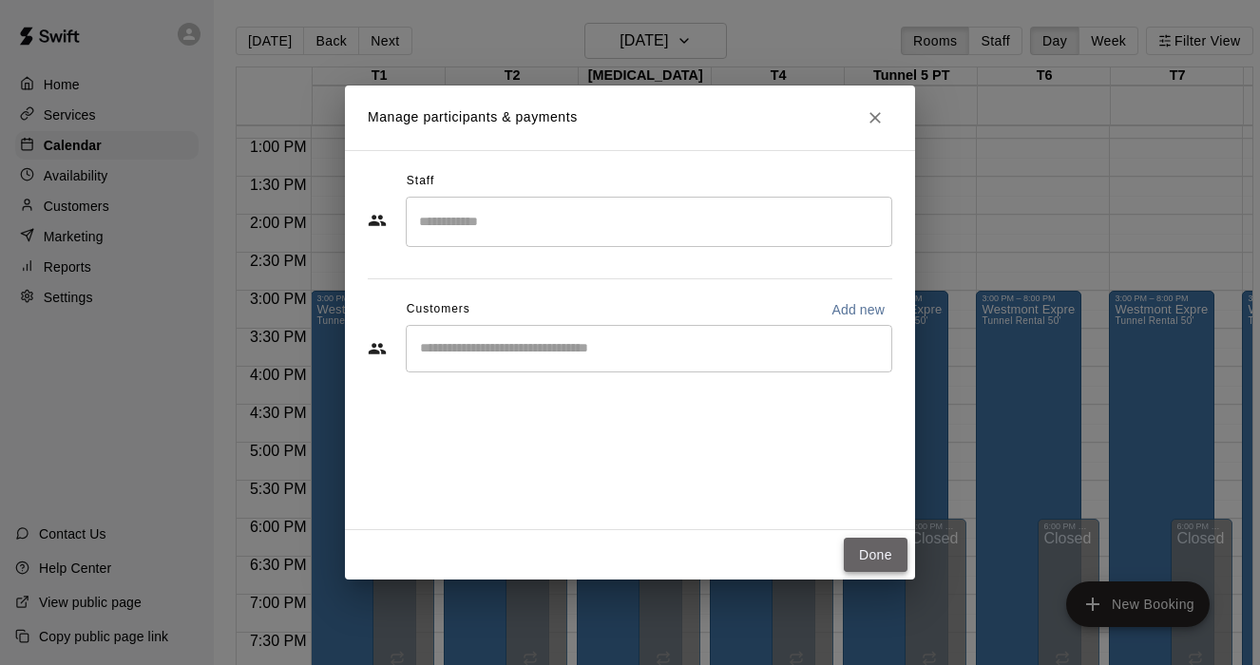
click at [871, 551] on button "Done" at bounding box center [876, 555] width 64 height 35
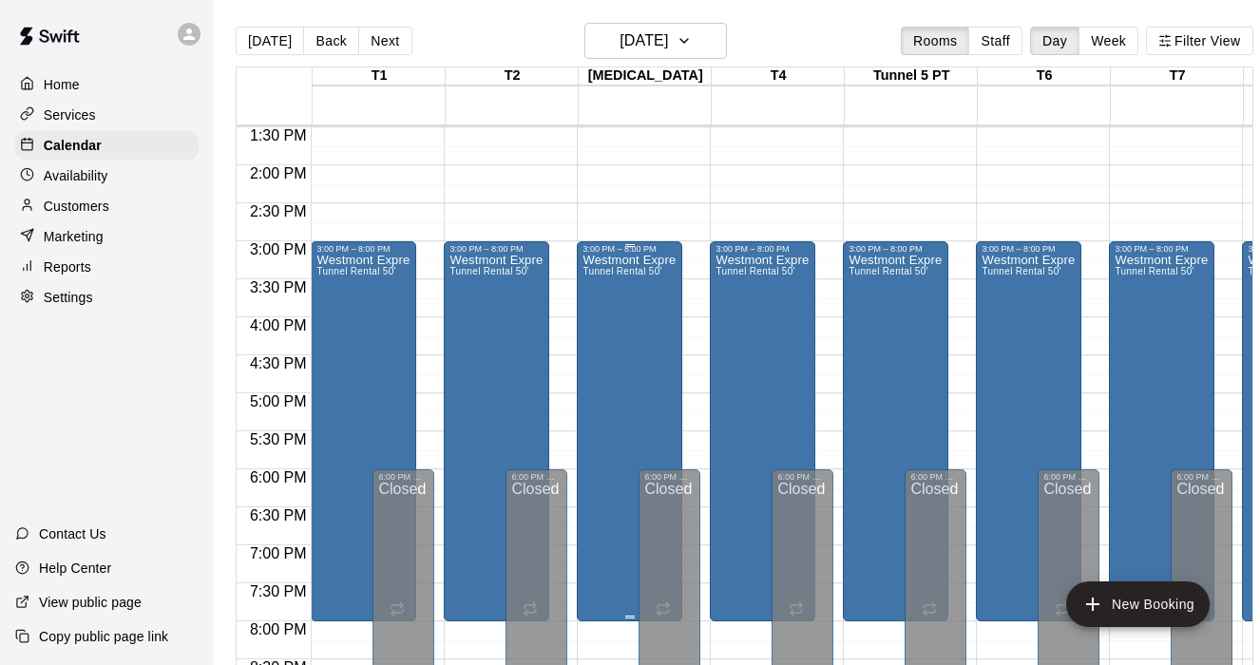
scroll to position [999, 0]
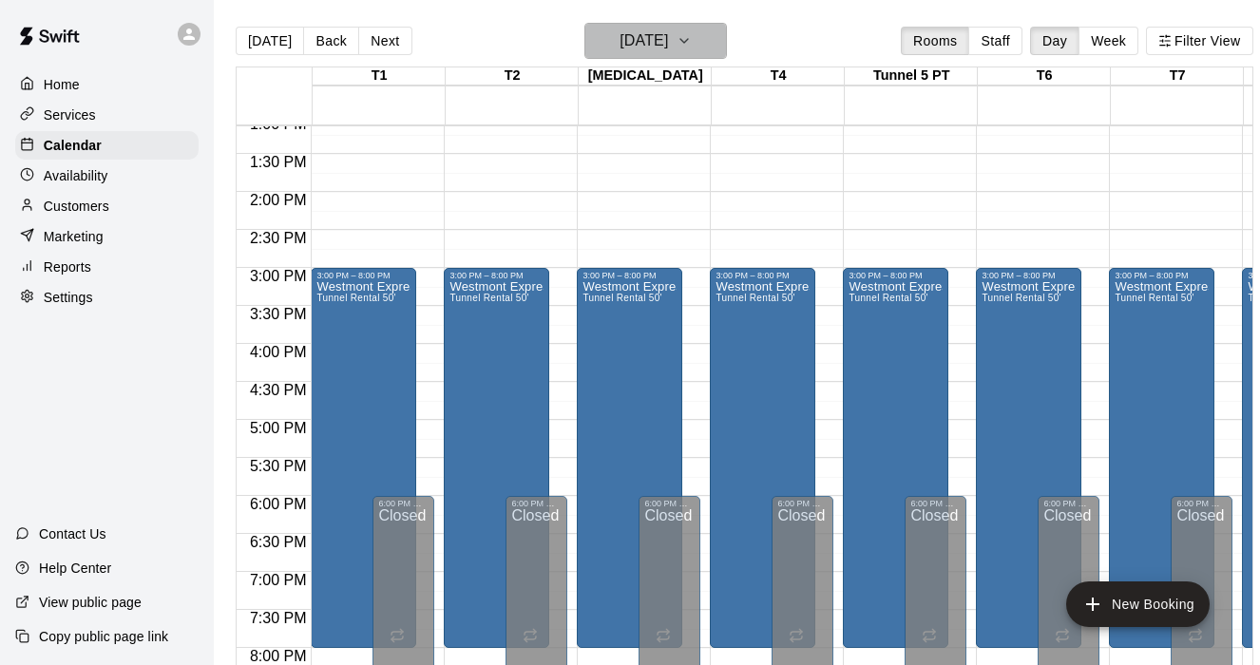
click at [692, 45] on icon "button" at bounding box center [684, 40] width 15 height 23
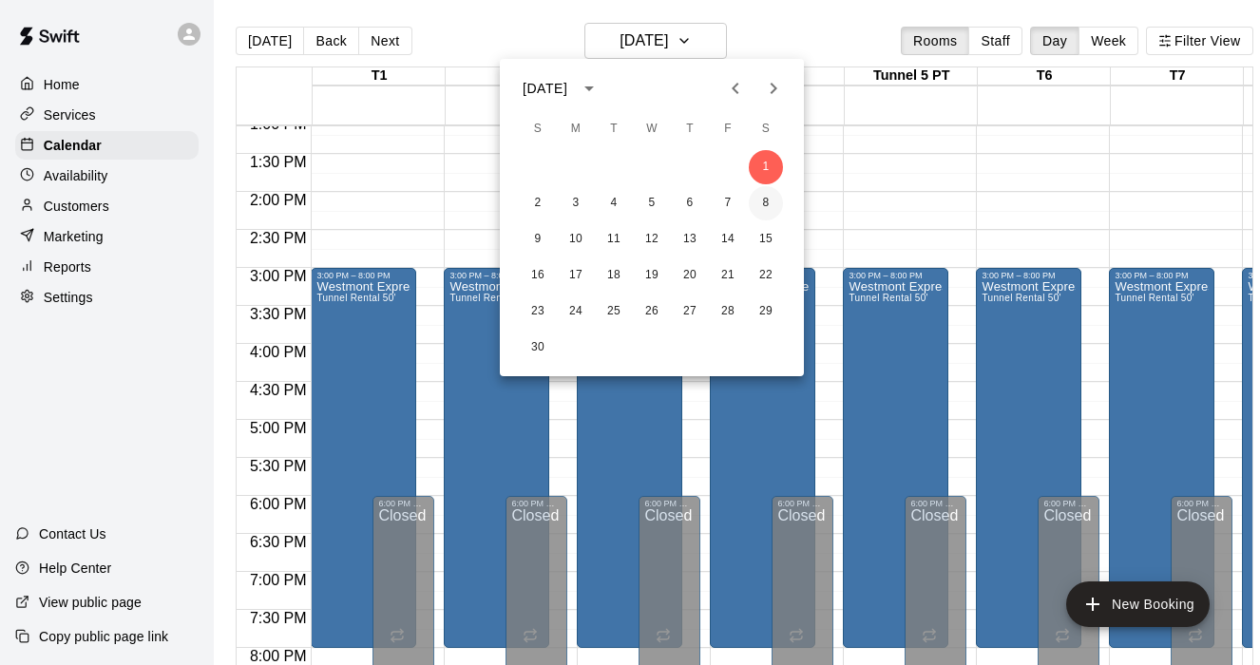
click at [774, 203] on button "8" at bounding box center [766, 203] width 34 height 34
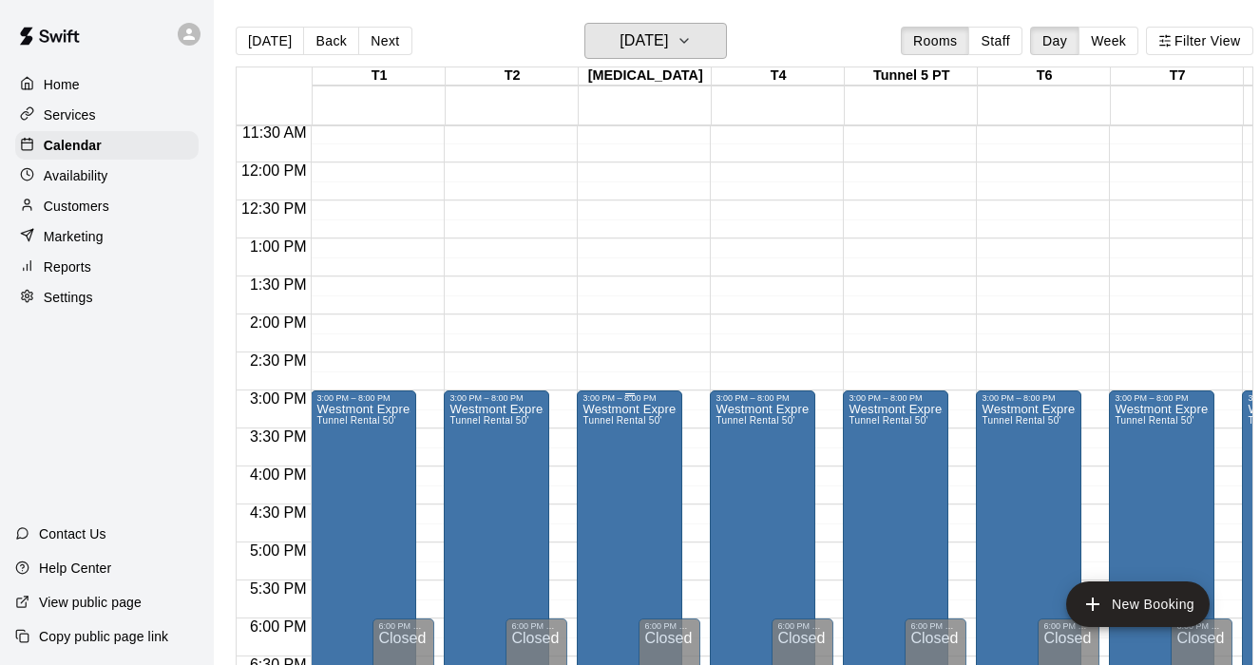
scroll to position [880, 0]
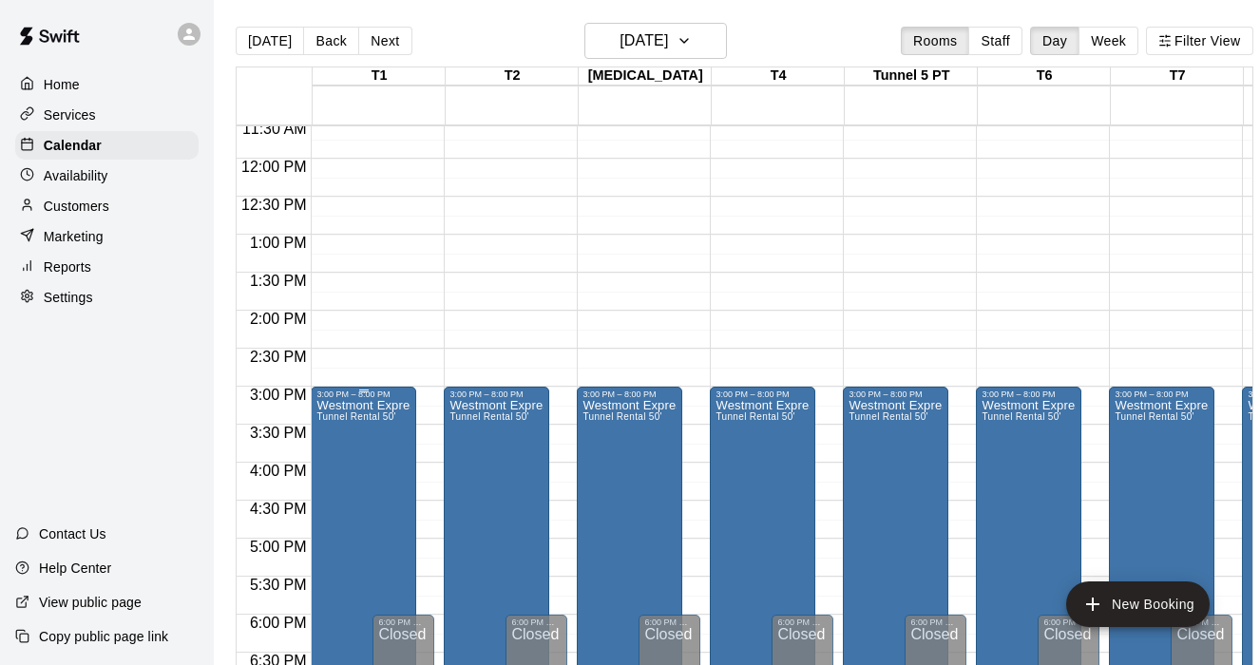
click at [376, 422] on span "Tunnel Rental 50'" at bounding box center [355, 416] width 79 height 10
click at [871, 271] on div at bounding box center [630, 332] width 1260 height 665
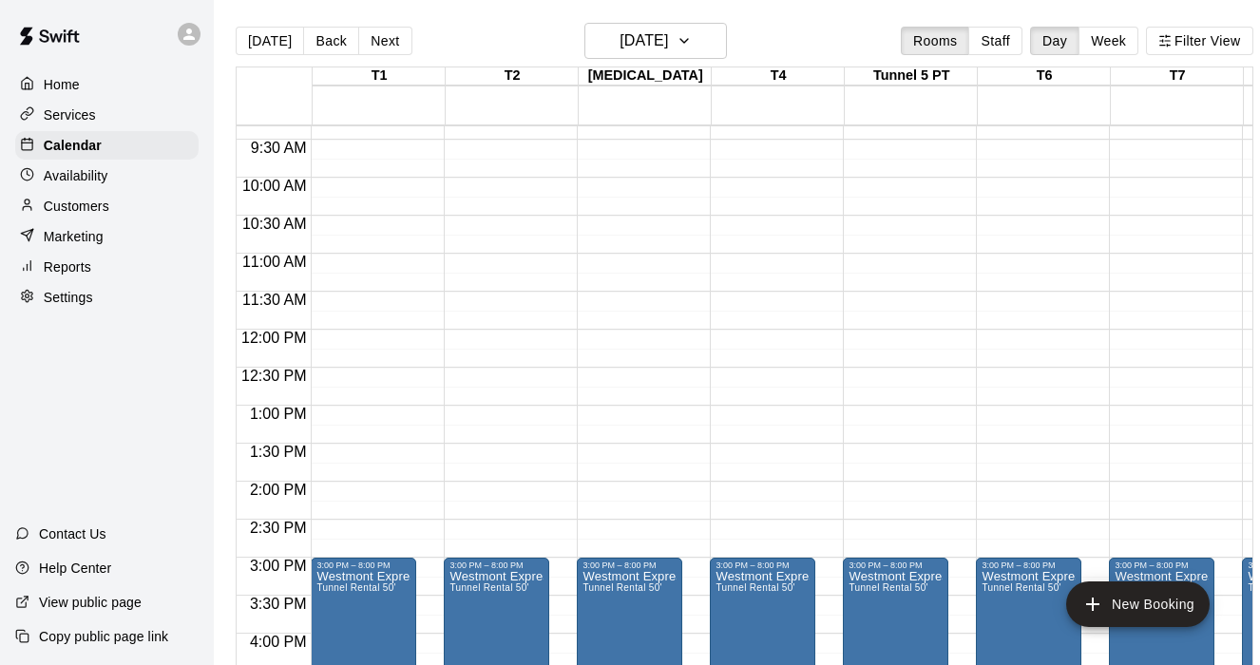
scroll to position [700, 0]
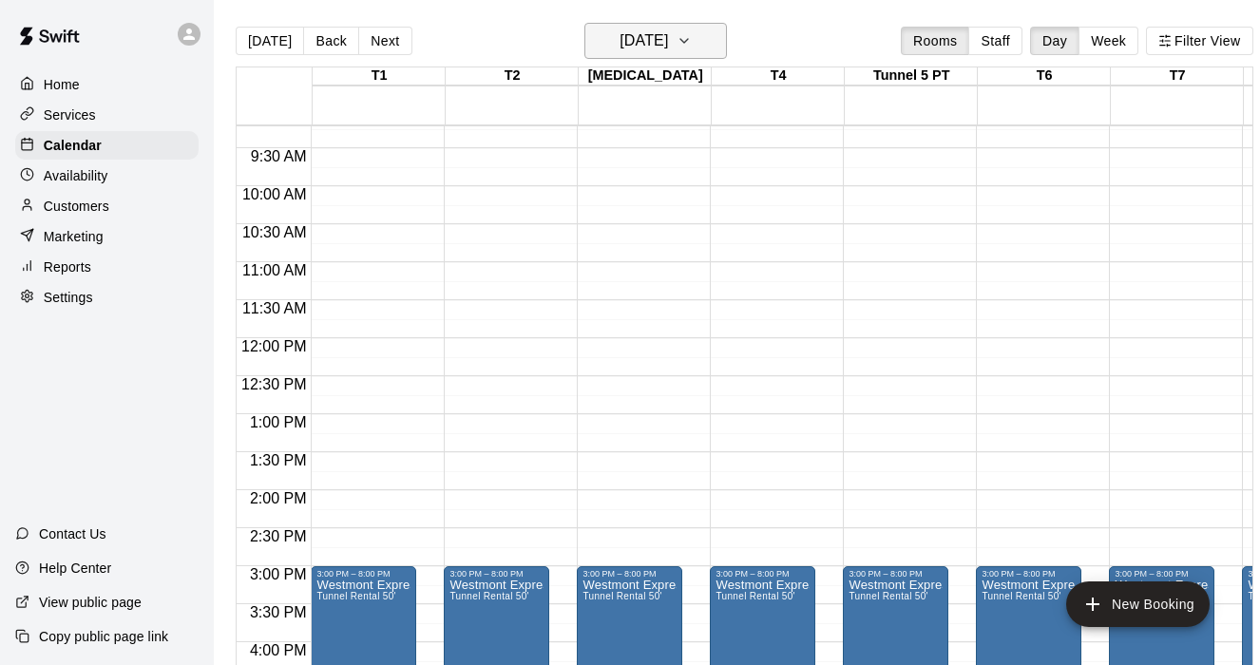
click at [692, 51] on icon "button" at bounding box center [684, 40] width 15 height 23
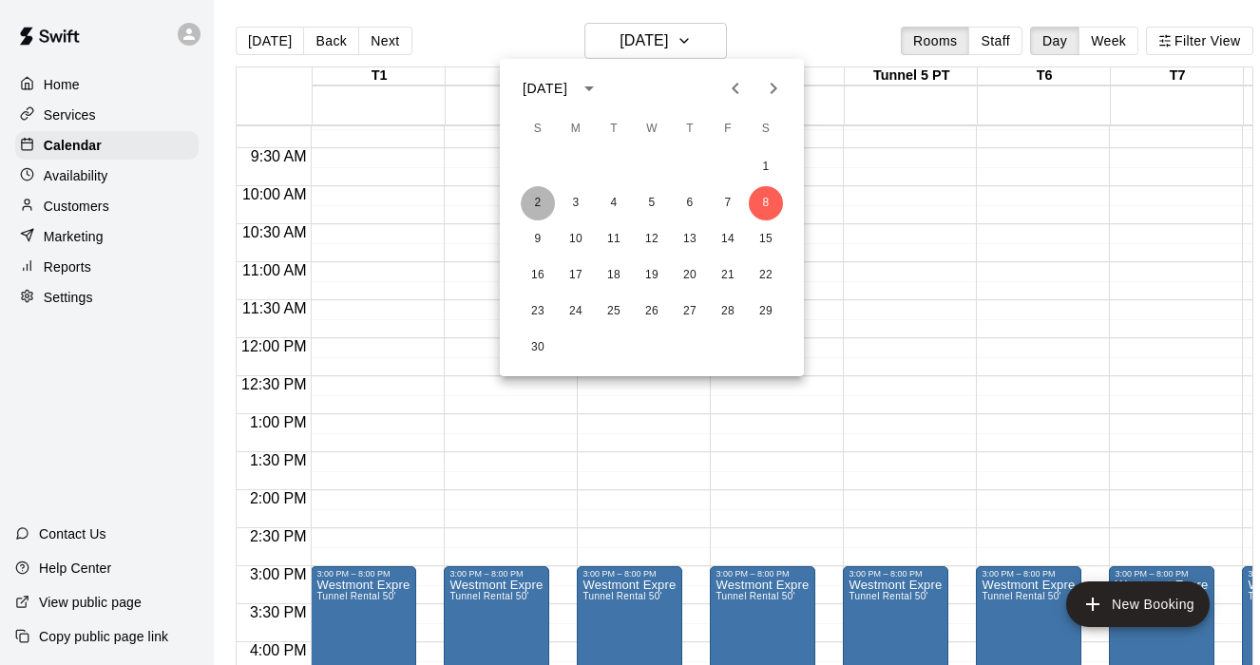
click at [543, 205] on button "2" at bounding box center [538, 203] width 34 height 34
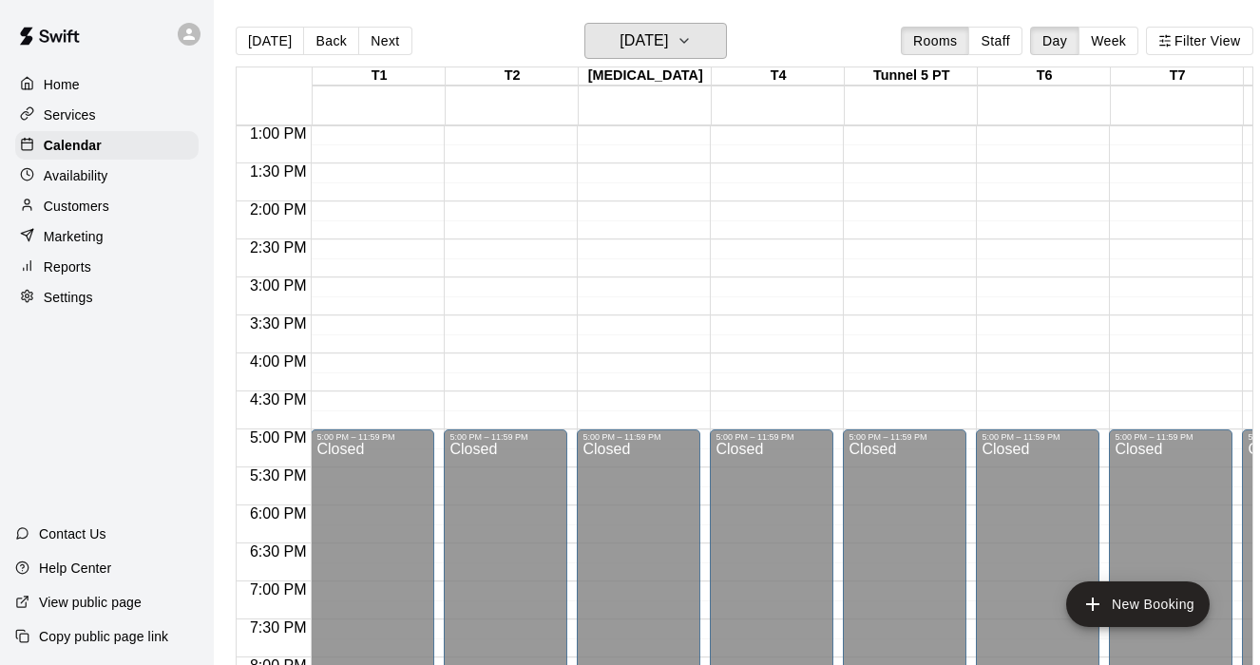
scroll to position [990, 0]
click at [358, 287] on div "12:00 AM – 8:00 AM Closed 5:00 PM – 11:59 PM Closed" at bounding box center [373, 86] width 124 height 1901
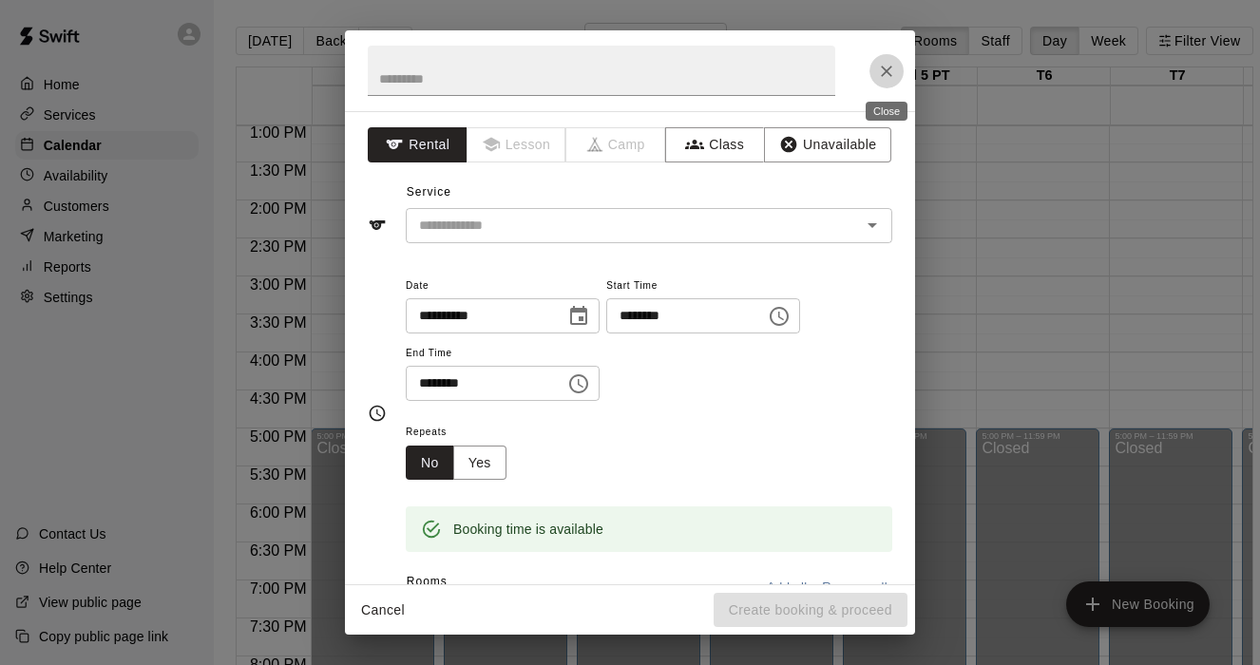
click at [887, 66] on icon "Close" at bounding box center [886, 71] width 19 height 19
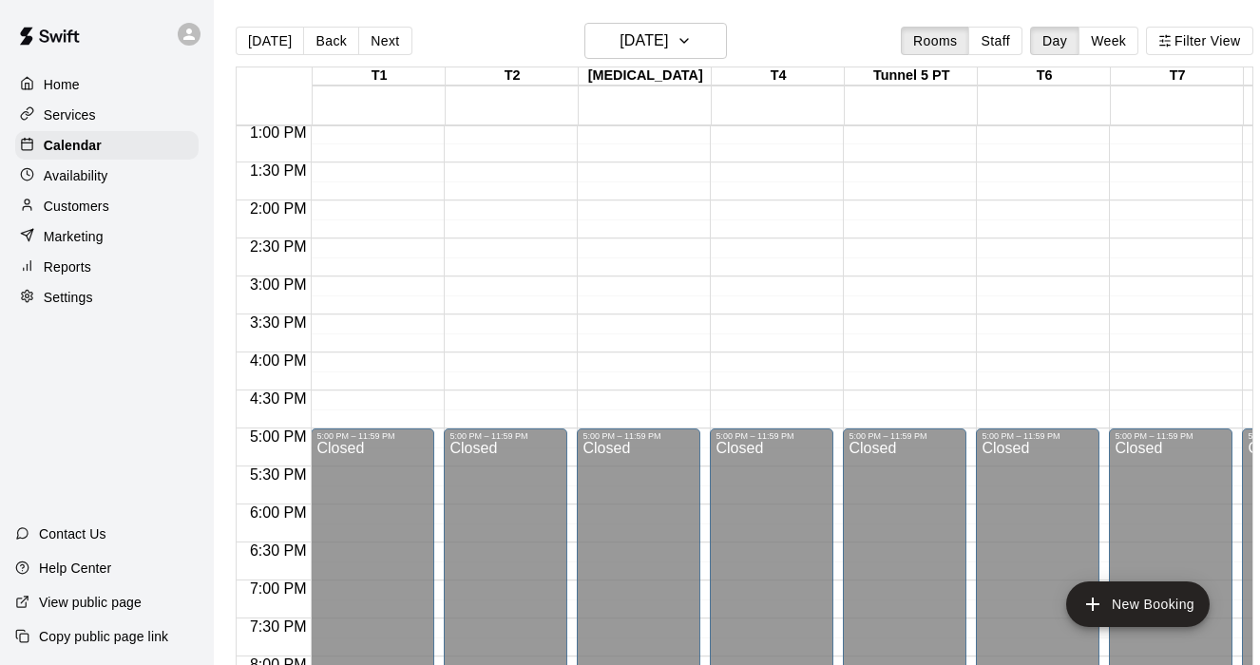
click at [881, 284] on div "12:00 AM – 8:00 AM Closed 5:00 PM – 11:59 PM Closed" at bounding box center [905, 86] width 124 height 1901
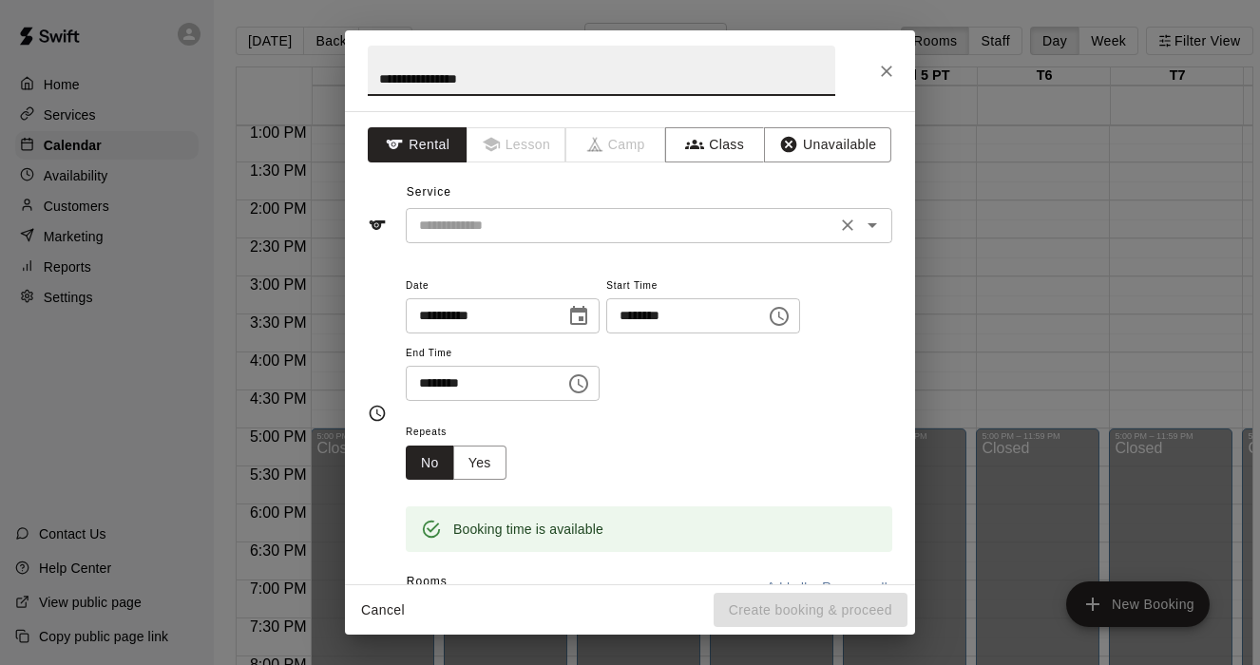
type input "**********"
click at [512, 234] on input "text" at bounding box center [620, 226] width 419 height 24
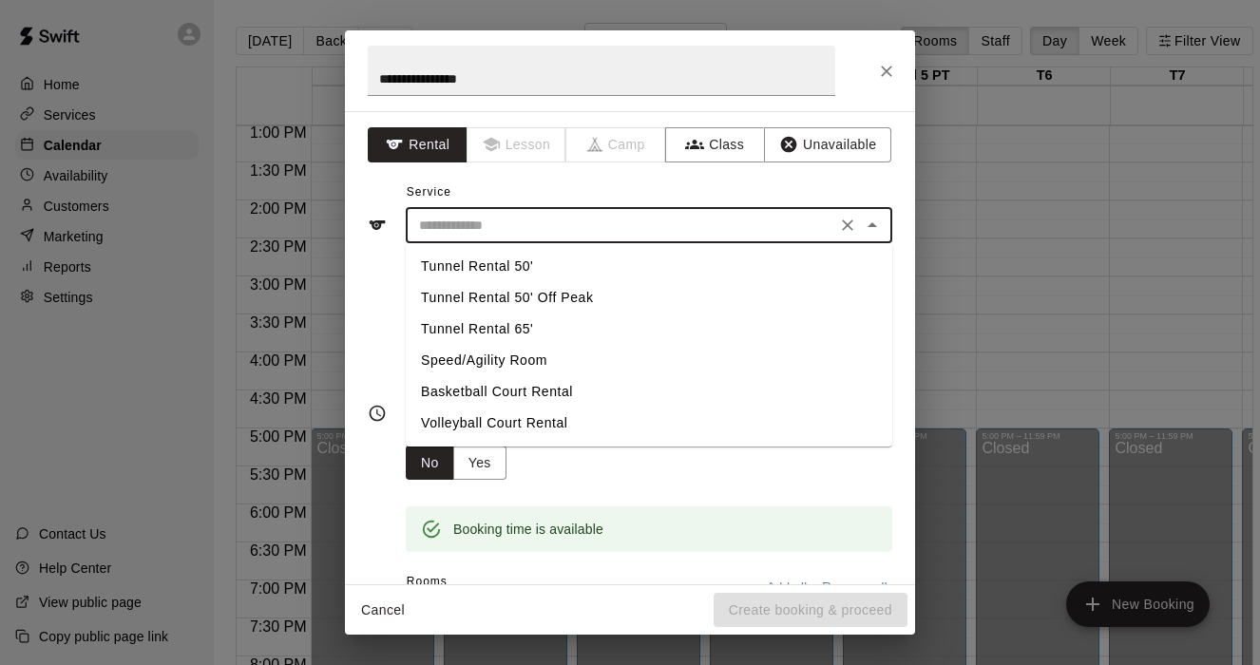
click at [525, 338] on li "Tunnel Rental 65'" at bounding box center [649, 329] width 487 height 31
type input "**********"
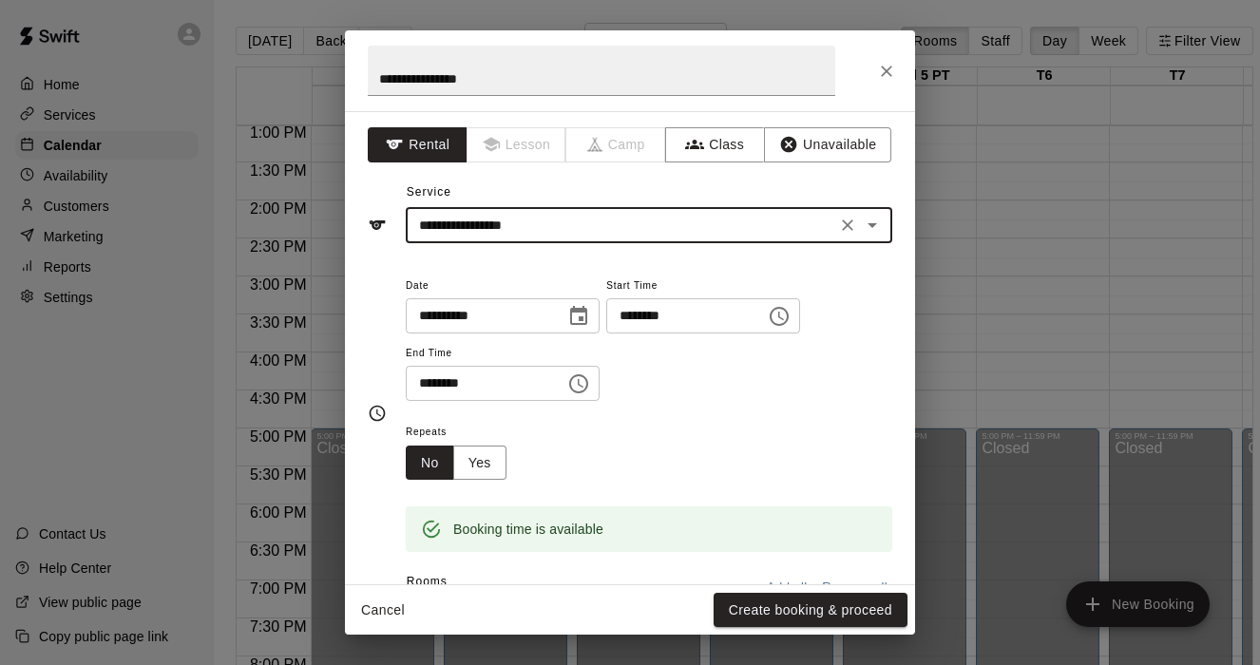
click at [590, 380] on icon "Choose time, selected time is 3:30 PM" at bounding box center [578, 384] width 23 height 23
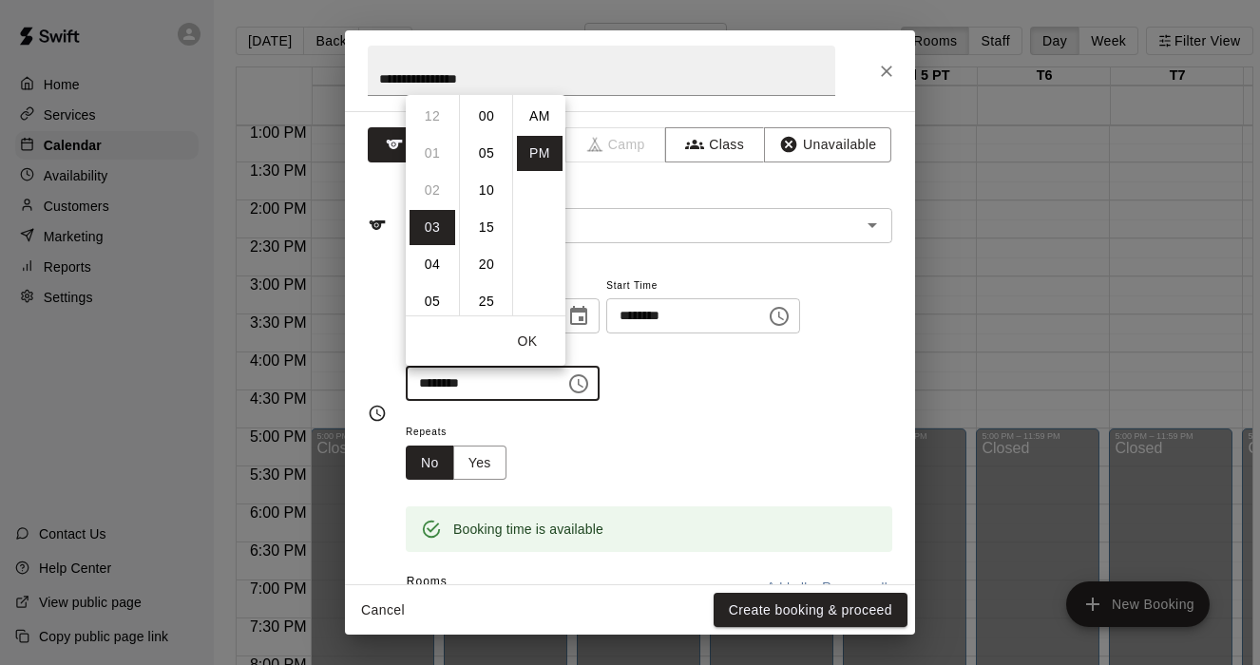
scroll to position [34, 0]
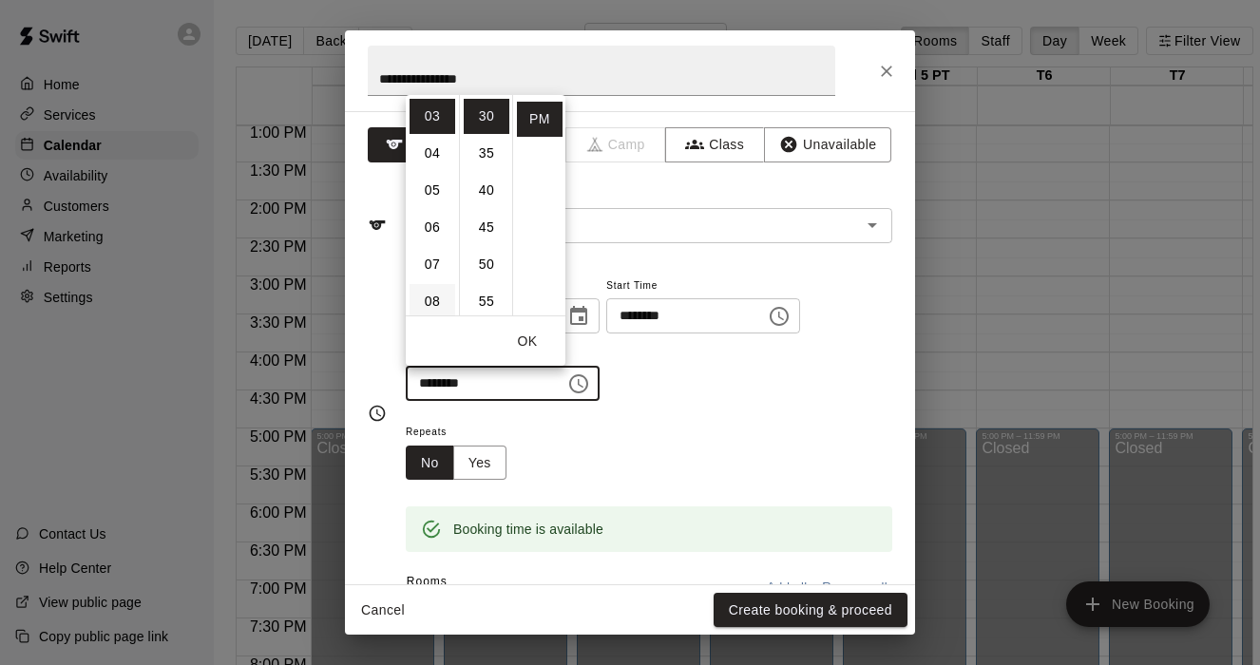
click at [430, 301] on li "08" at bounding box center [433, 301] width 46 height 35
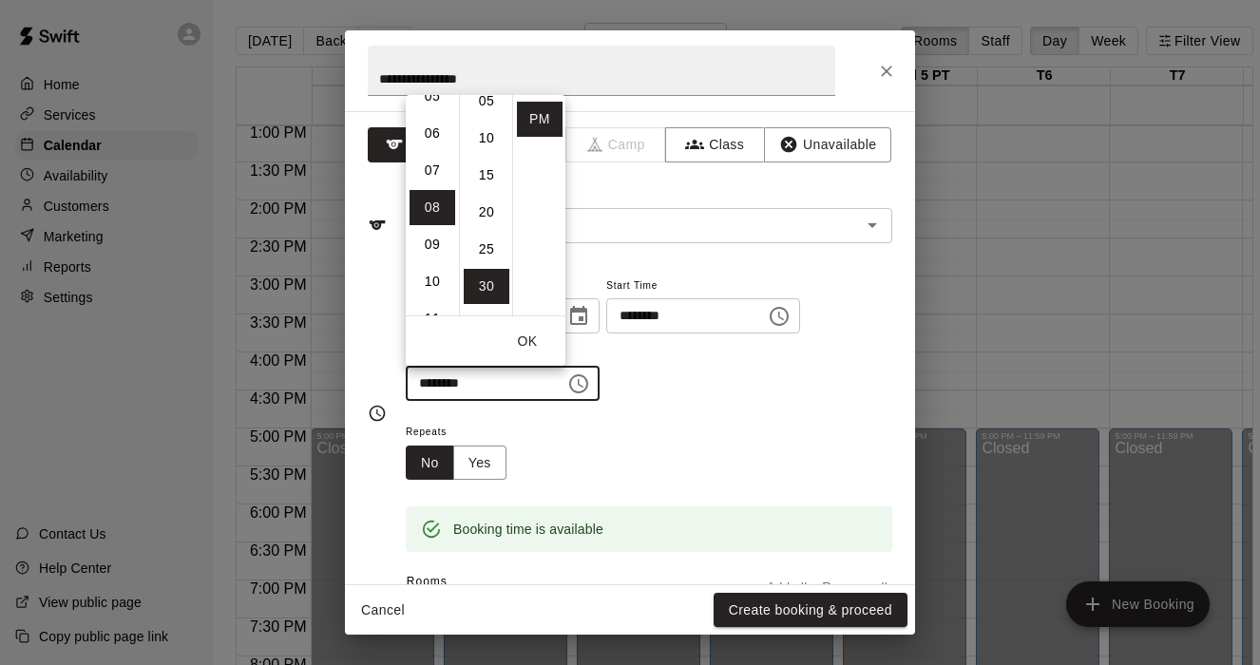
scroll to position [0, 0]
click at [488, 113] on li "00" at bounding box center [487, 116] width 46 height 35
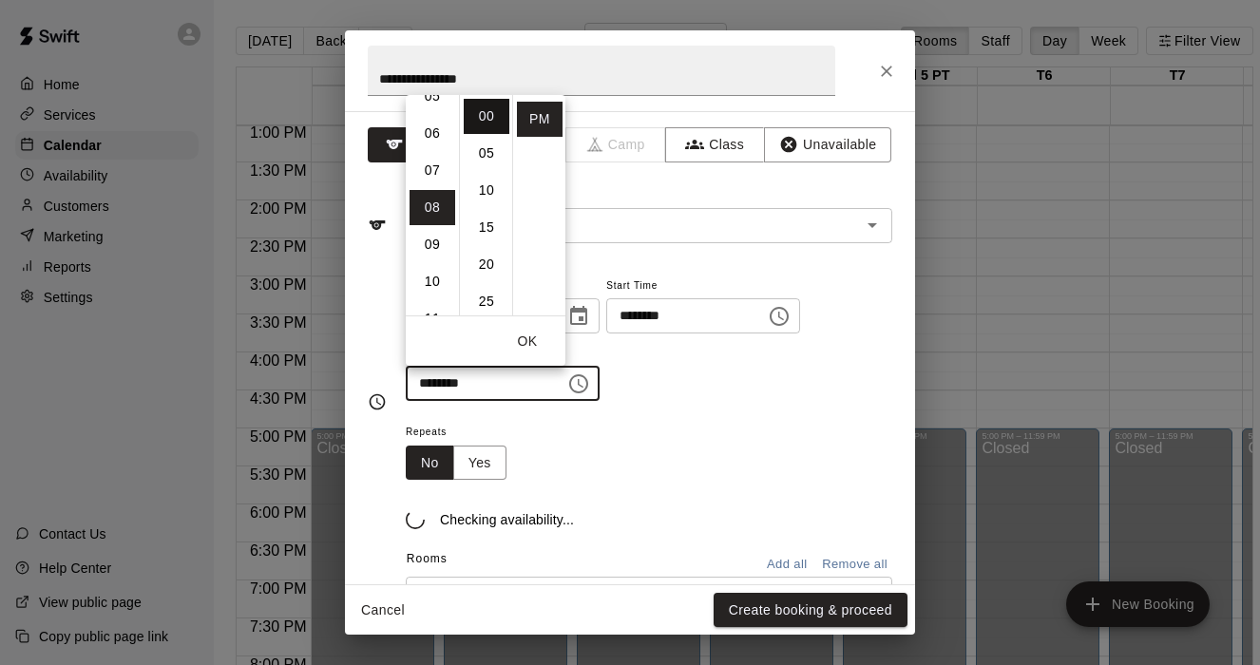
type input "********"
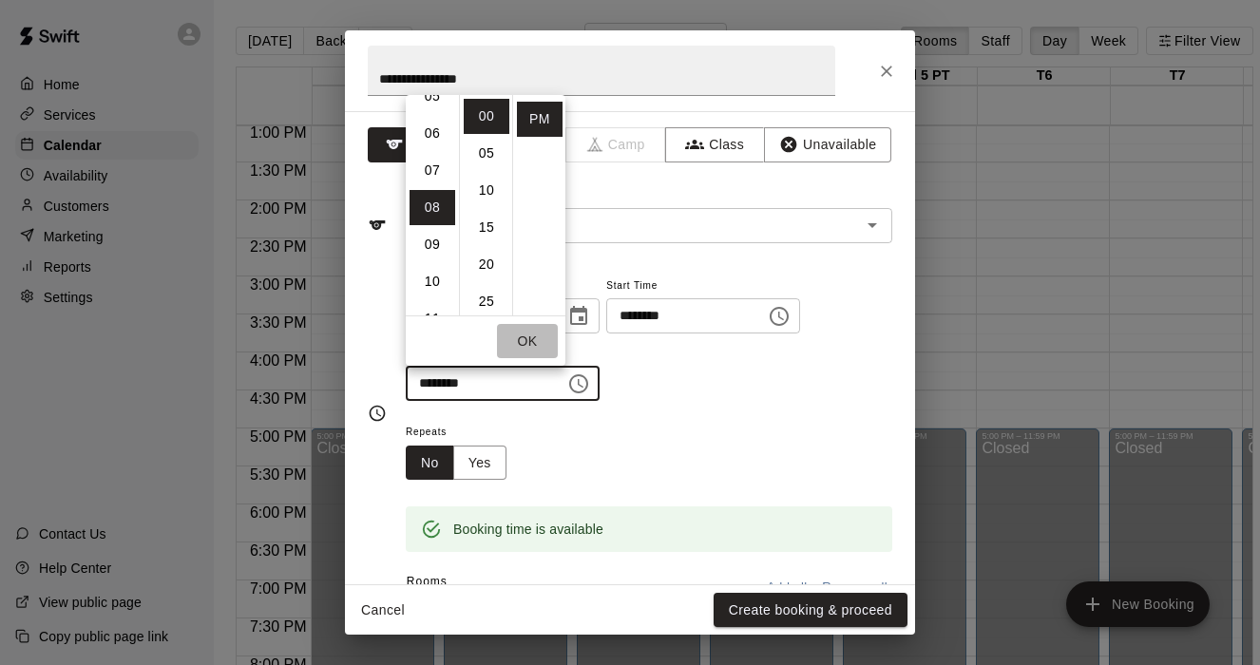
click at [542, 342] on button "OK" at bounding box center [527, 341] width 61 height 35
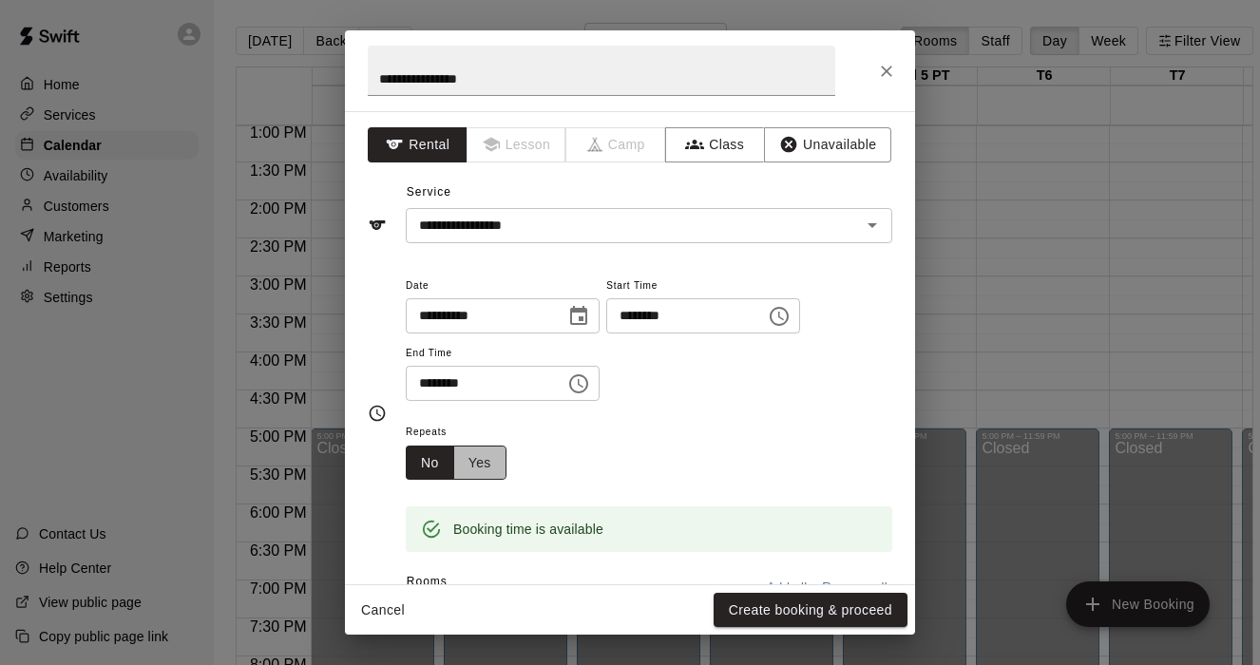
click at [486, 466] on button "Yes" at bounding box center [479, 463] width 53 height 35
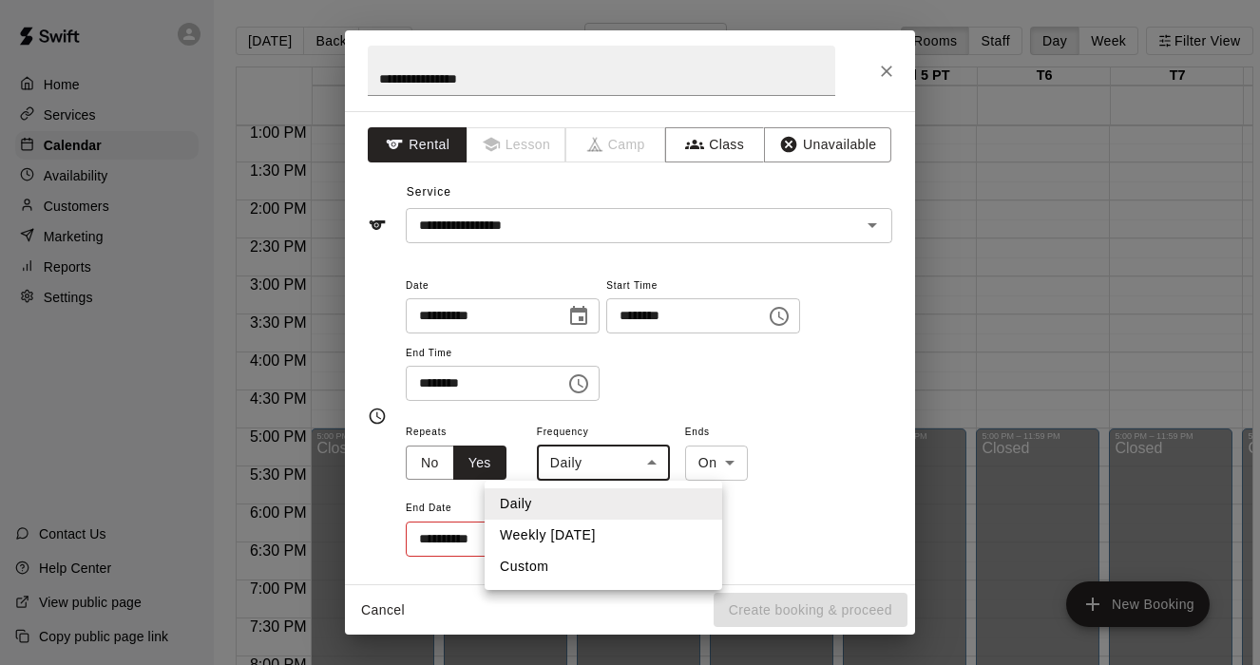
click at [641, 465] on body "Home Services Calendar Availability Customers Marketing Reports Settings Contac…" at bounding box center [630, 348] width 1260 height 696
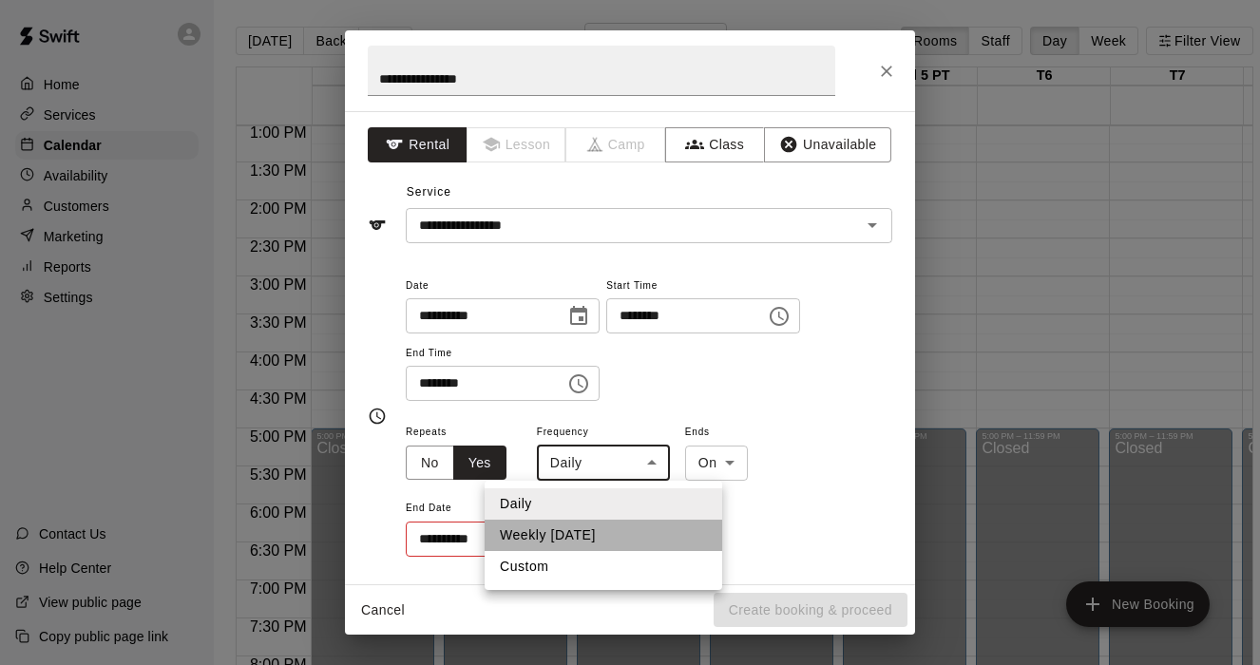
click at [583, 533] on li "Weekly [DATE]" at bounding box center [604, 535] width 238 height 31
type input "******"
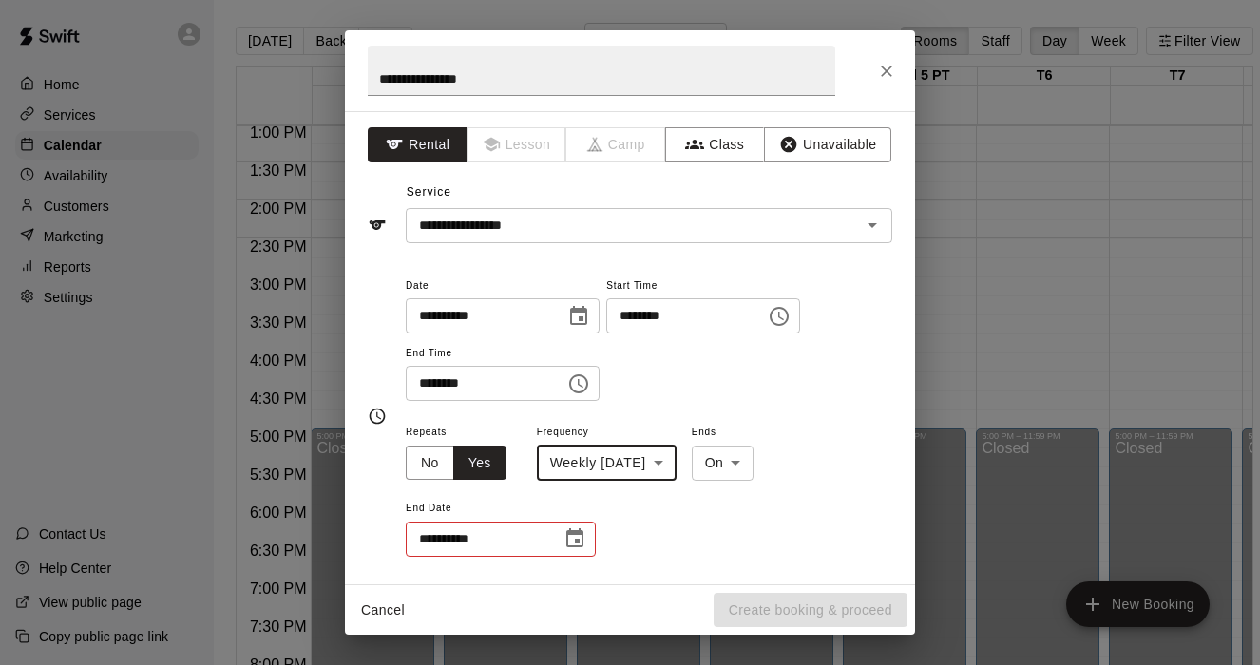
click at [569, 544] on icon "Choose date" at bounding box center [575, 538] width 23 height 23
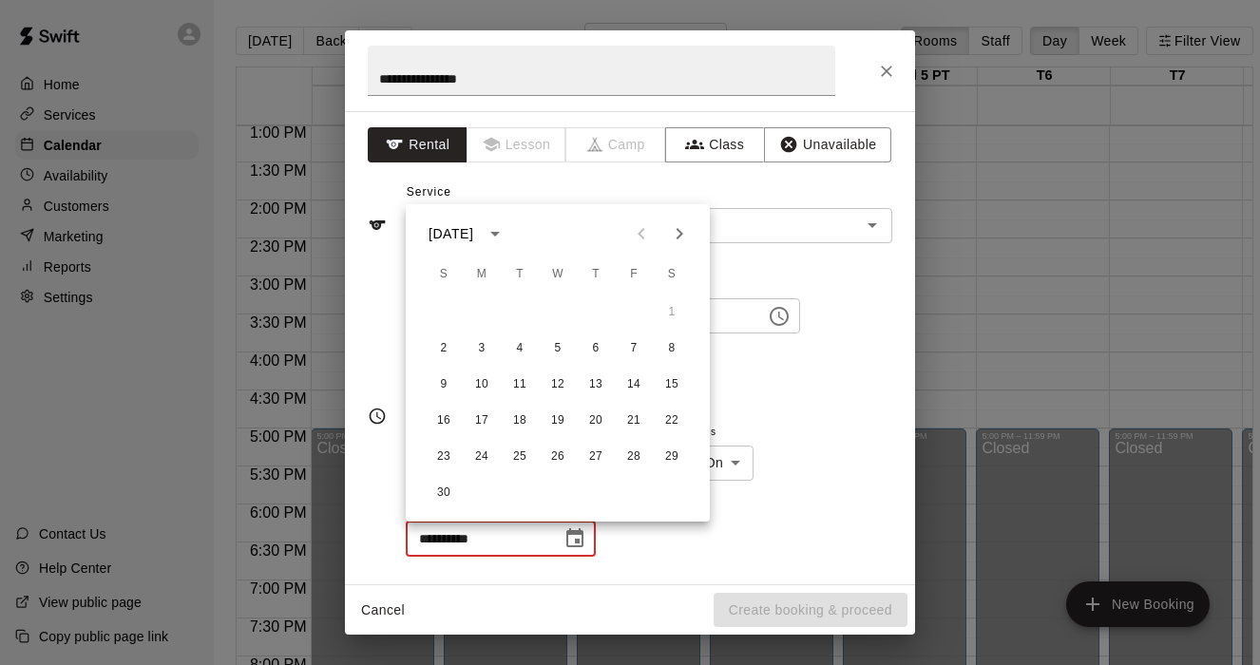
click at [675, 240] on icon "Next month" at bounding box center [679, 233] width 23 height 23
click at [444, 422] on button "21" at bounding box center [444, 421] width 34 height 34
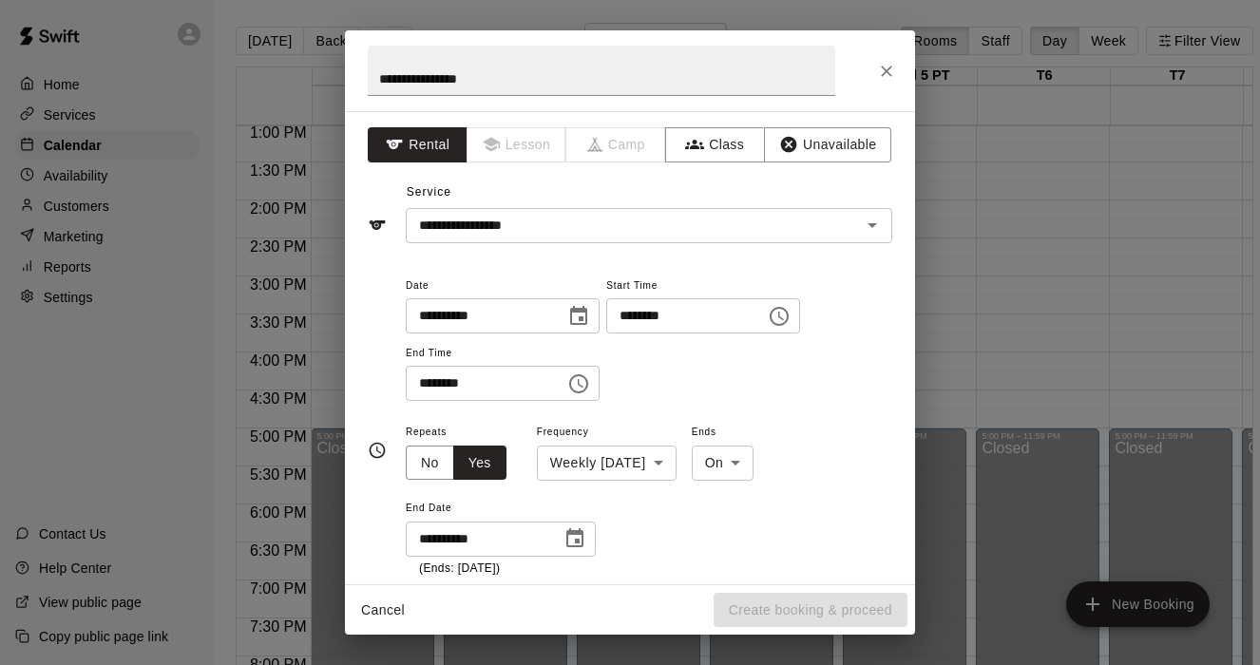
type input "**********"
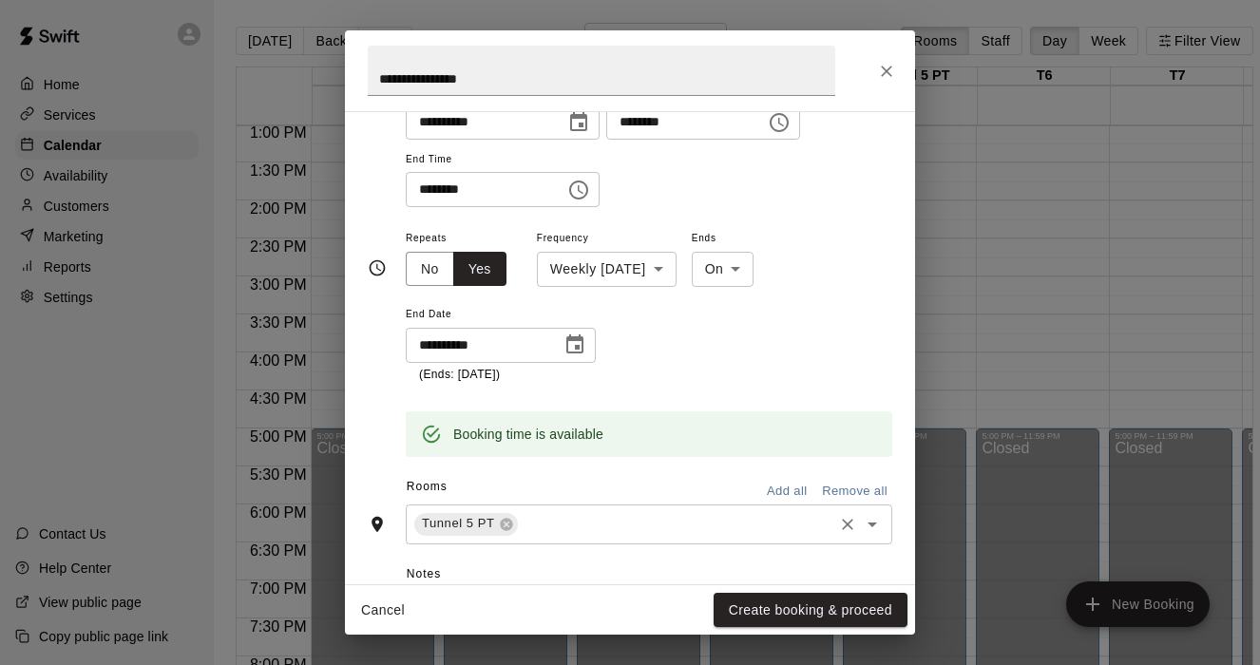
click at [548, 525] on input "text" at bounding box center [676, 524] width 311 height 24
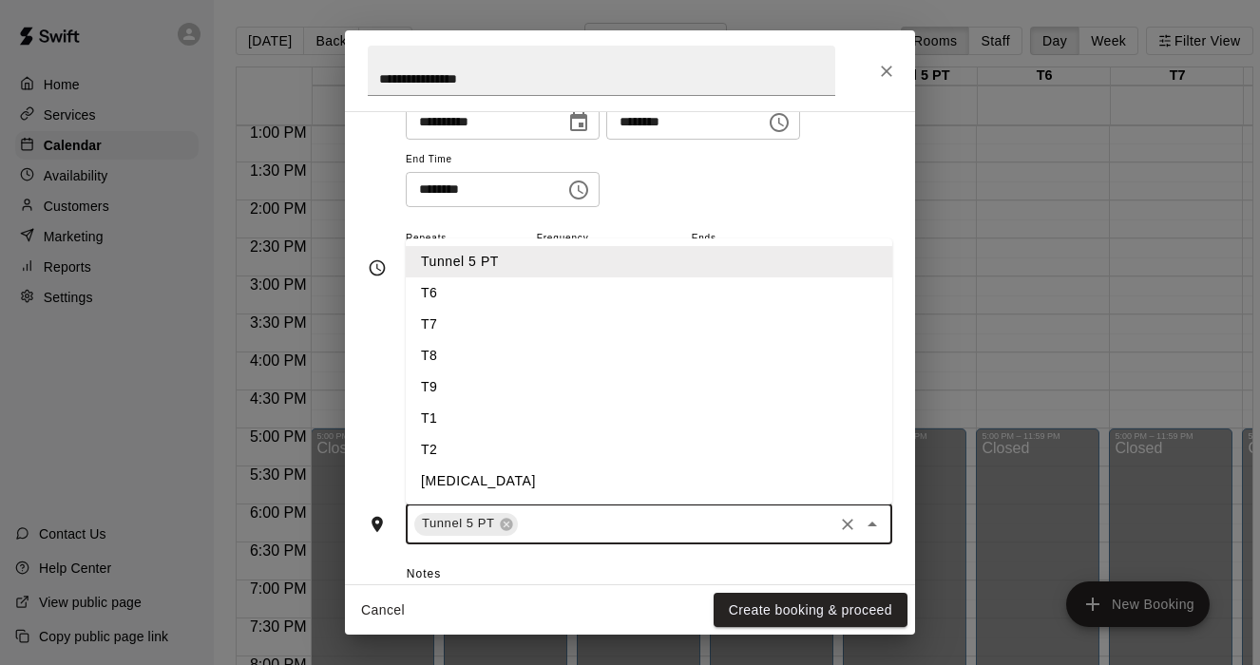
click at [483, 295] on li "T6" at bounding box center [649, 292] width 487 height 31
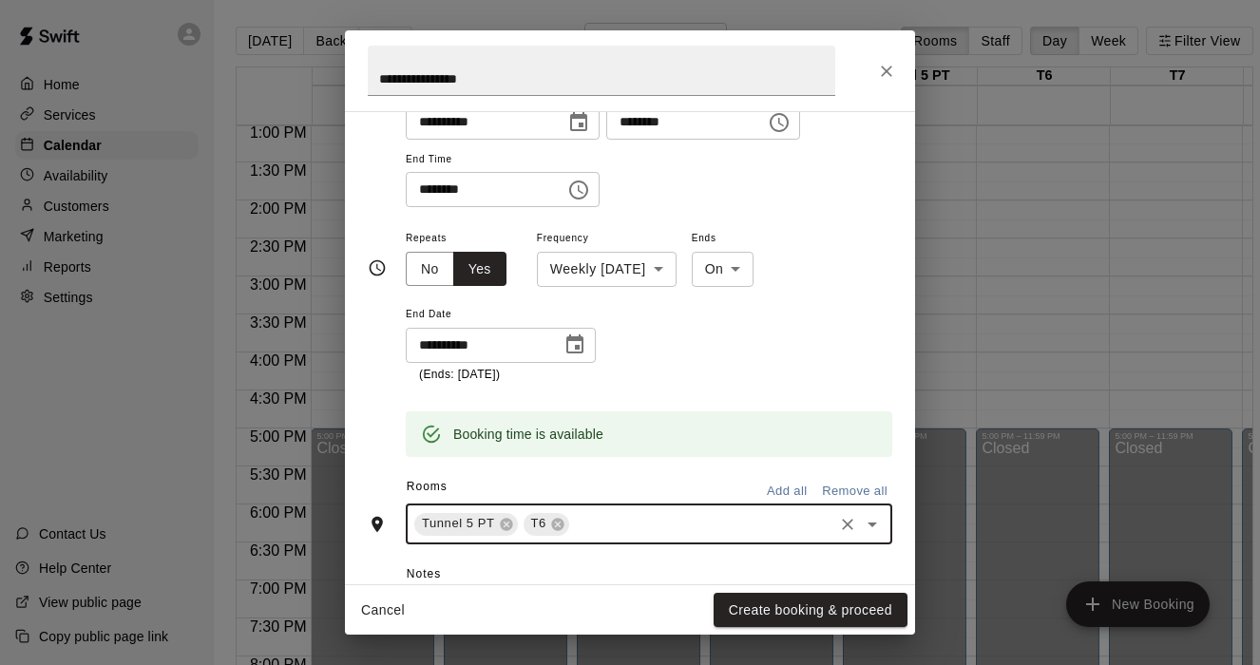
click at [596, 515] on input "text" at bounding box center [701, 524] width 258 height 24
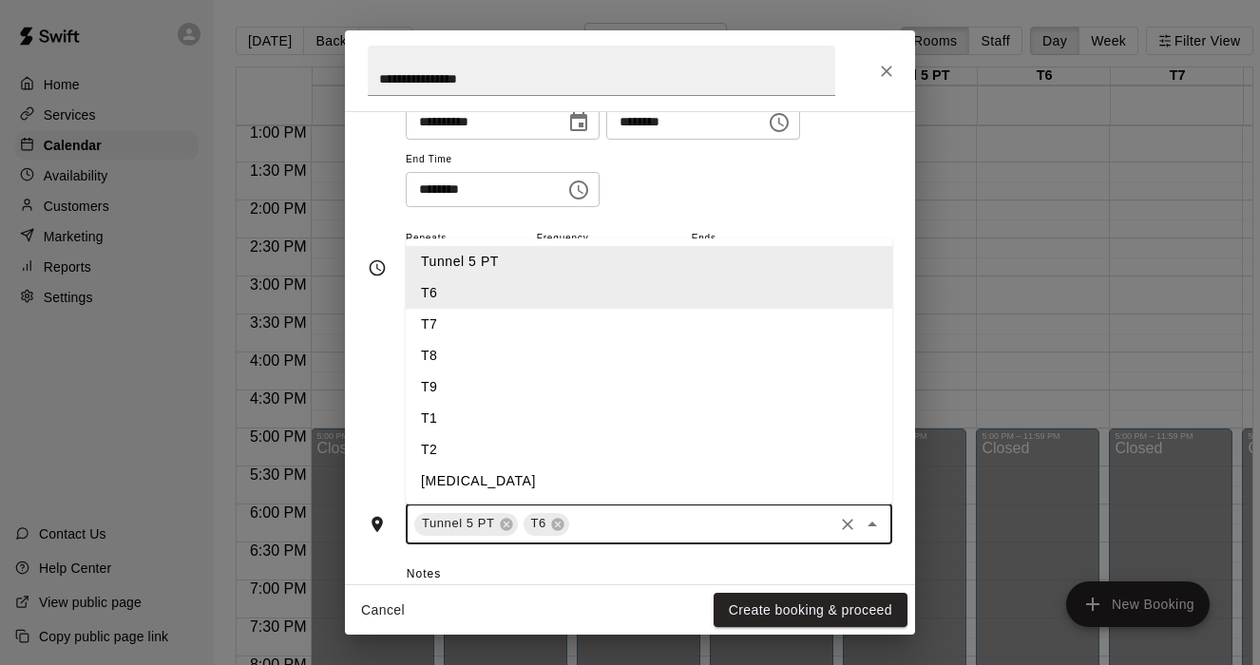
click at [441, 317] on li "T7" at bounding box center [649, 324] width 487 height 31
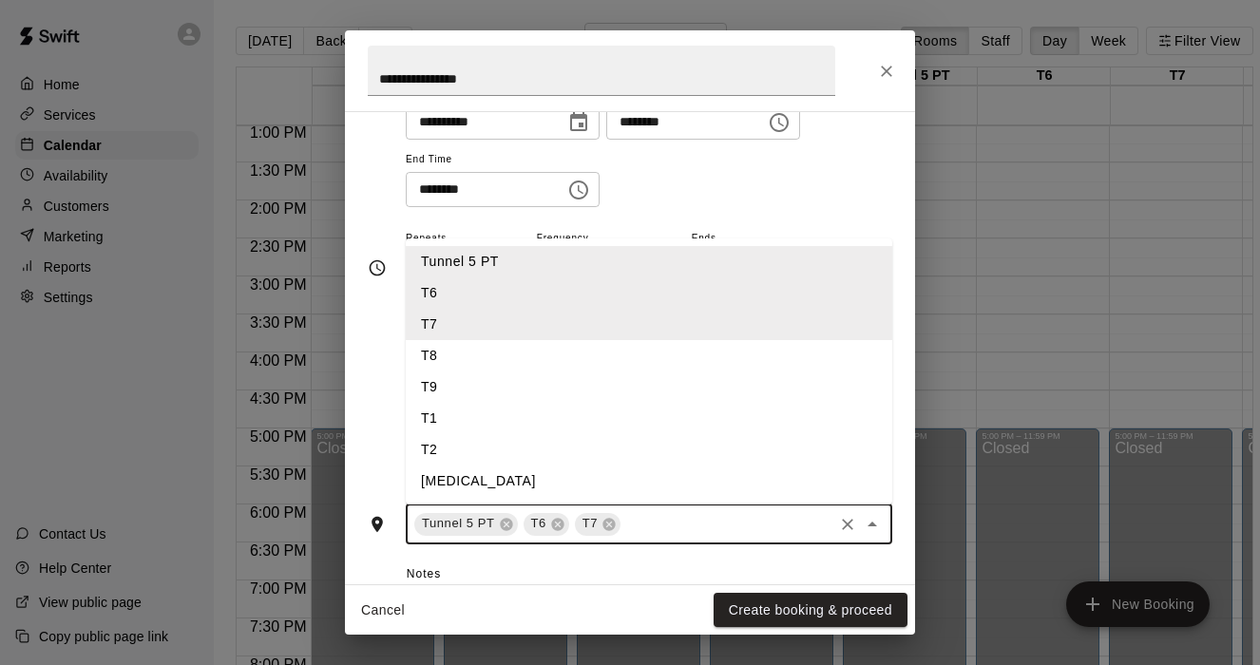
click at [644, 512] on input "text" at bounding box center [726, 524] width 207 height 24
click at [421, 355] on li "T8" at bounding box center [649, 355] width 487 height 31
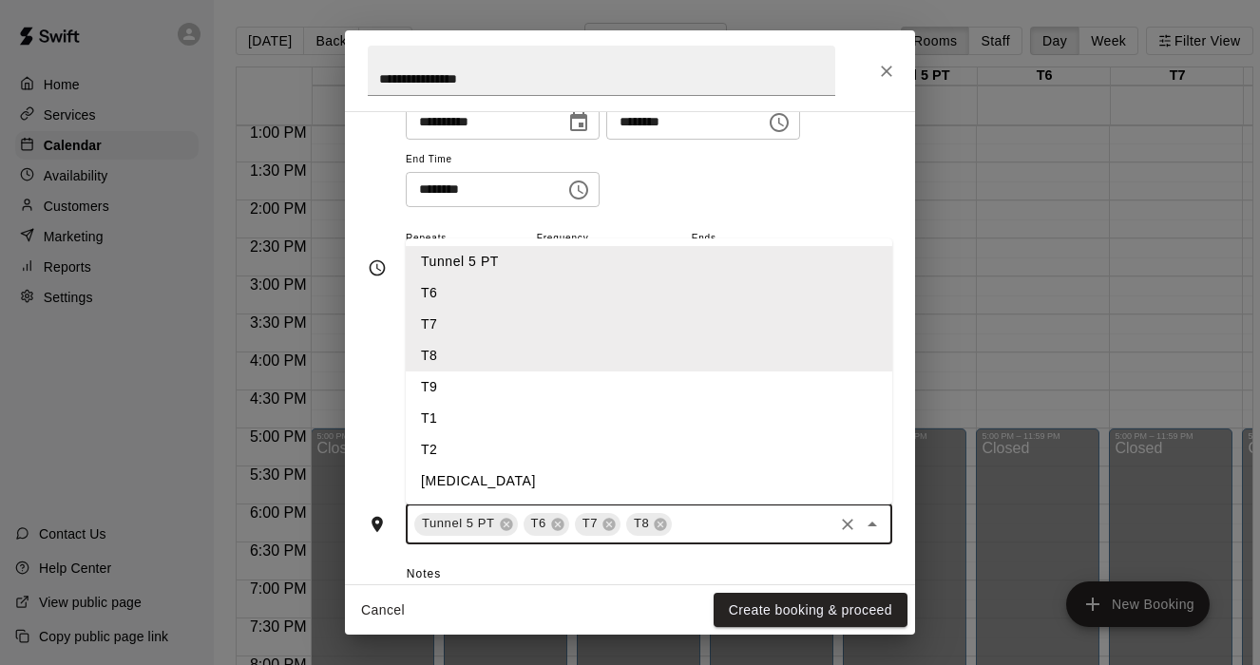
click at [679, 523] on input "text" at bounding box center [753, 524] width 156 height 24
click at [468, 385] on li "T9" at bounding box center [649, 387] width 487 height 31
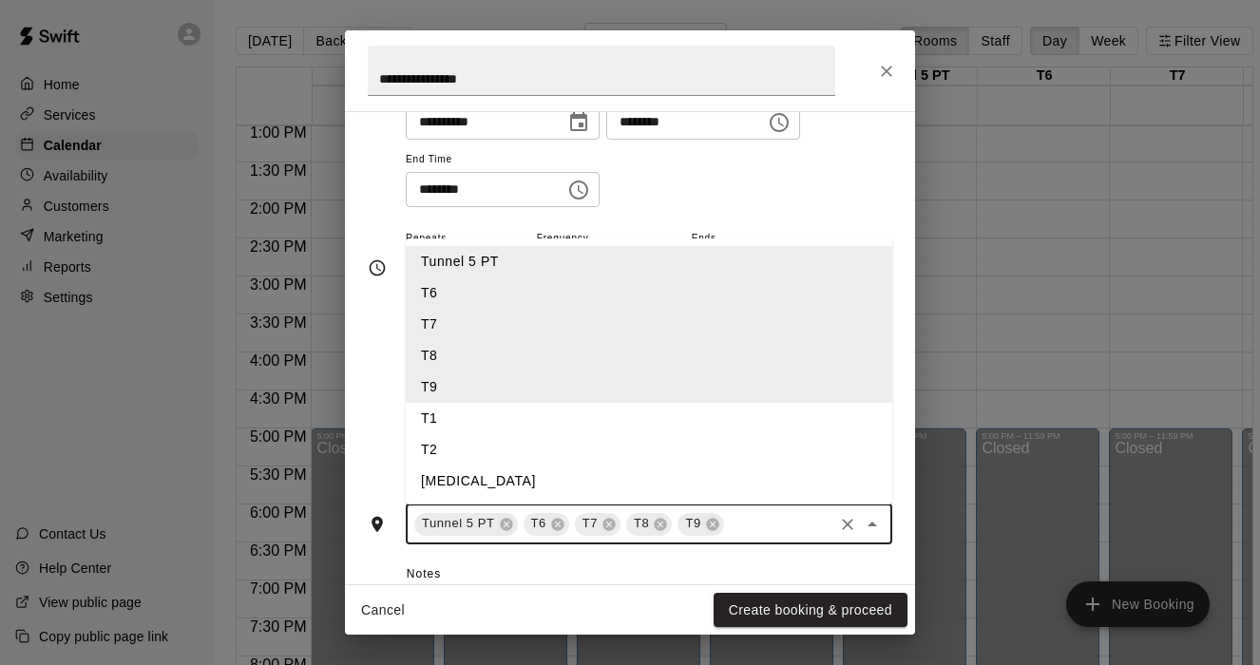
click at [740, 522] on input "text" at bounding box center [779, 524] width 104 height 24
click at [466, 411] on li "T1" at bounding box center [649, 418] width 487 height 31
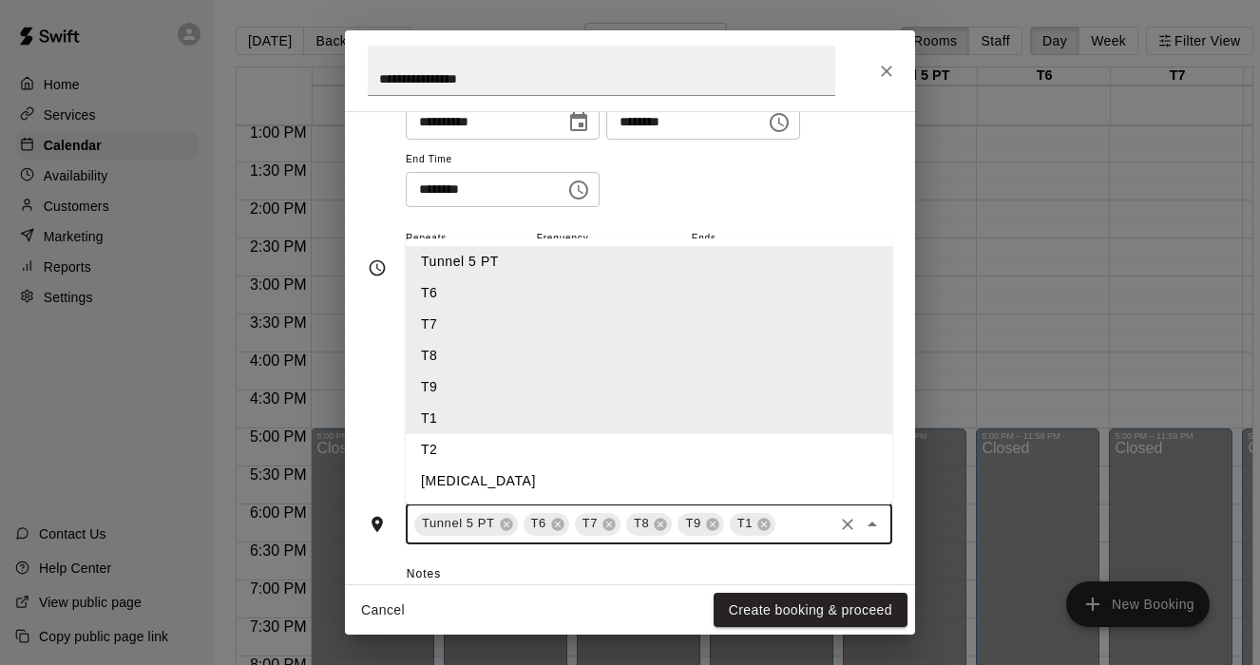
click at [788, 525] on input "text" at bounding box center [804, 524] width 52 height 24
click at [437, 454] on li "T2" at bounding box center [649, 449] width 487 height 31
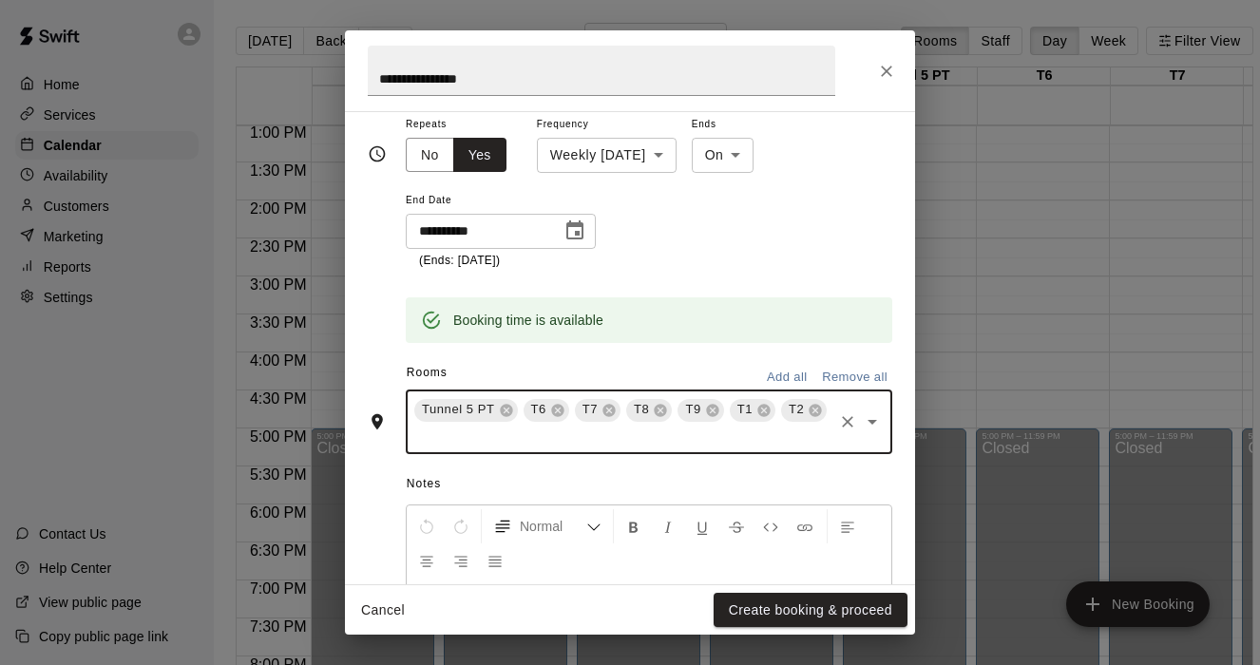
scroll to position [314, 0]
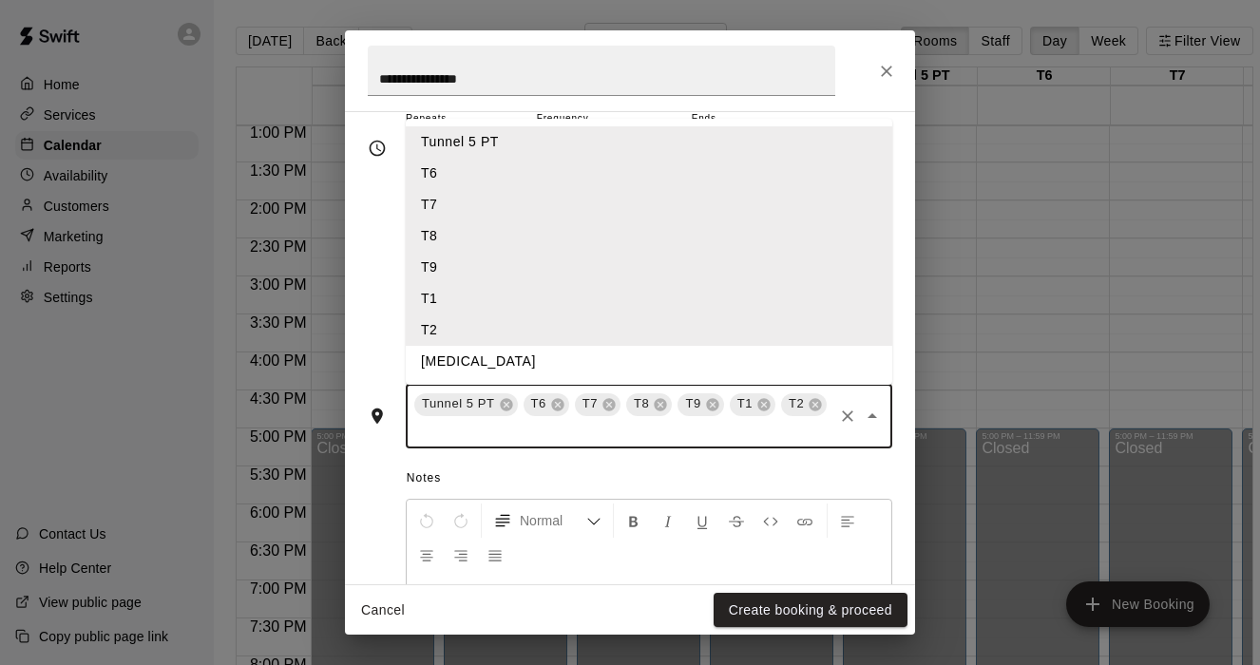
click at [449, 441] on input "text" at bounding box center [620, 431] width 419 height 24
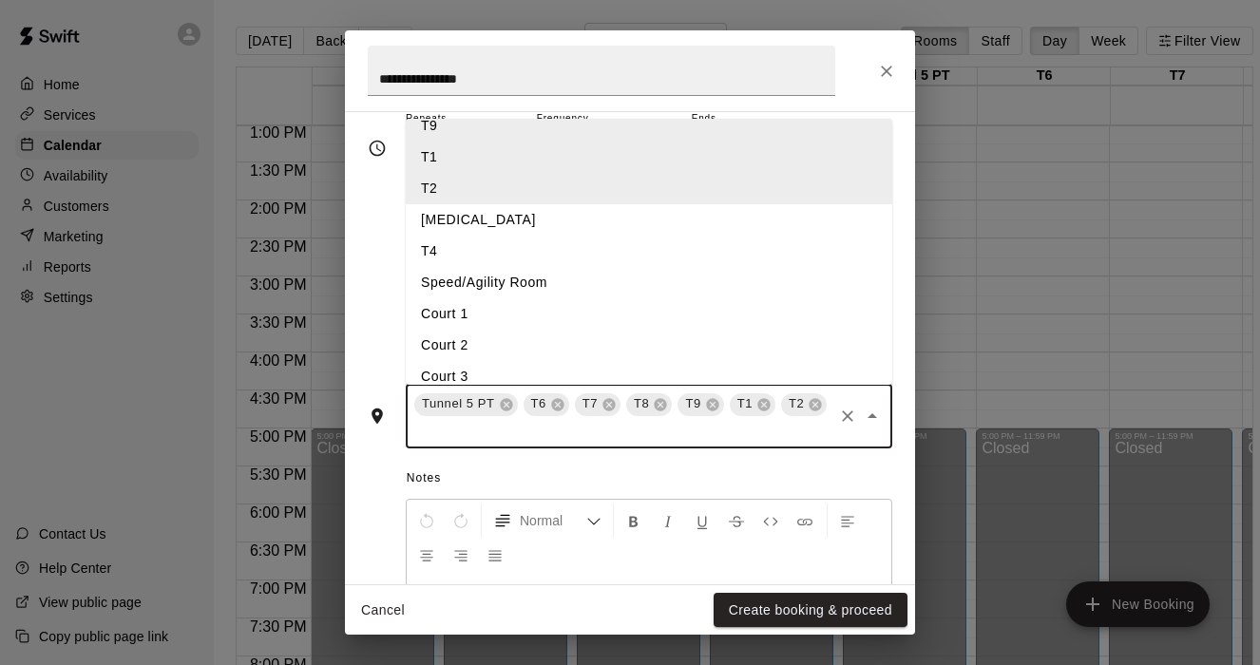
click at [447, 227] on li "[MEDICAL_DATA]" at bounding box center [649, 219] width 487 height 31
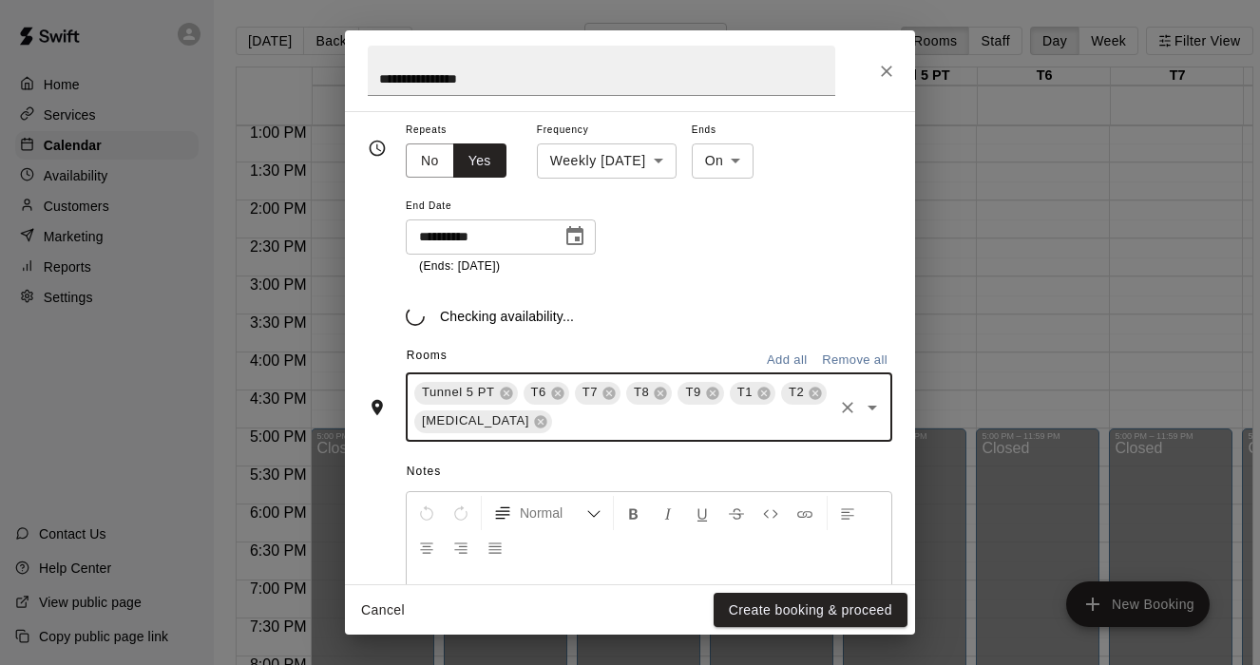
scroll to position [314, 0]
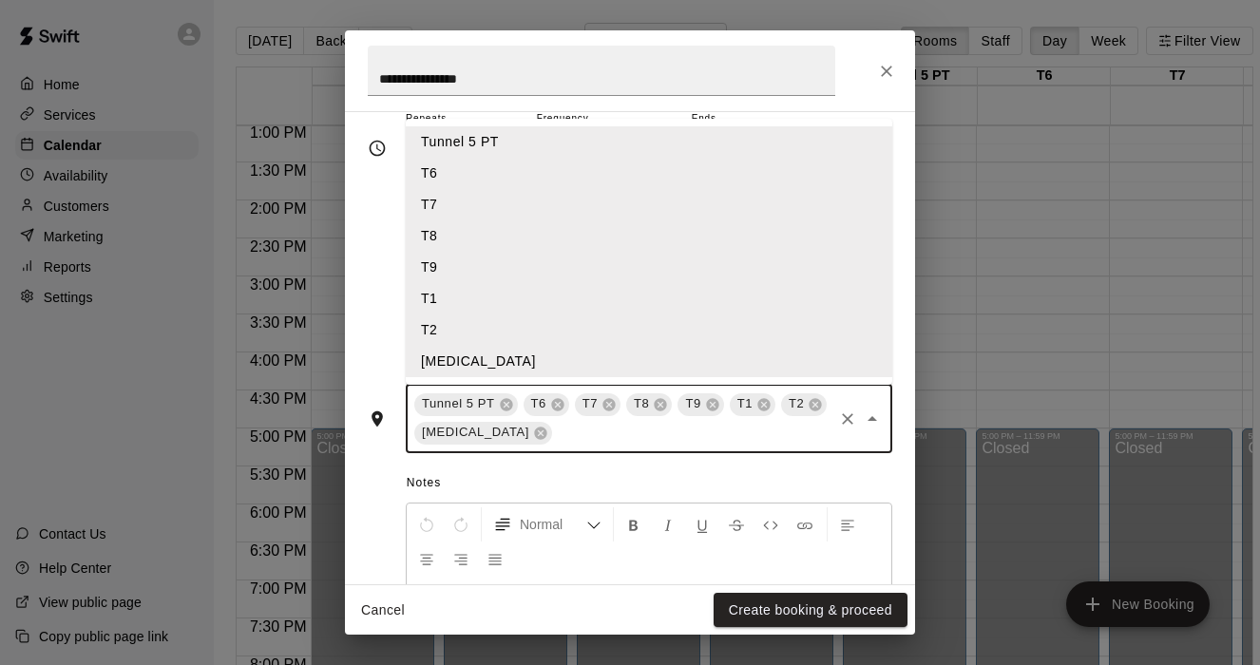
click at [555, 435] on input "text" at bounding box center [693, 433] width 276 height 24
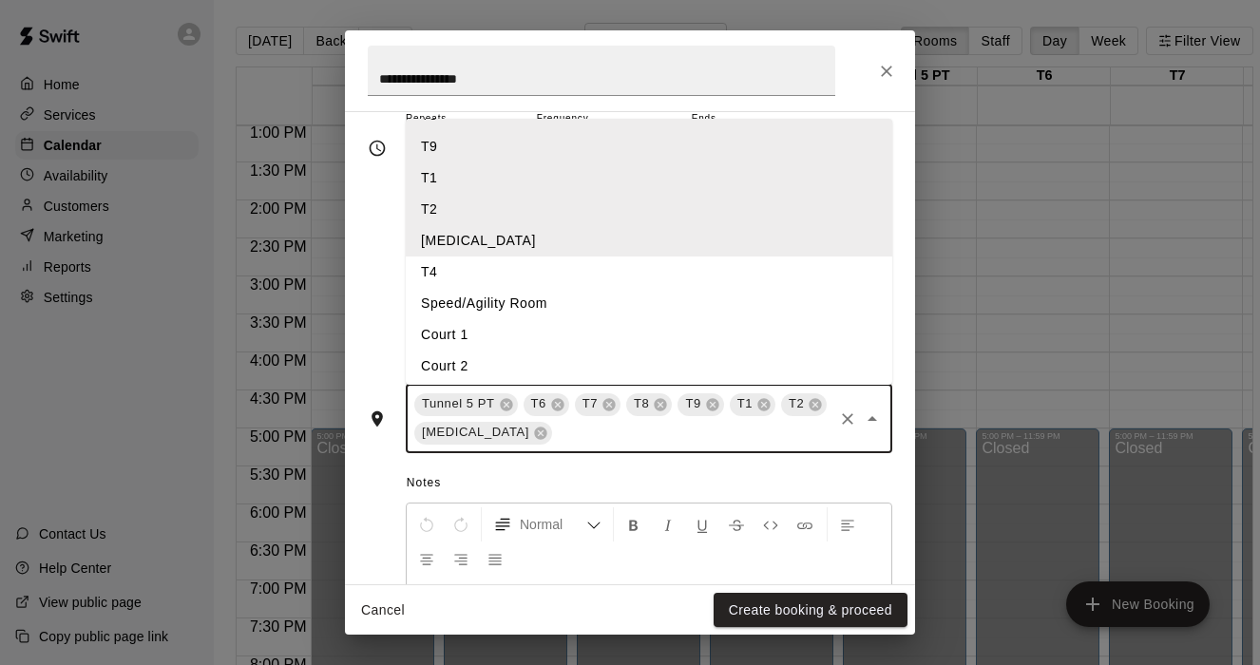
click at [441, 260] on li "T4" at bounding box center [649, 272] width 487 height 31
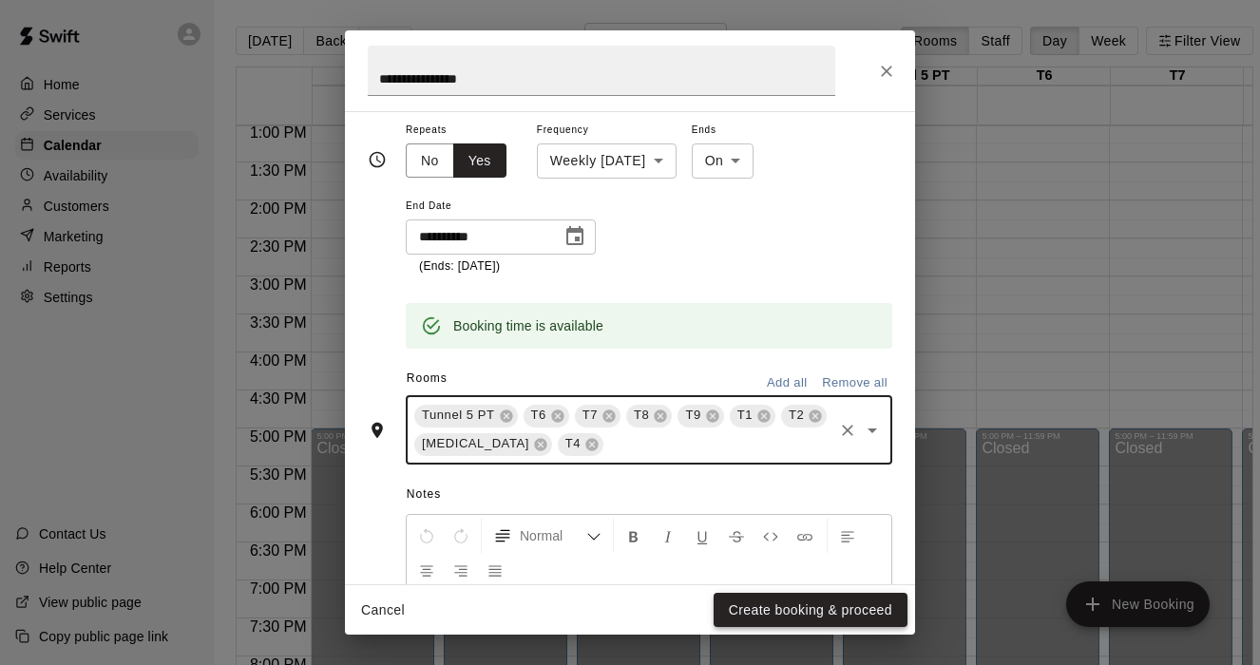
scroll to position [314, 0]
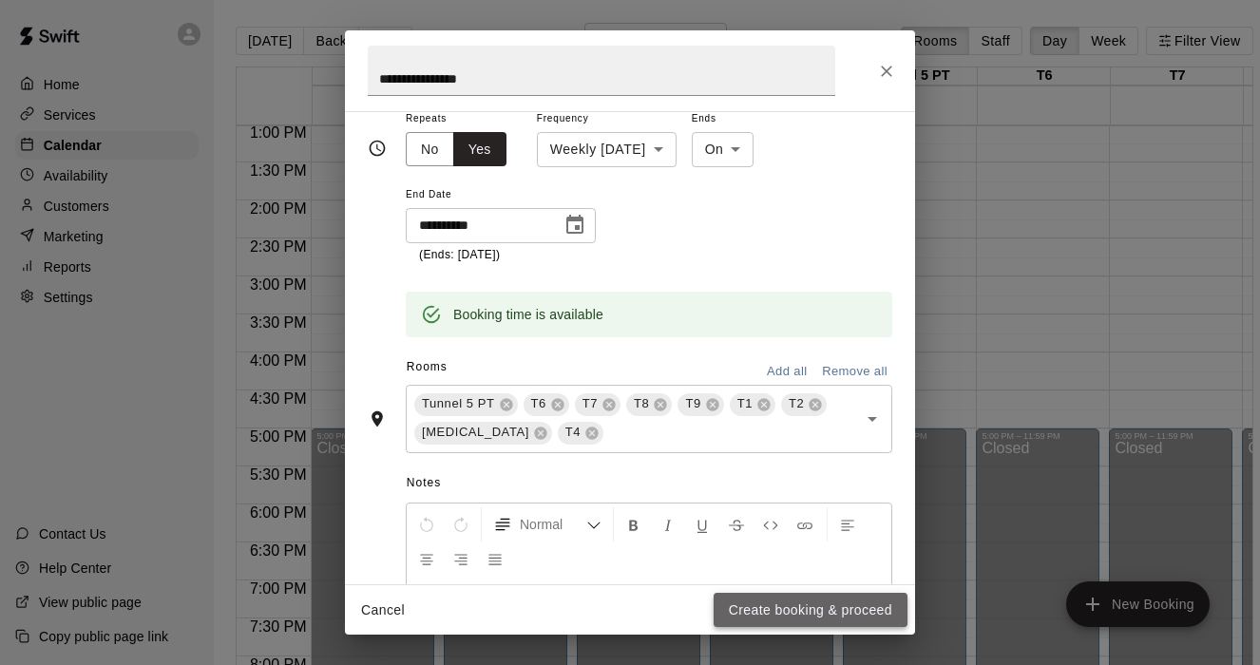
click at [805, 607] on button "Create booking & proceed" at bounding box center [811, 610] width 194 height 35
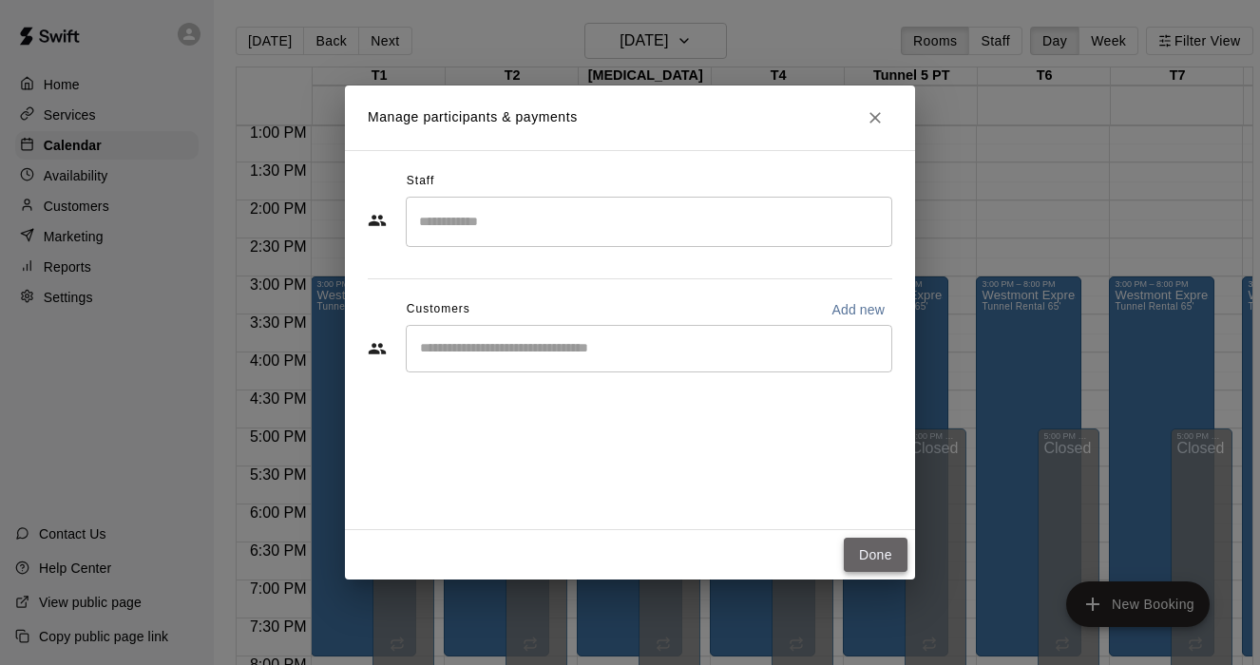
click at [872, 561] on button "Done" at bounding box center [876, 555] width 64 height 35
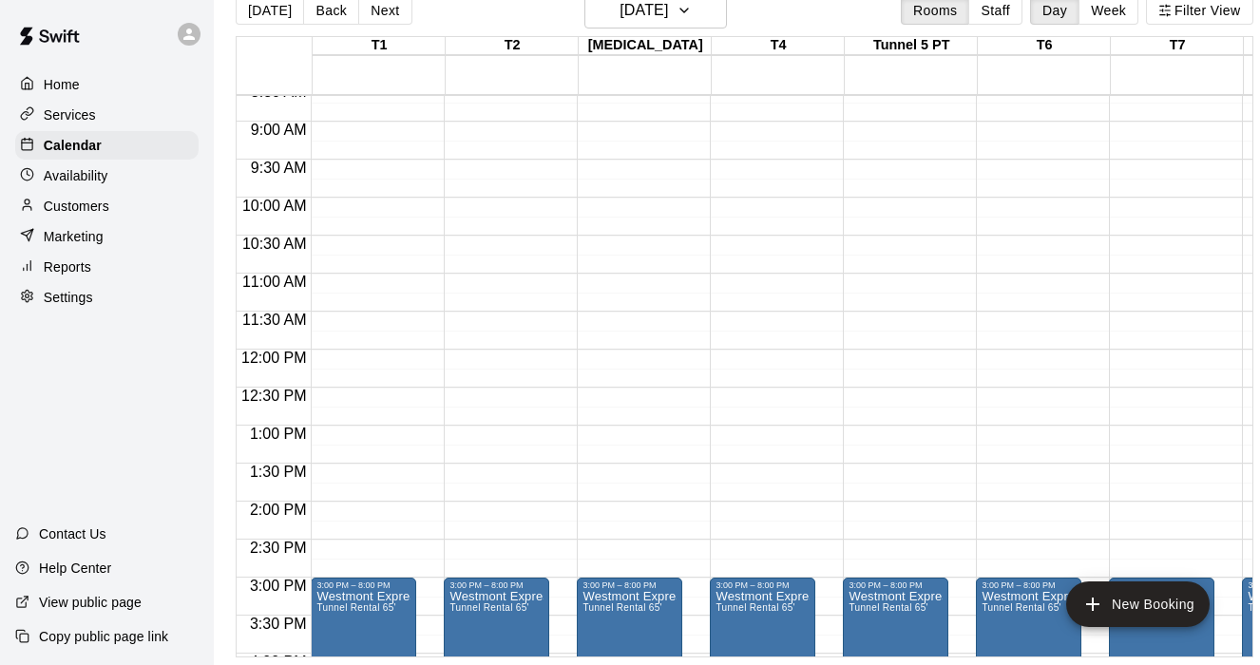
scroll to position [793, 0]
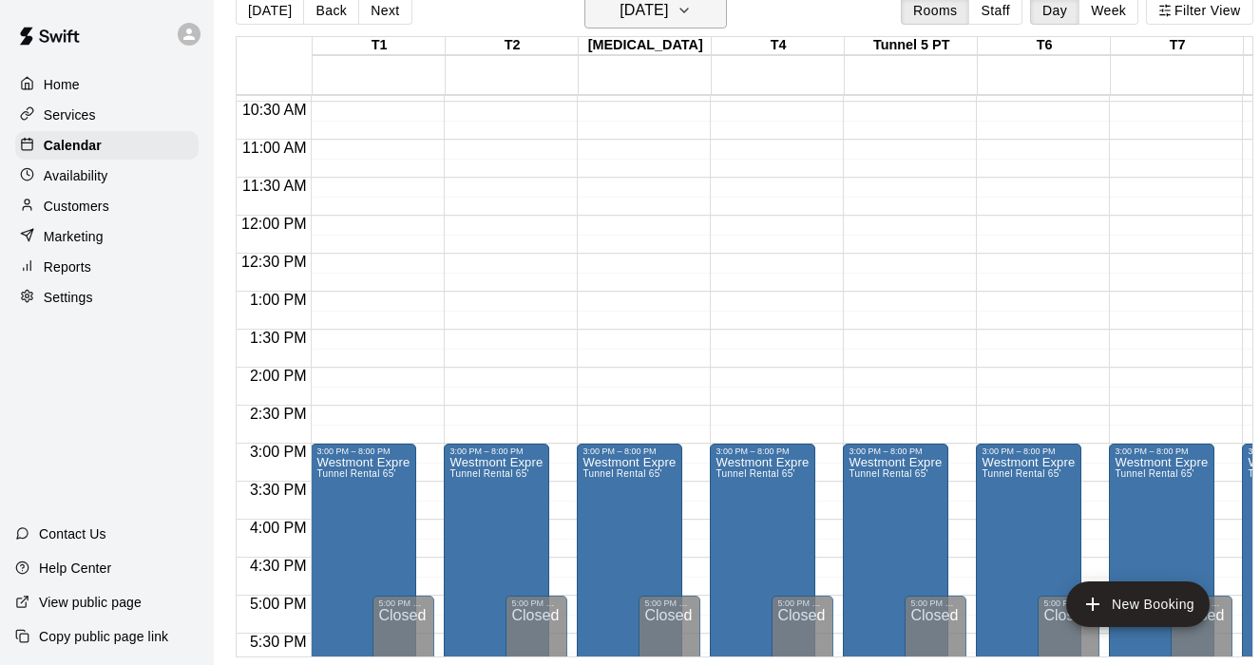
click at [692, 19] on icon "button" at bounding box center [684, 10] width 15 height 23
